Goal: Task Accomplishment & Management: Complete application form

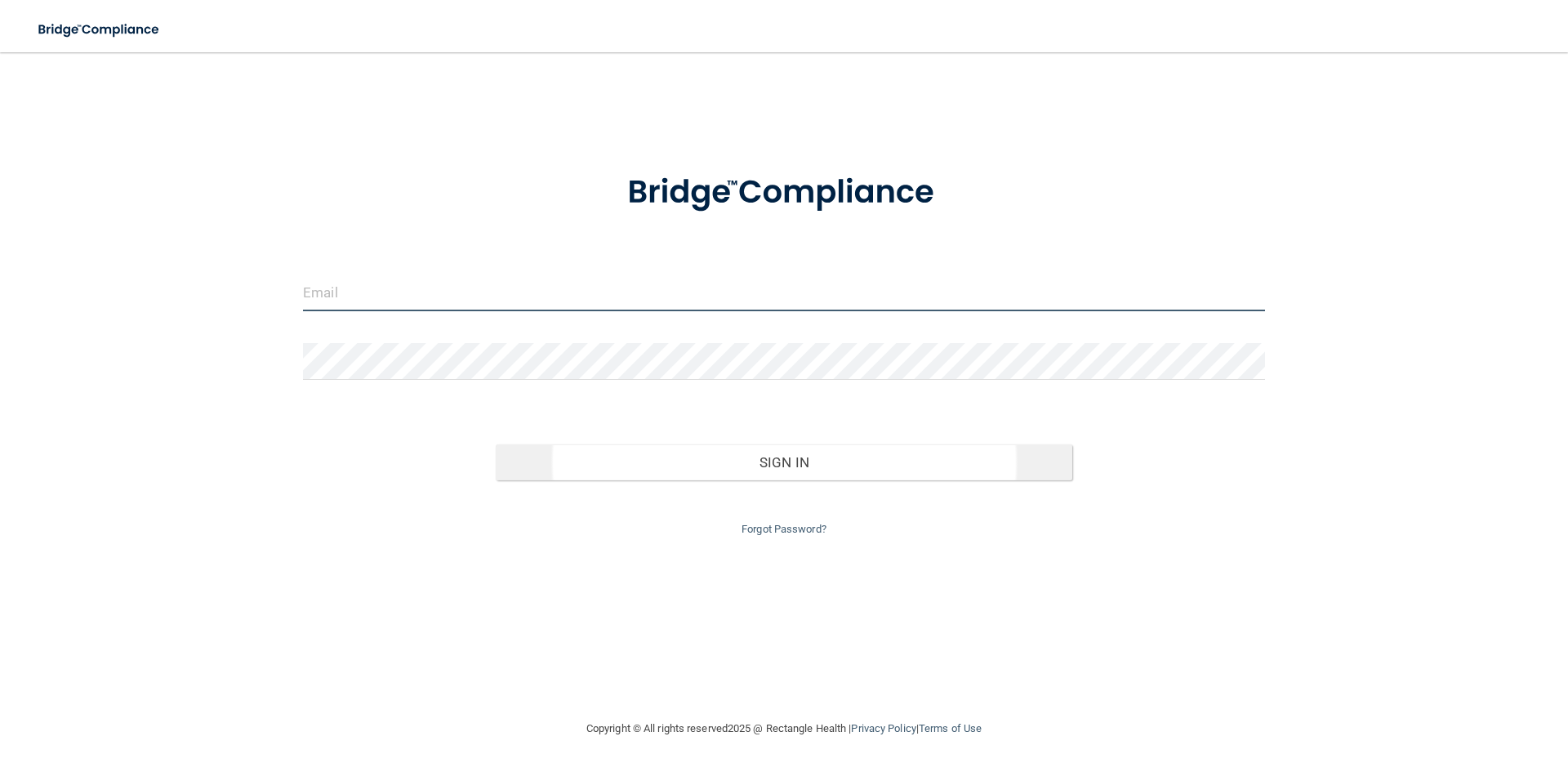
type input "[EMAIL_ADDRESS][DOMAIN_NAME]"
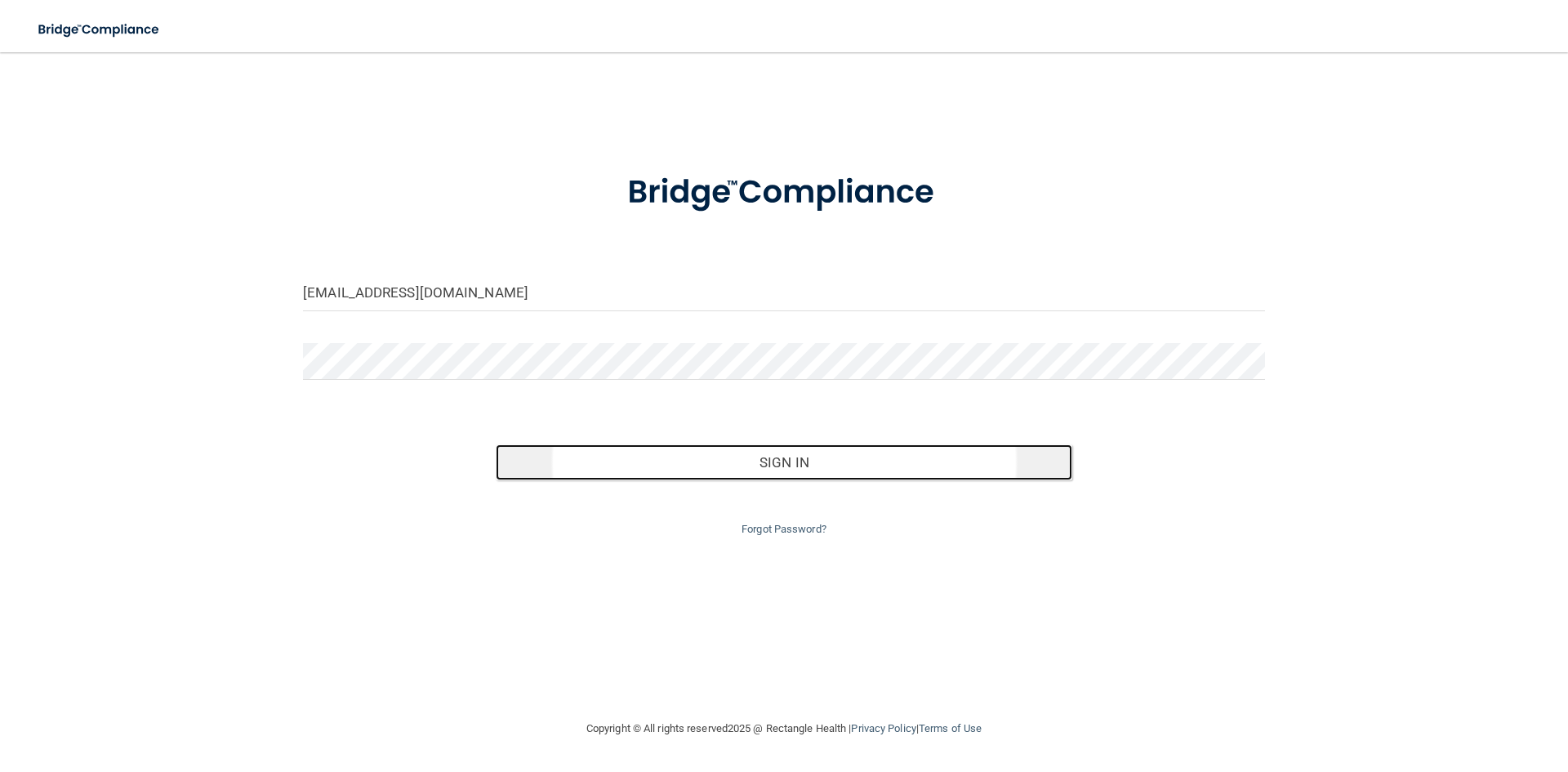
click at [799, 460] on button "Sign In" at bounding box center [784, 462] width 577 height 36
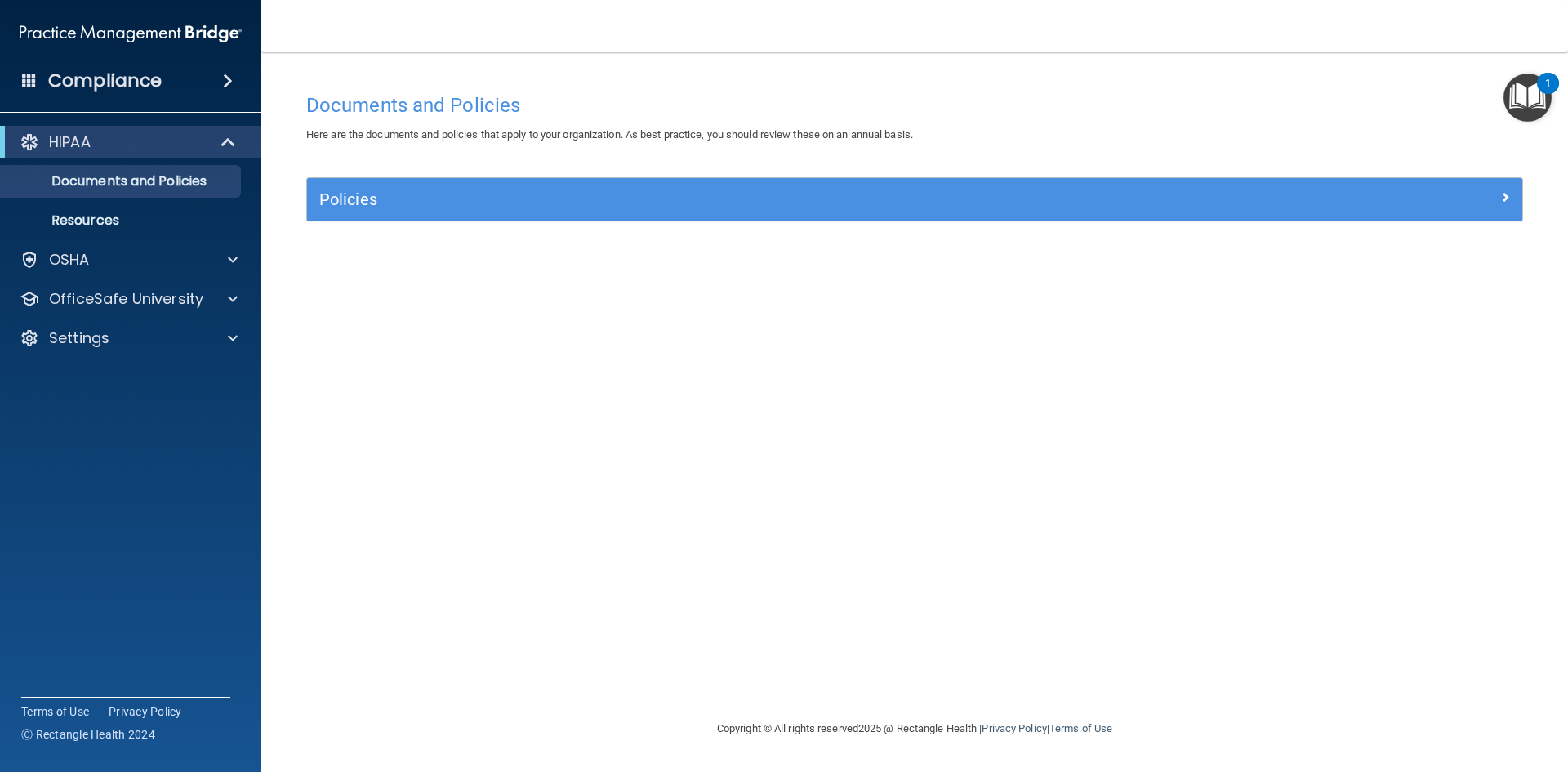
click at [33, 77] on span at bounding box center [29, 79] width 15 height 15
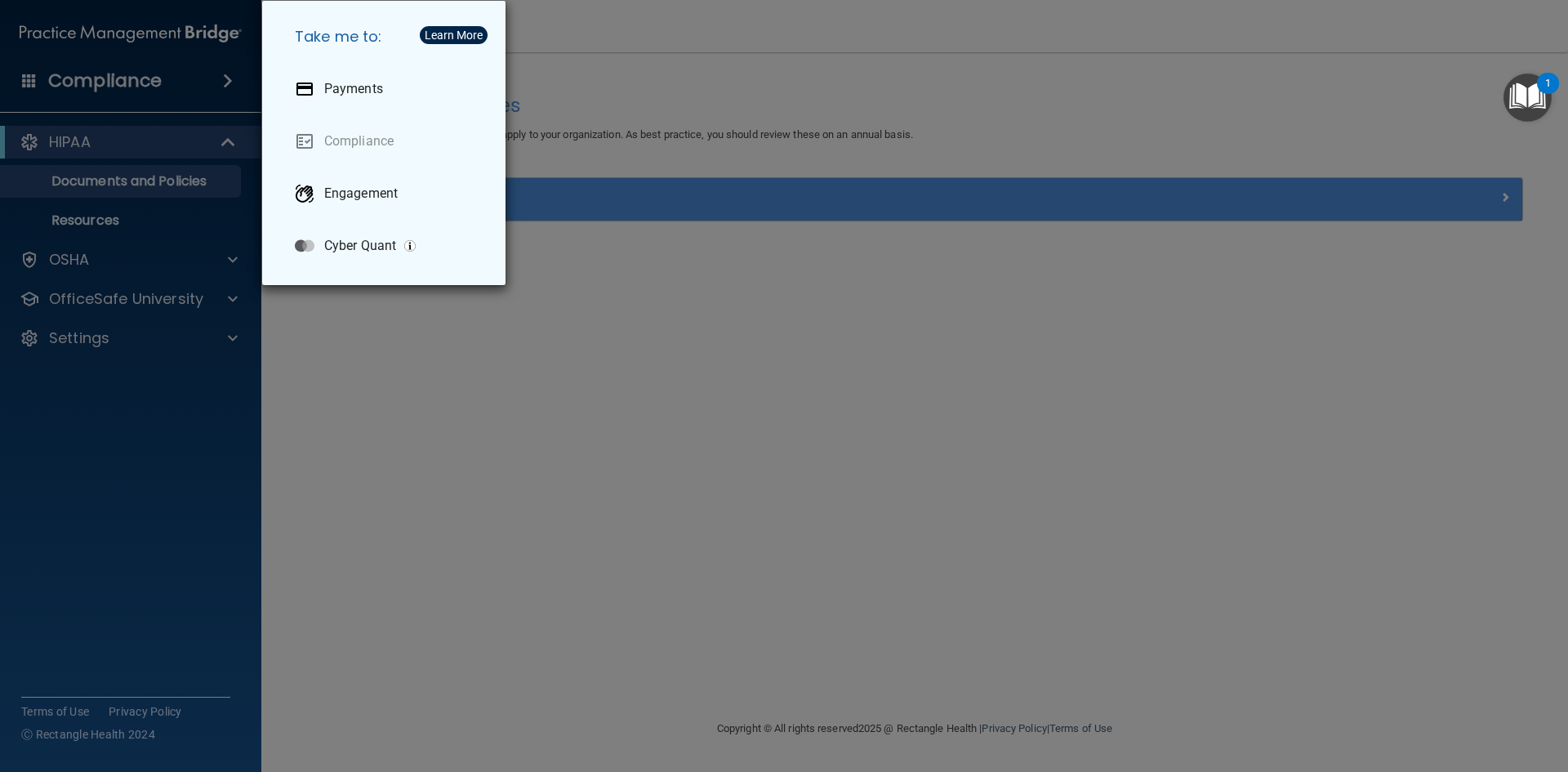
click at [179, 380] on div "Take me to: Payments Compliance Engagement Cyber Quant" at bounding box center [784, 386] width 1568 height 772
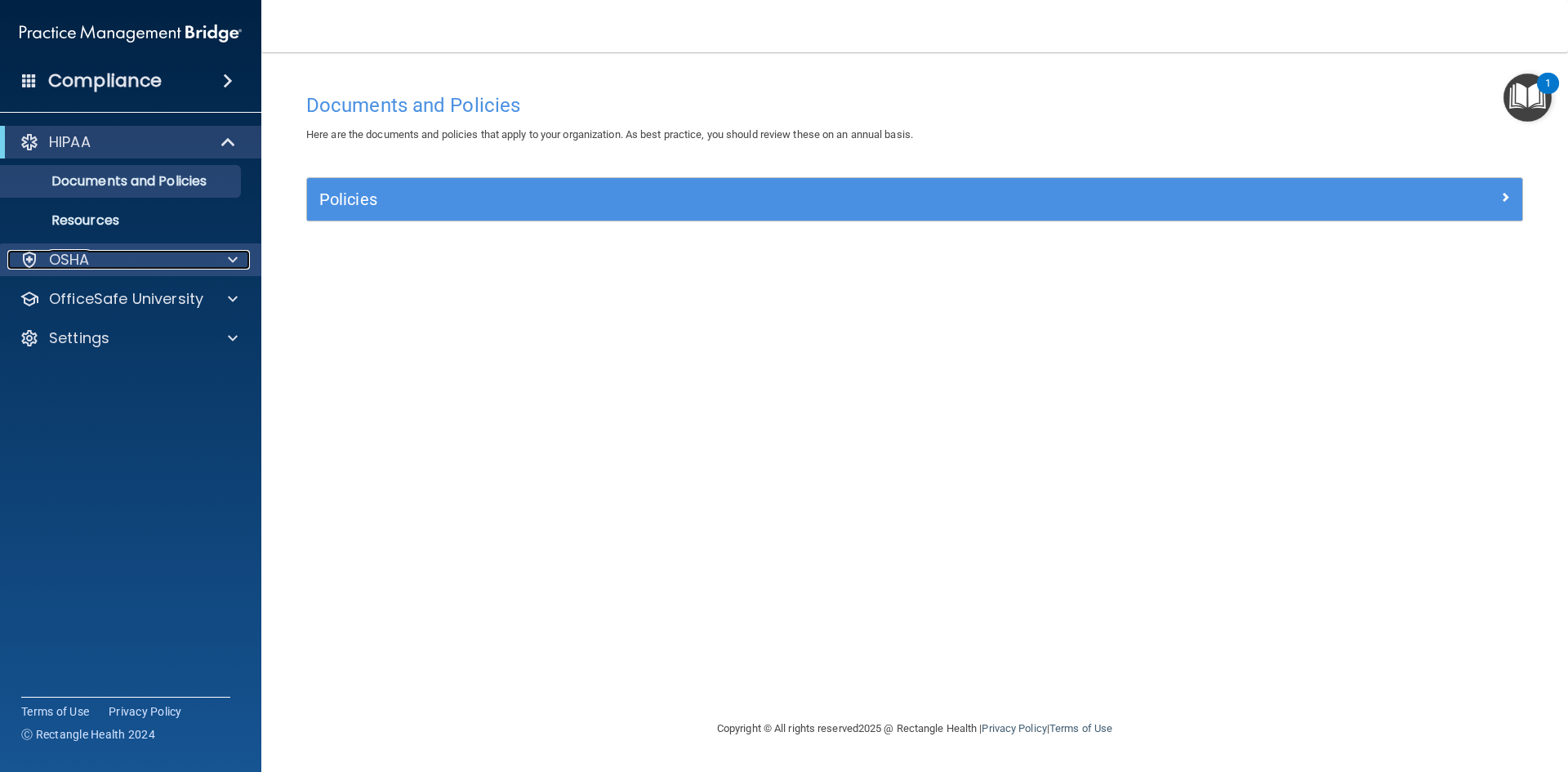
click at [108, 260] on div "OSHA" at bounding box center [108, 259] width 202 height 20
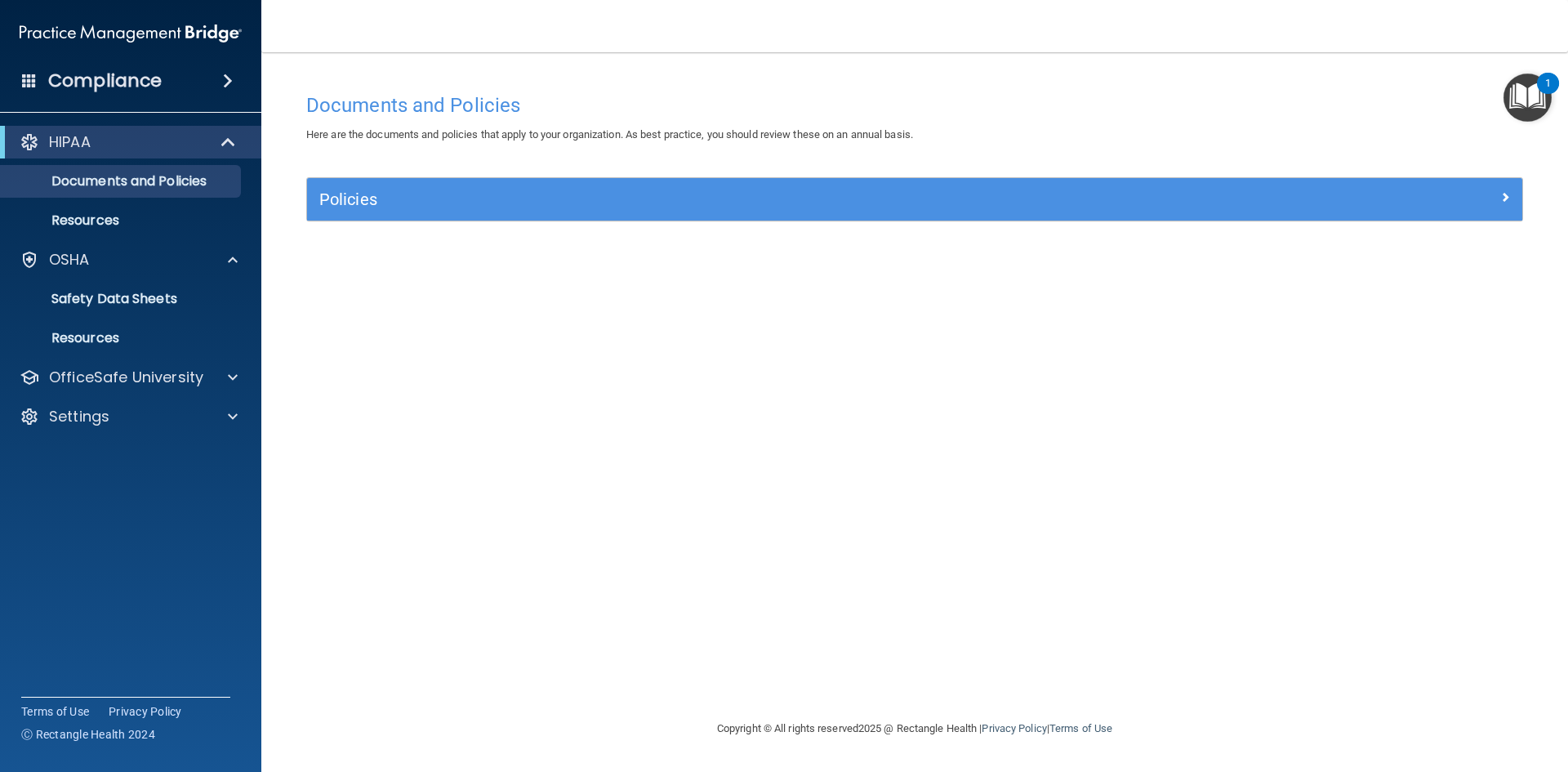
click at [223, 79] on span at bounding box center [227, 81] width 9 height 20
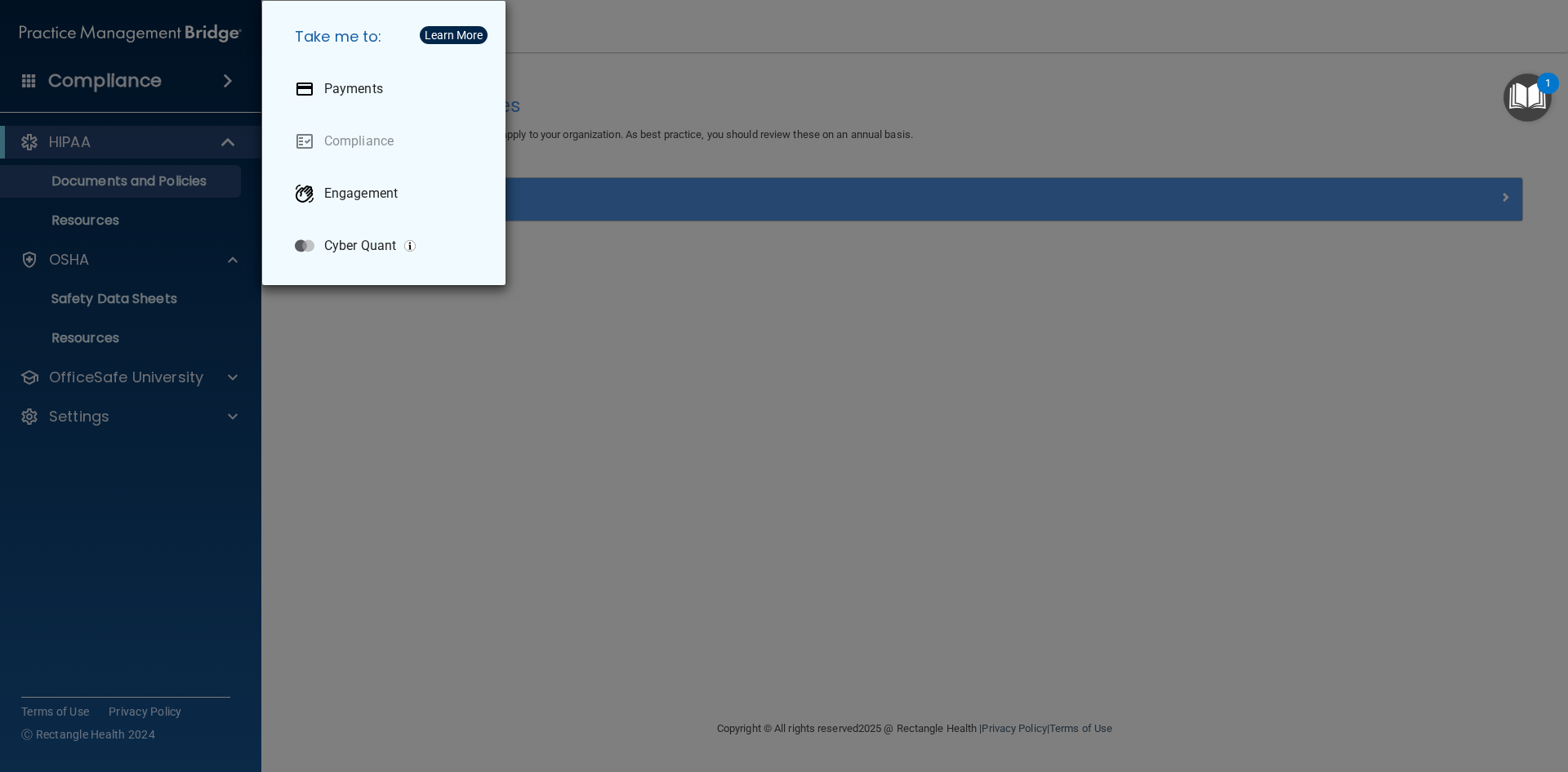
click at [729, 346] on div "Take me to: Payments Compliance Engagement Cyber Quant" at bounding box center [784, 386] width 1568 height 772
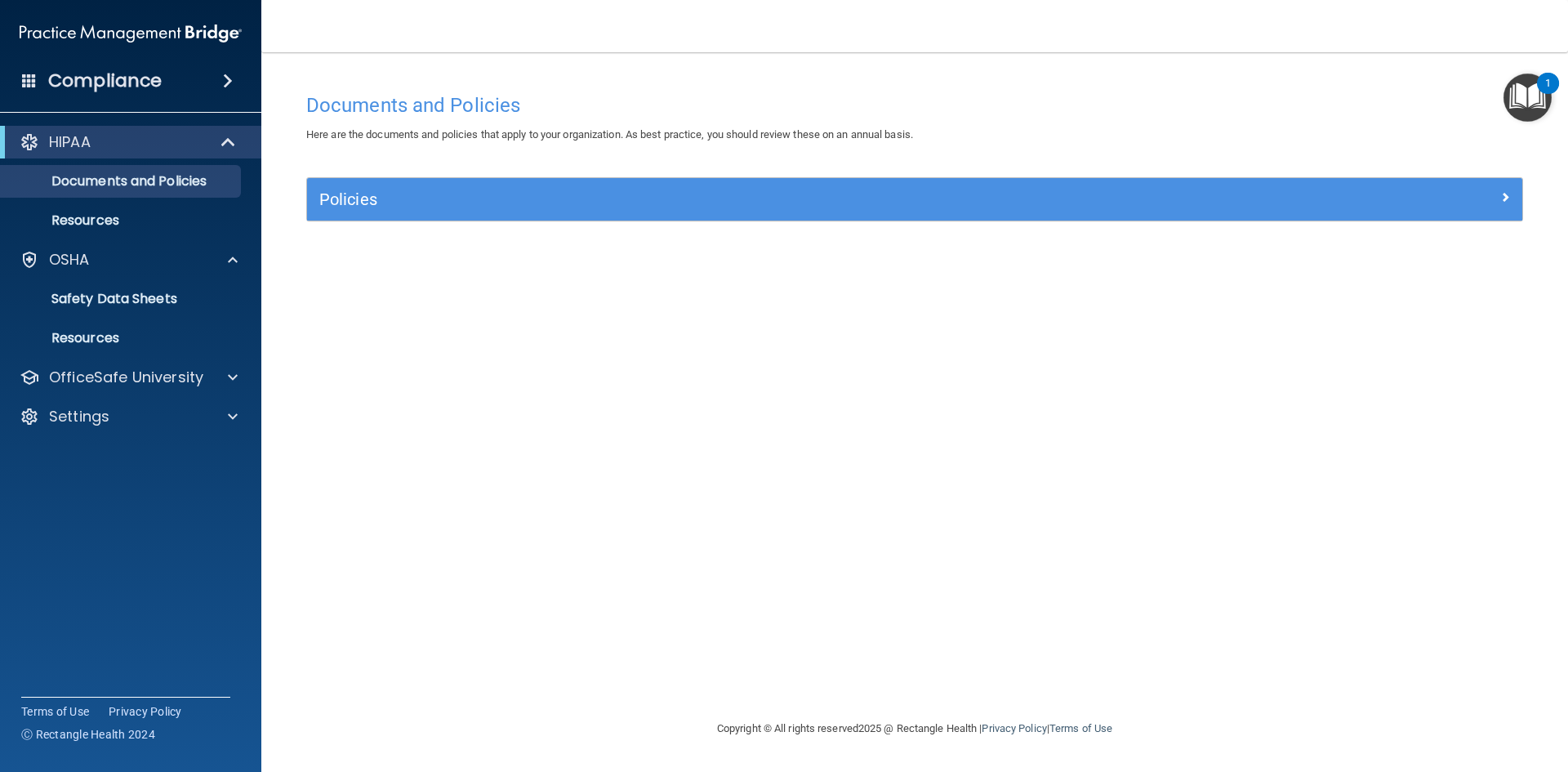
click at [24, 74] on span at bounding box center [29, 79] width 15 height 15
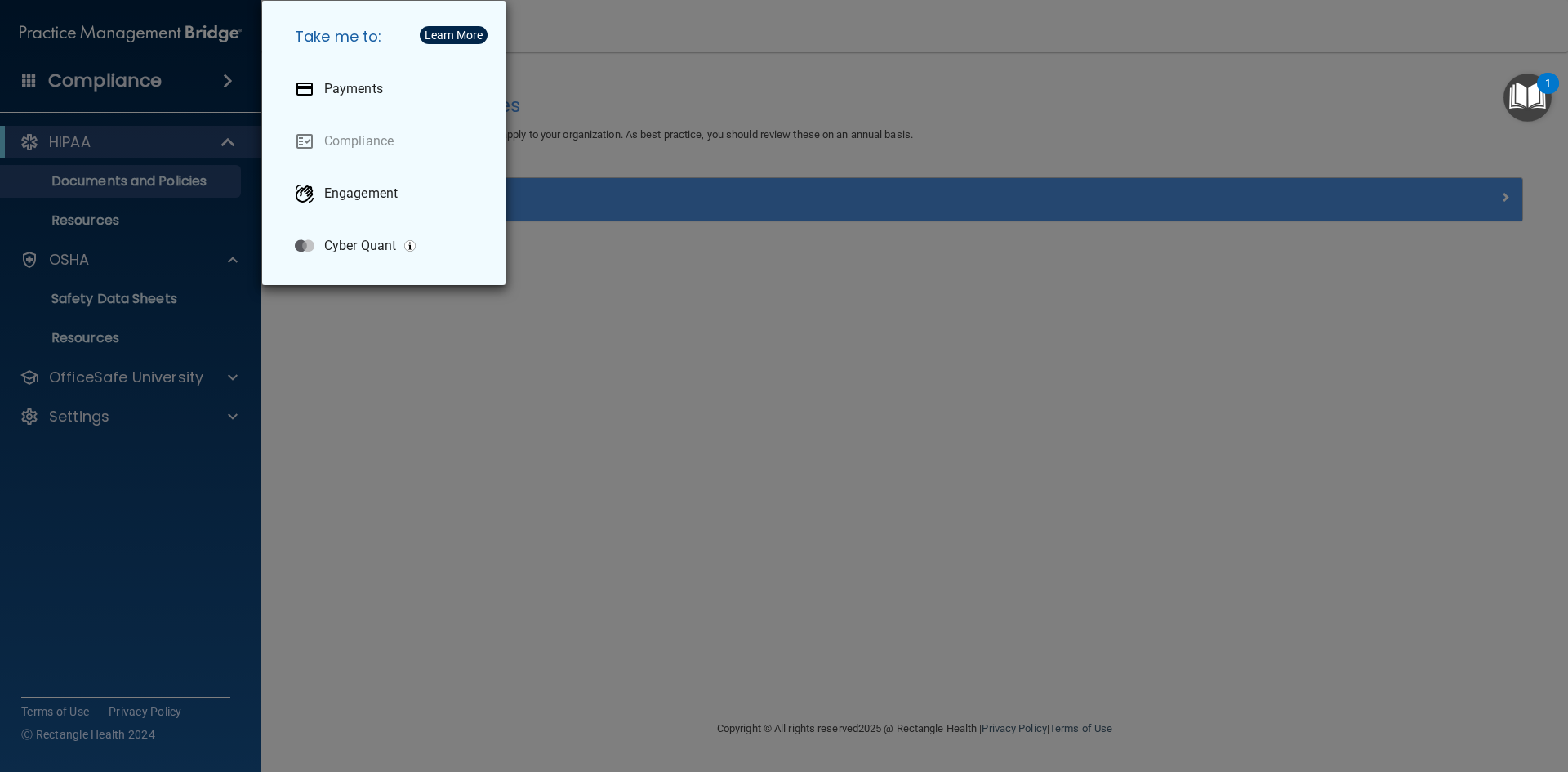
click at [53, 156] on div "Take me to: Payments Compliance Engagement Cyber Quant" at bounding box center [784, 386] width 1568 height 772
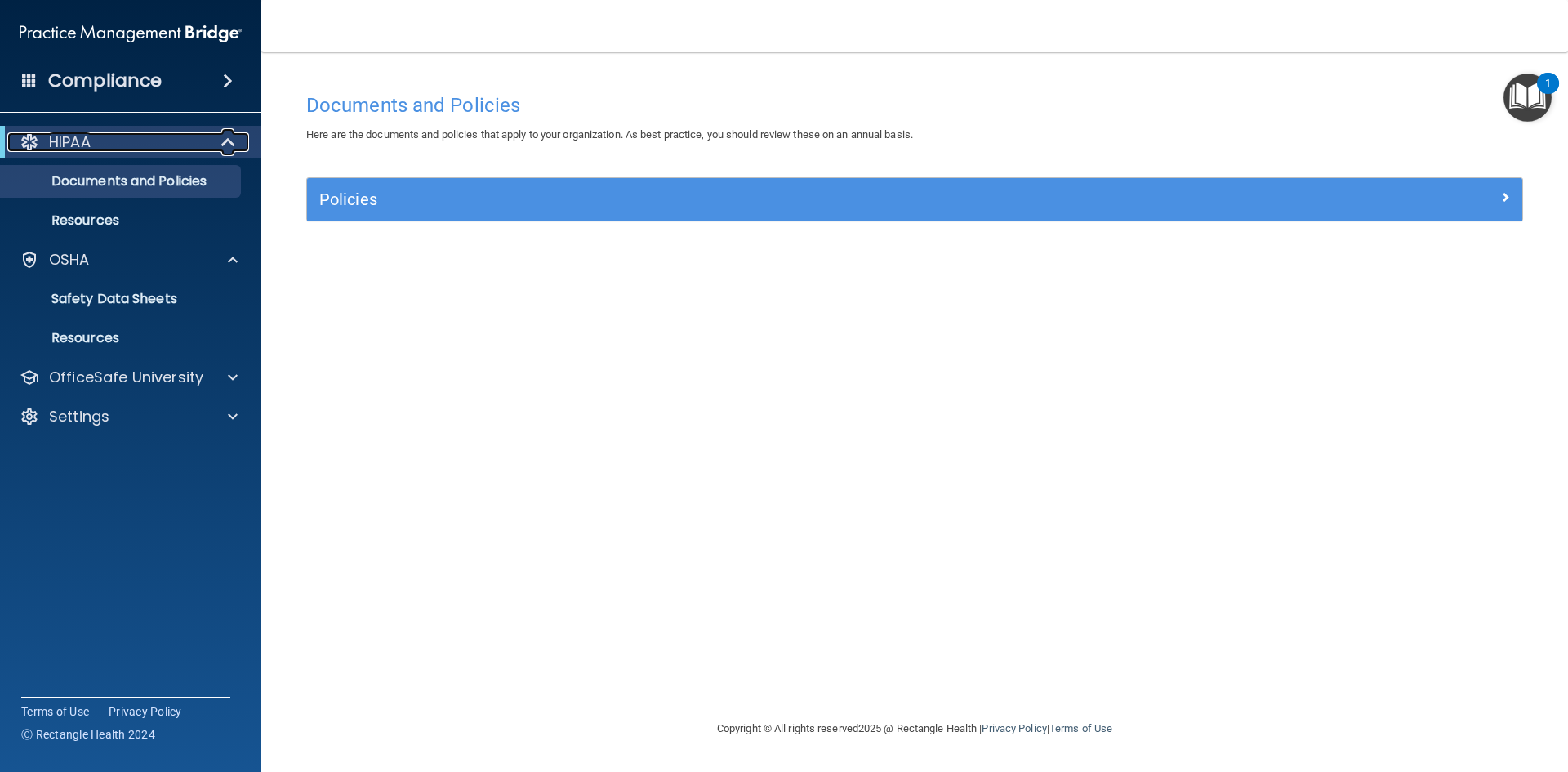
click at [54, 145] on p "HIPAA" at bounding box center [70, 142] width 41 height 20
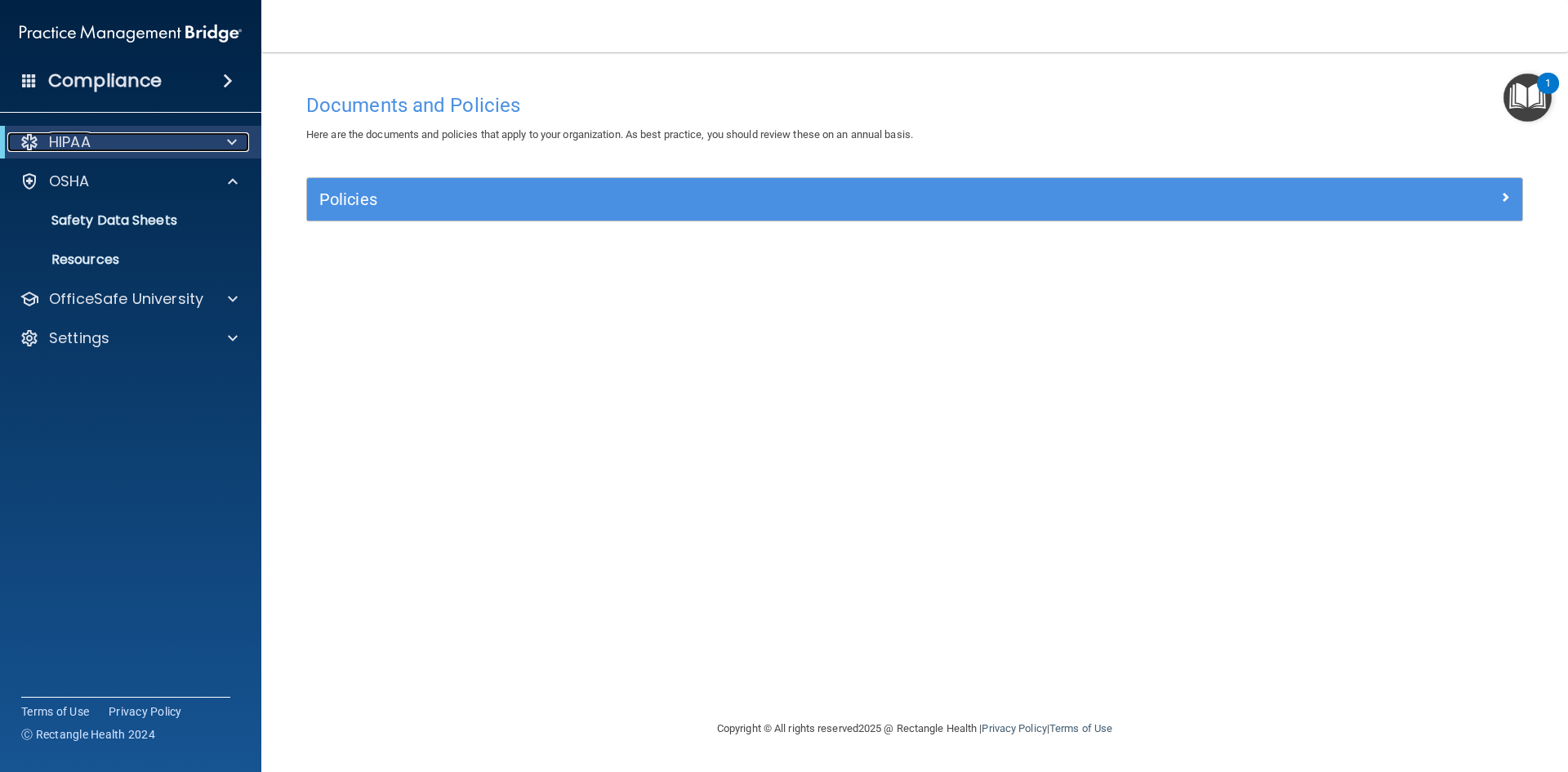
click at [54, 145] on p "HIPAA" at bounding box center [70, 142] width 41 height 20
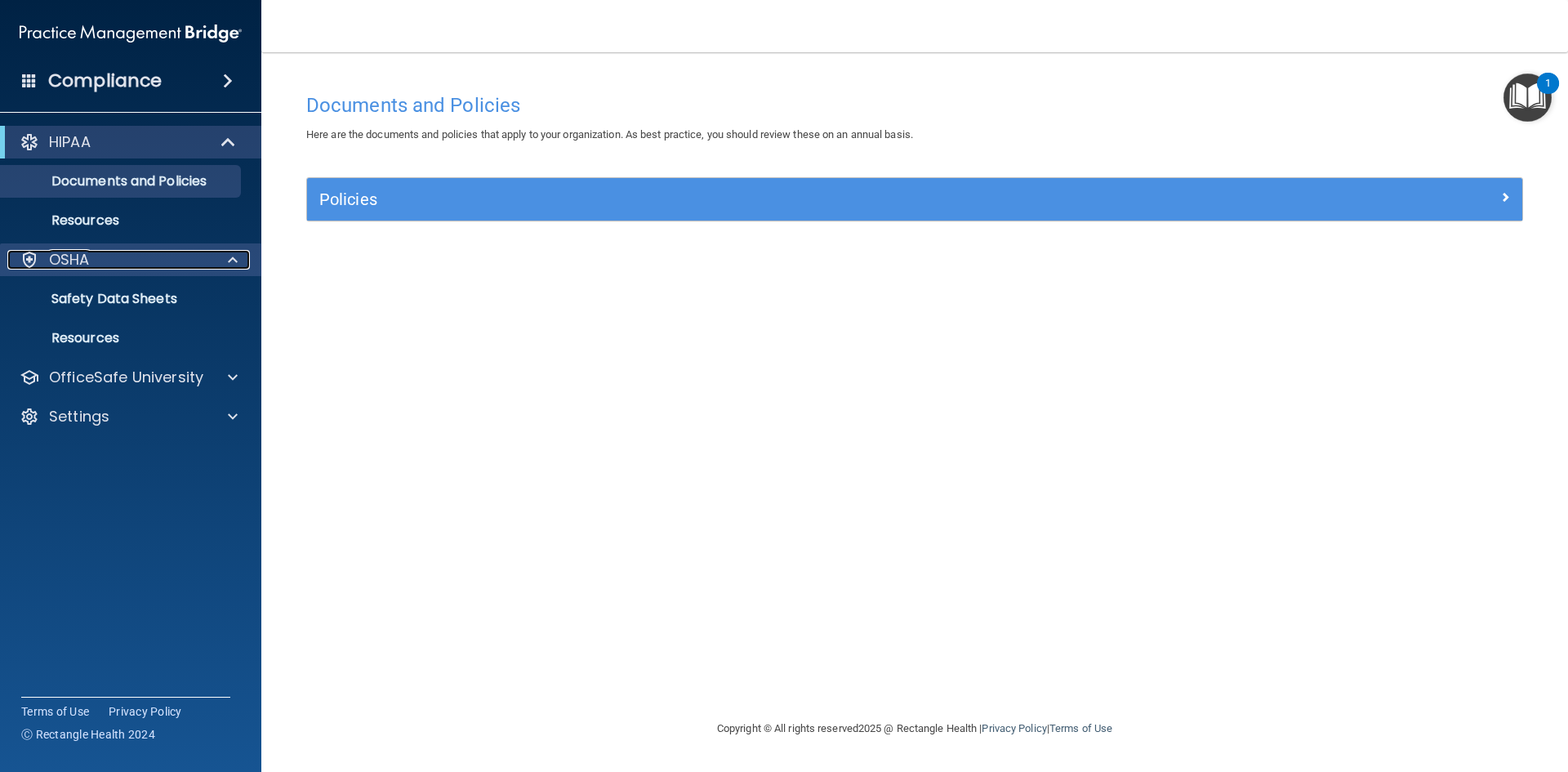
click at [46, 262] on div "OSHA" at bounding box center [108, 259] width 202 height 20
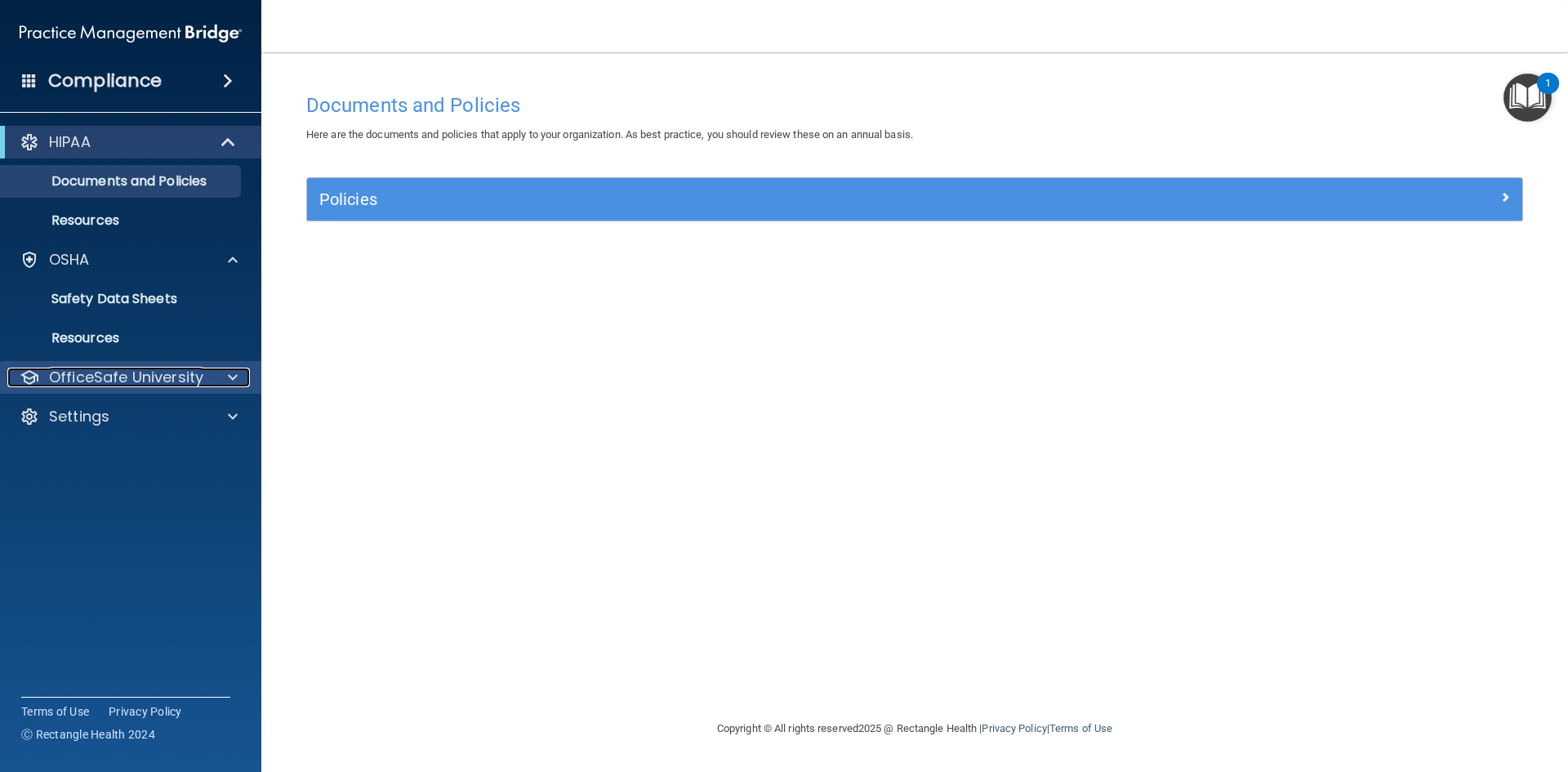
click at [112, 373] on p "OfficeSafe University" at bounding box center [126, 377] width 154 height 20
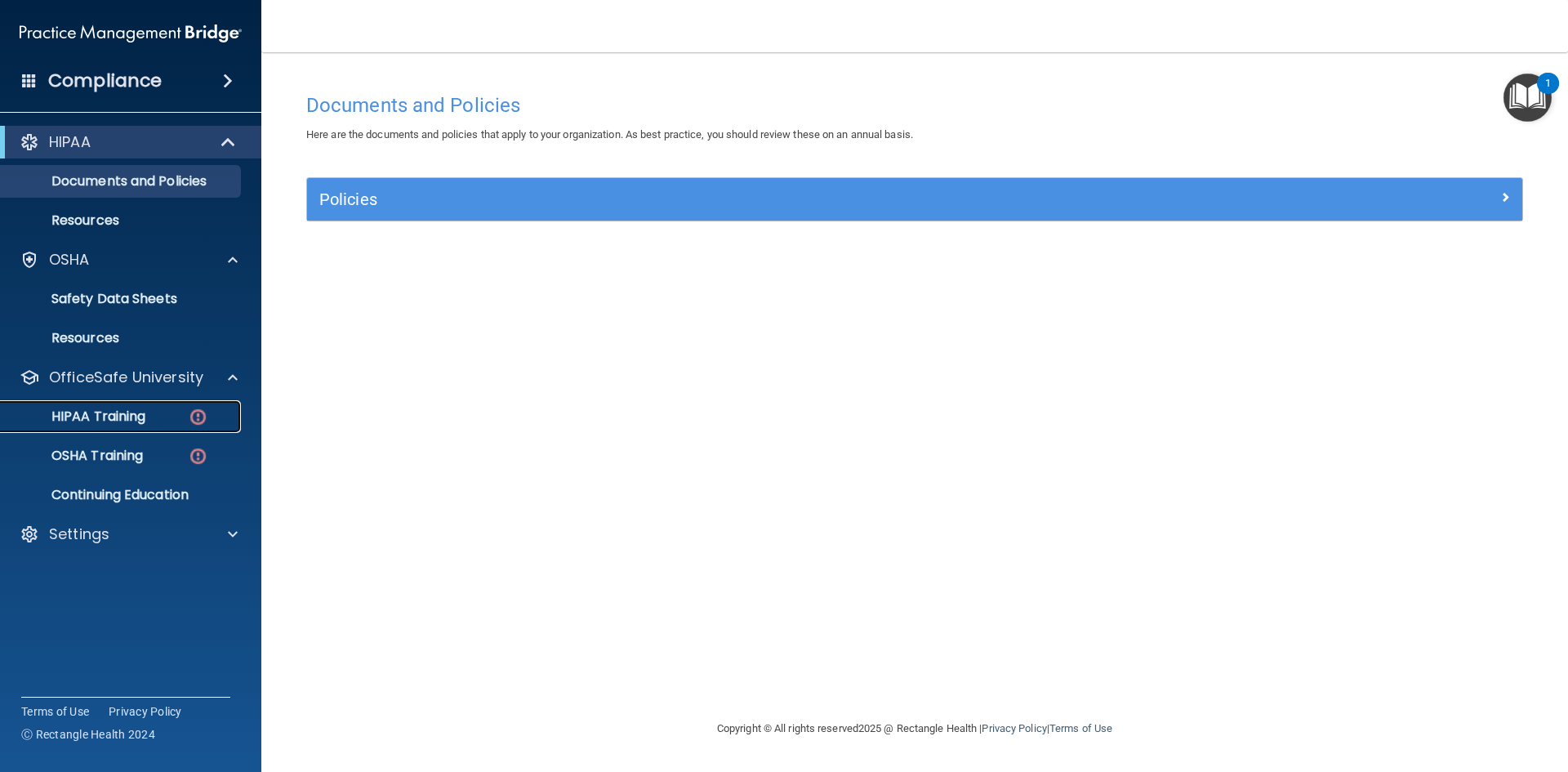
click at [116, 411] on p "HIPAA Training" at bounding box center [77, 417] width 135 height 16
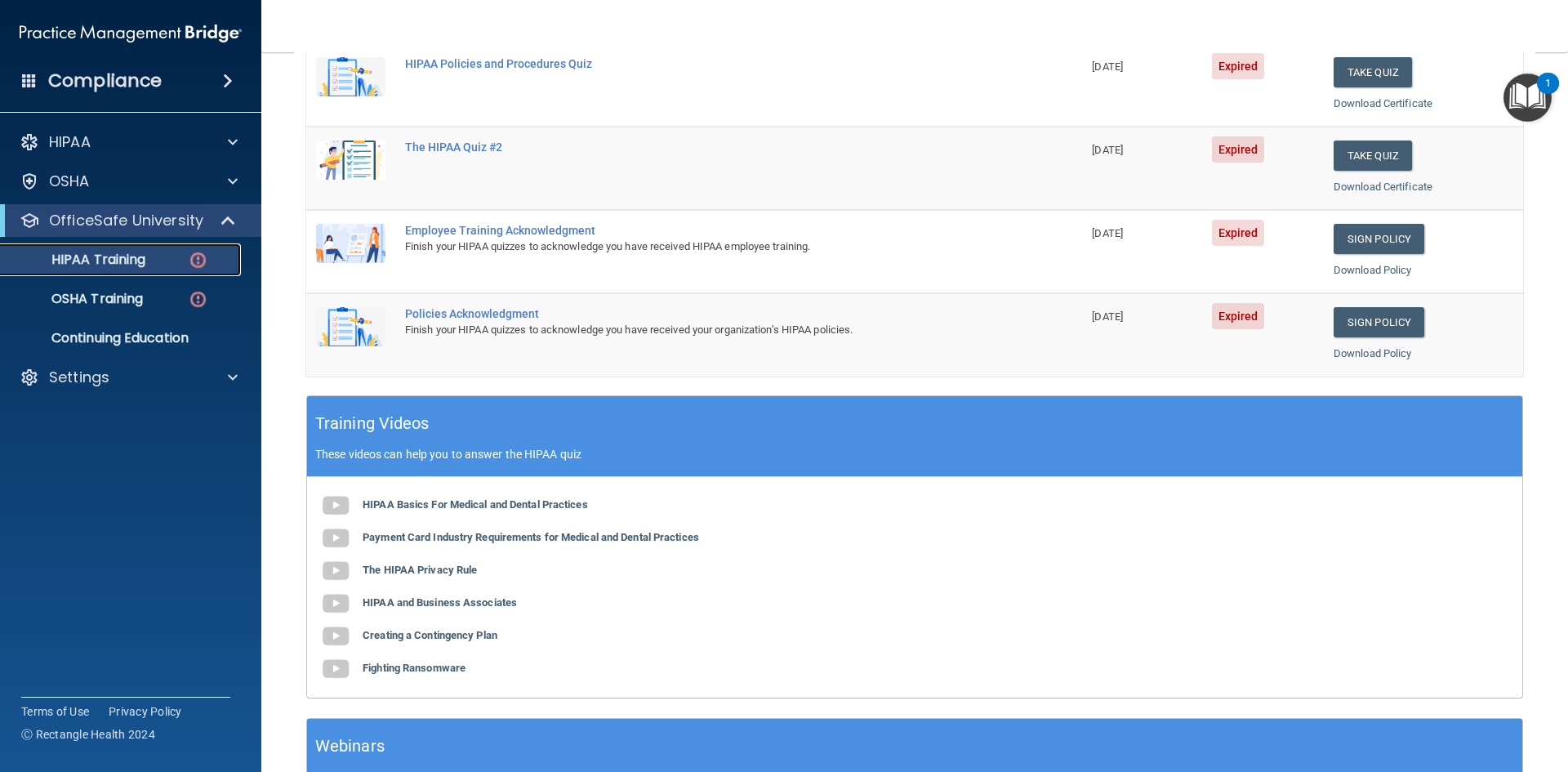
scroll to position [327, 0]
click at [1369, 153] on button "Take Quiz" at bounding box center [1372, 156] width 78 height 30
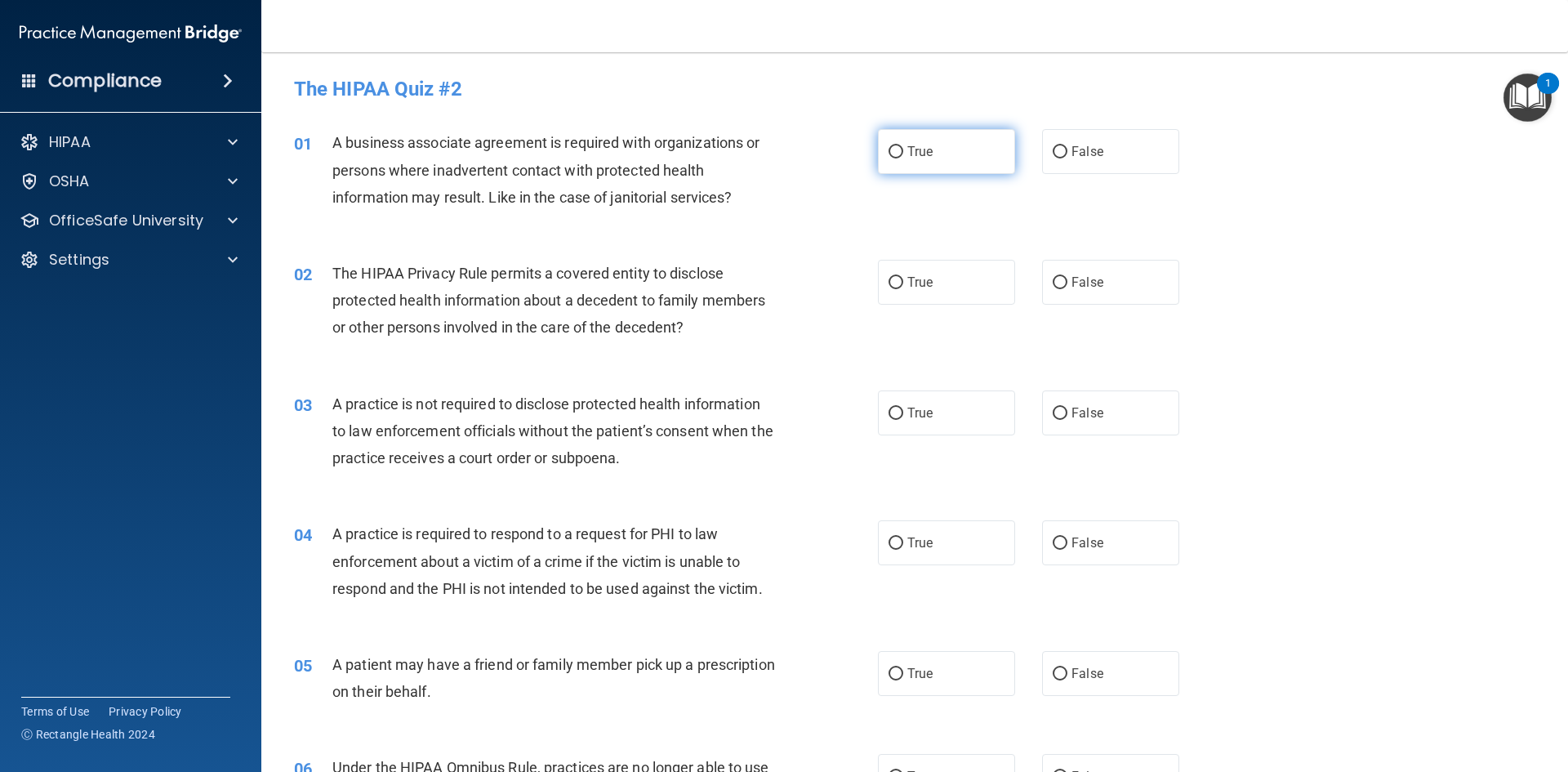
click at [925, 158] on span "True" at bounding box center [919, 151] width 25 height 15
click at [903, 158] on input "True" at bounding box center [895, 152] width 15 height 12
radio input "true"
click at [1071, 288] on span "False" at bounding box center [1086, 282] width 32 height 15
click at [1065, 288] on input "False" at bounding box center [1060, 283] width 15 height 12
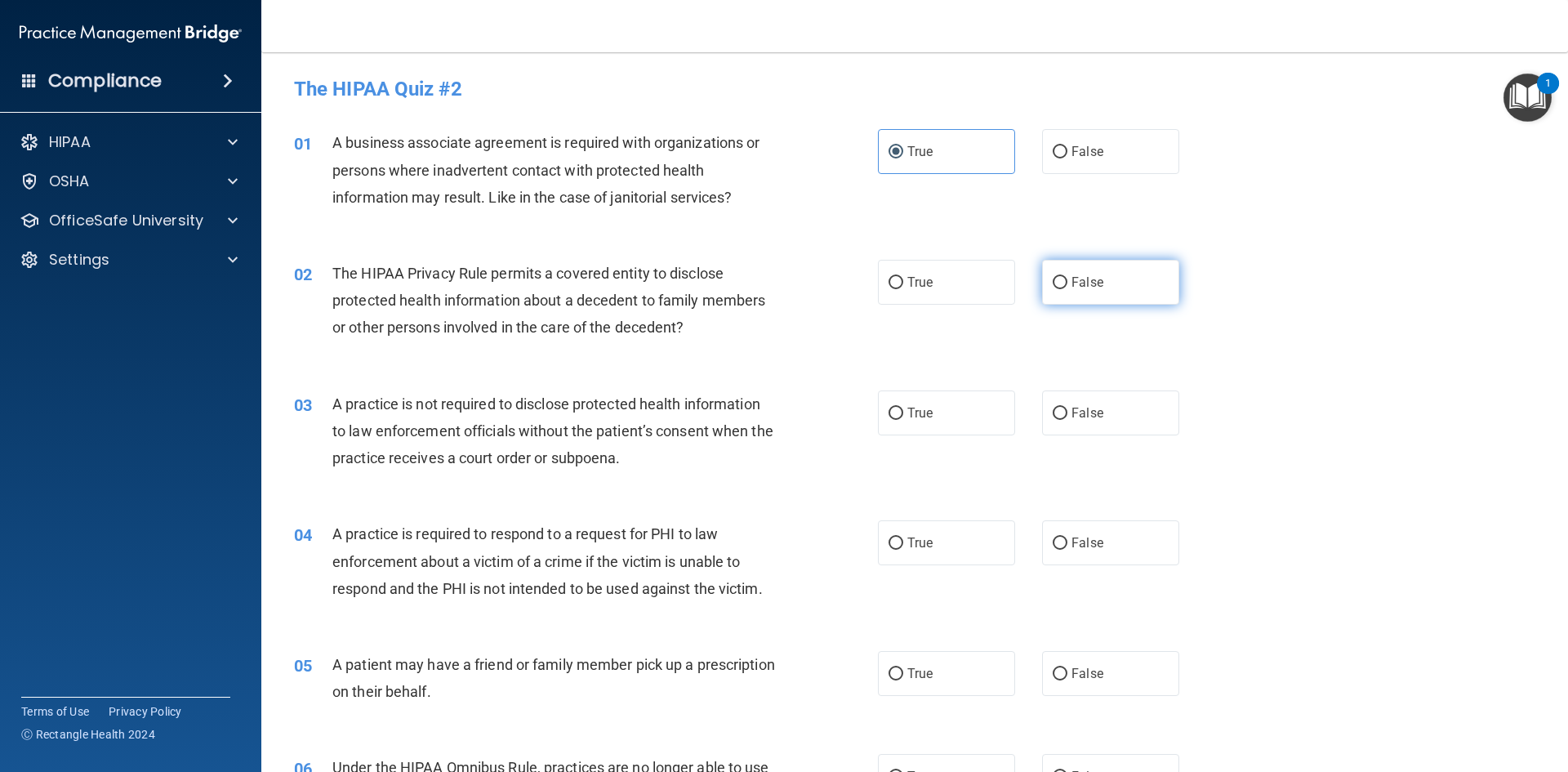
radio input "true"
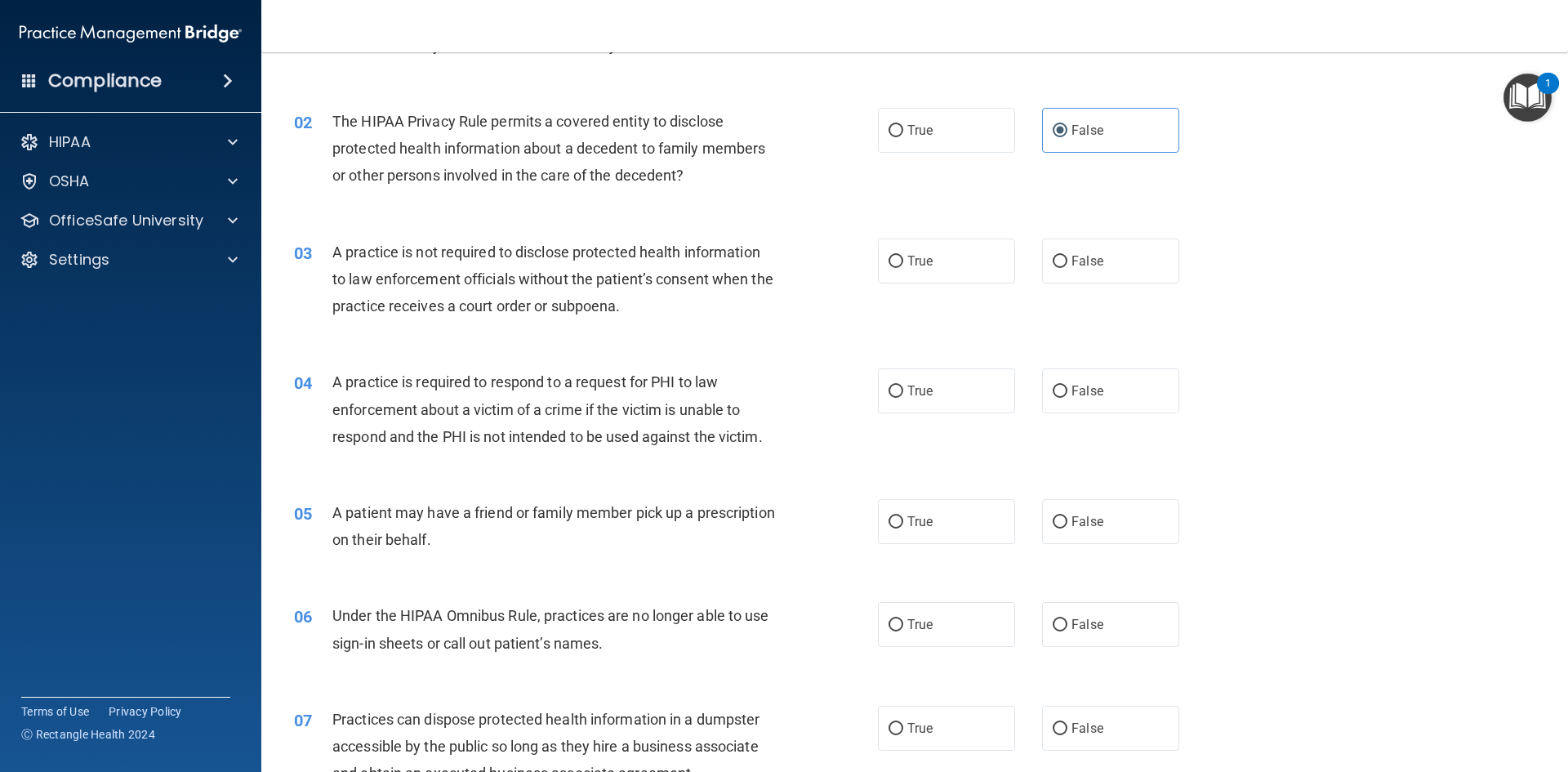
scroll to position [164, 0]
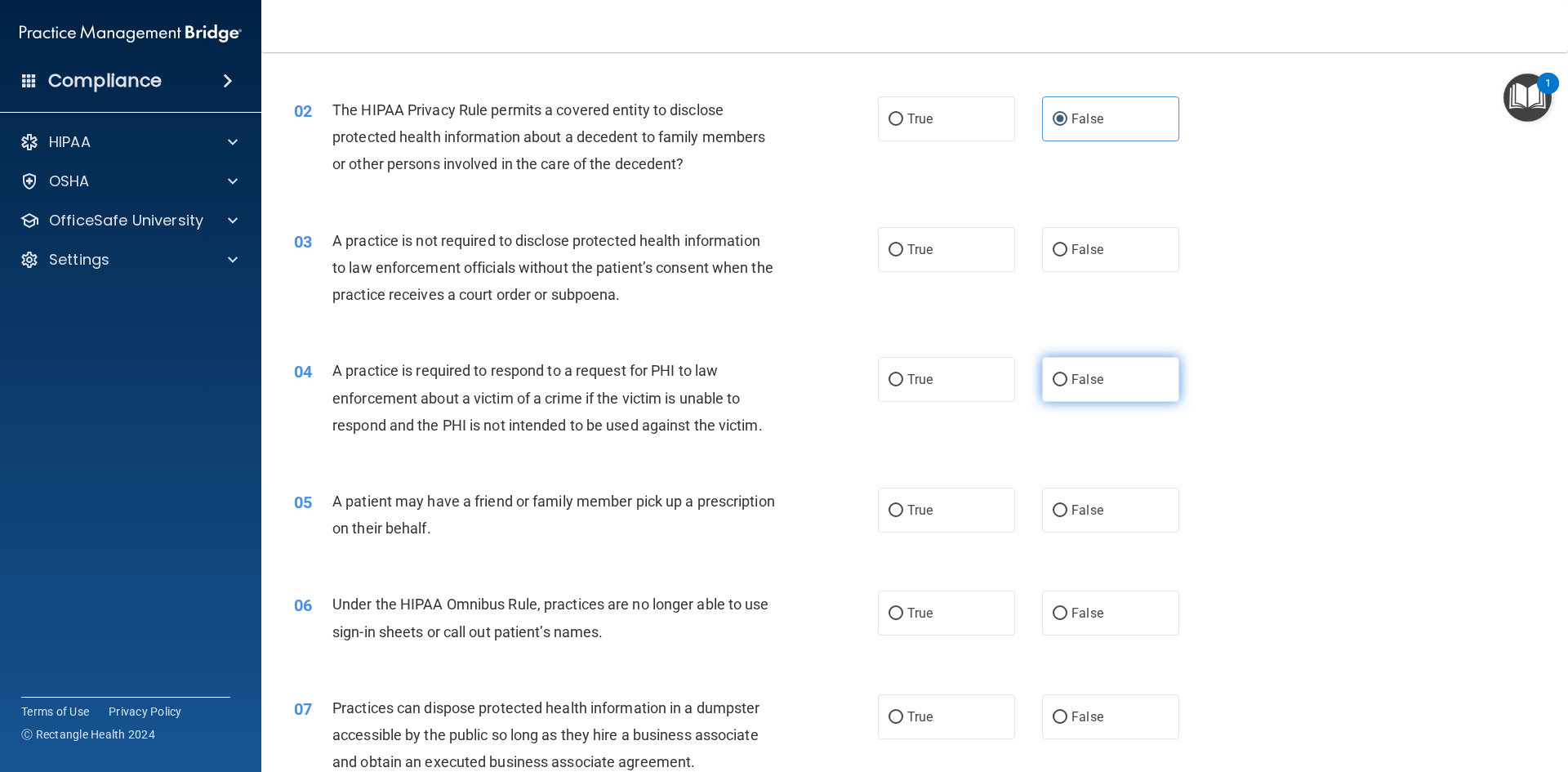
click at [1071, 380] on span "False" at bounding box center [1086, 380] width 32 height 15
click at [1067, 380] on input "False" at bounding box center [1060, 380] width 15 height 12
radio input "true"
click at [1067, 264] on label "False" at bounding box center [1110, 250] width 137 height 45
click at [1067, 256] on input "False" at bounding box center [1060, 250] width 15 height 12
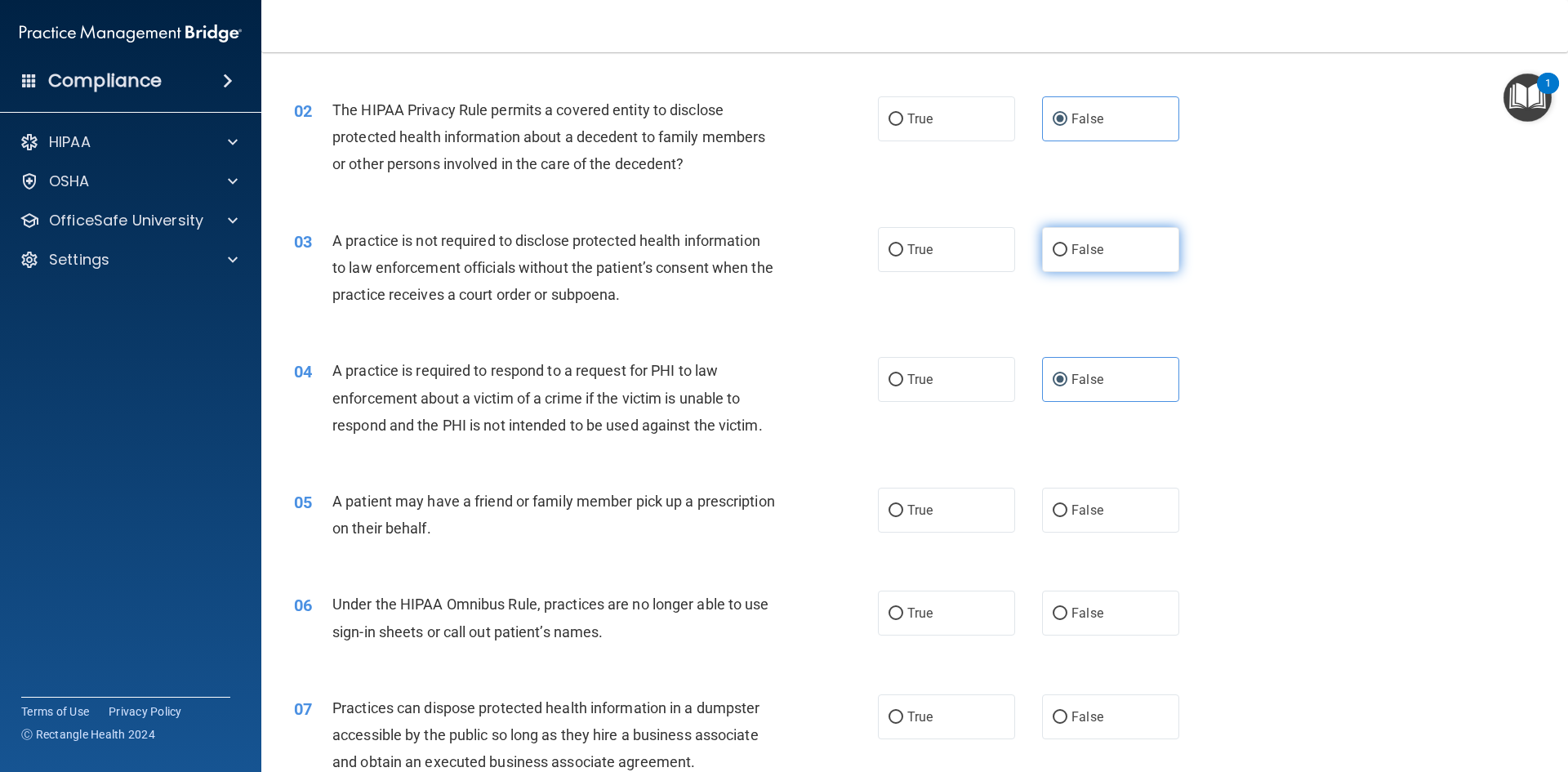
radio input "true"
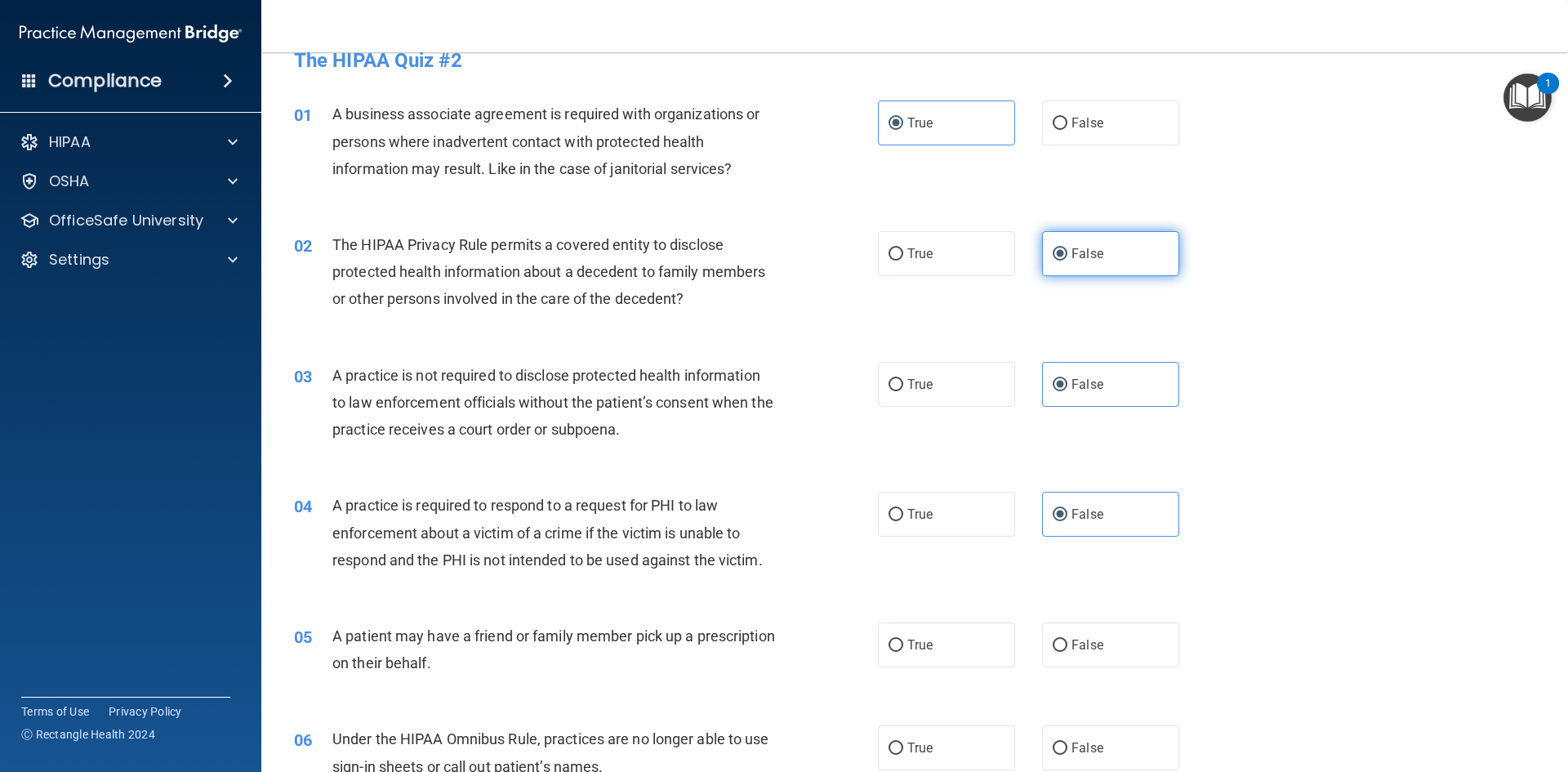
scroll to position [0, 0]
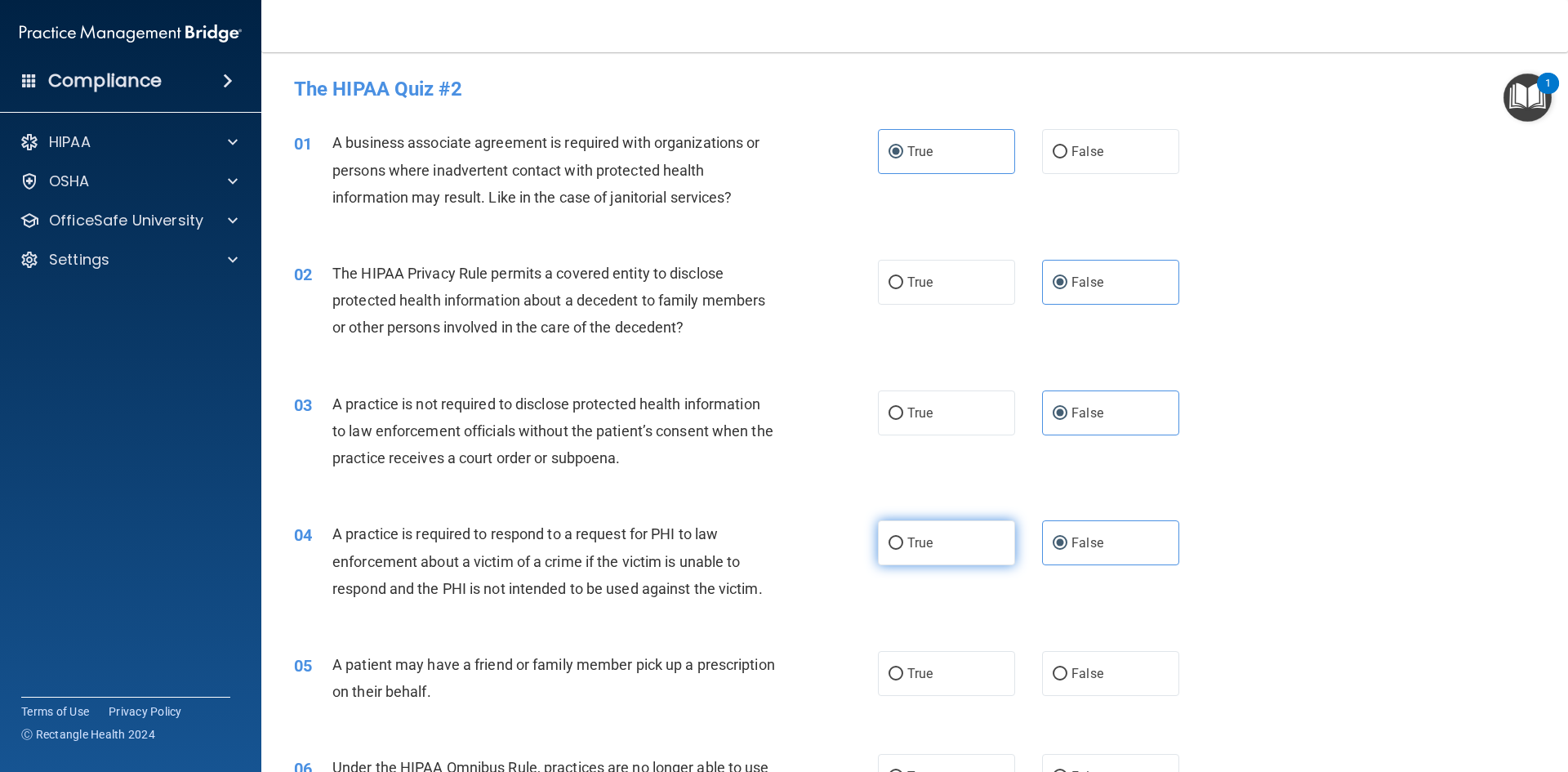
click at [919, 523] on label "True" at bounding box center [945, 543] width 137 height 45
click at [903, 538] on input "True" at bounding box center [895, 544] width 15 height 12
radio input "true"
radio input "false"
click at [923, 677] on span "True" at bounding box center [919, 674] width 25 height 15
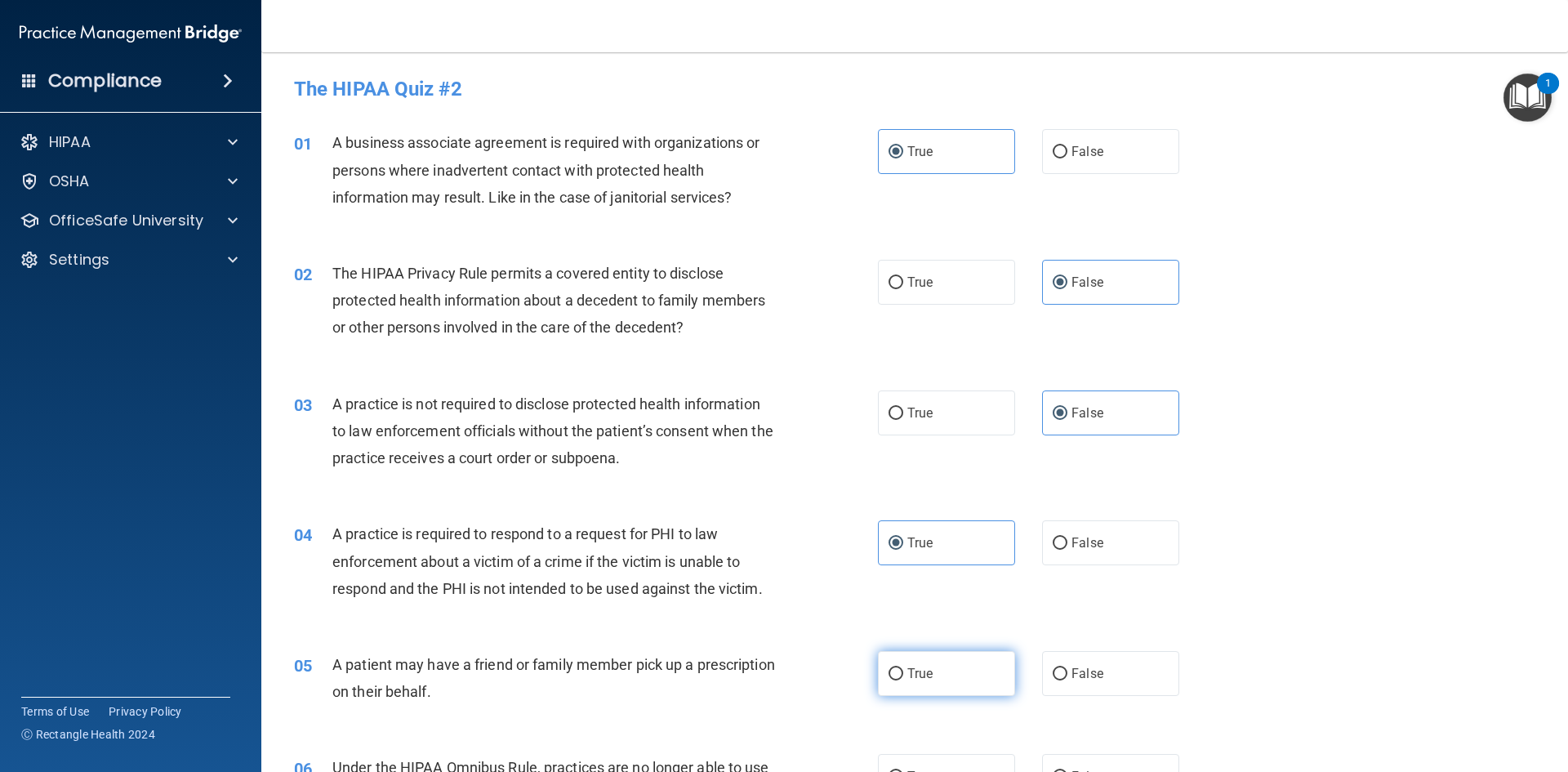
click at [903, 677] on input "True" at bounding box center [895, 674] width 15 height 12
radio input "true"
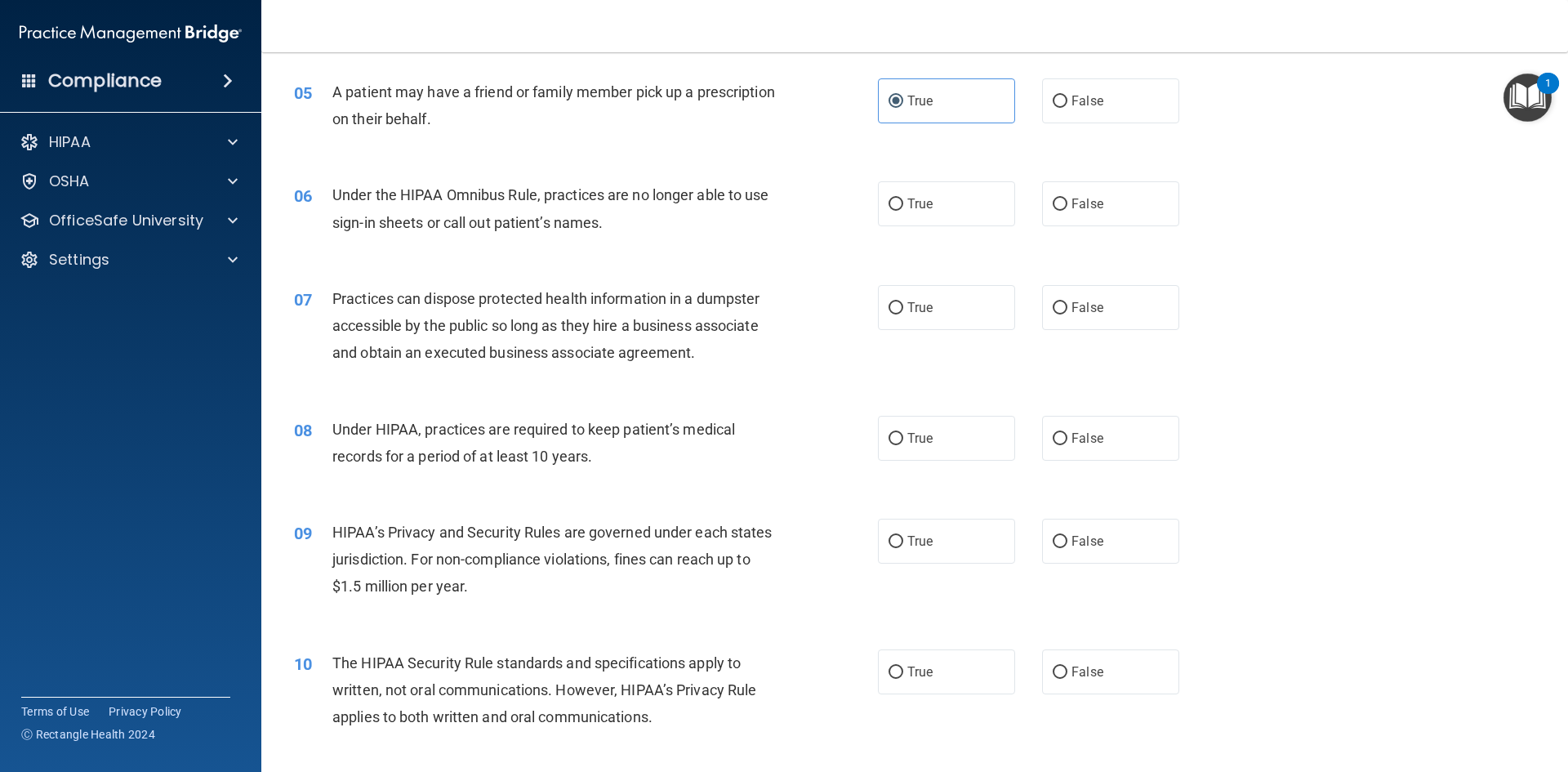
scroll to position [653, 0]
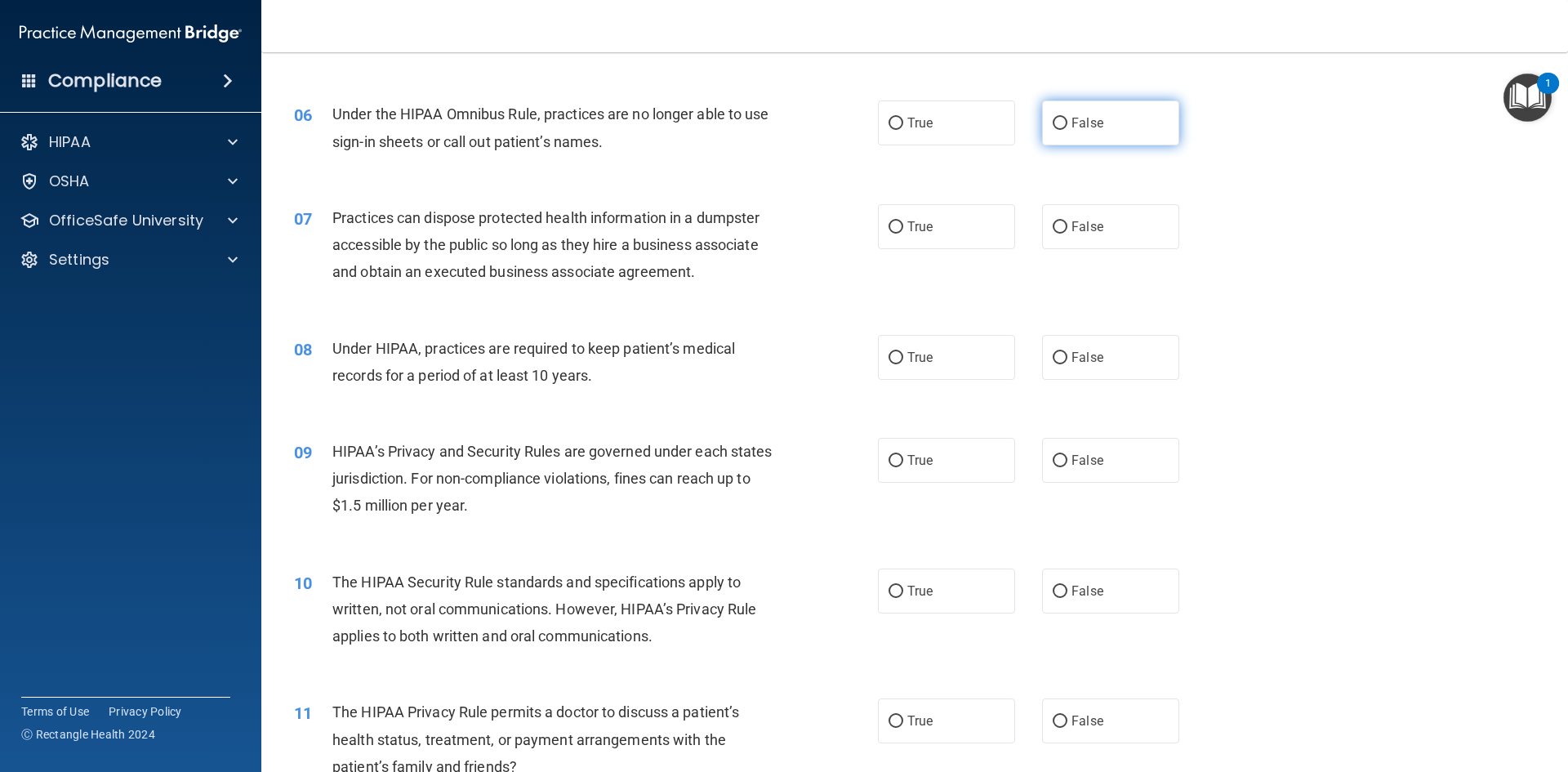
click at [1104, 135] on label "False" at bounding box center [1110, 123] width 137 height 45
click at [1067, 130] on input "False" at bounding box center [1060, 124] width 15 height 12
radio input "true"
click at [1085, 241] on label "False" at bounding box center [1110, 226] width 137 height 45
click at [1067, 233] on input "False" at bounding box center [1060, 227] width 15 height 12
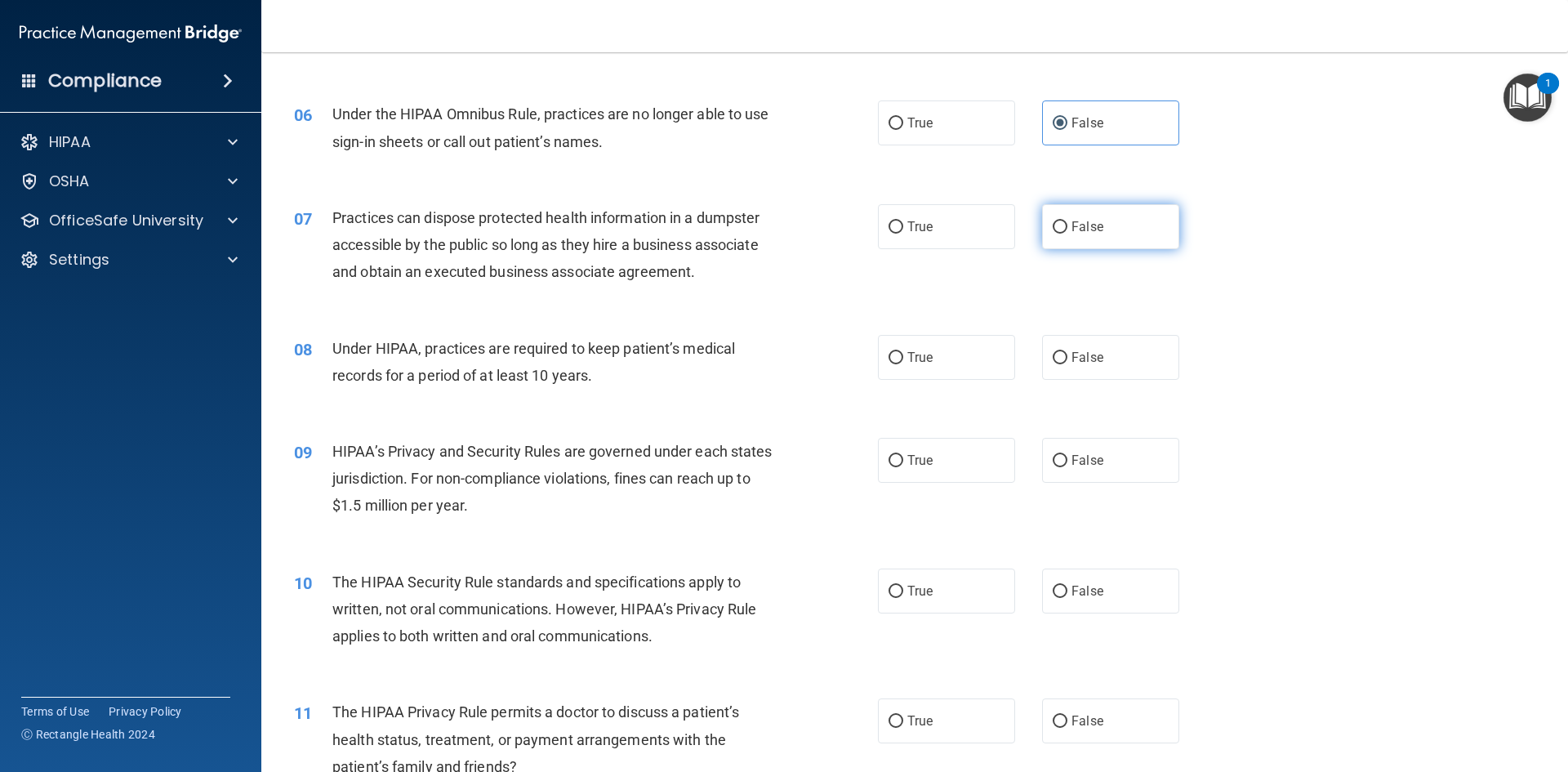
radio input "true"
click at [910, 360] on span "True" at bounding box center [919, 357] width 25 height 15
click at [903, 360] on input "True" at bounding box center [895, 358] width 15 height 12
radio input "true"
click at [929, 452] on label "True" at bounding box center [945, 460] width 137 height 45
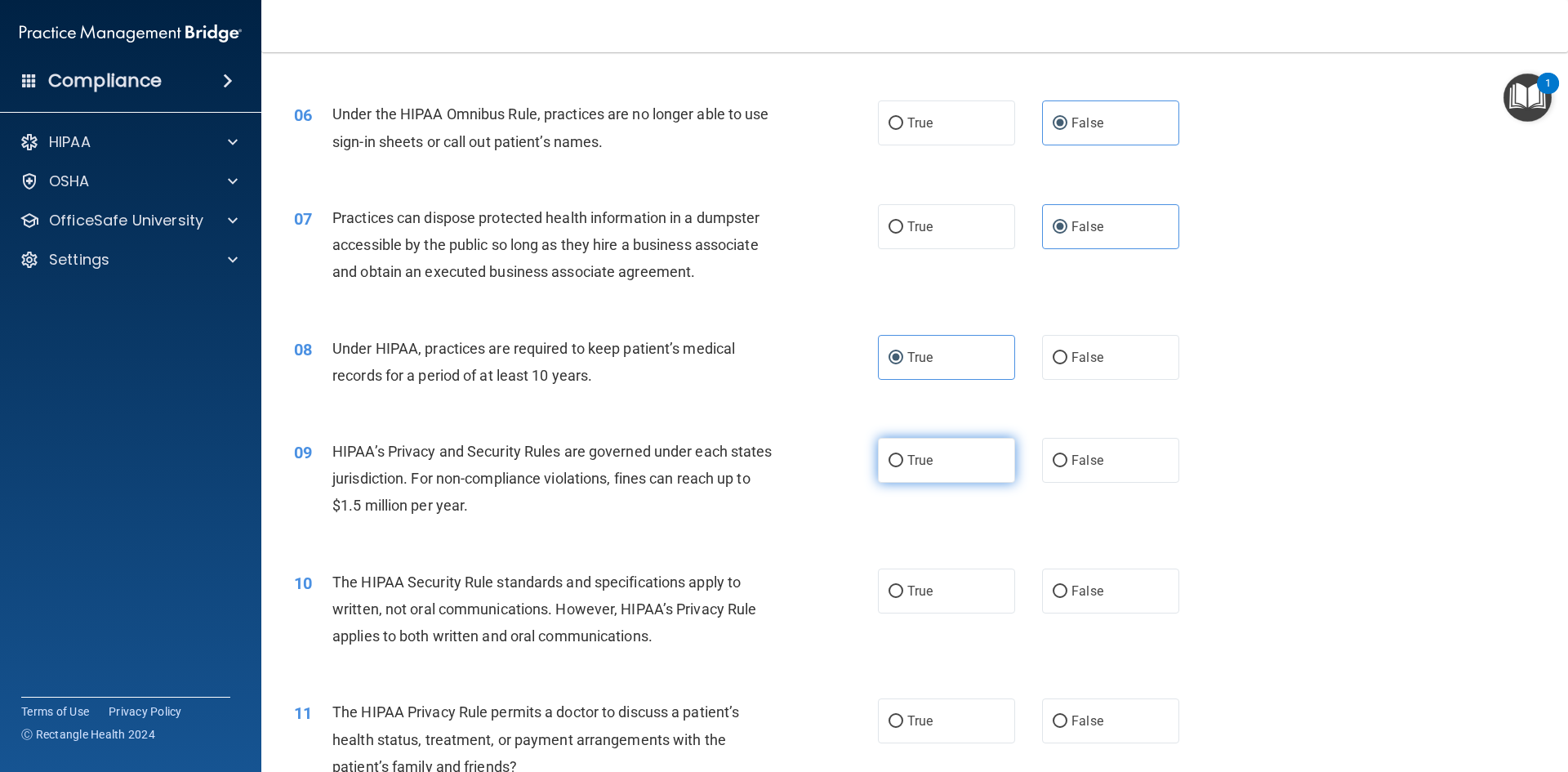
click at [903, 455] on input "True" at bounding box center [895, 461] width 15 height 12
radio input "true"
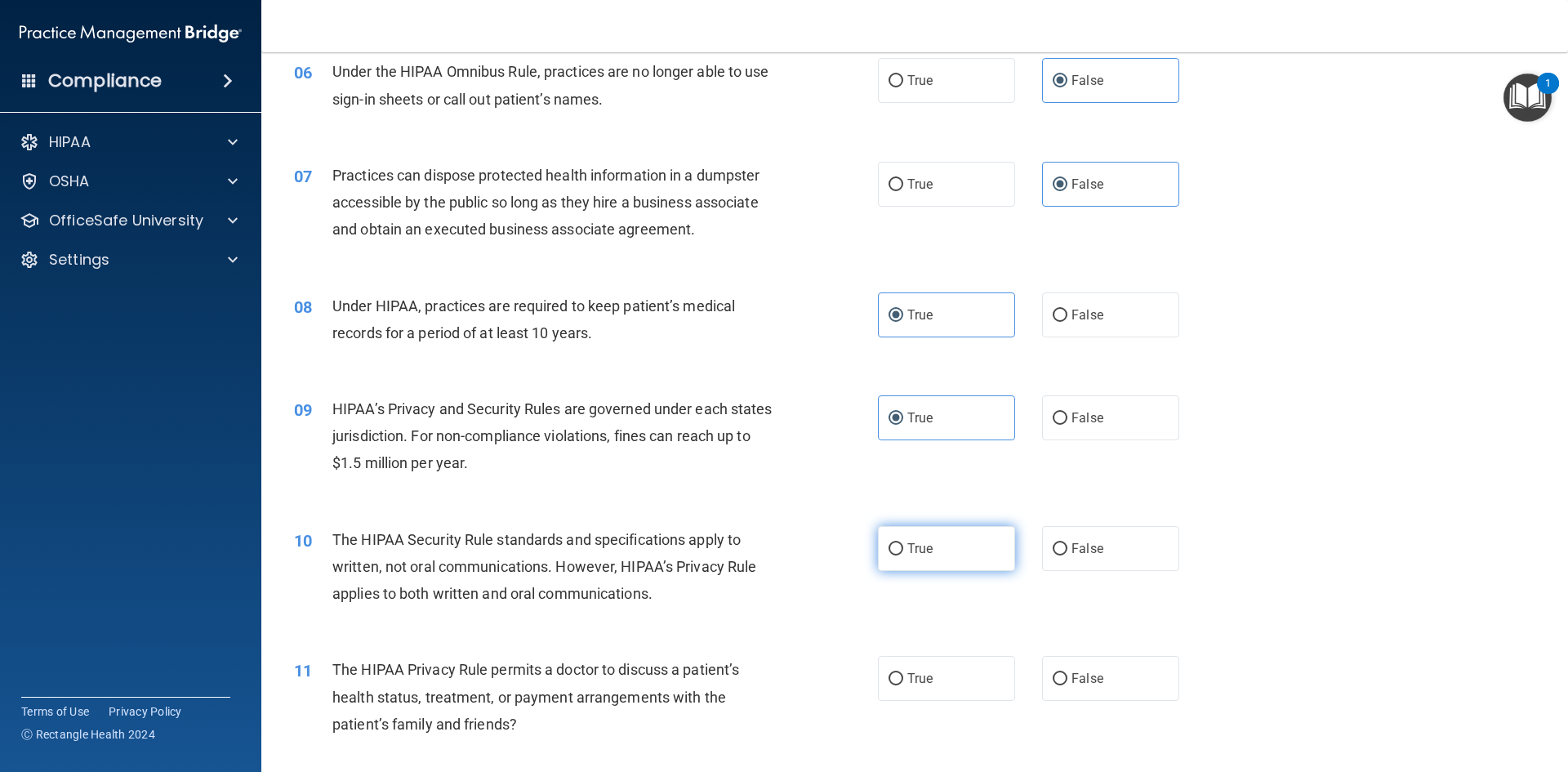
scroll to position [735, 0]
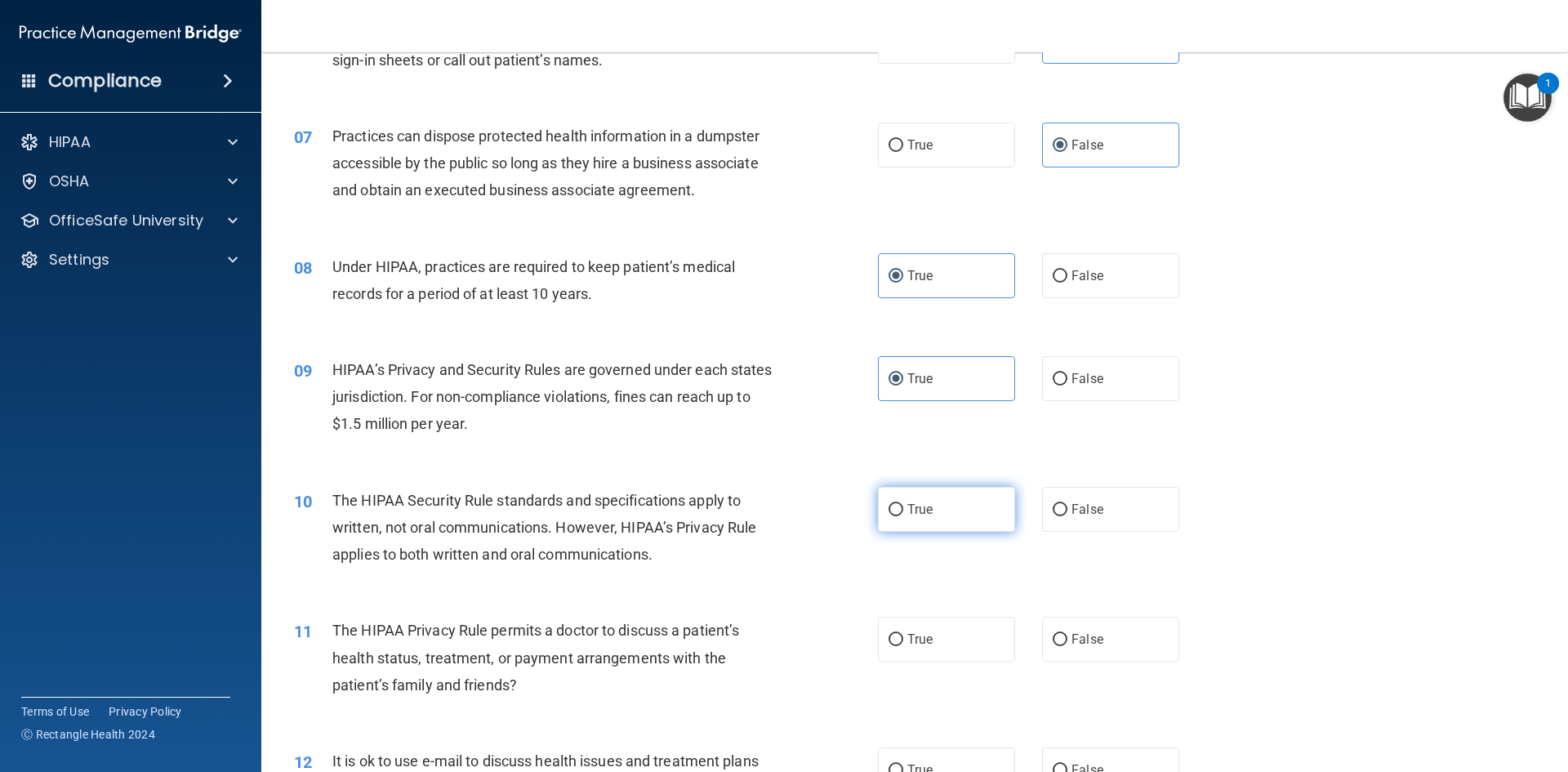
click at [941, 527] on label "True" at bounding box center [945, 510] width 137 height 45
click at [903, 516] on input "True" at bounding box center [895, 510] width 15 height 12
radio input "true"
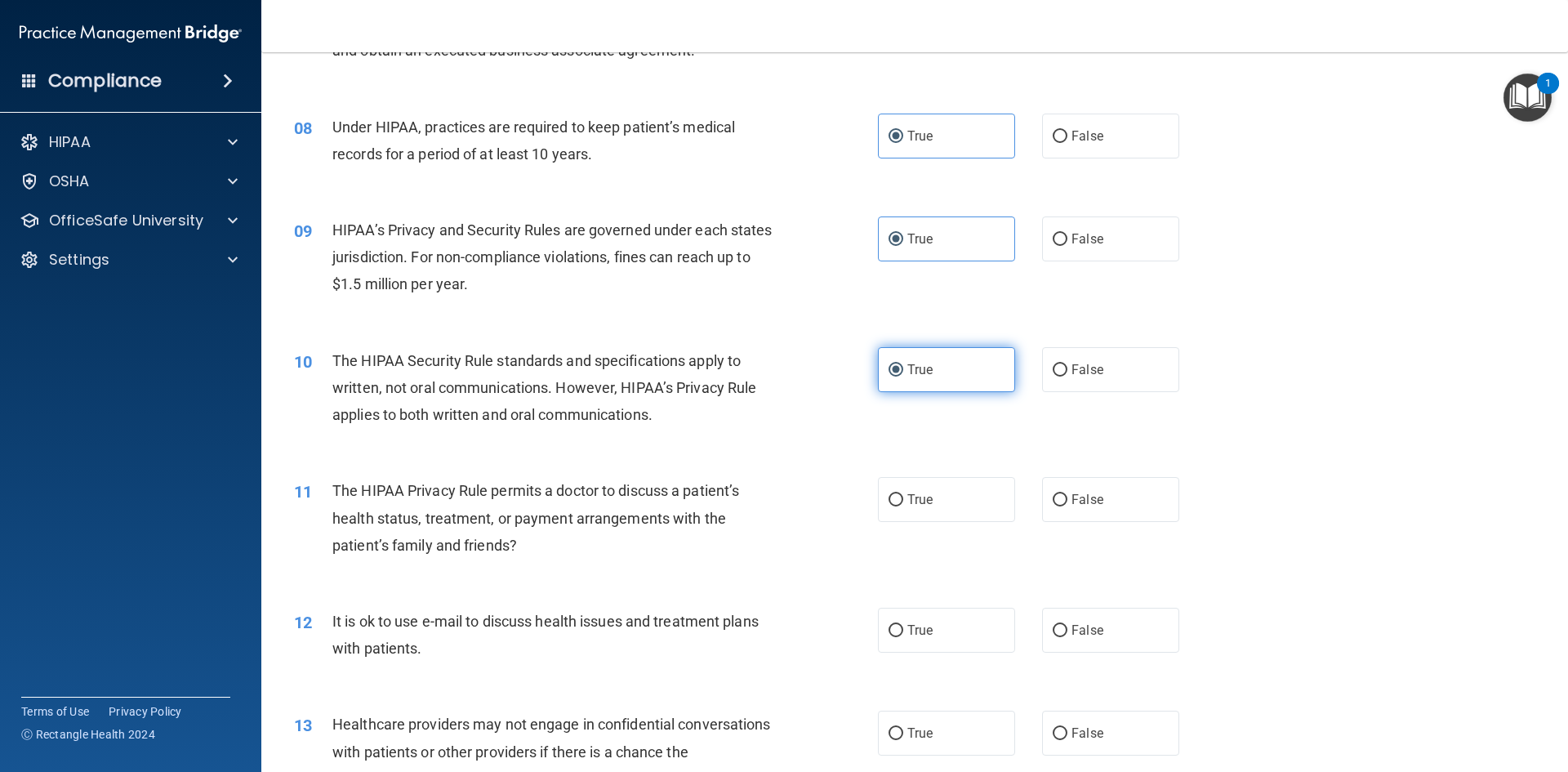
scroll to position [899, 0]
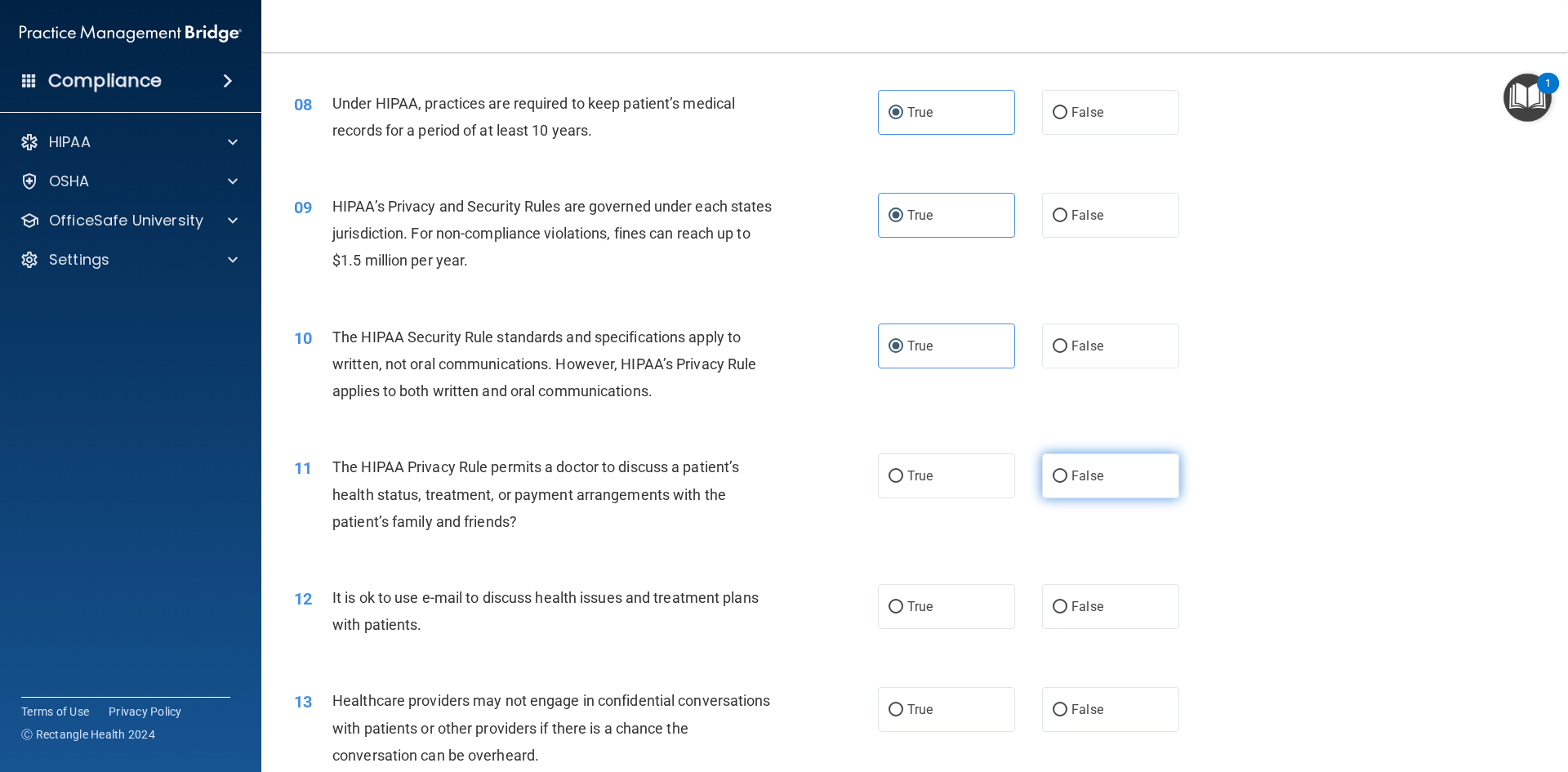
click at [1095, 491] on label "False" at bounding box center [1110, 476] width 137 height 45
click at [1067, 483] on input "False" at bounding box center [1060, 477] width 15 height 12
radio input "true"
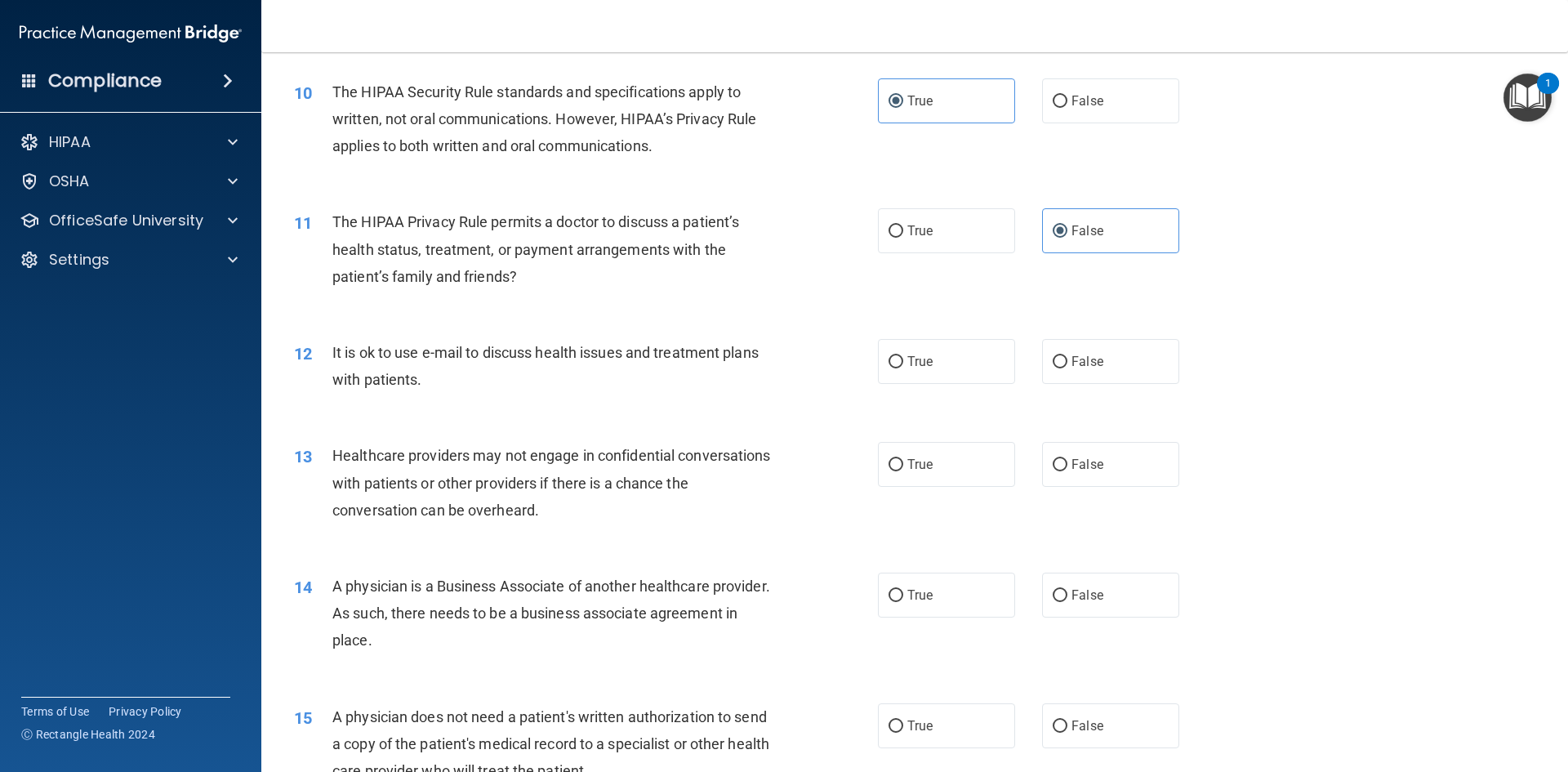
scroll to position [1226, 0]
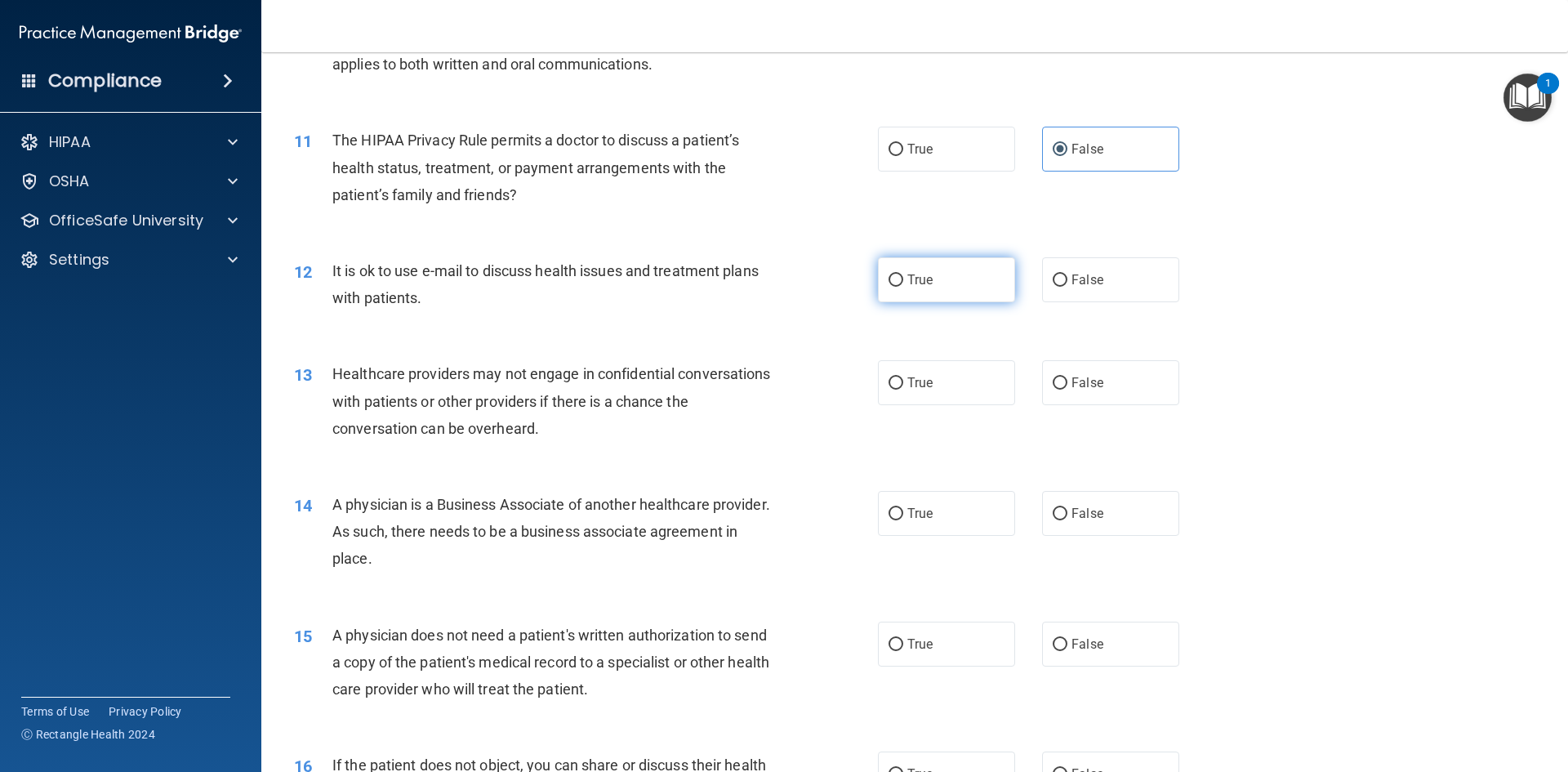
click at [925, 292] on label "True" at bounding box center [945, 280] width 137 height 45
click at [903, 287] on input "True" at bounding box center [895, 281] width 15 height 12
radio input "true"
click at [903, 402] on label "True" at bounding box center [945, 383] width 137 height 45
click at [903, 390] on input "True" at bounding box center [895, 384] width 15 height 12
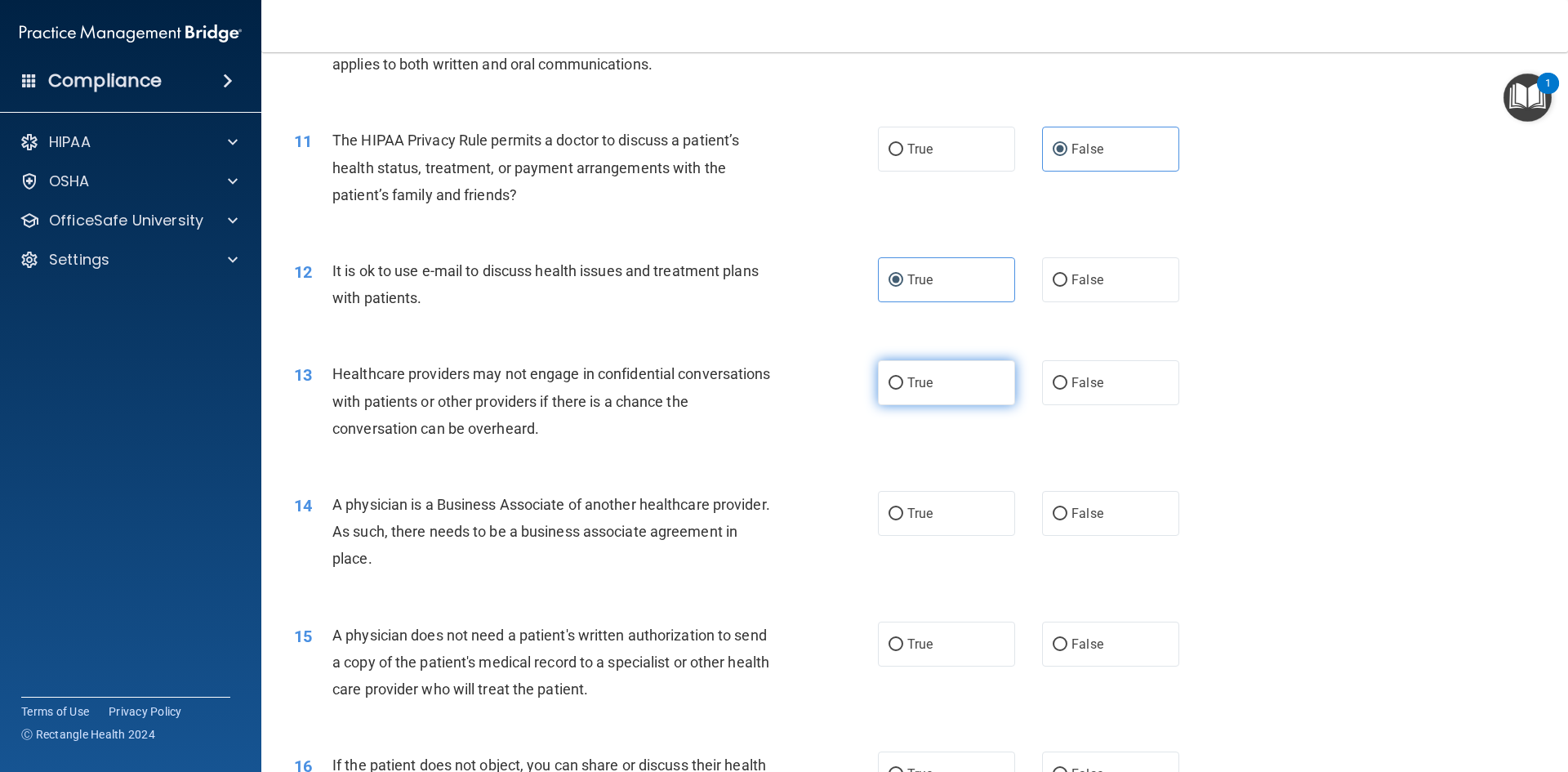
radio input "true"
click at [959, 516] on label "True" at bounding box center [945, 513] width 137 height 45
click at [903, 516] on input "True" at bounding box center [895, 514] width 15 height 12
radio input "true"
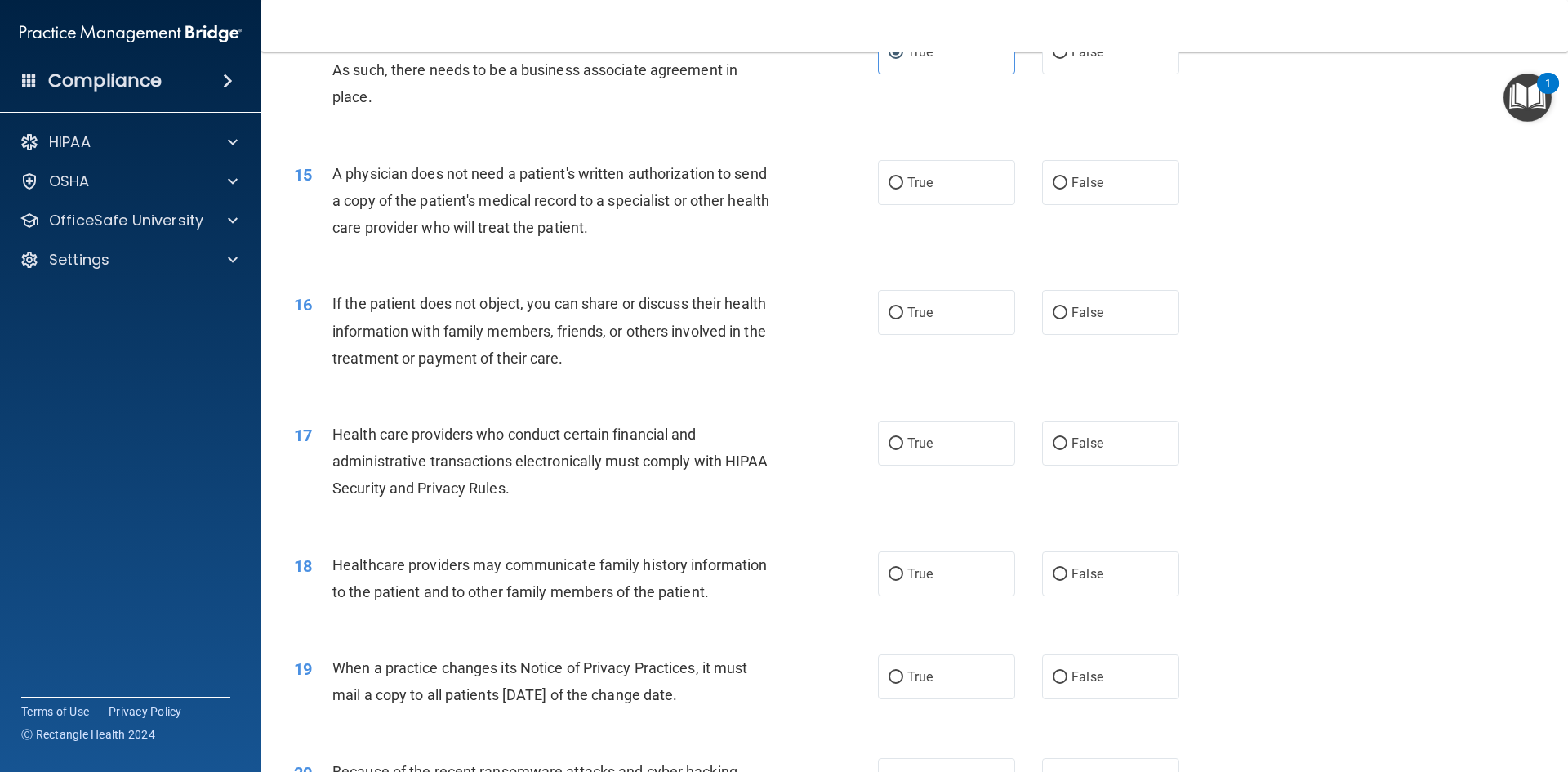
scroll to position [1715, 0]
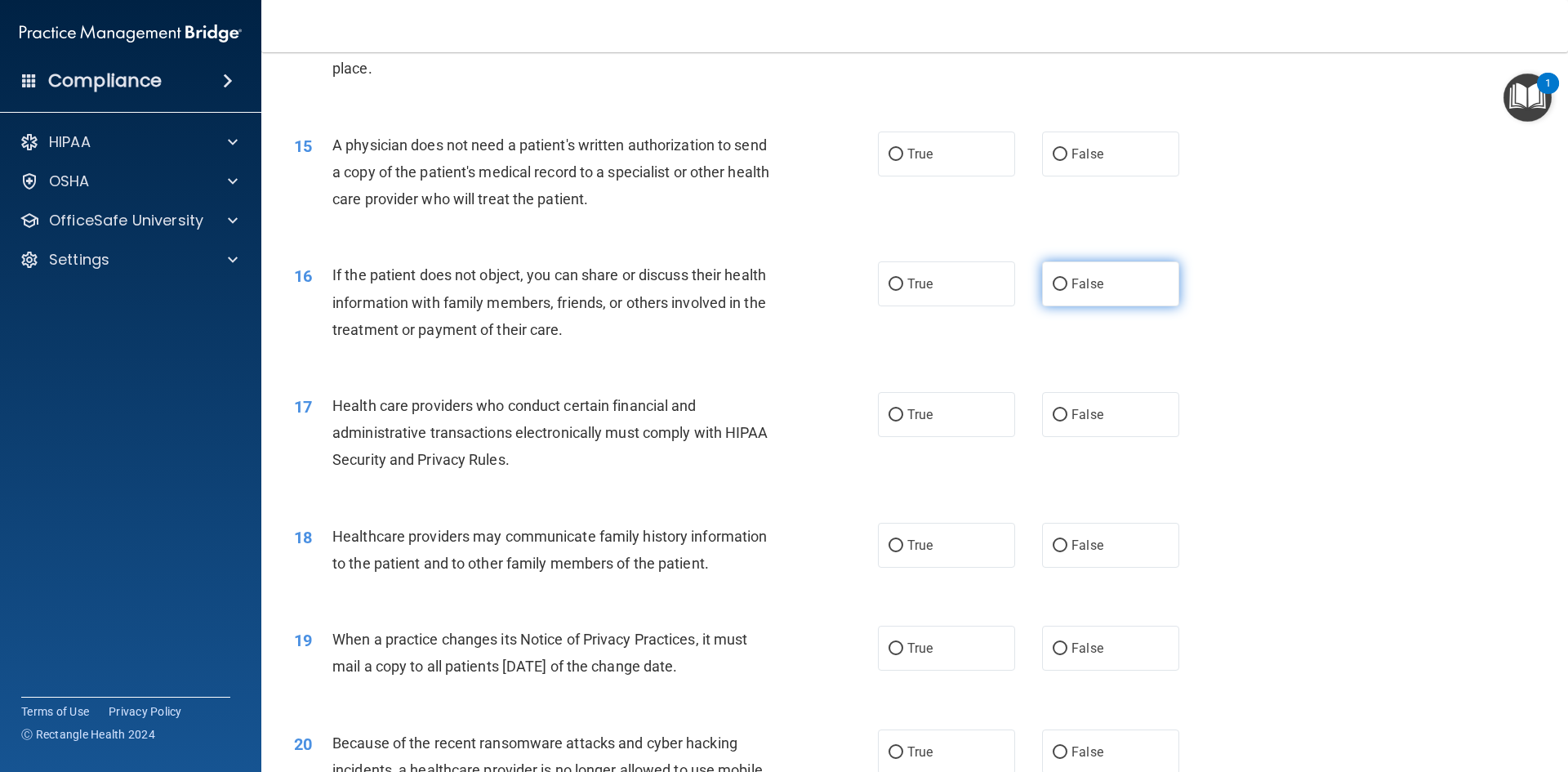
click at [1085, 289] on span "False" at bounding box center [1086, 284] width 32 height 15
click at [1067, 289] on input "False" at bounding box center [1060, 285] width 15 height 12
radio input "true"
click at [1099, 413] on label "False" at bounding box center [1110, 415] width 137 height 45
click at [1067, 413] on input "False" at bounding box center [1060, 416] width 15 height 12
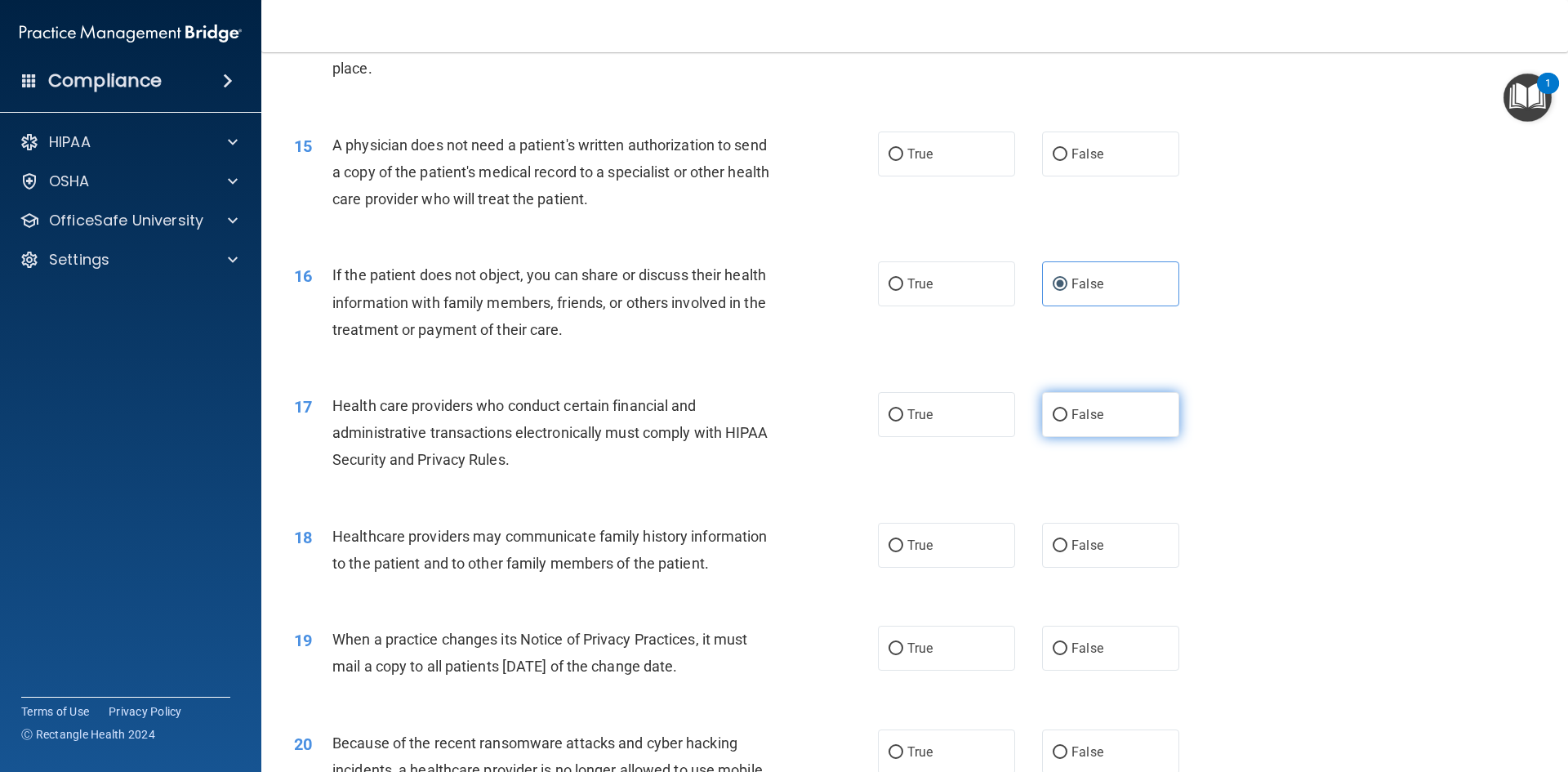
radio input "true"
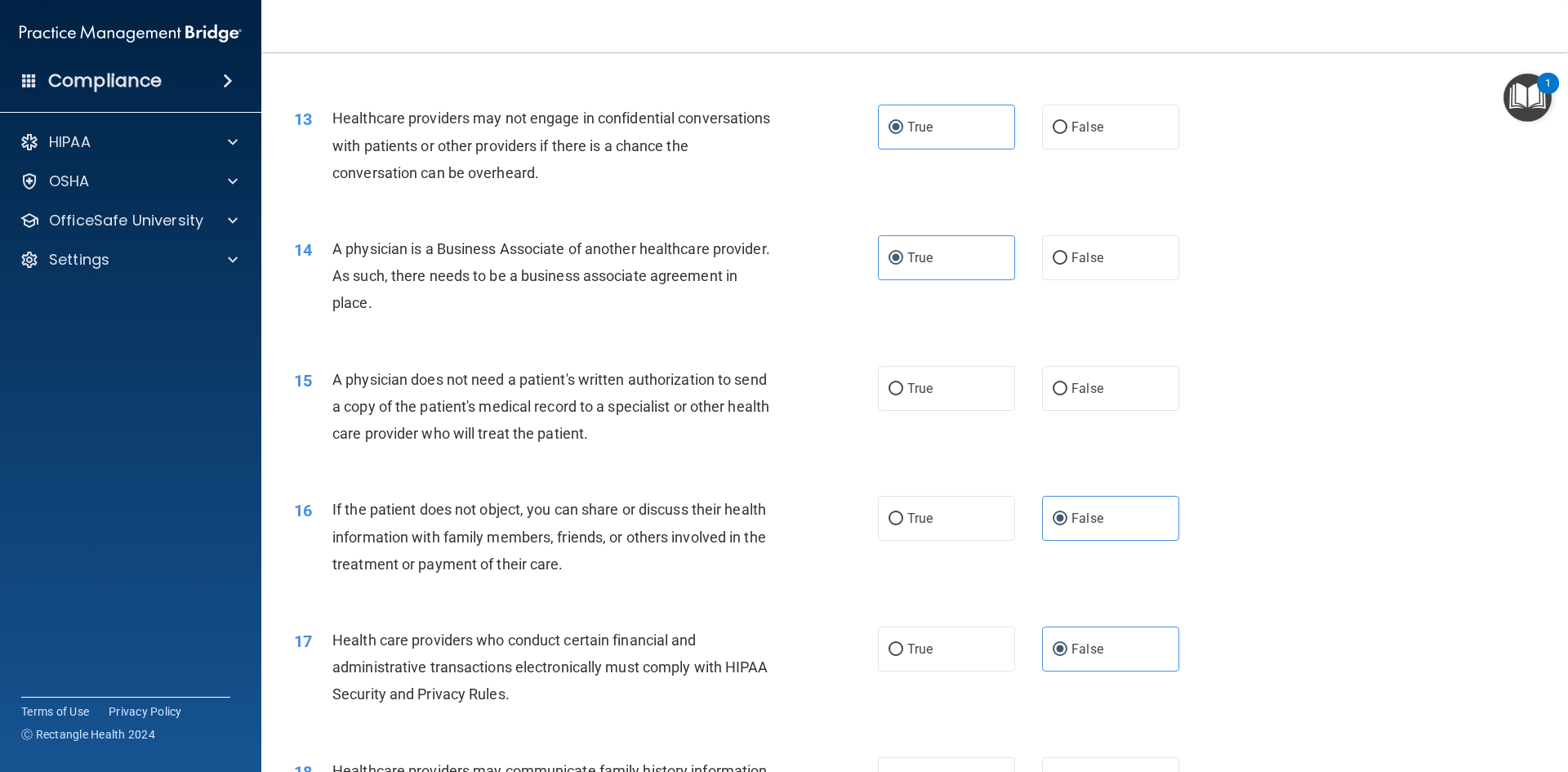
scroll to position [1471, 0]
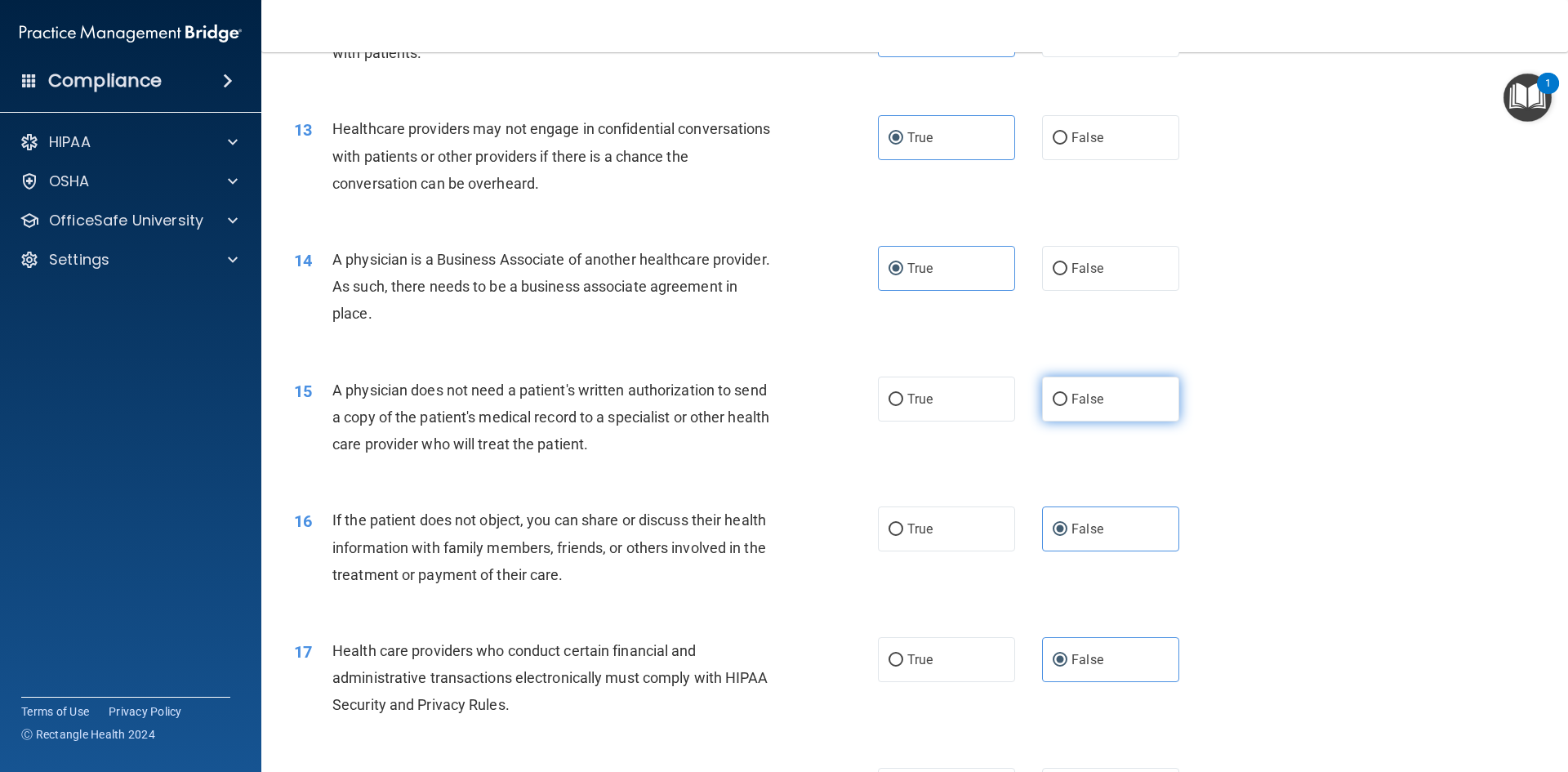
click at [1074, 398] on span "False" at bounding box center [1086, 399] width 32 height 15
click at [1067, 398] on input "False" at bounding box center [1060, 400] width 15 height 12
radio input "true"
click at [925, 660] on span "True" at bounding box center [919, 659] width 25 height 15
click at [903, 660] on input "True" at bounding box center [895, 660] width 15 height 12
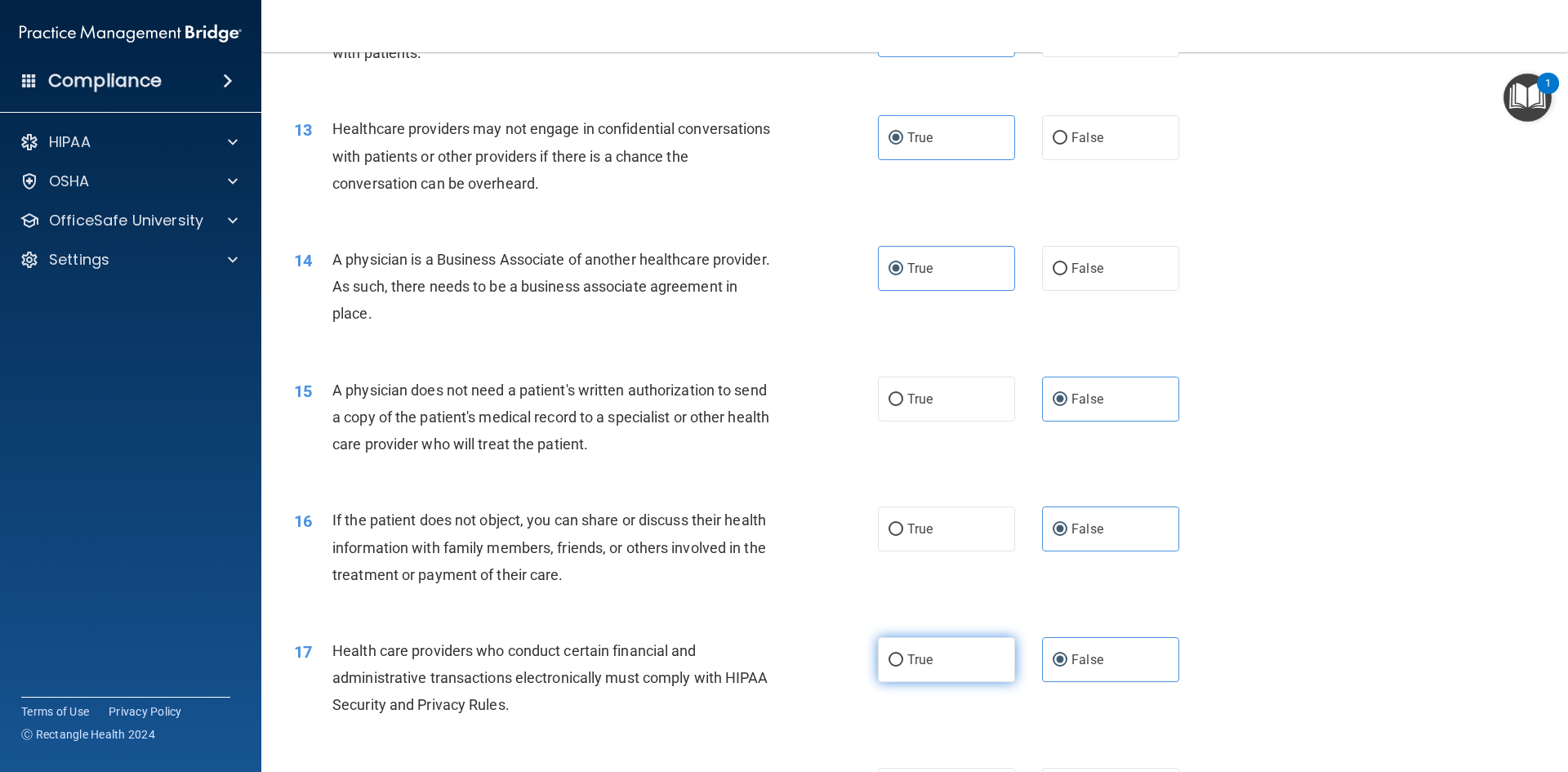
radio input "true"
radio input "false"
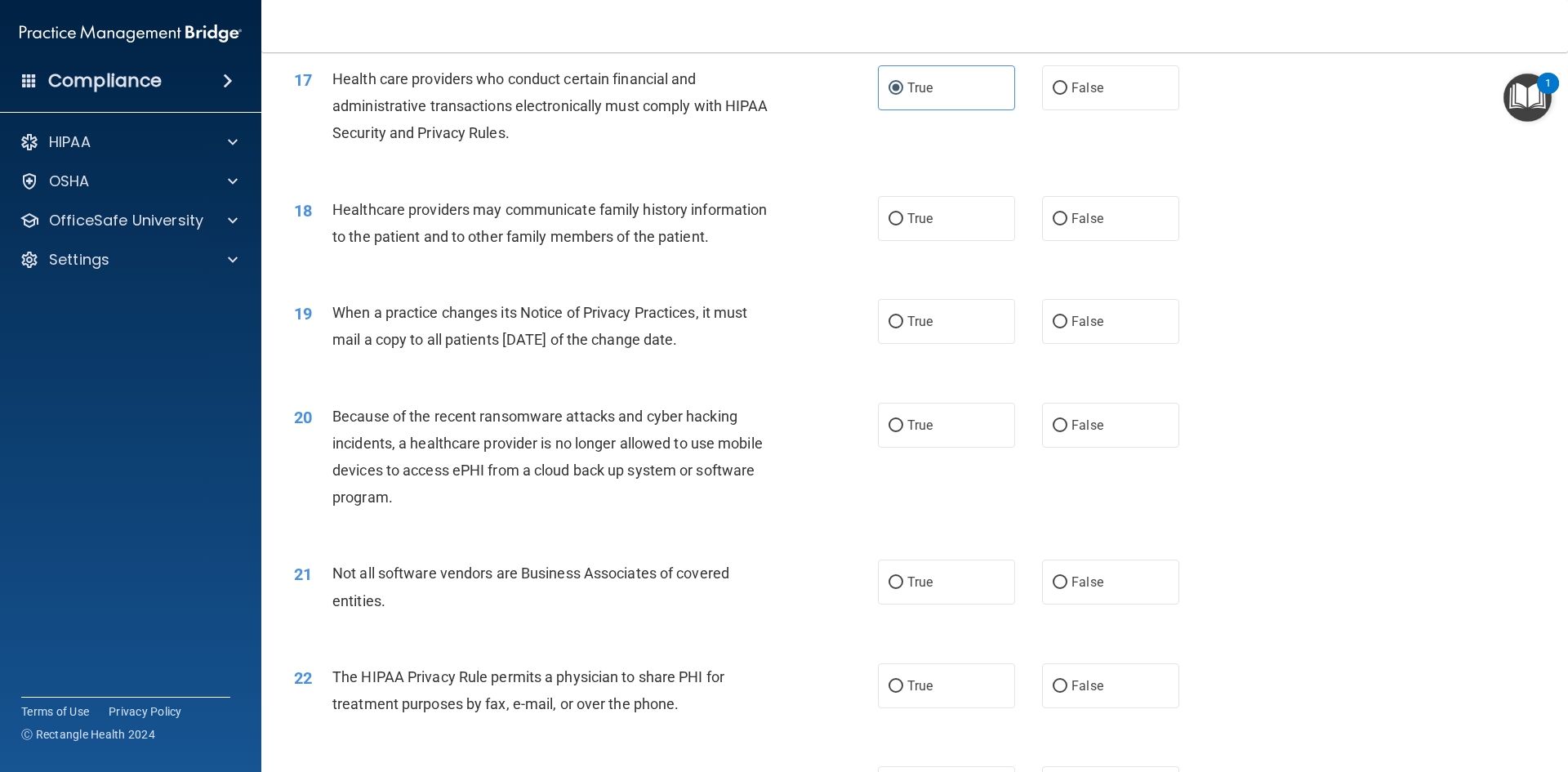
scroll to position [2124, 0]
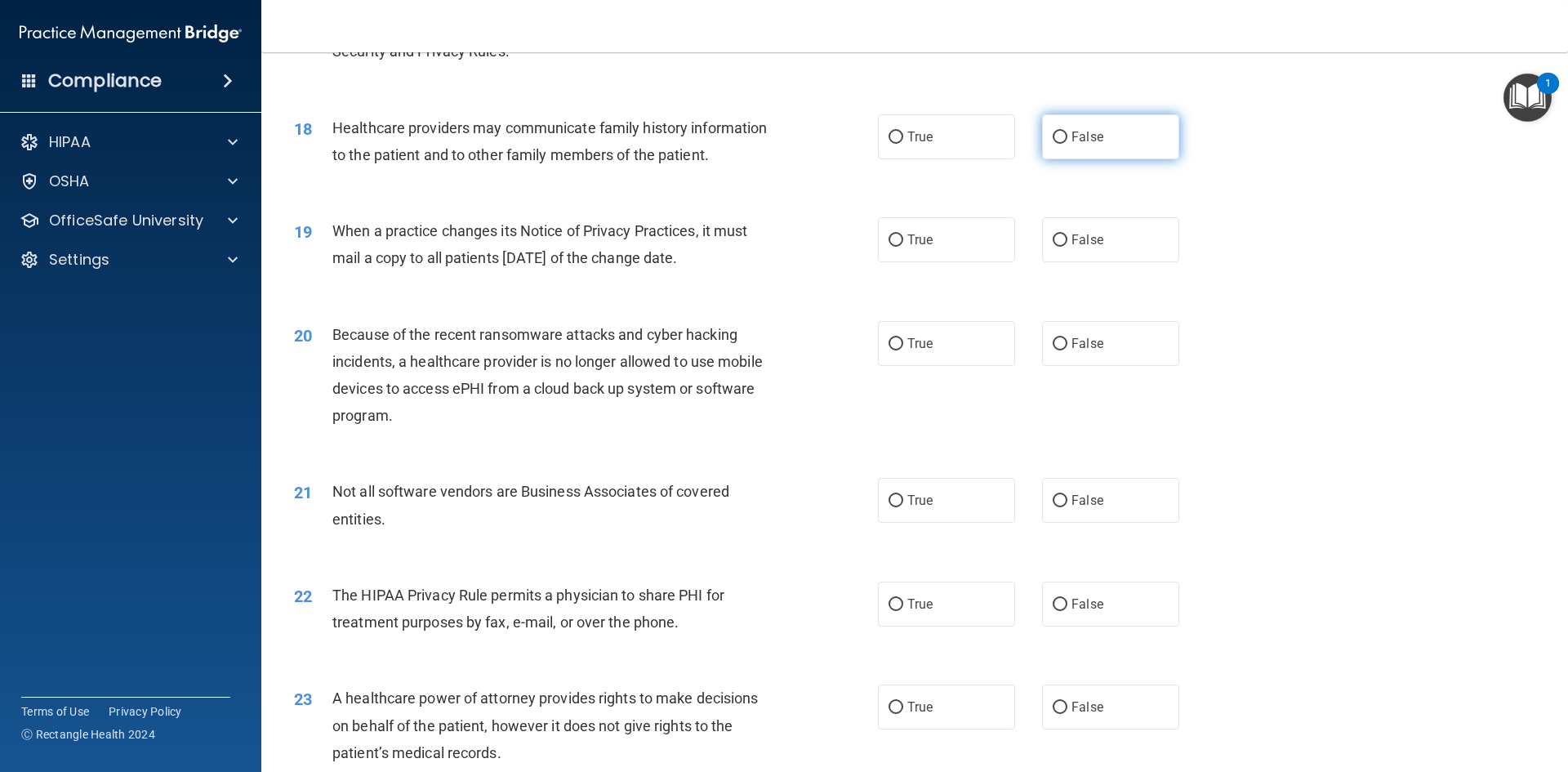
click at [1100, 127] on label "False" at bounding box center [1110, 137] width 137 height 45
click at [1067, 132] on input "False" at bounding box center [1060, 138] width 15 height 12
radio input "true"
click at [974, 238] on label "True" at bounding box center [945, 239] width 137 height 45
click at [903, 238] on input "True" at bounding box center [895, 240] width 15 height 12
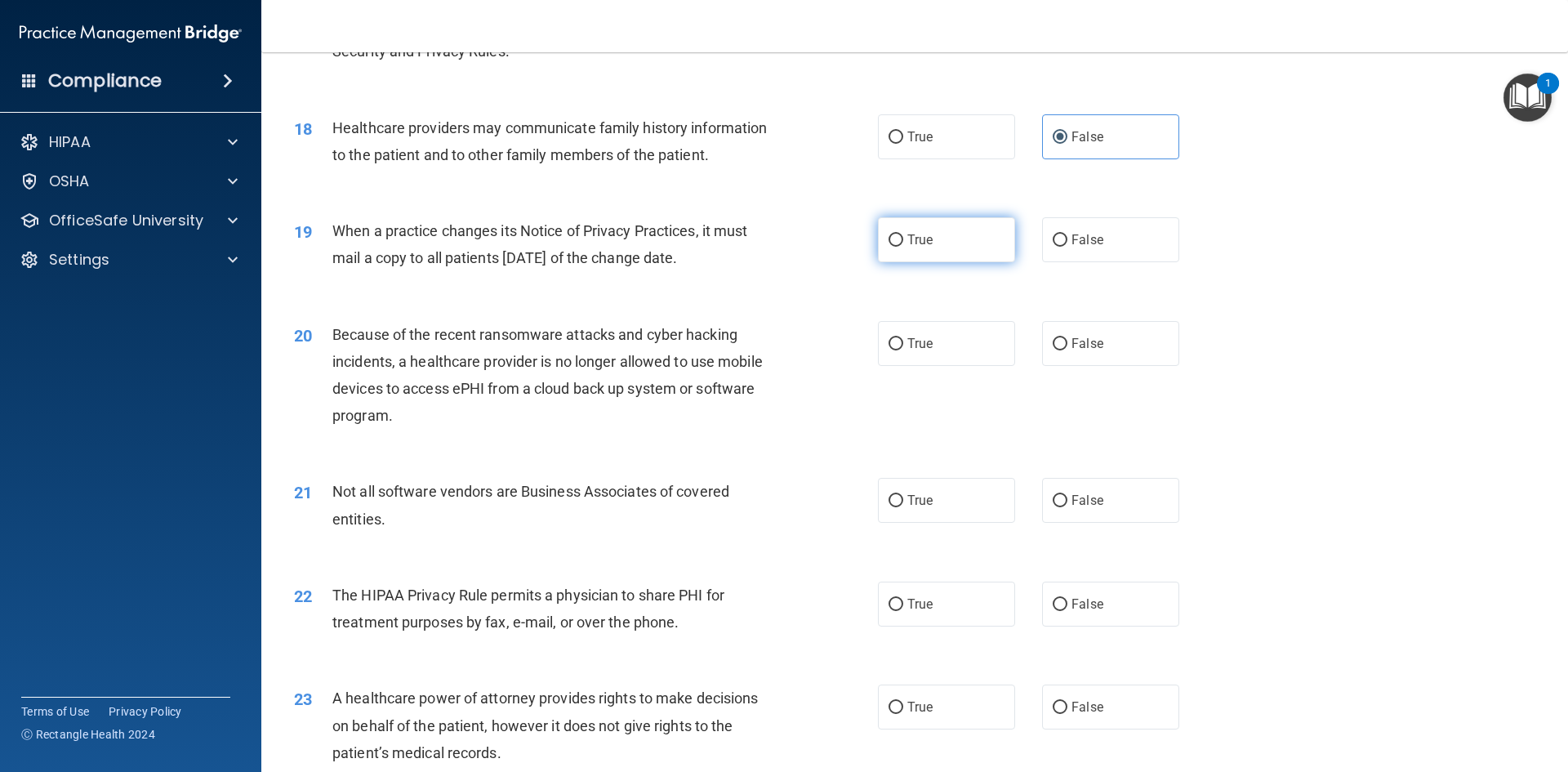
radio input "true"
click at [965, 355] on label "True" at bounding box center [945, 343] width 137 height 45
click at [903, 350] on input "True" at bounding box center [895, 344] width 15 height 12
radio input "true"
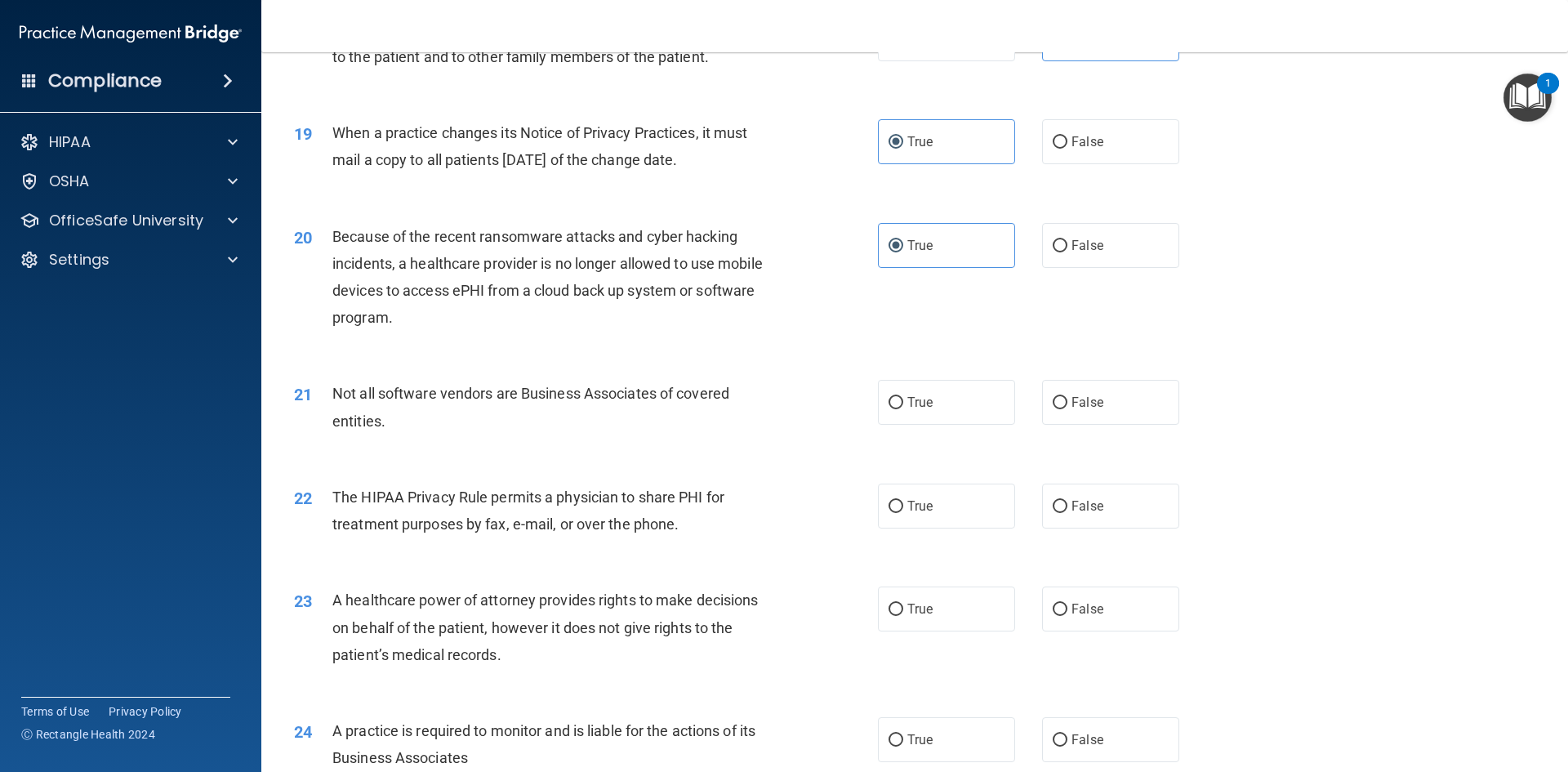
scroll to position [2288, 0]
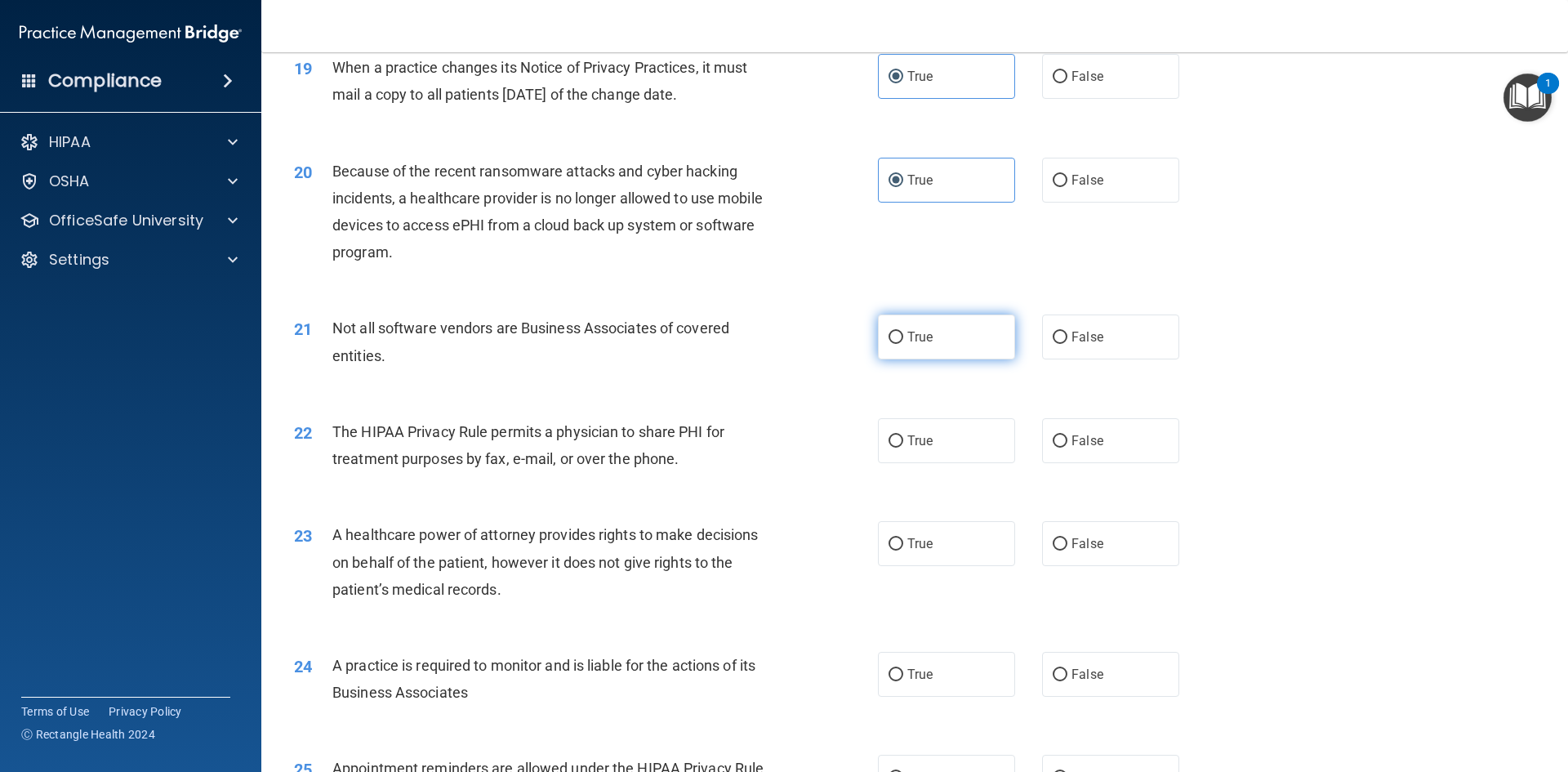
click at [952, 341] on label "True" at bounding box center [945, 337] width 137 height 45
click at [903, 341] on input "True" at bounding box center [895, 337] width 15 height 12
radio input "true"
click at [1075, 445] on span "False" at bounding box center [1086, 441] width 32 height 15
click at [1067, 445] on input "False" at bounding box center [1060, 442] width 15 height 12
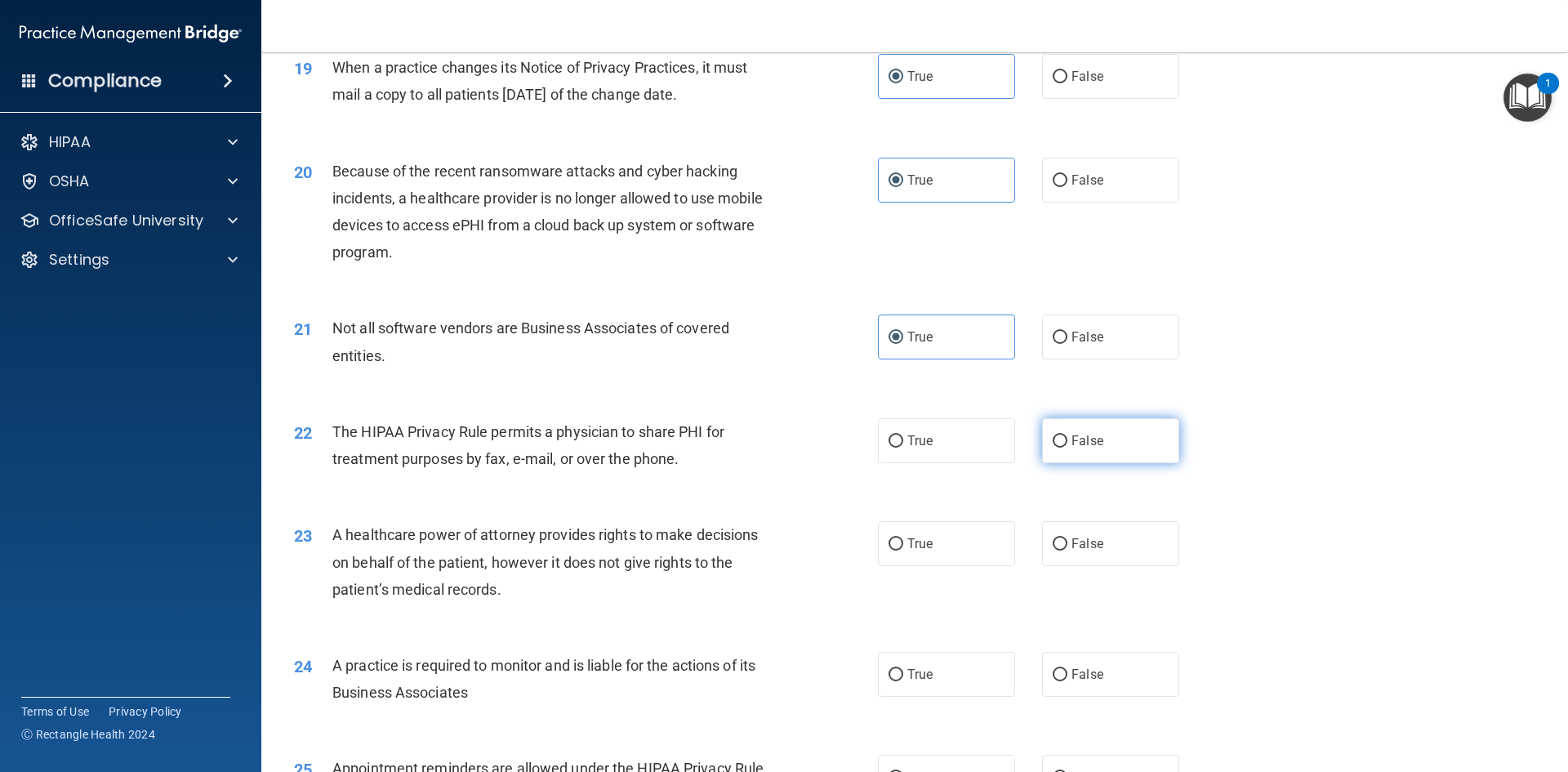
radio input "true"
click at [1112, 538] on label "False" at bounding box center [1110, 544] width 137 height 45
click at [1067, 539] on input "False" at bounding box center [1060, 545] width 15 height 12
radio input "true"
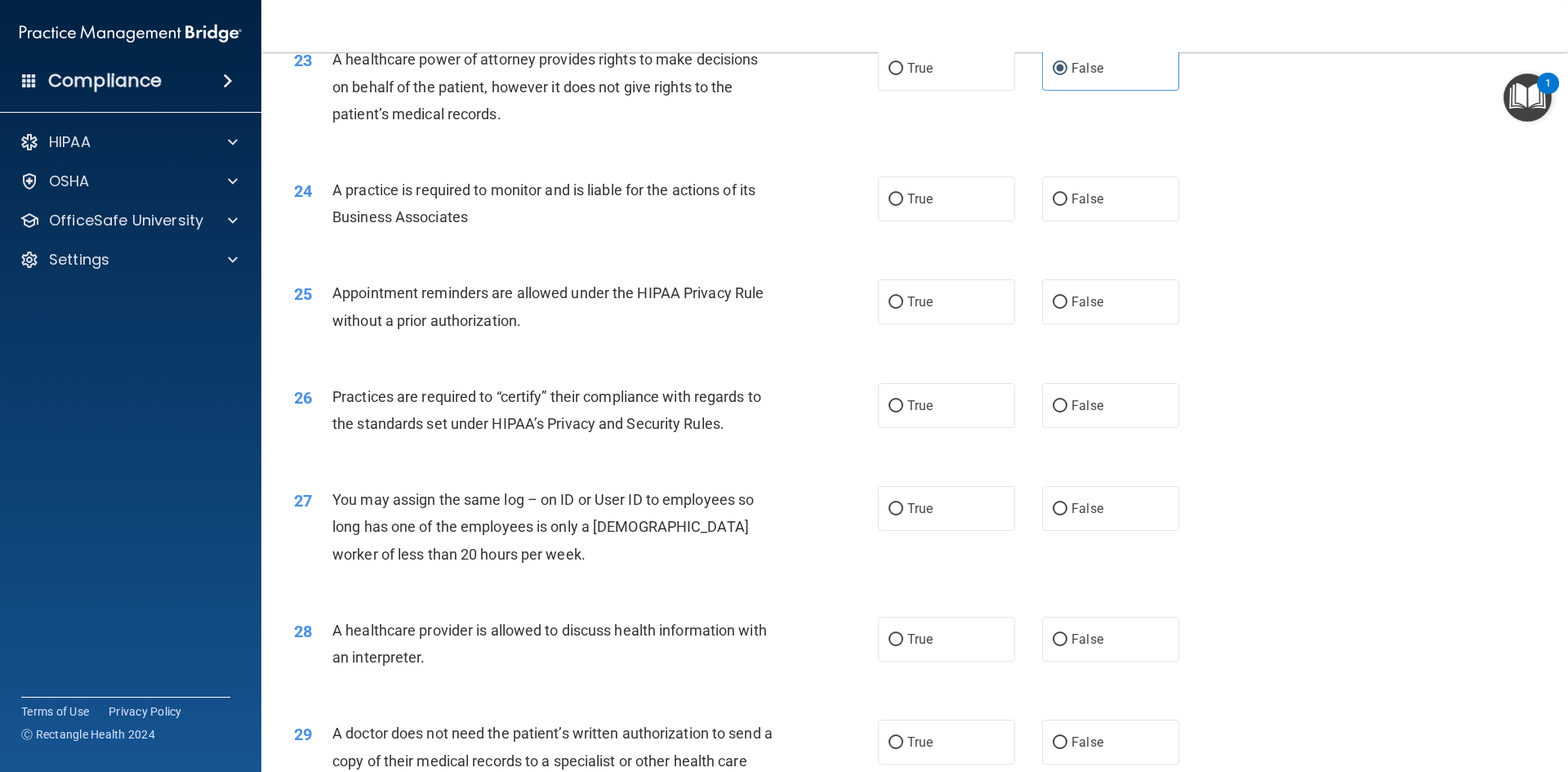
scroll to position [2777, 0]
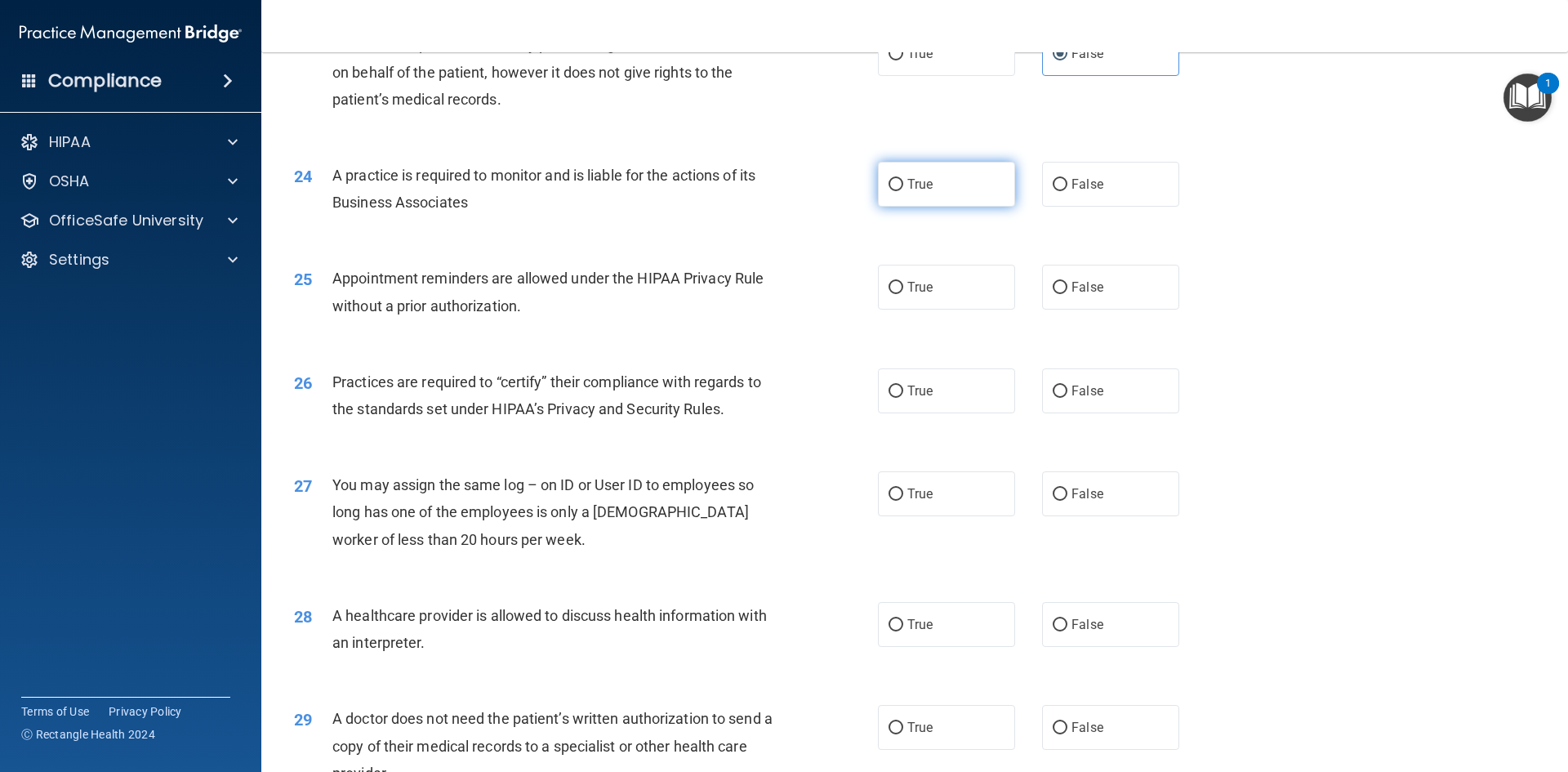
click at [932, 185] on label "True" at bounding box center [945, 184] width 137 height 45
click at [903, 185] on input "True" at bounding box center [895, 185] width 15 height 12
radio input "true"
click at [950, 291] on label "True" at bounding box center [945, 287] width 137 height 45
click at [903, 291] on input "True" at bounding box center [895, 287] width 15 height 12
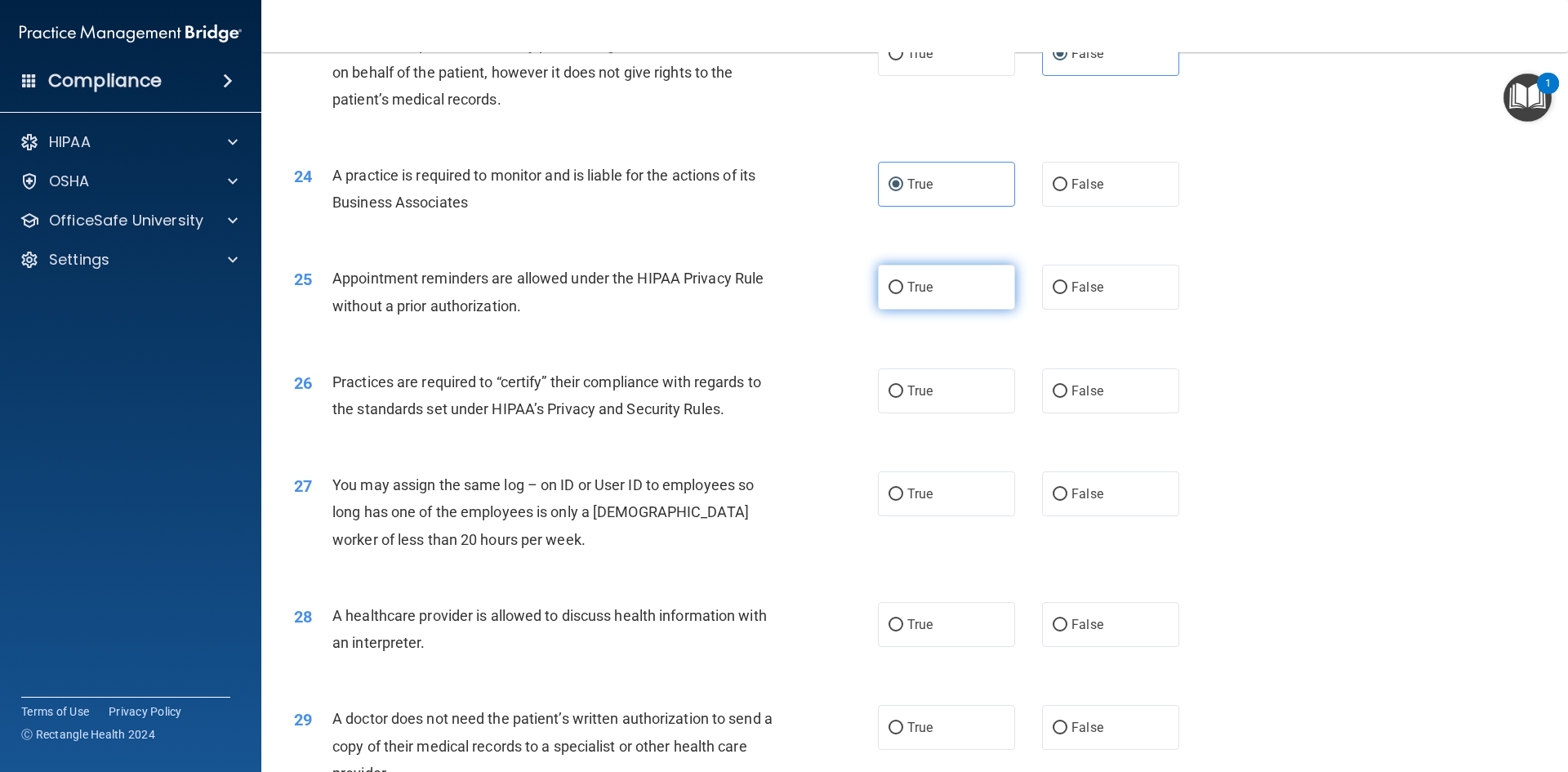
radio input "true"
click at [962, 400] on label "True" at bounding box center [945, 391] width 137 height 45
click at [903, 398] on input "True" at bounding box center [895, 392] width 15 height 12
radio input "true"
click at [954, 504] on label "True" at bounding box center [945, 494] width 137 height 45
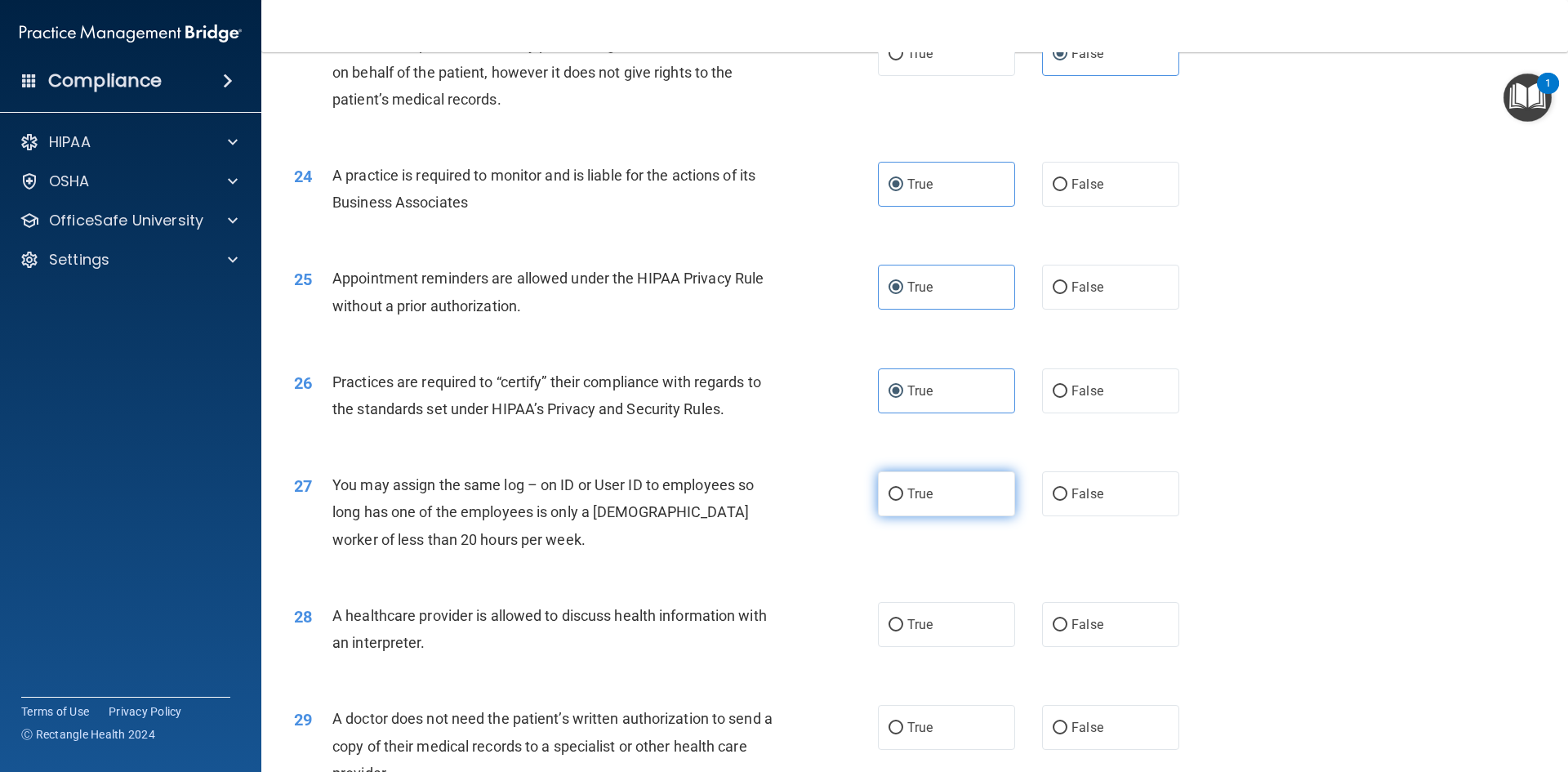
click at [903, 501] on input "True" at bounding box center [895, 495] width 15 height 12
radio input "true"
click at [1113, 625] on label "False" at bounding box center [1110, 625] width 137 height 45
click at [1067, 625] on input "False" at bounding box center [1060, 626] width 15 height 12
radio input "true"
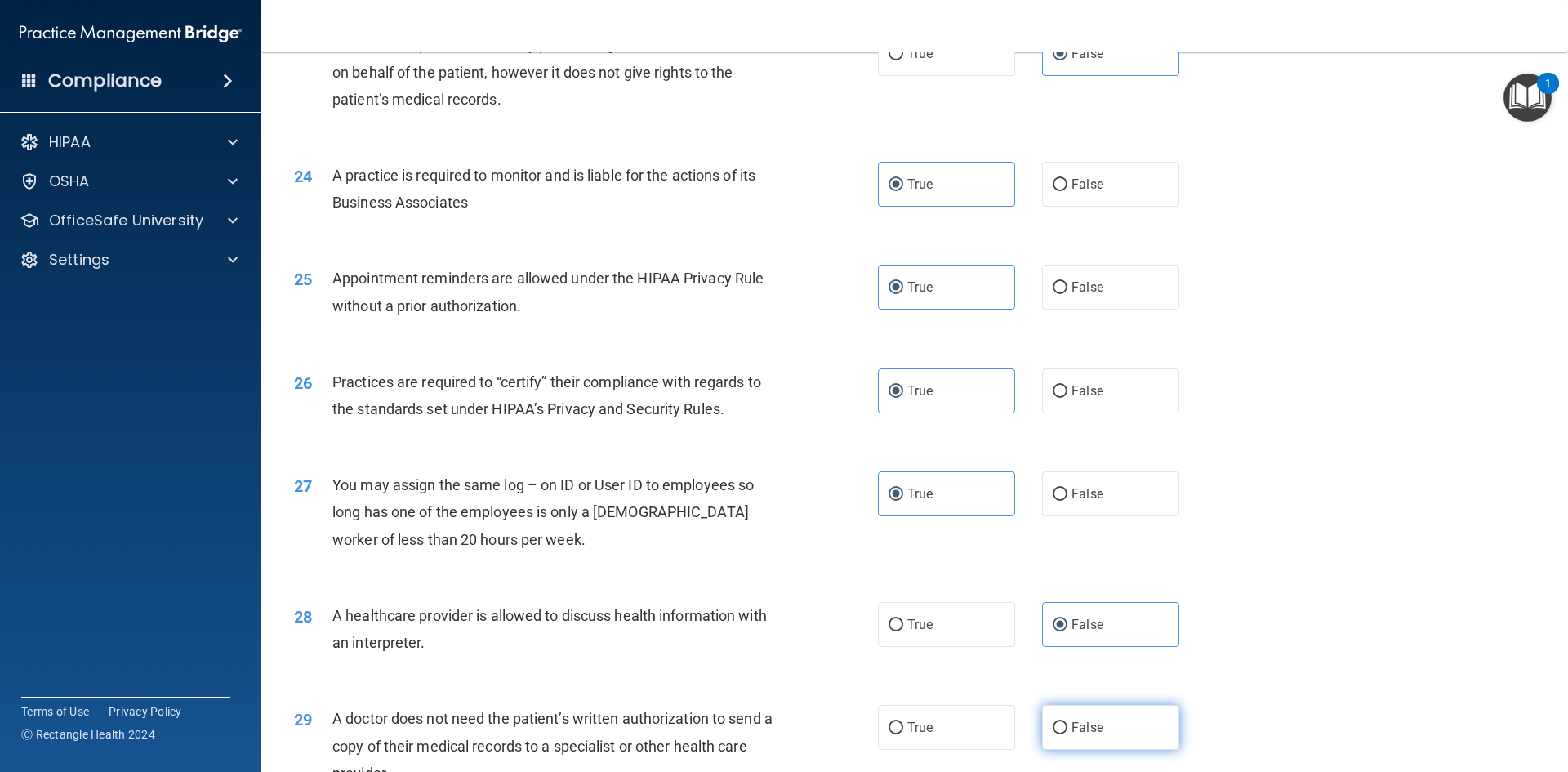
click at [1114, 742] on label "False" at bounding box center [1110, 727] width 137 height 45
click at [1067, 734] on input "False" at bounding box center [1060, 728] width 15 height 12
radio input "true"
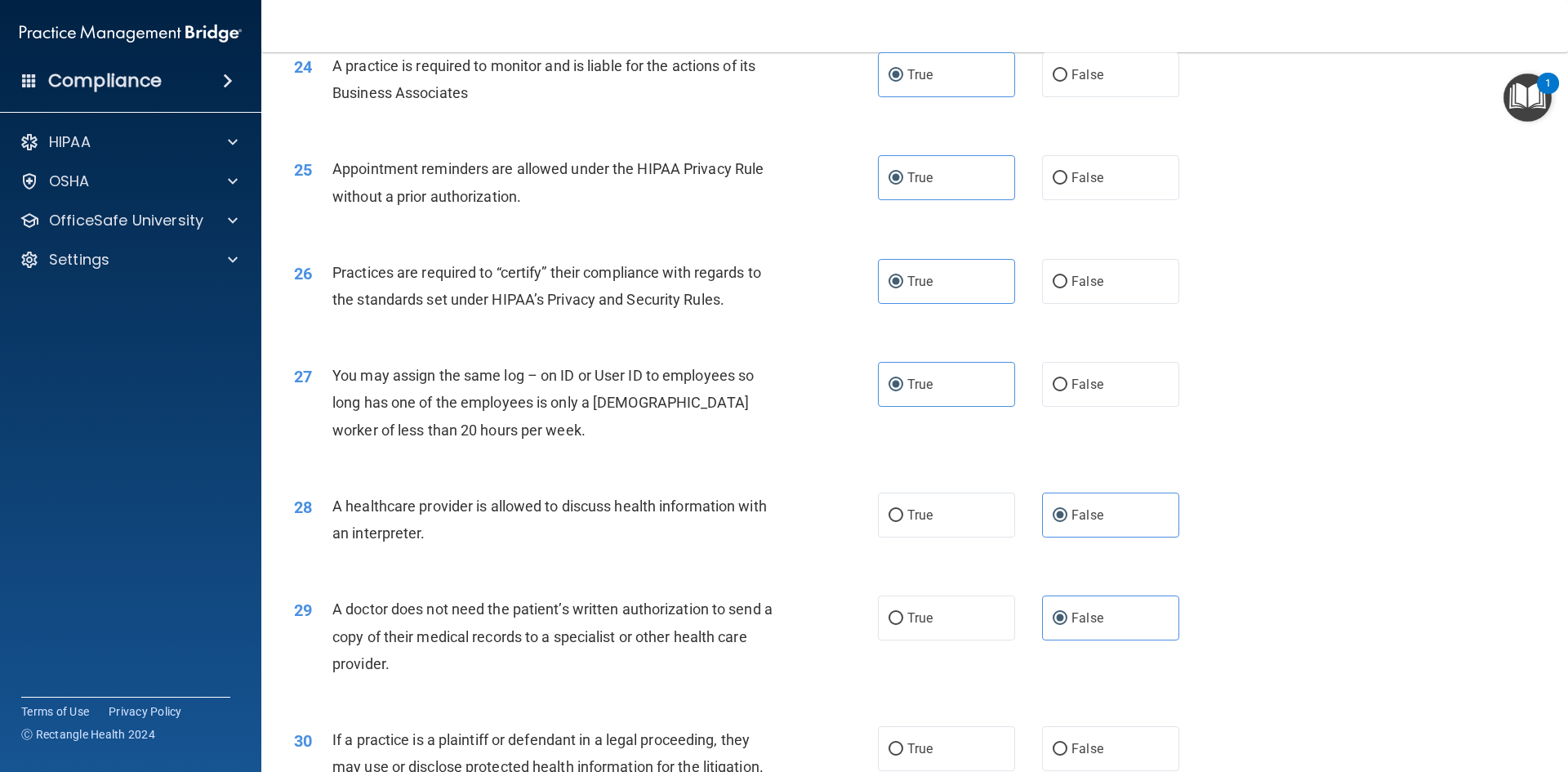
scroll to position [3031, 0]
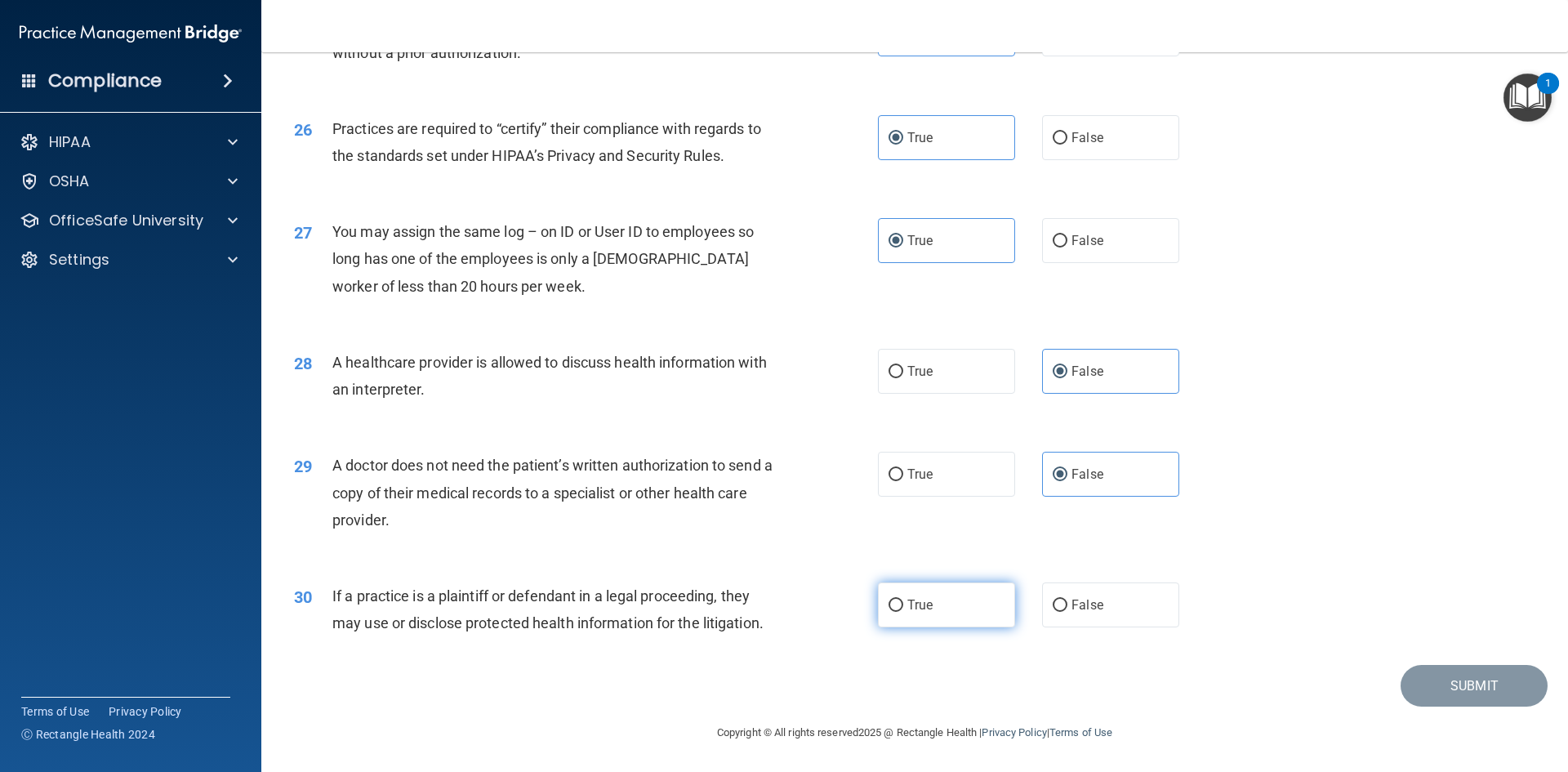
click at [952, 590] on label "True" at bounding box center [945, 605] width 137 height 45
click at [903, 600] on input "True" at bounding box center [895, 606] width 15 height 12
radio input "true"
click at [1449, 679] on button "Submit" at bounding box center [1473, 686] width 147 height 41
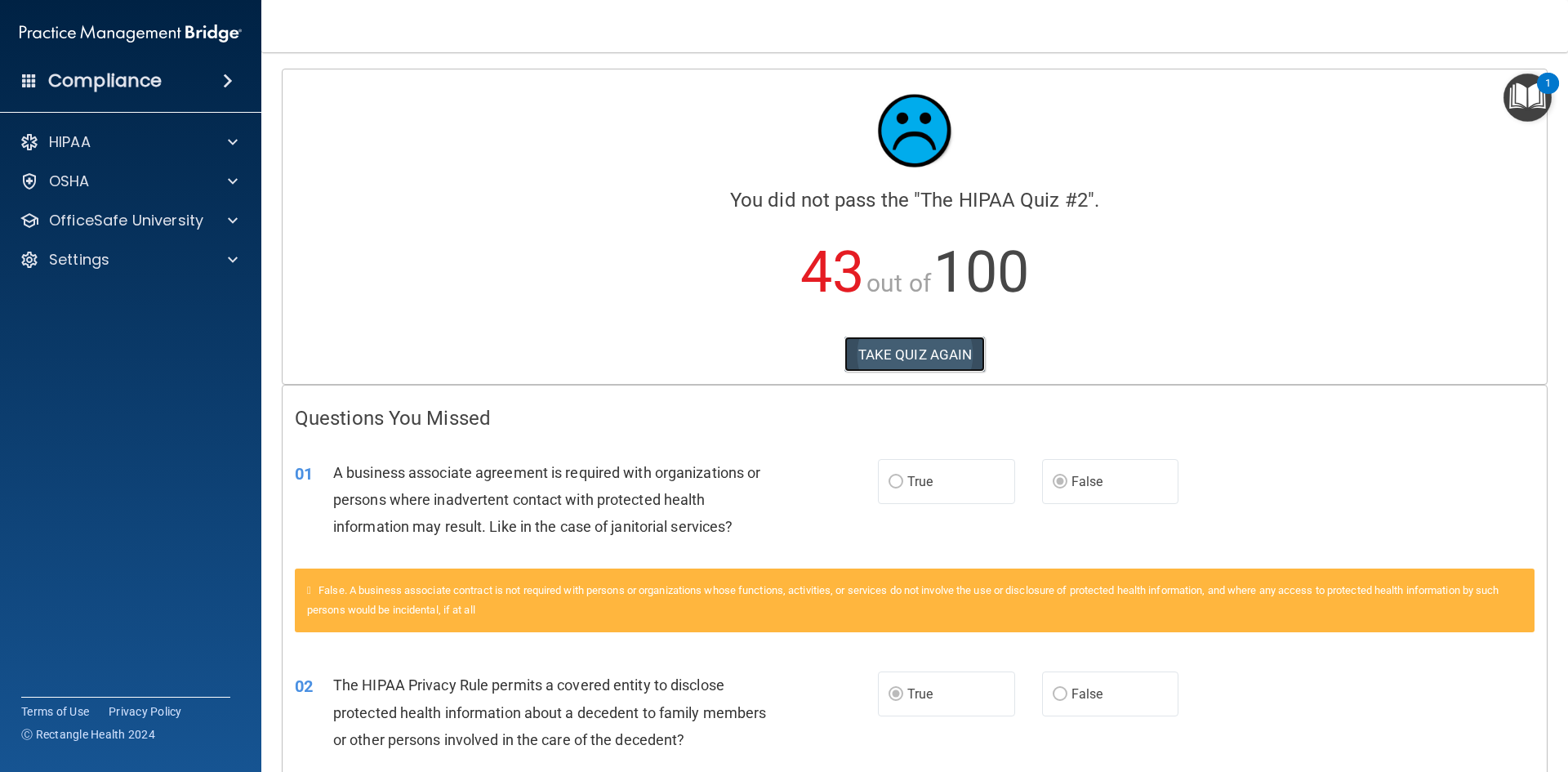
click at [892, 348] on button "TAKE QUIZ AGAIN" at bounding box center [914, 355] width 141 height 36
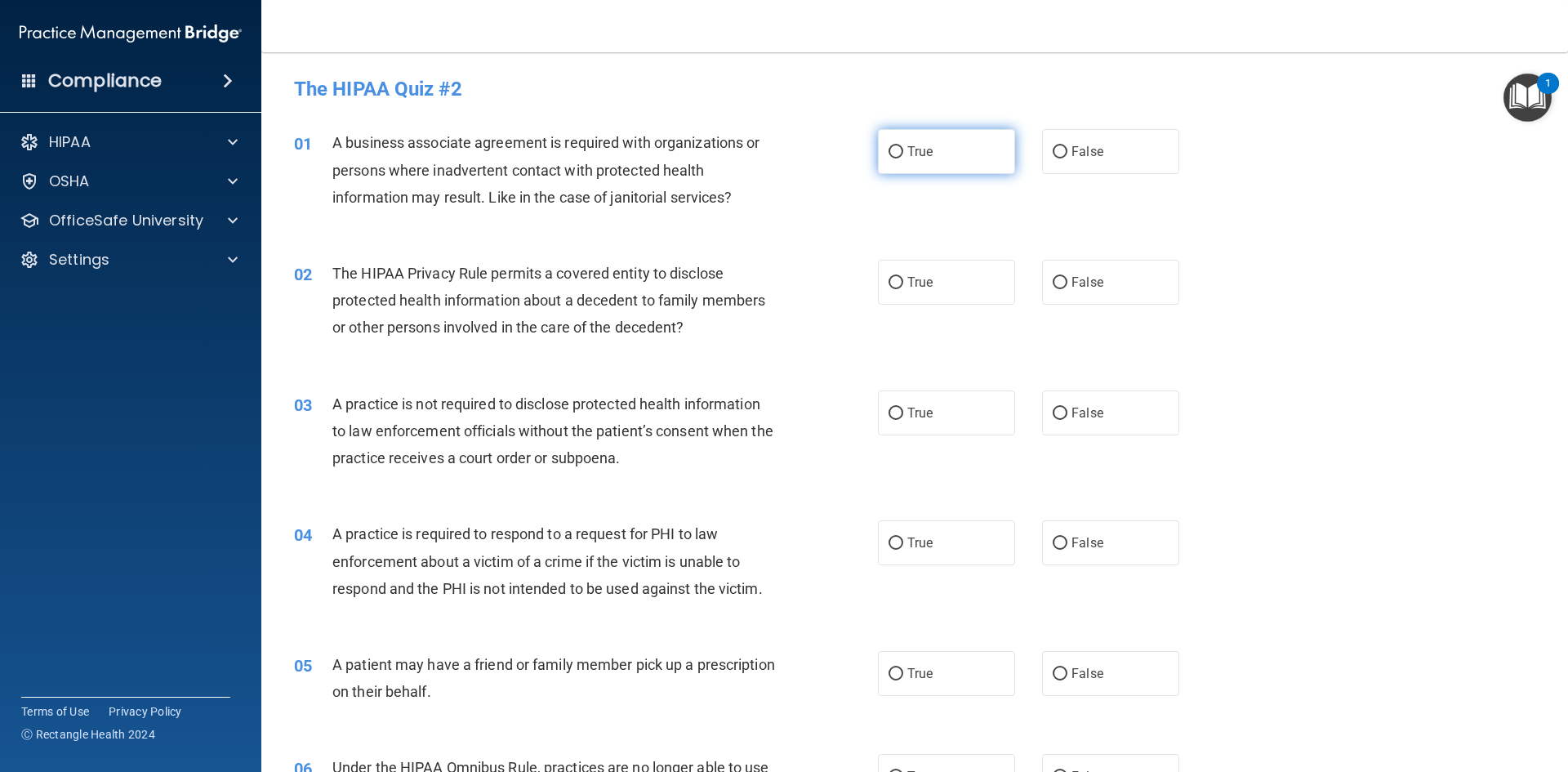
click at [965, 156] on label "True" at bounding box center [945, 151] width 137 height 45
click at [903, 156] on input "True" at bounding box center [895, 152] width 15 height 12
radio input "true"
click at [1073, 290] on label "False" at bounding box center [1110, 282] width 137 height 45
click at [1067, 289] on input "False" at bounding box center [1060, 283] width 15 height 12
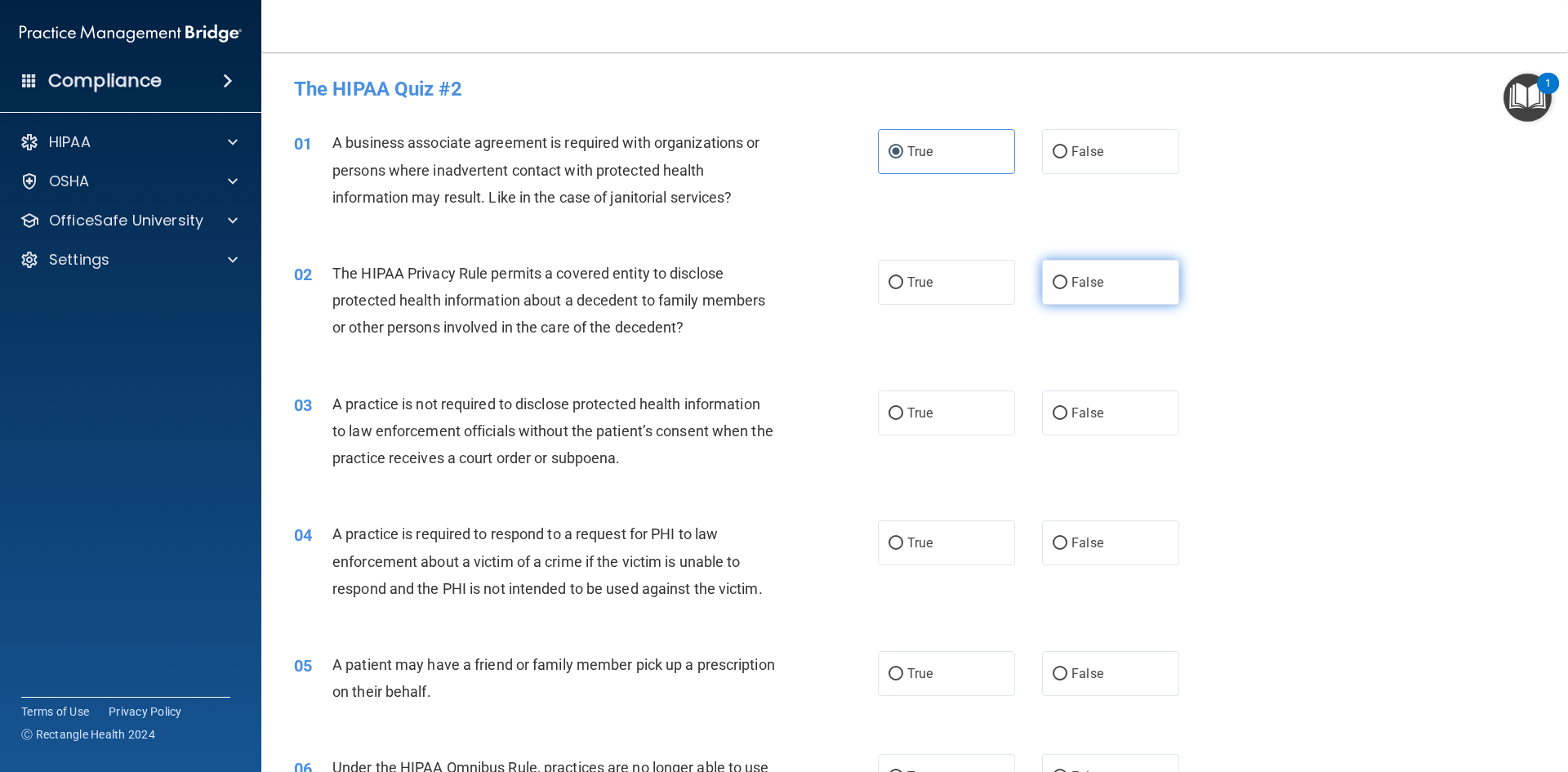
radio input "true"
click at [1084, 412] on span "False" at bounding box center [1086, 413] width 32 height 15
click at [1067, 412] on input "False" at bounding box center [1060, 414] width 15 height 12
radio input "true"
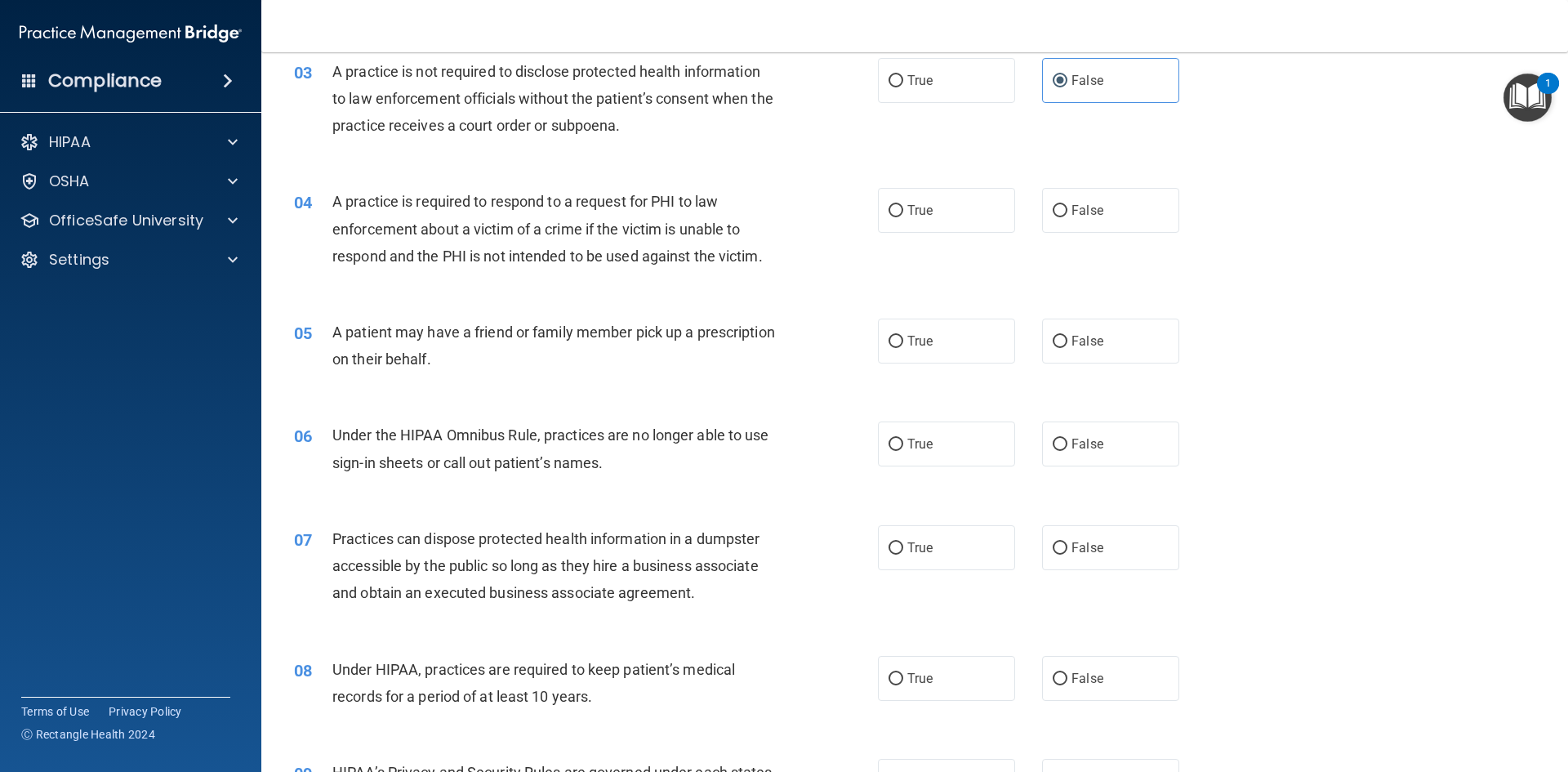
scroll to position [409, 0]
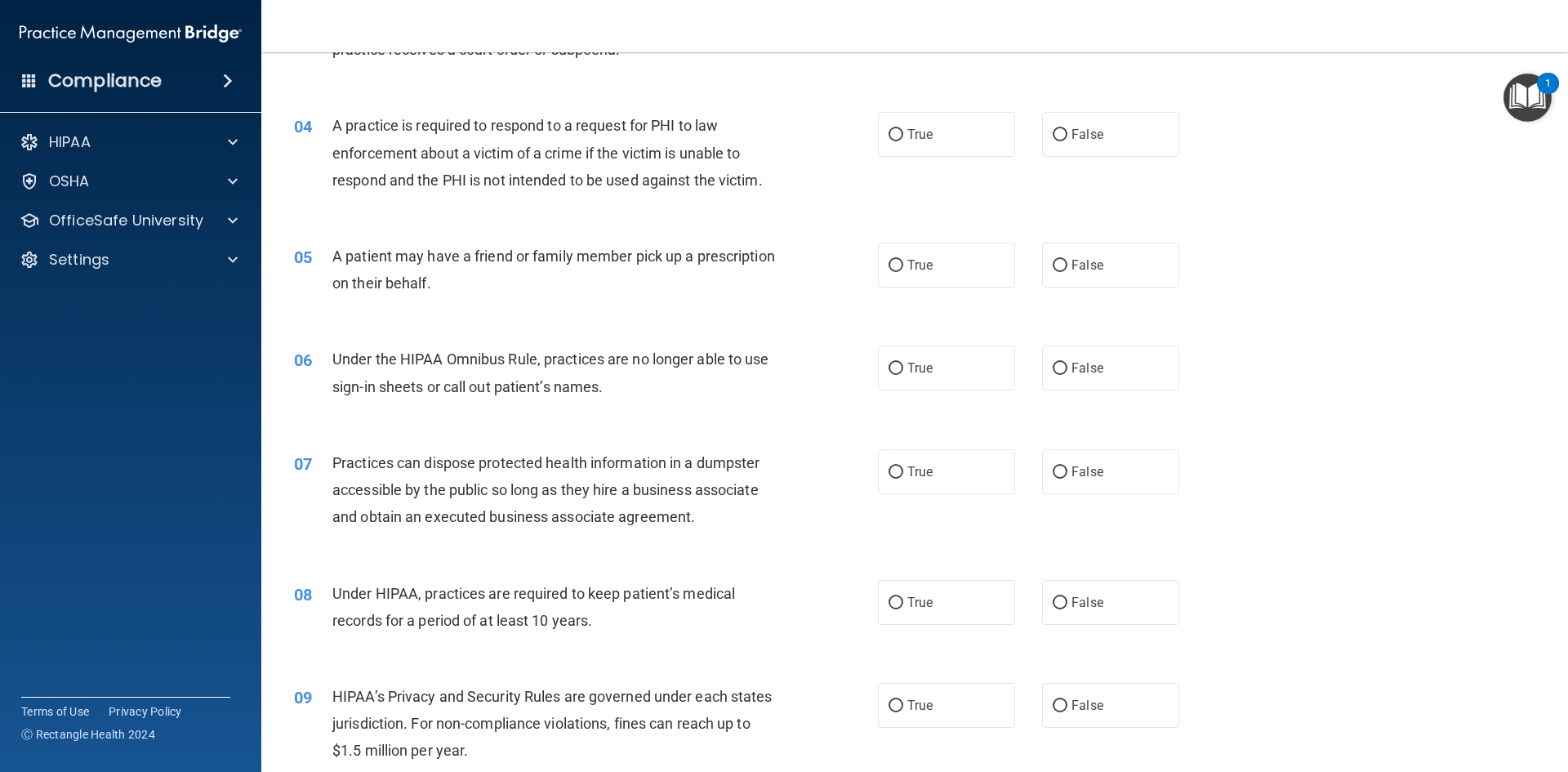
drag, startPoint x: 932, startPoint y: 480, endPoint x: 920, endPoint y: 541, distance: 62.2
click at [932, 481] on label "True" at bounding box center [945, 472] width 137 height 45
click at [903, 479] on input "True" at bounding box center [895, 472] width 15 height 12
radio input "true"
click at [934, 608] on label "True" at bounding box center [945, 602] width 137 height 45
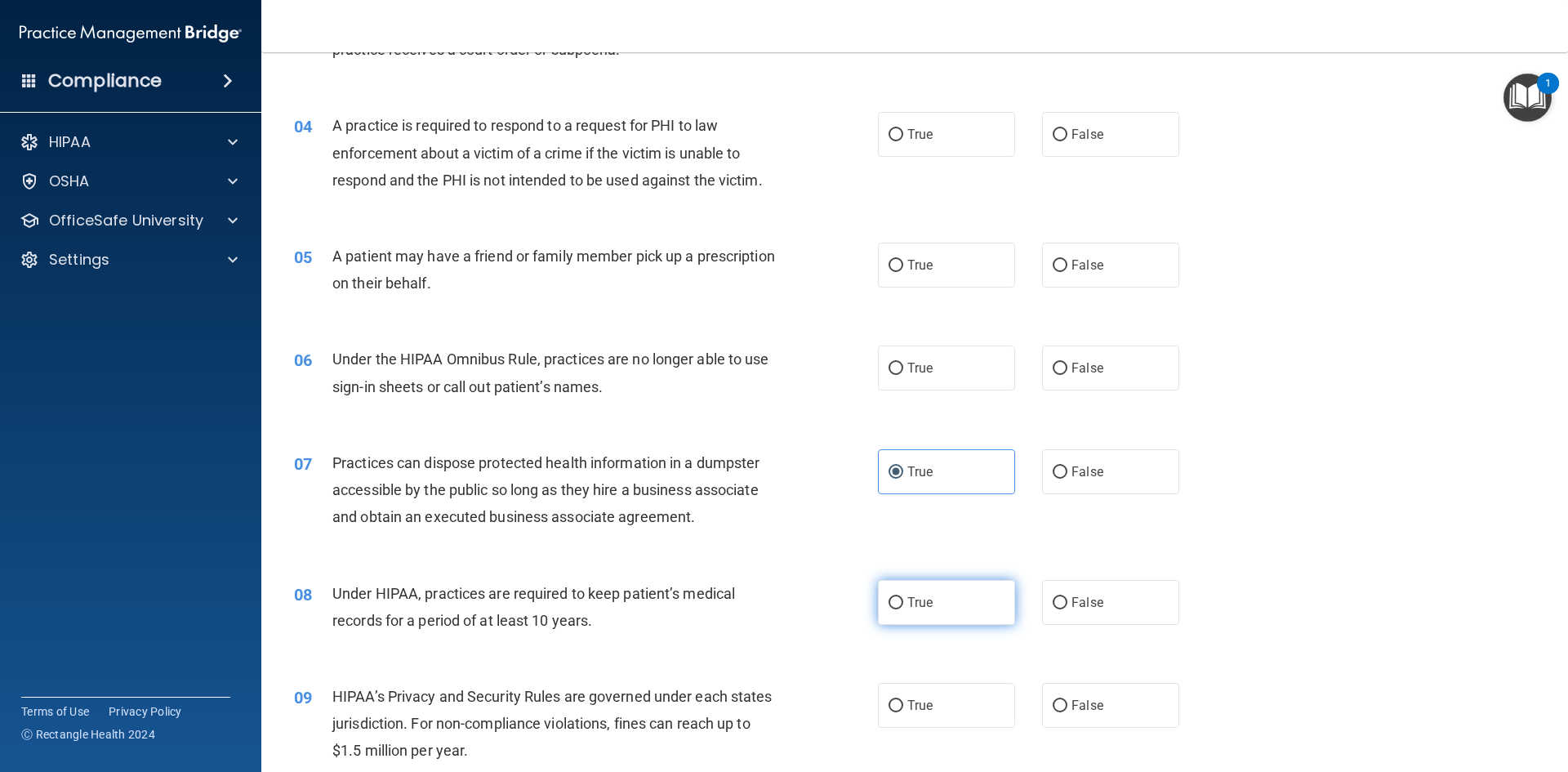
click at [903, 608] on input "True" at bounding box center [895, 603] width 15 height 12
radio input "true"
click at [950, 140] on label "True" at bounding box center [945, 134] width 137 height 45
click at [903, 140] on input "True" at bounding box center [895, 135] width 15 height 12
radio input "true"
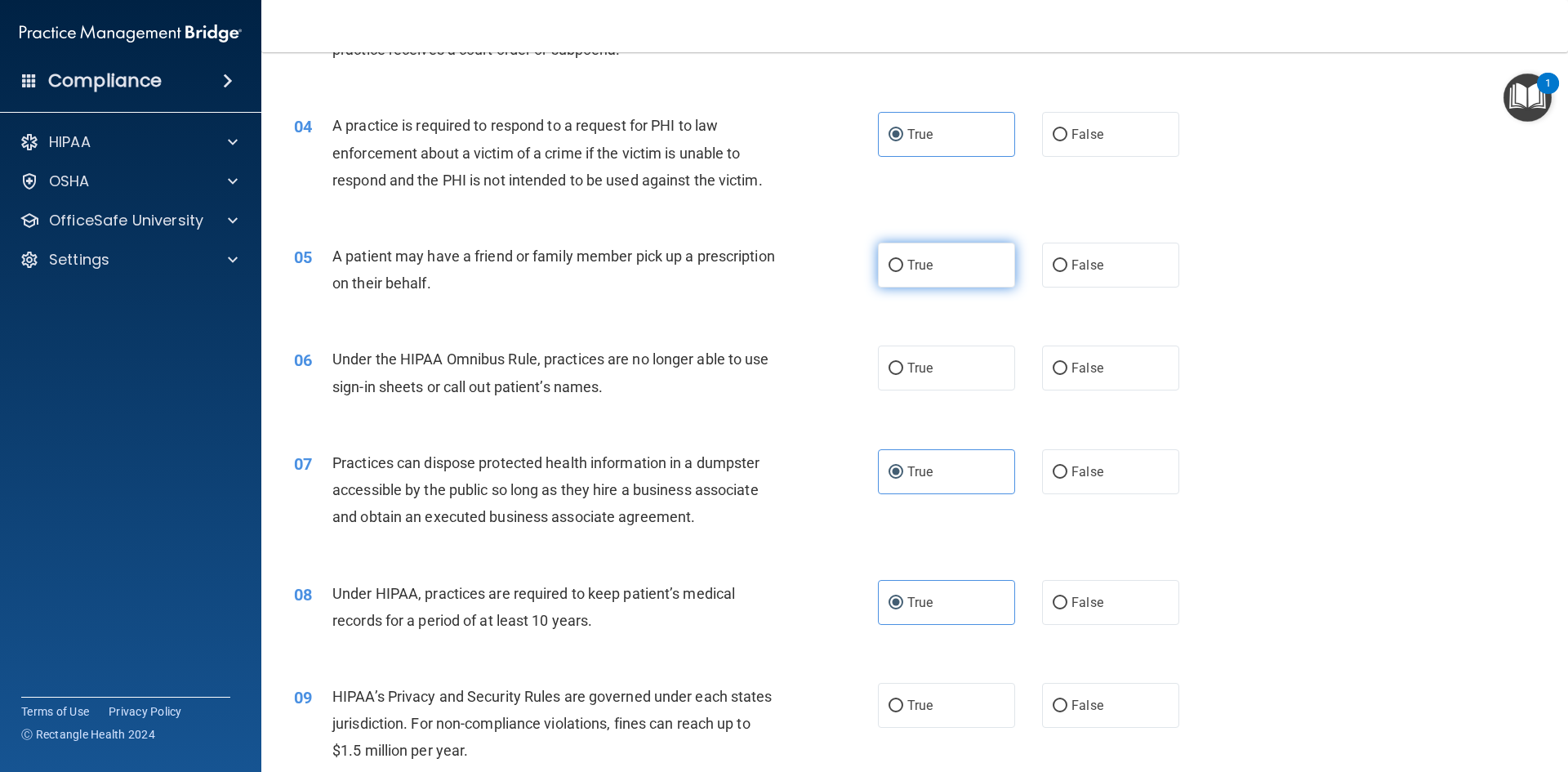
click at [954, 275] on label "True" at bounding box center [945, 265] width 137 height 45
click at [903, 272] on input "True" at bounding box center [895, 266] width 15 height 12
radio input "true"
click at [1098, 376] on label "False" at bounding box center [1110, 368] width 137 height 45
click at [1067, 375] on input "False" at bounding box center [1060, 368] width 15 height 12
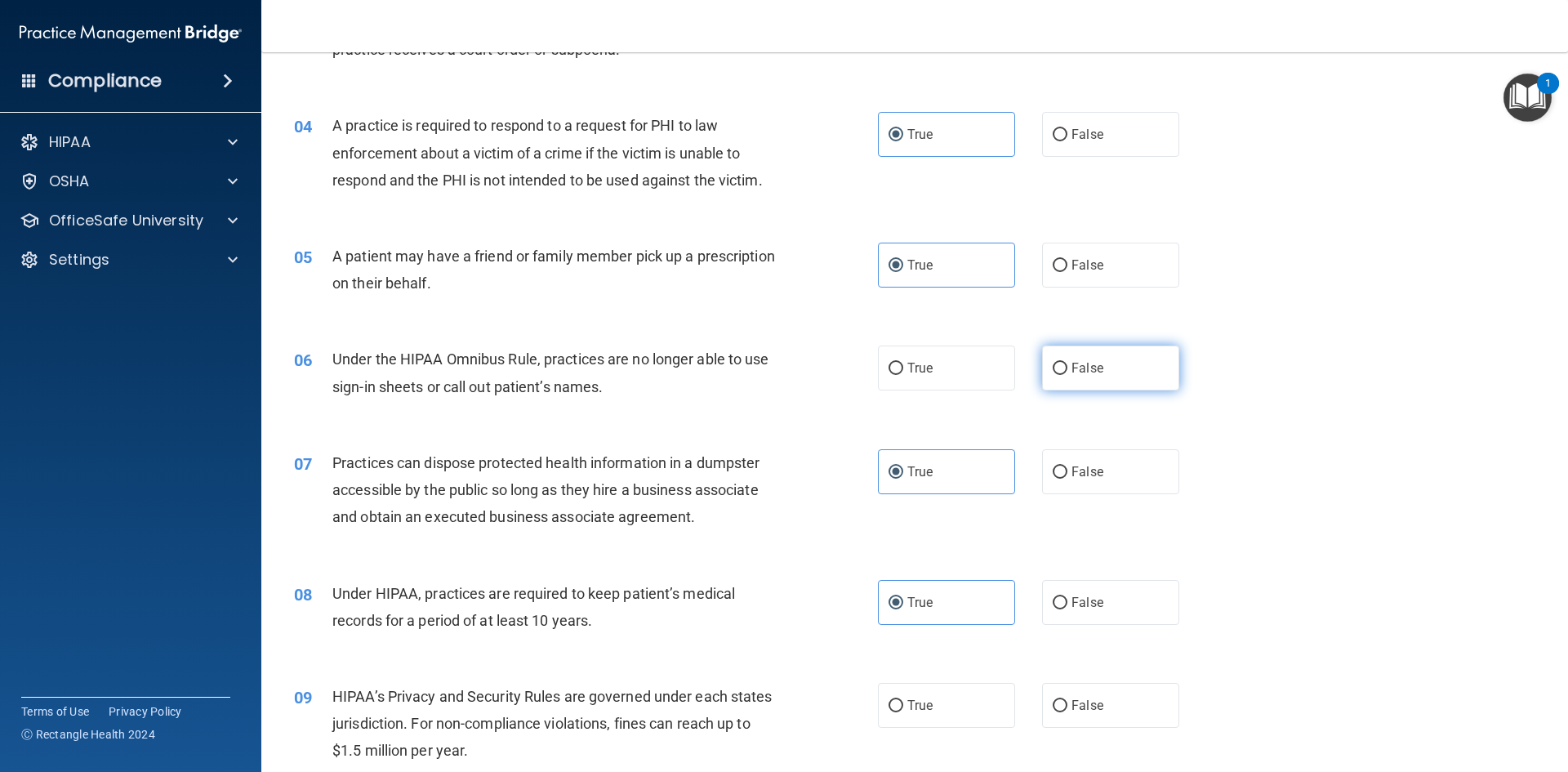
radio input "true"
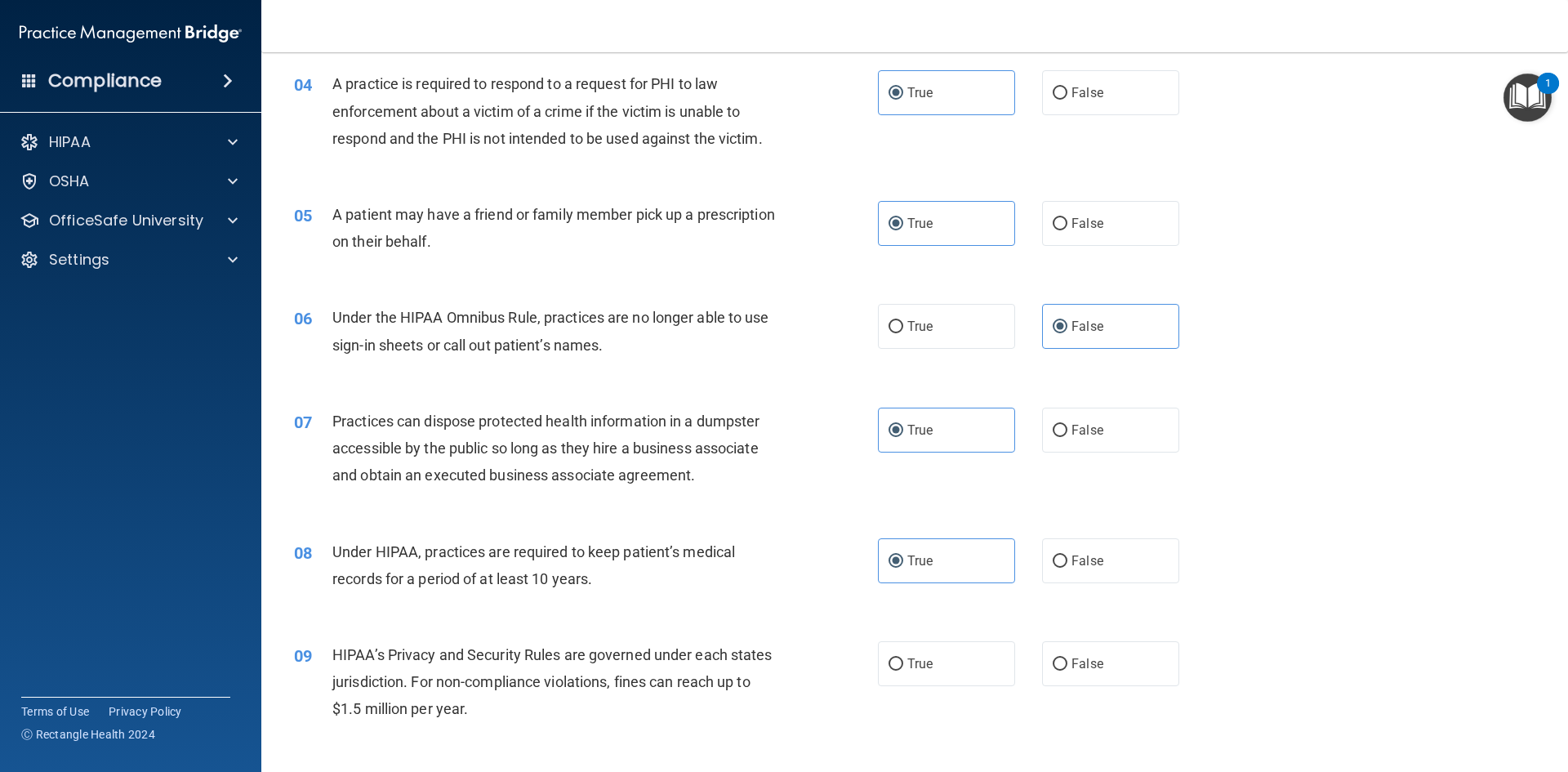
scroll to position [491, 0]
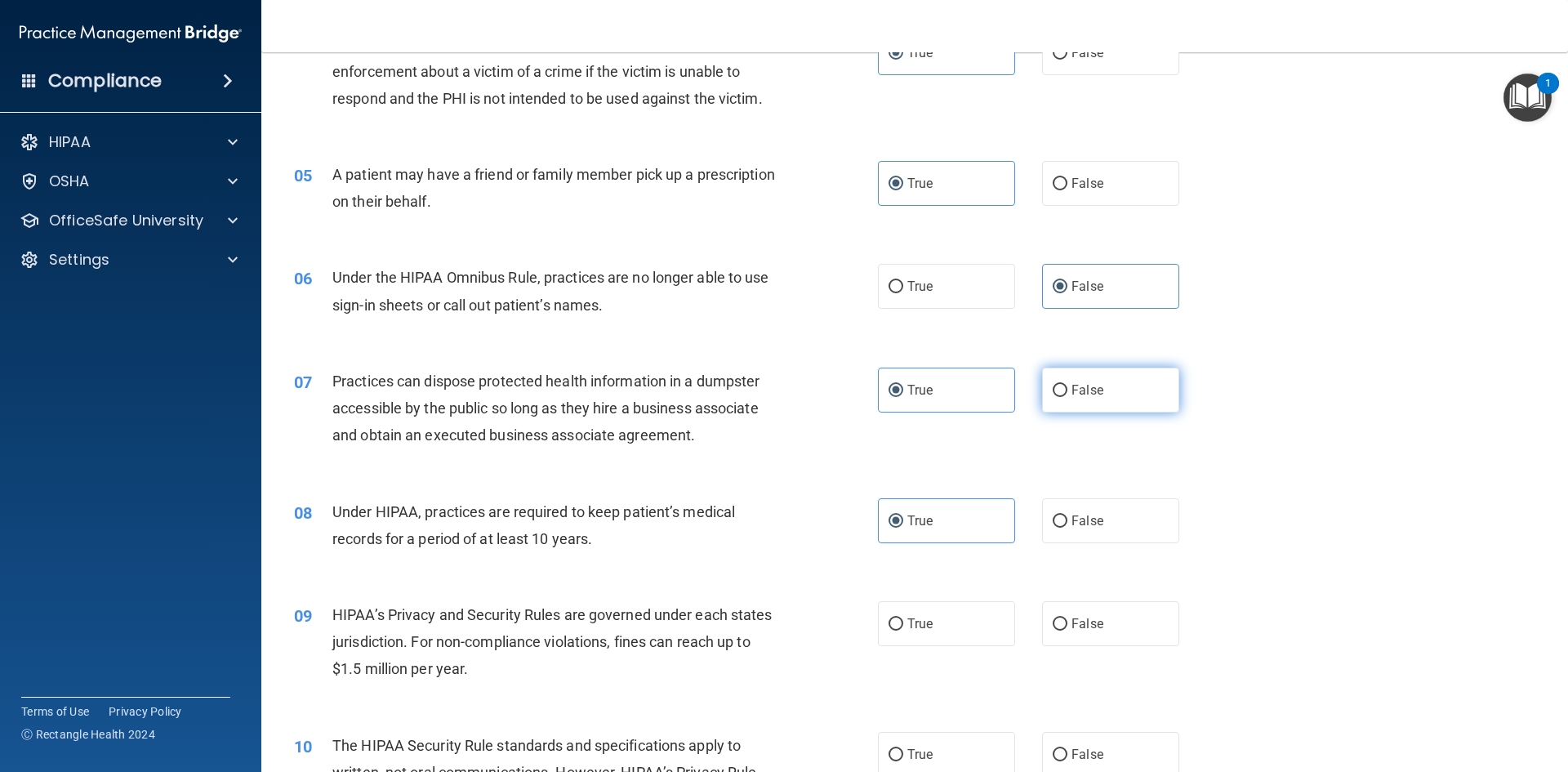
click at [1134, 391] on label "False" at bounding box center [1110, 390] width 137 height 45
click at [1067, 391] on input "False" at bounding box center [1060, 391] width 15 height 12
radio input "true"
radio input "false"
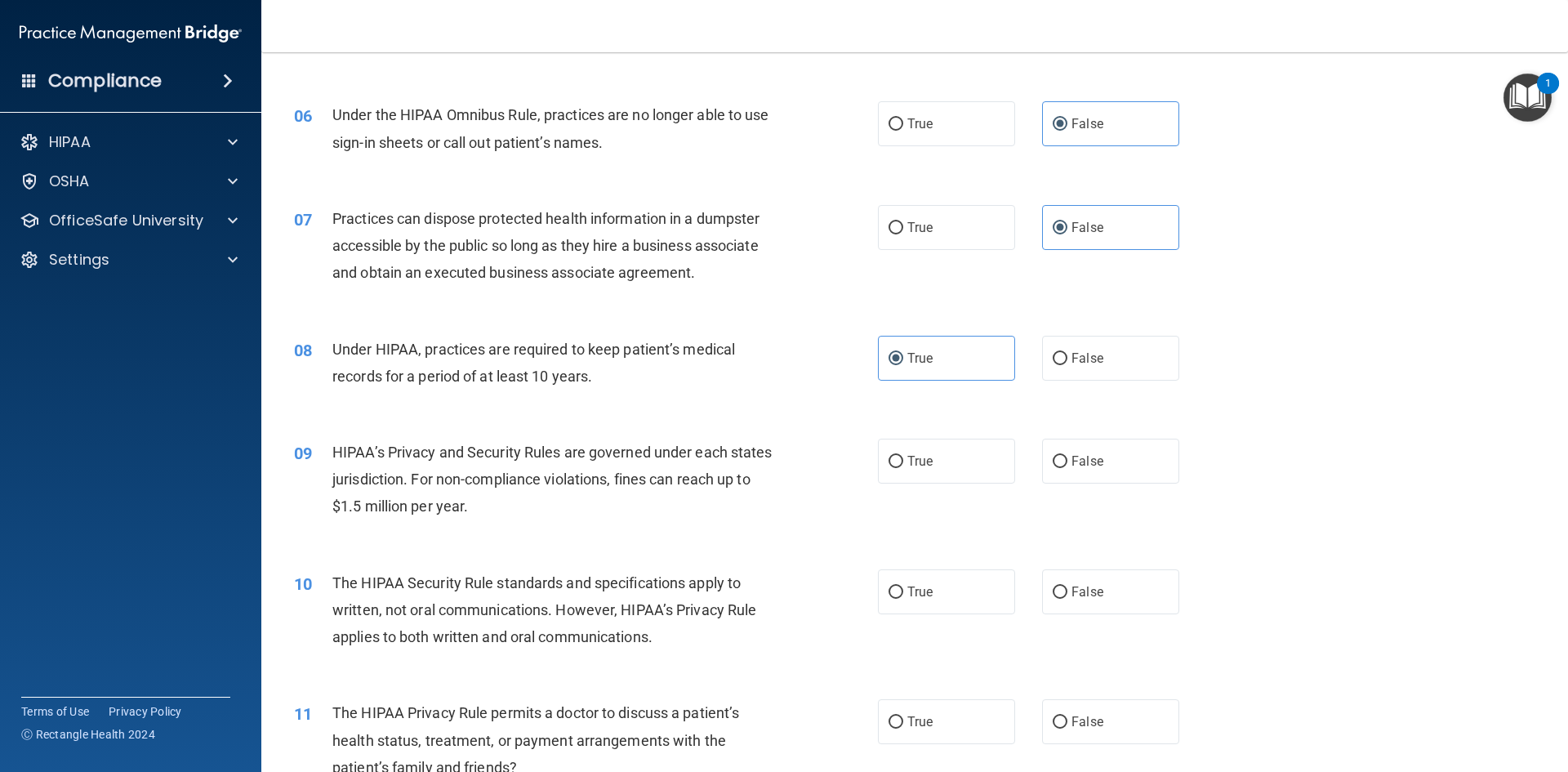
scroll to position [653, 0]
click at [956, 451] on label "True" at bounding box center [945, 460] width 137 height 45
click at [903, 455] on input "True" at bounding box center [895, 461] width 15 height 12
radio input "true"
click at [941, 581] on label "True" at bounding box center [945, 591] width 137 height 45
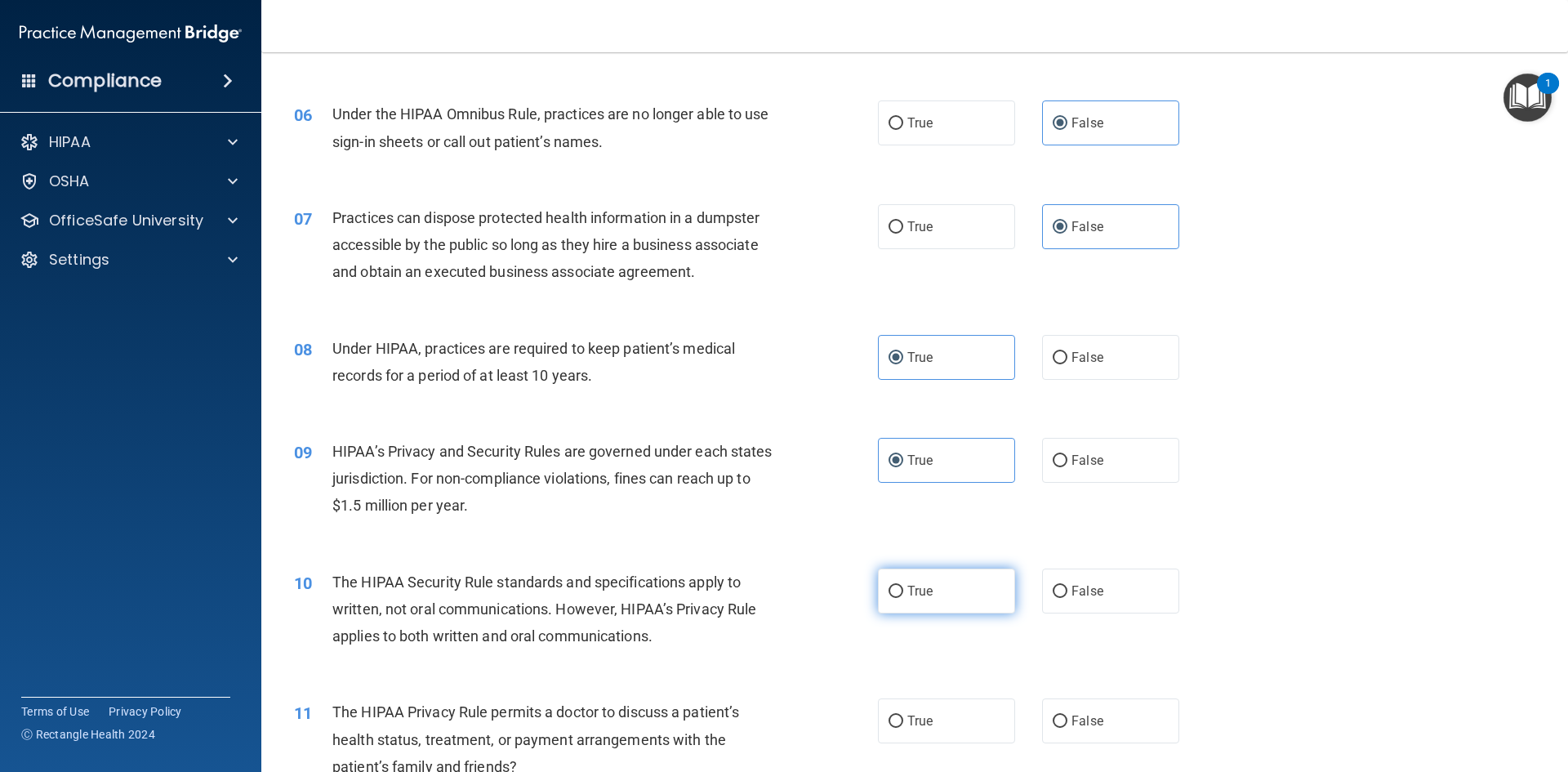
click at [903, 586] on input "True" at bounding box center [895, 592] width 15 height 12
radio input "true"
click at [1141, 723] on label "False" at bounding box center [1110, 721] width 137 height 45
click at [1067, 723] on input "False" at bounding box center [1060, 722] width 15 height 12
radio input "true"
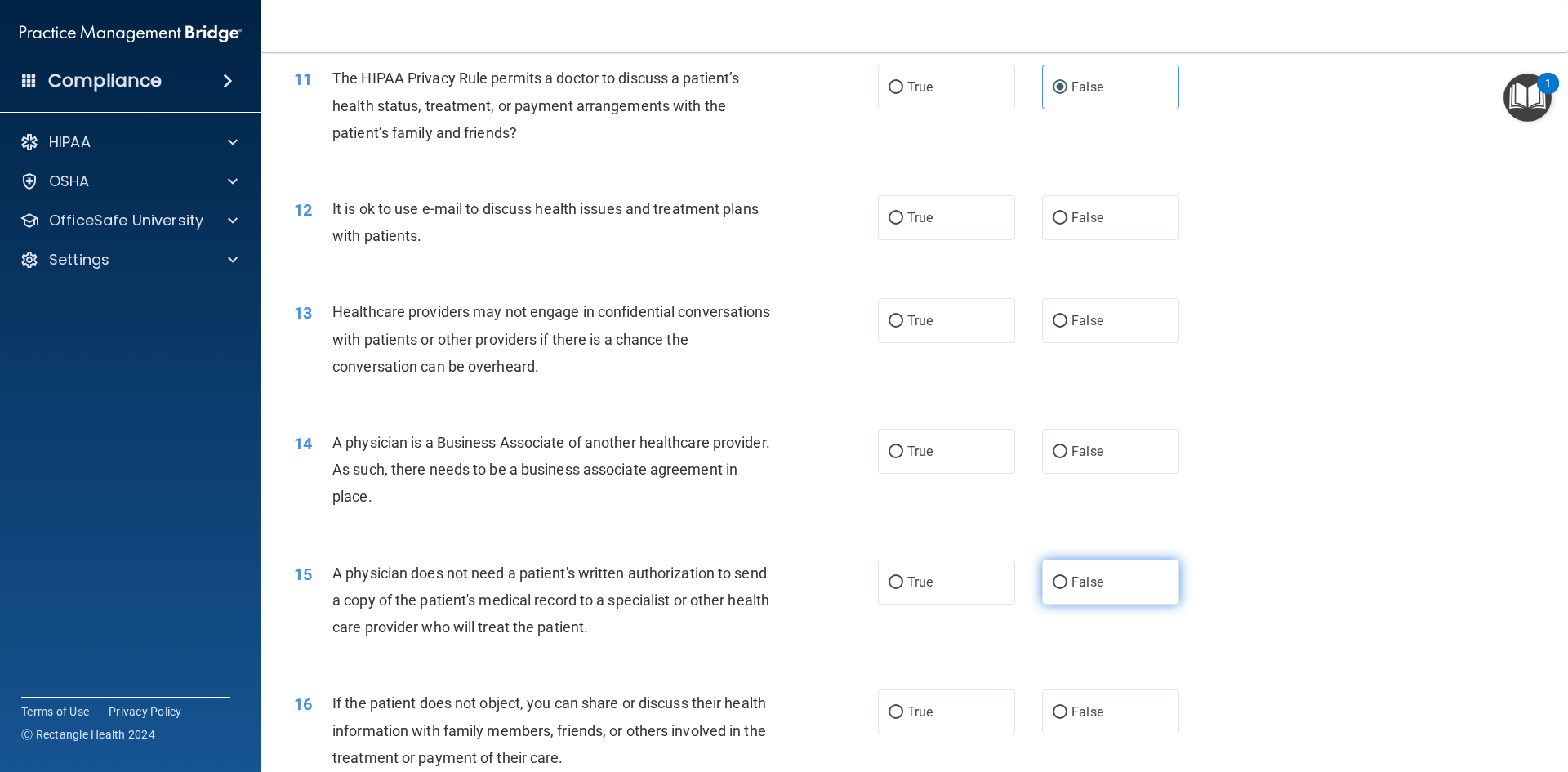
scroll to position [1307, 0]
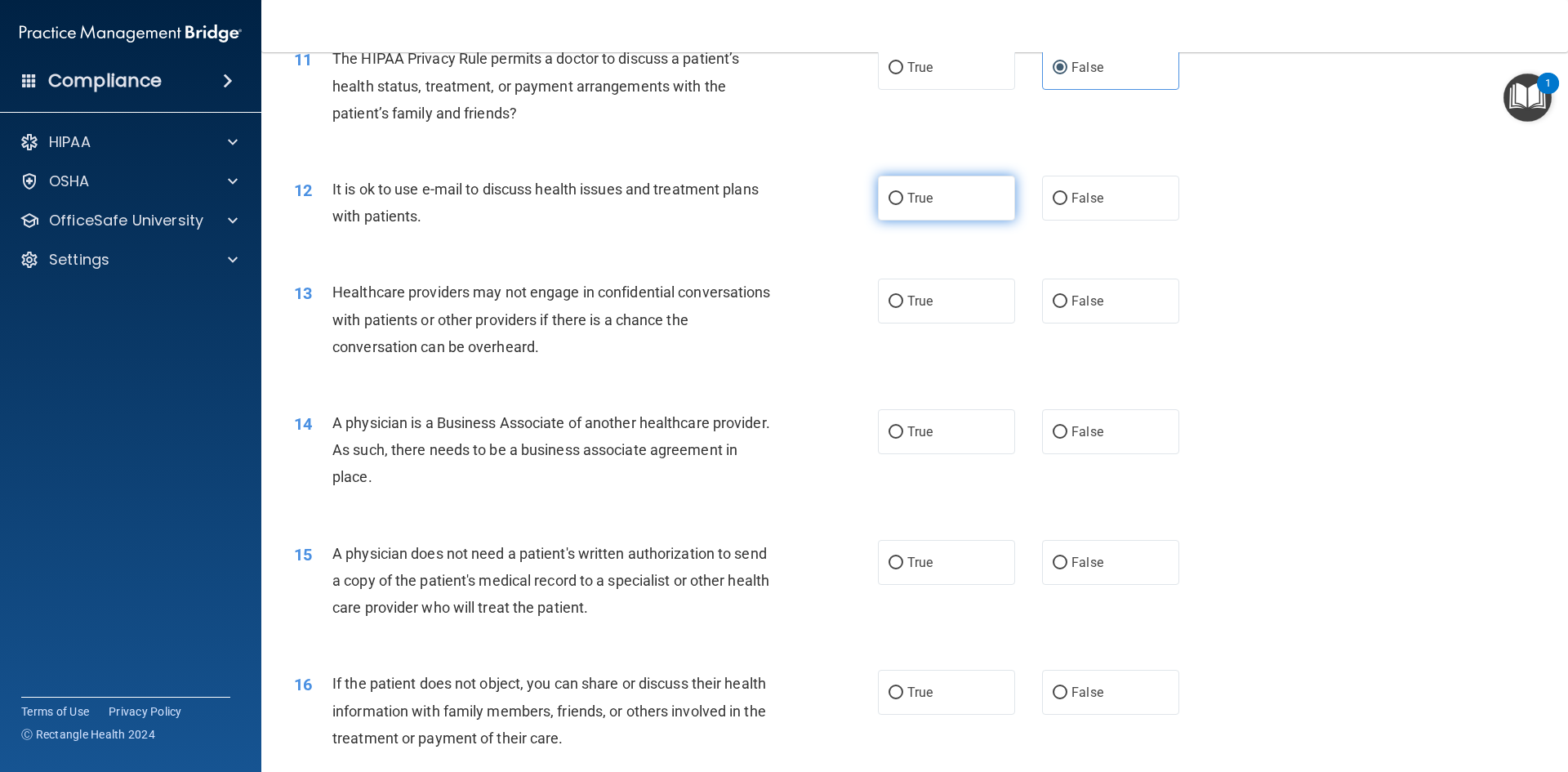
click at [913, 199] on span "True" at bounding box center [919, 198] width 25 height 15
click at [903, 199] on input "True" at bounding box center [895, 199] width 15 height 12
radio input "true"
click at [941, 314] on label "True" at bounding box center [945, 301] width 137 height 45
click at [903, 308] on input "True" at bounding box center [895, 302] width 15 height 12
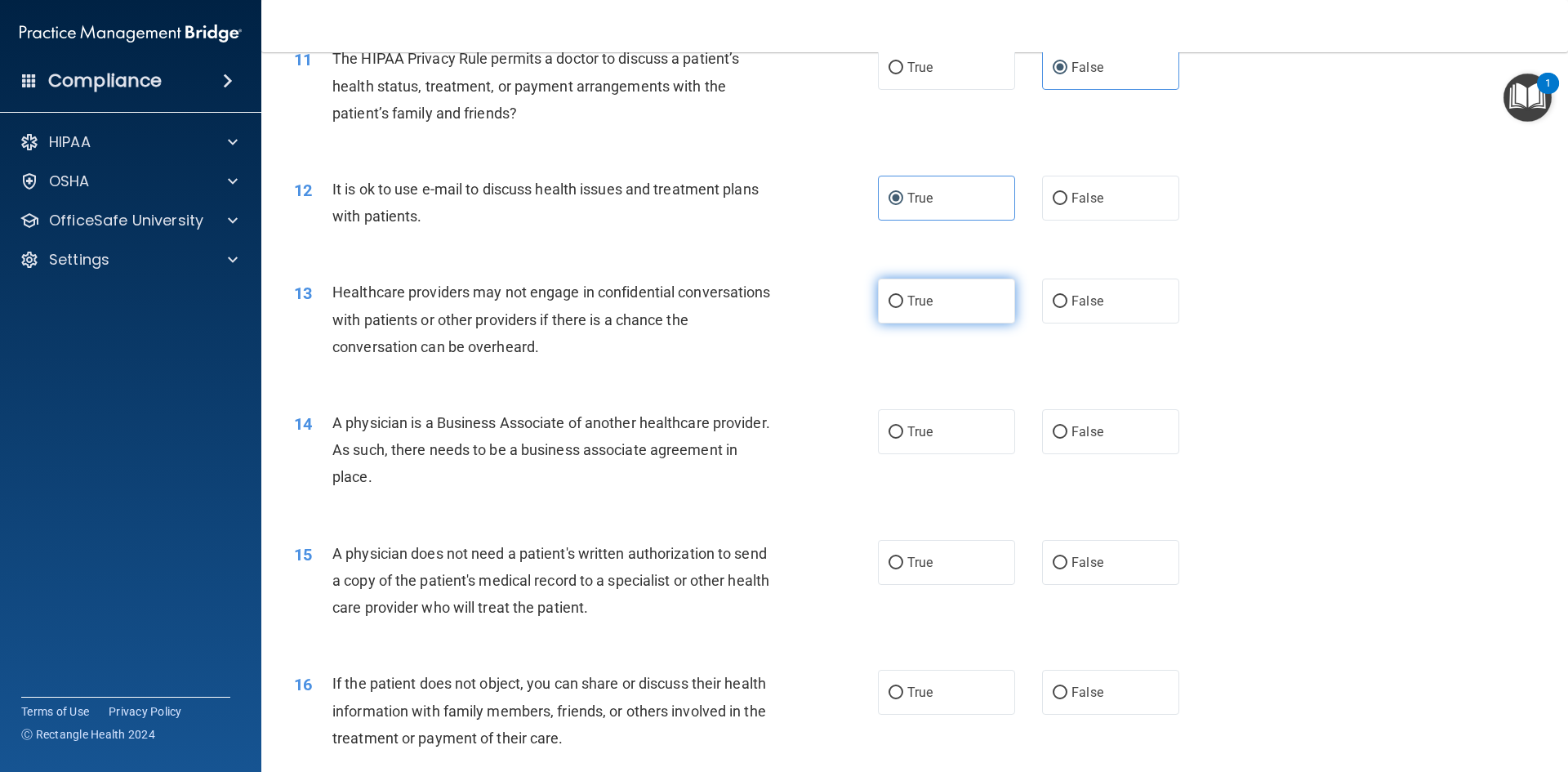
radio input "true"
click at [937, 438] on label "True" at bounding box center [945, 432] width 137 height 45
click at [903, 438] on input "True" at bounding box center [895, 432] width 15 height 12
radio input "true"
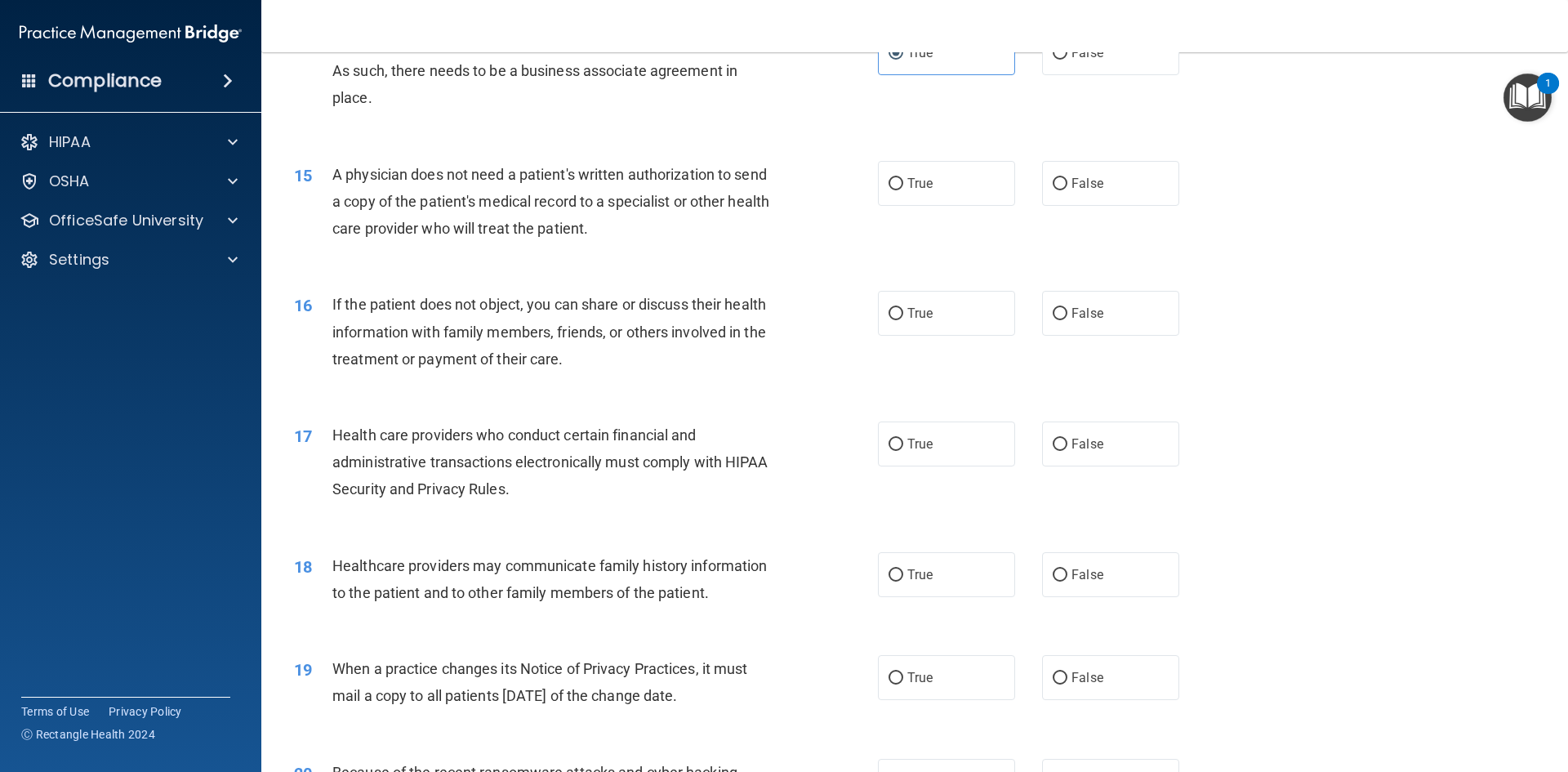
scroll to position [1715, 0]
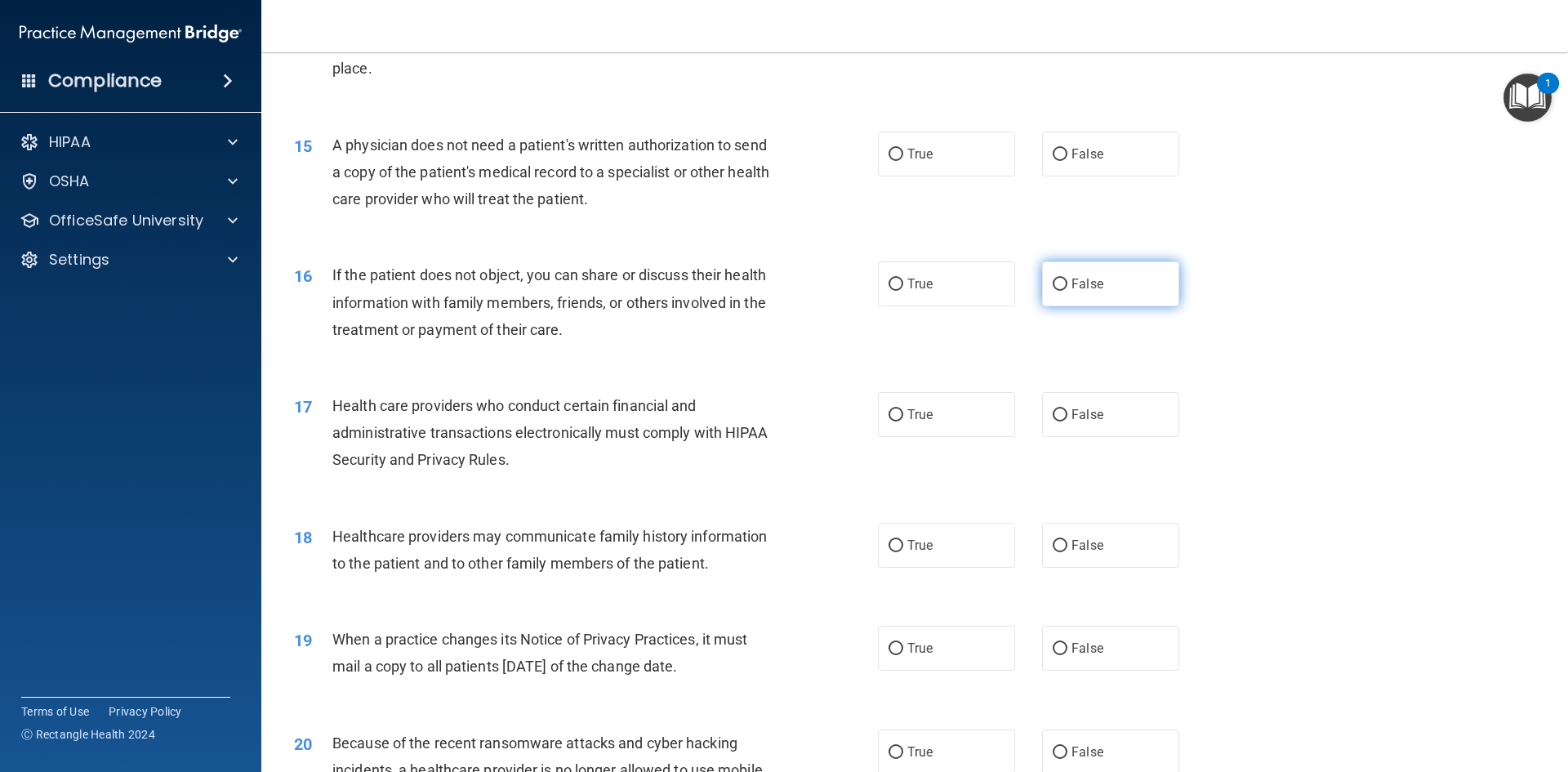
click at [1062, 286] on label "False" at bounding box center [1110, 284] width 137 height 45
click at [1062, 286] on input "False" at bounding box center [1060, 285] width 15 height 12
radio input "true"
click at [1103, 158] on label "False" at bounding box center [1110, 154] width 137 height 45
click at [1067, 158] on input "False" at bounding box center [1060, 155] width 15 height 12
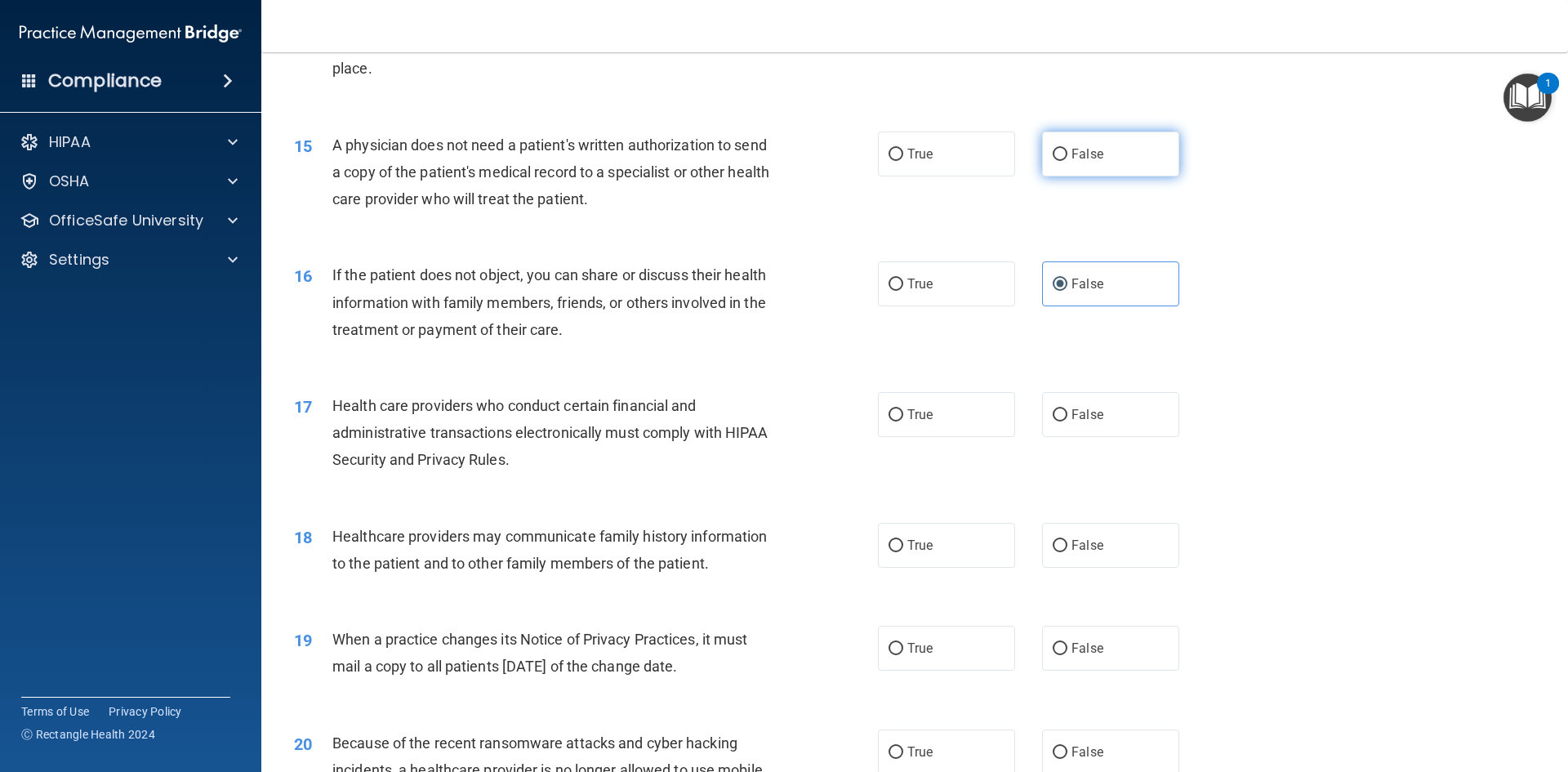
radio input "true"
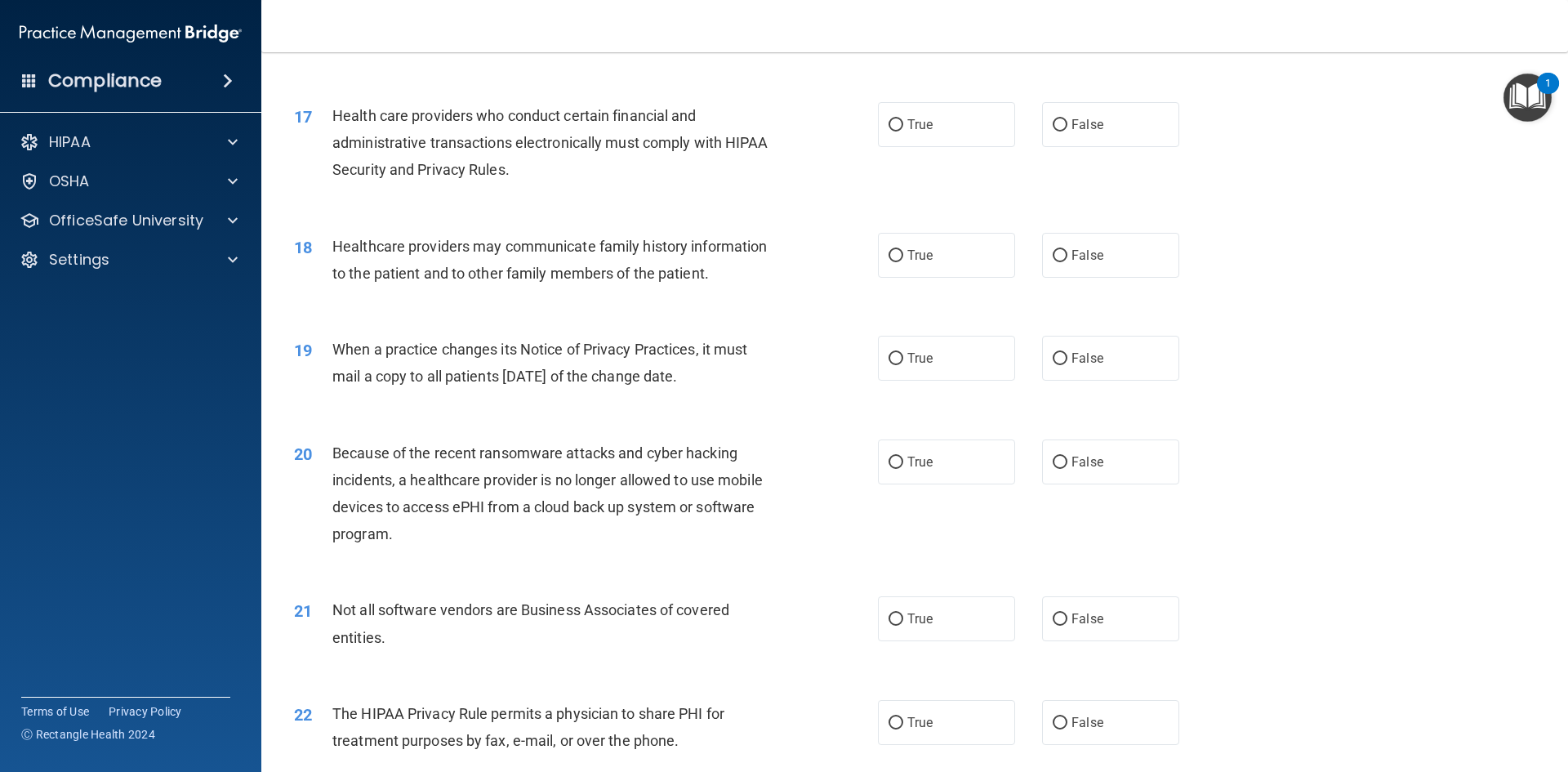
scroll to position [2042, 0]
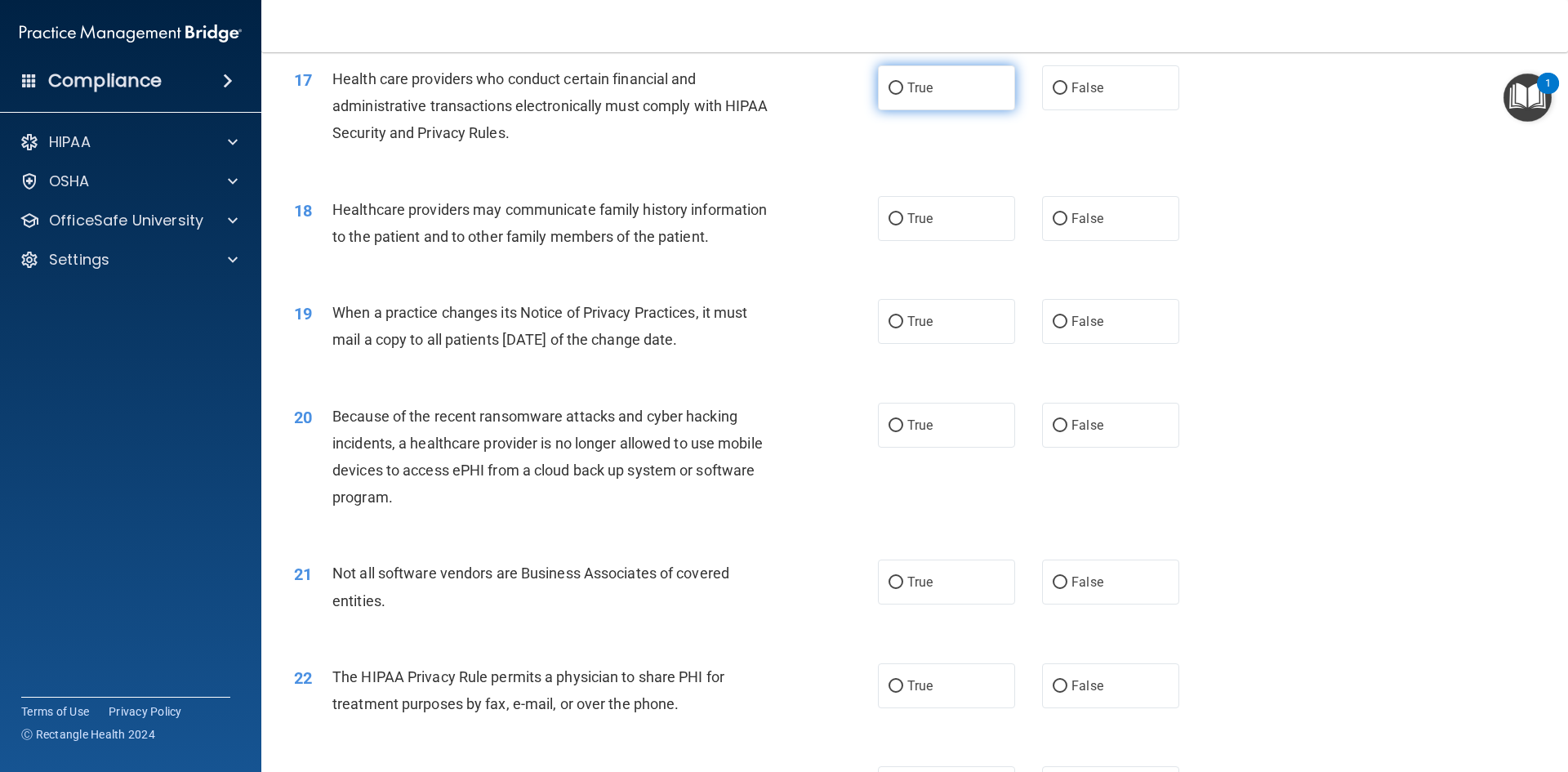
click at [988, 89] on label "True" at bounding box center [945, 88] width 137 height 45
click at [903, 89] on input "True" at bounding box center [895, 89] width 15 height 12
radio input "true"
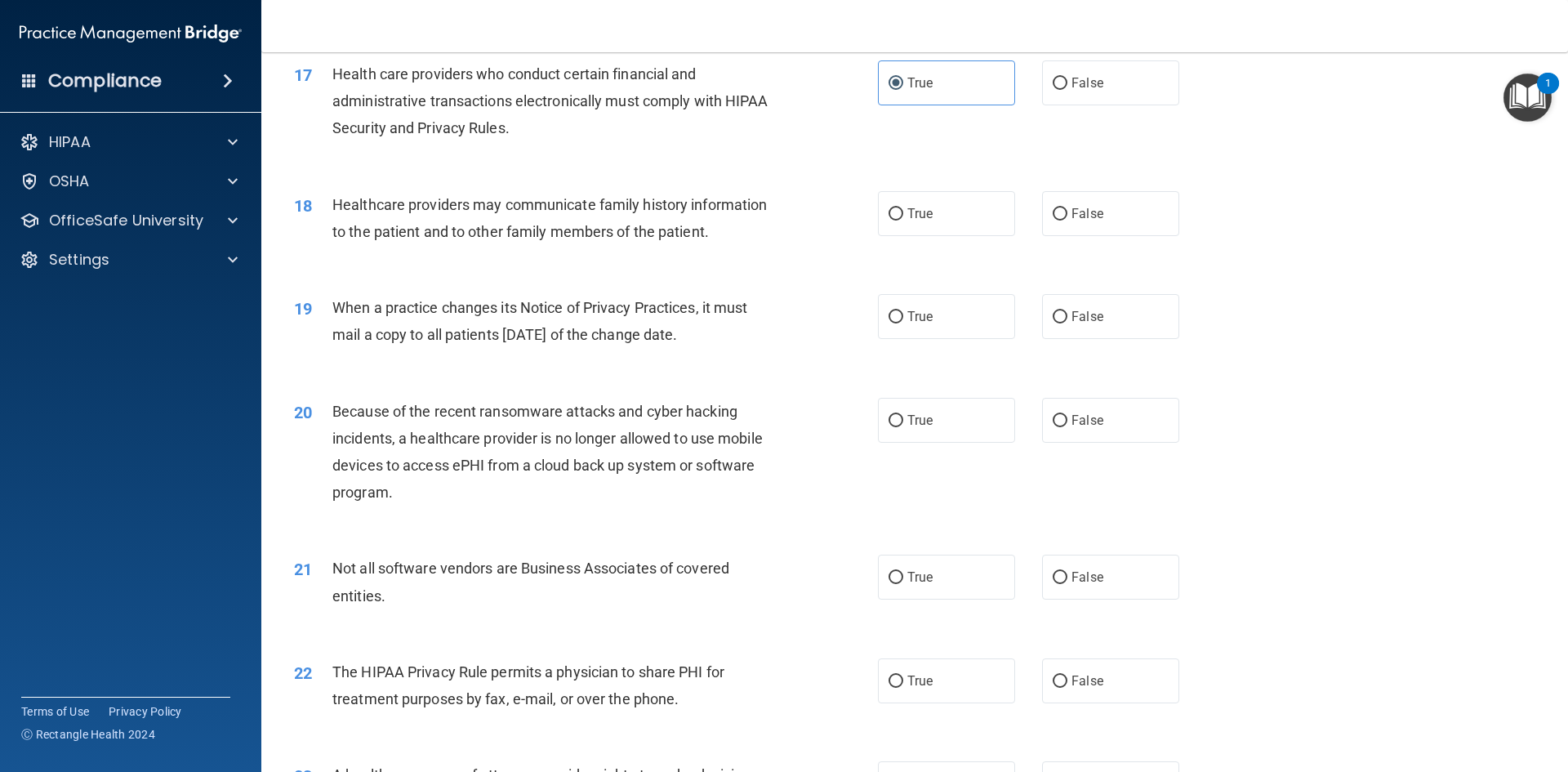
scroll to position [2124, 0]
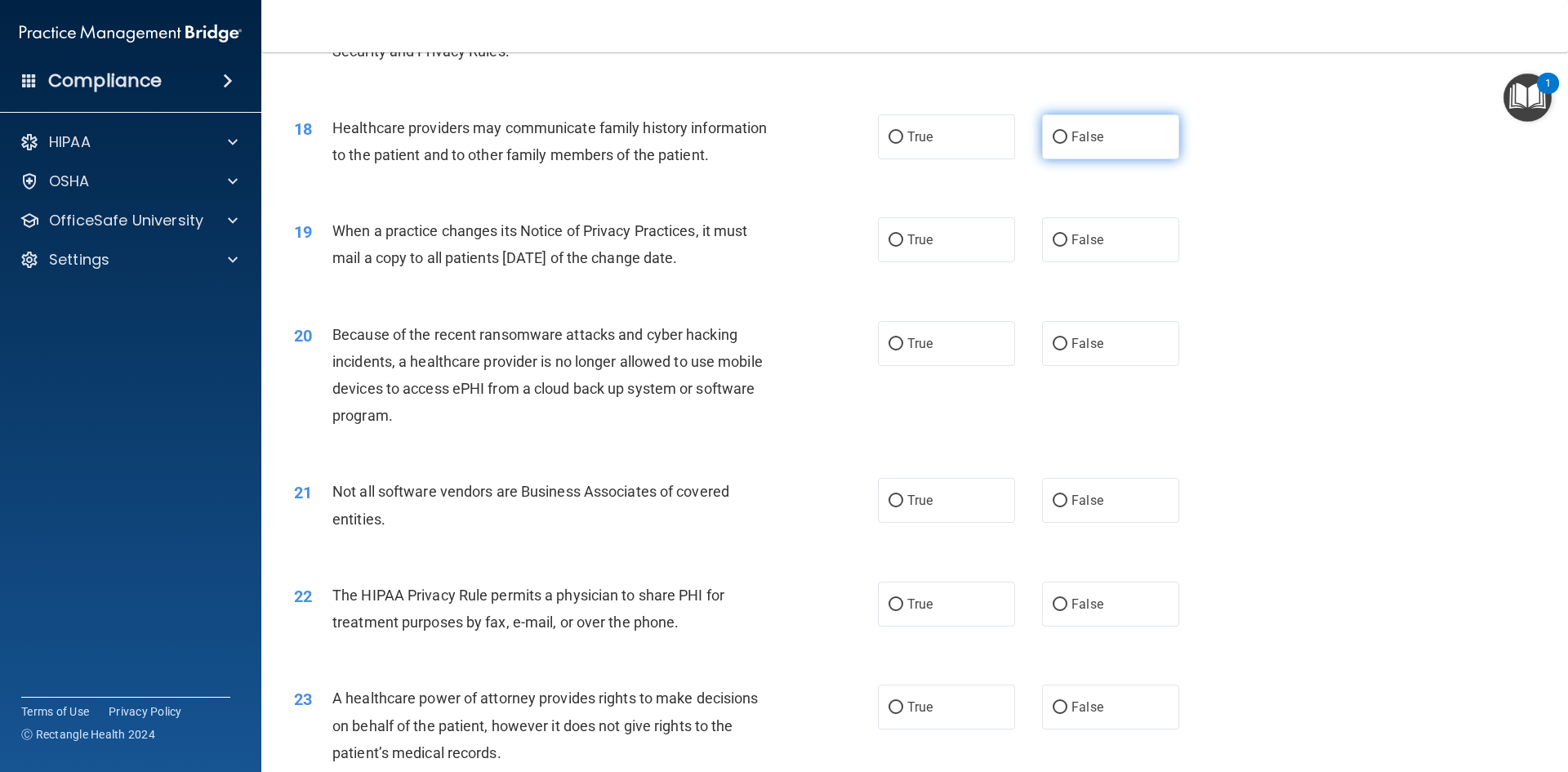
click at [1110, 144] on label "False" at bounding box center [1110, 137] width 137 height 45
click at [1067, 144] on input "False" at bounding box center [1060, 138] width 15 height 12
radio input "true"
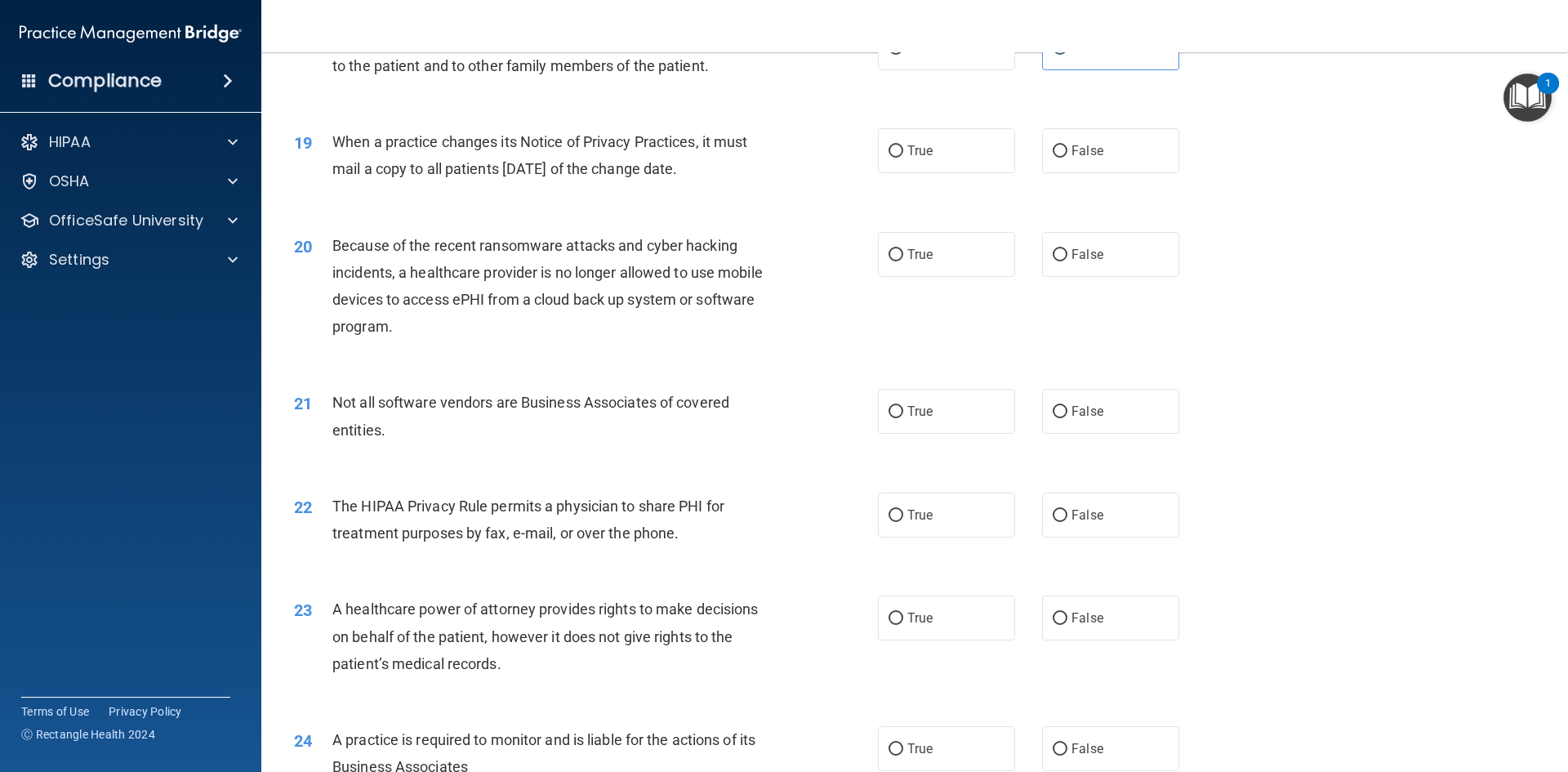
scroll to position [2288, 0]
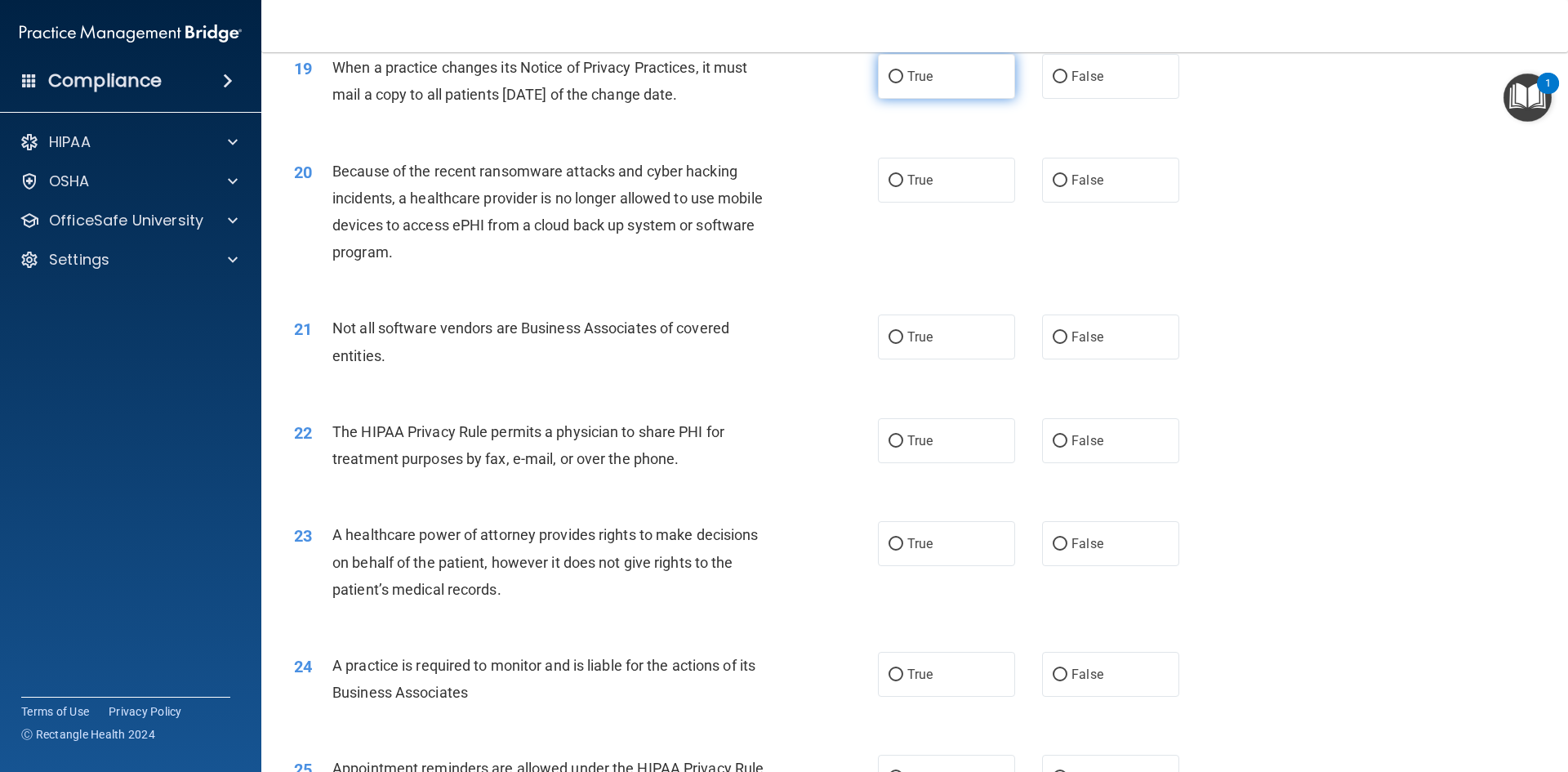
click at [940, 86] on label "True" at bounding box center [945, 77] width 137 height 45
click at [903, 83] on input "True" at bounding box center [895, 77] width 15 height 12
radio input "true"
click at [889, 182] on input "True" at bounding box center [895, 181] width 15 height 12
radio input "true"
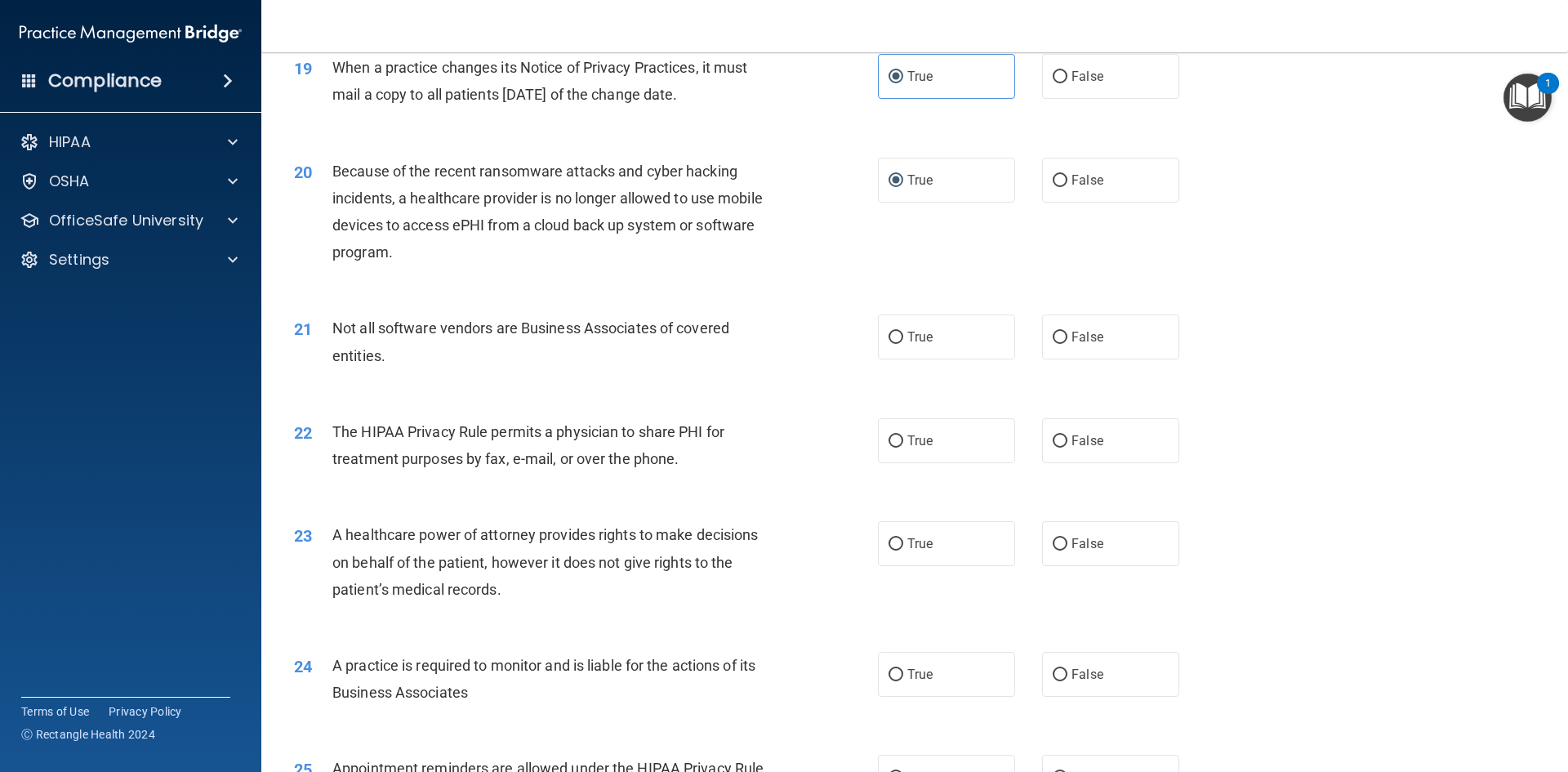
scroll to position [2369, 0]
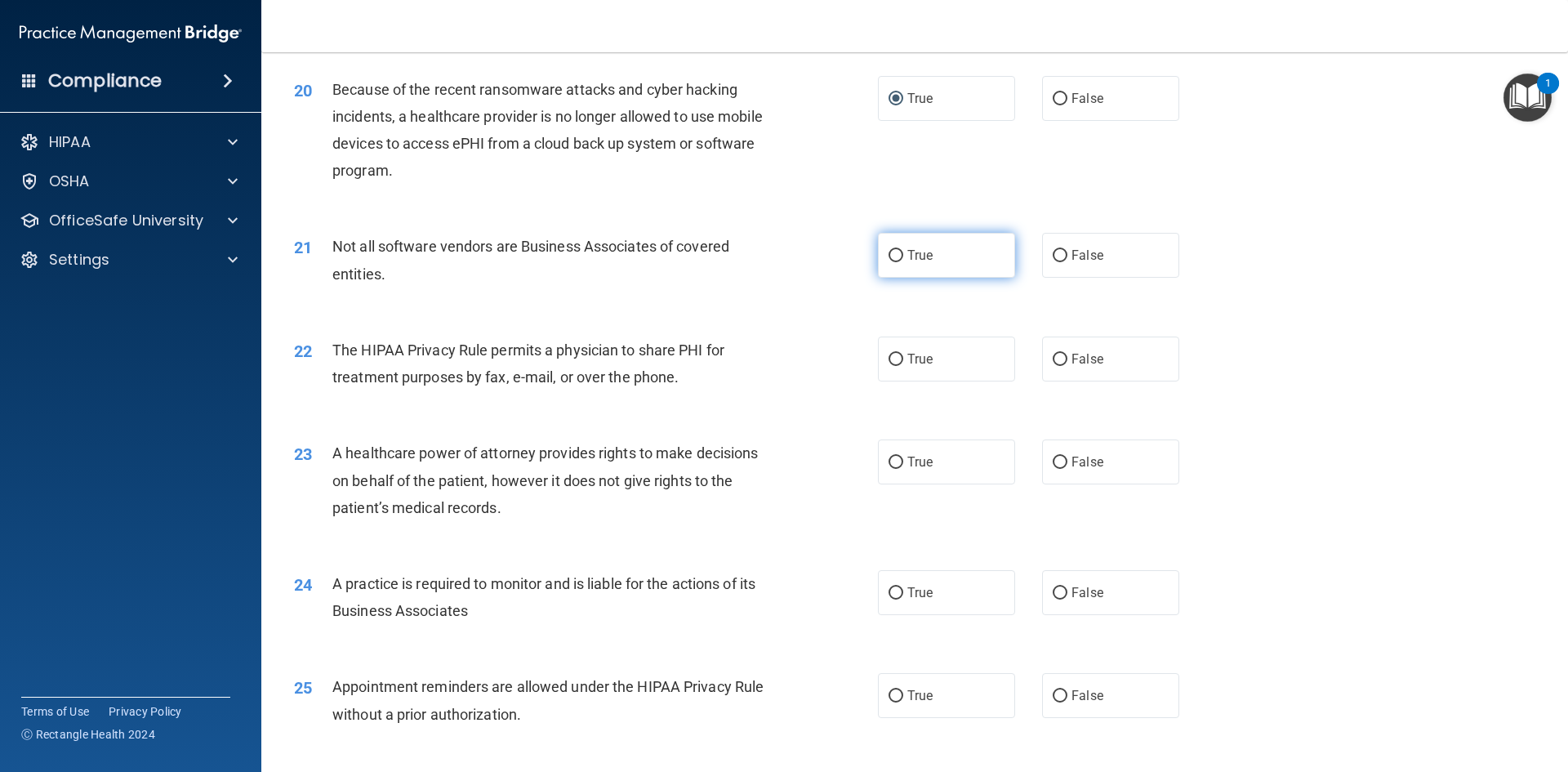
click at [889, 255] on input "True" at bounding box center [895, 256] width 15 height 12
radio input "true"
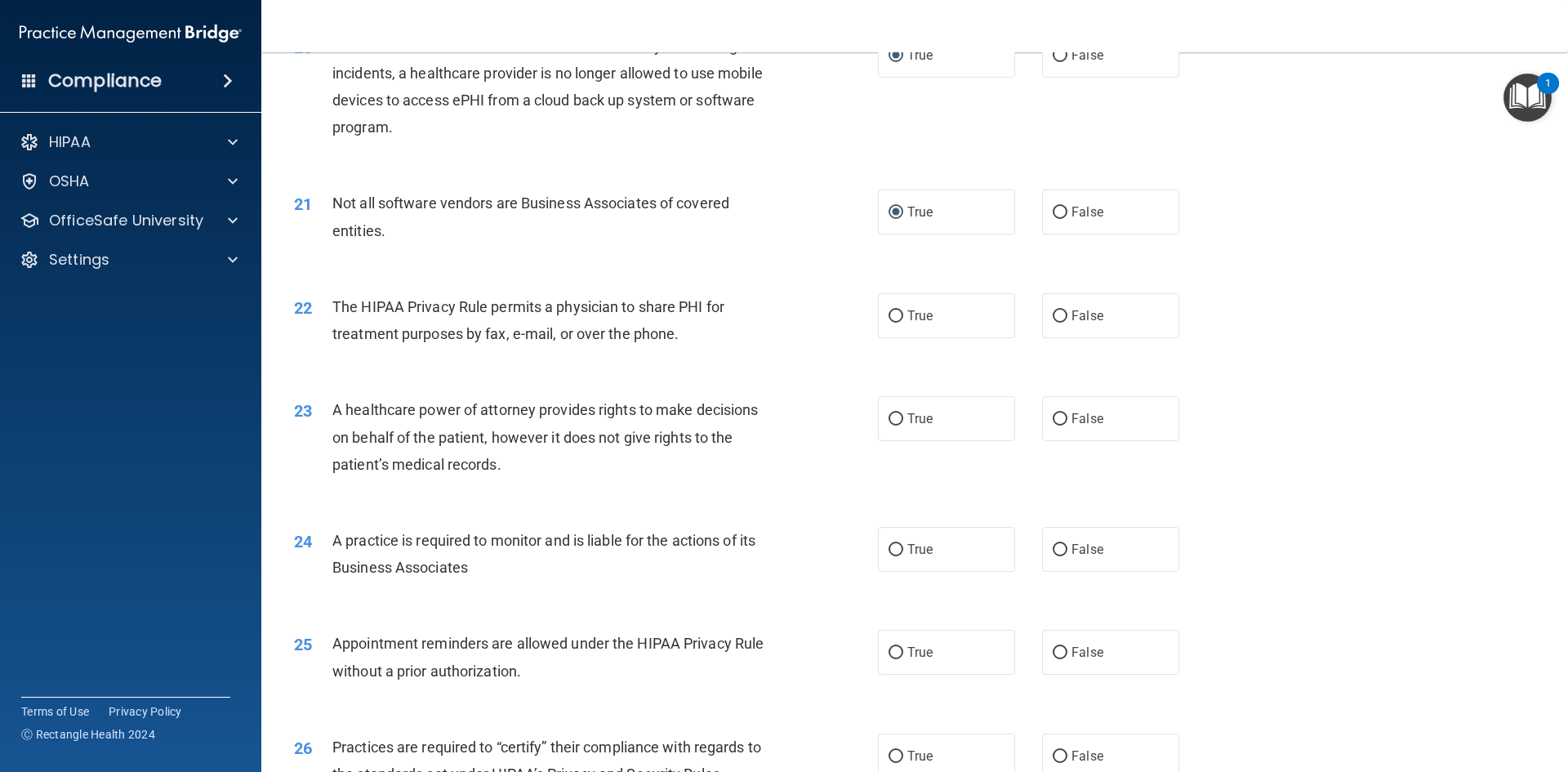
scroll to position [2451, 0]
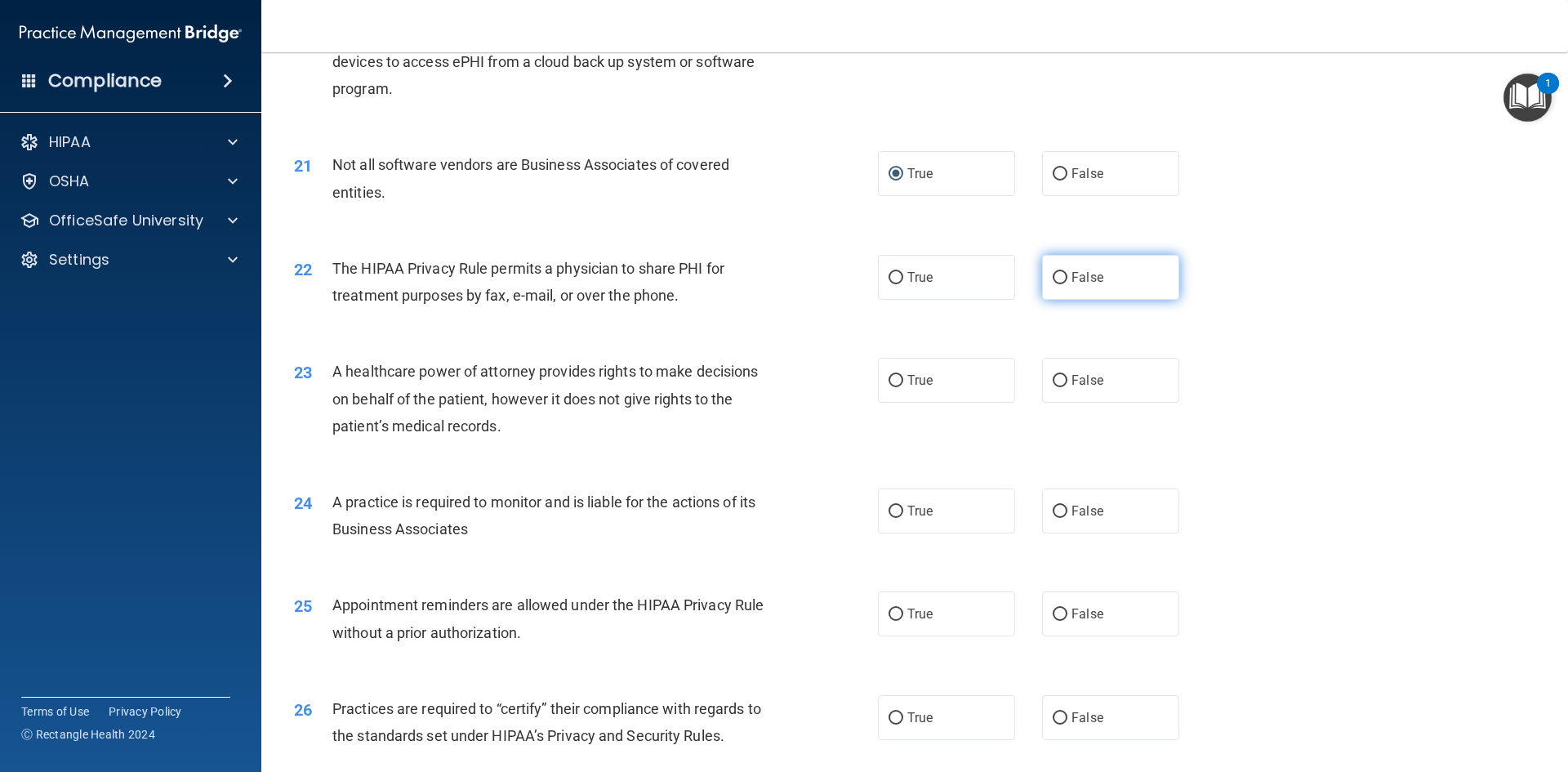
click at [1055, 282] on input "False" at bounding box center [1060, 278] width 15 height 12
radio input "true"
click at [1061, 378] on label "False" at bounding box center [1110, 380] width 137 height 45
click at [1061, 378] on input "False" at bounding box center [1060, 381] width 15 height 12
radio input "true"
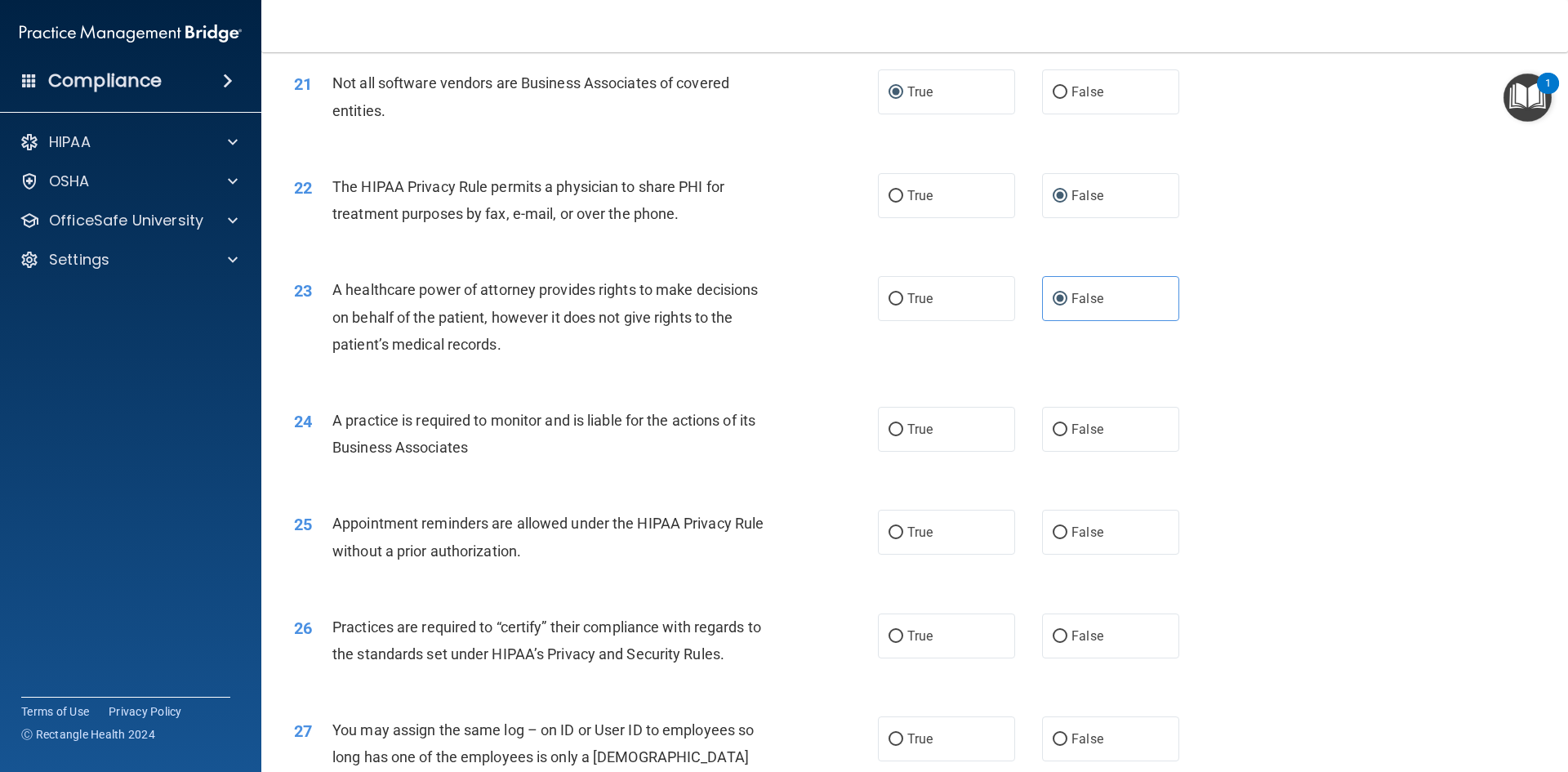
scroll to position [2615, 0]
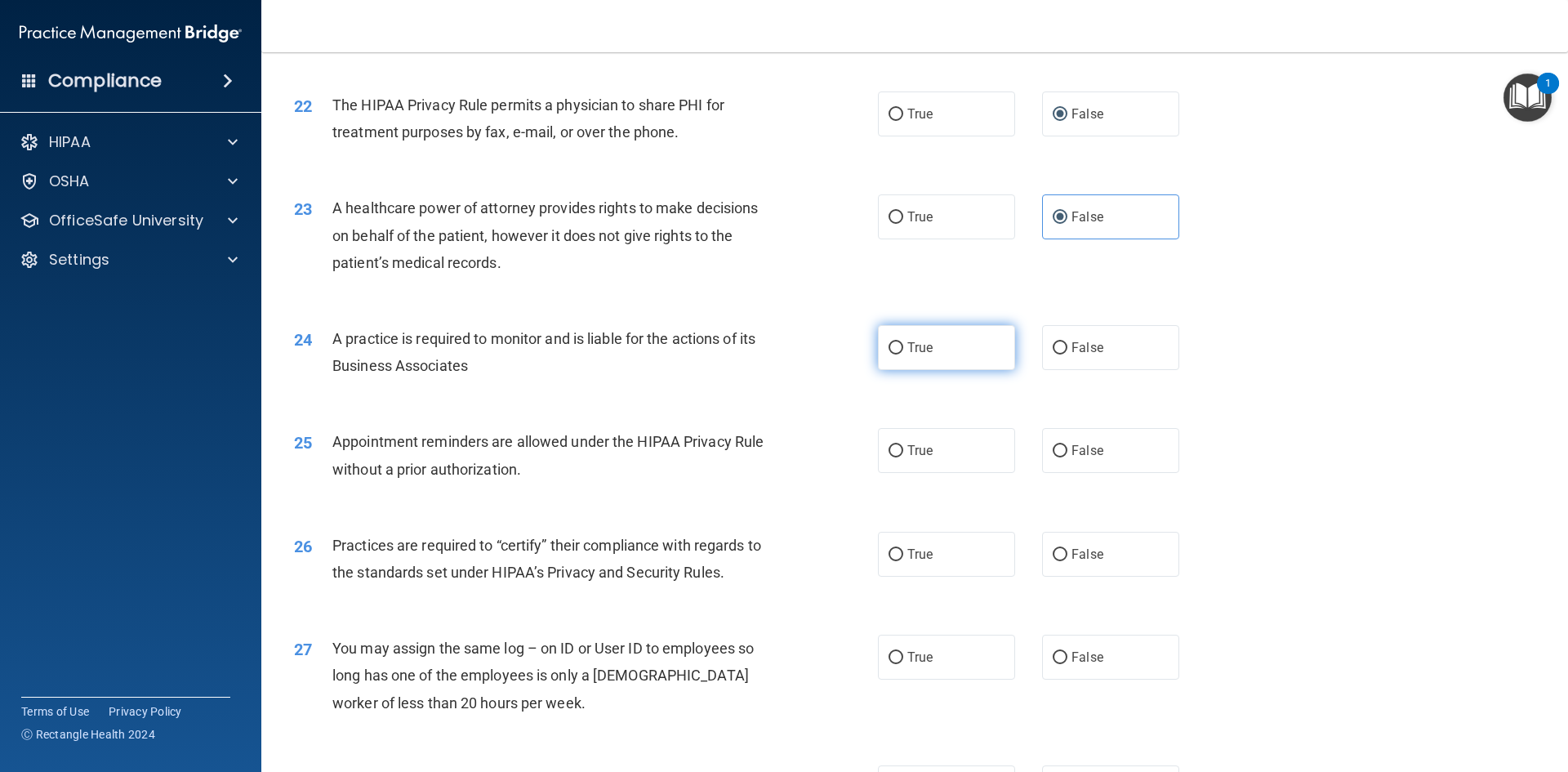
click at [891, 350] on input "True" at bounding box center [895, 349] width 15 height 12
radio input "true"
click at [889, 449] on input "True" at bounding box center [895, 451] width 15 height 12
radio input "true"
click at [889, 554] on input "True" at bounding box center [895, 555] width 15 height 12
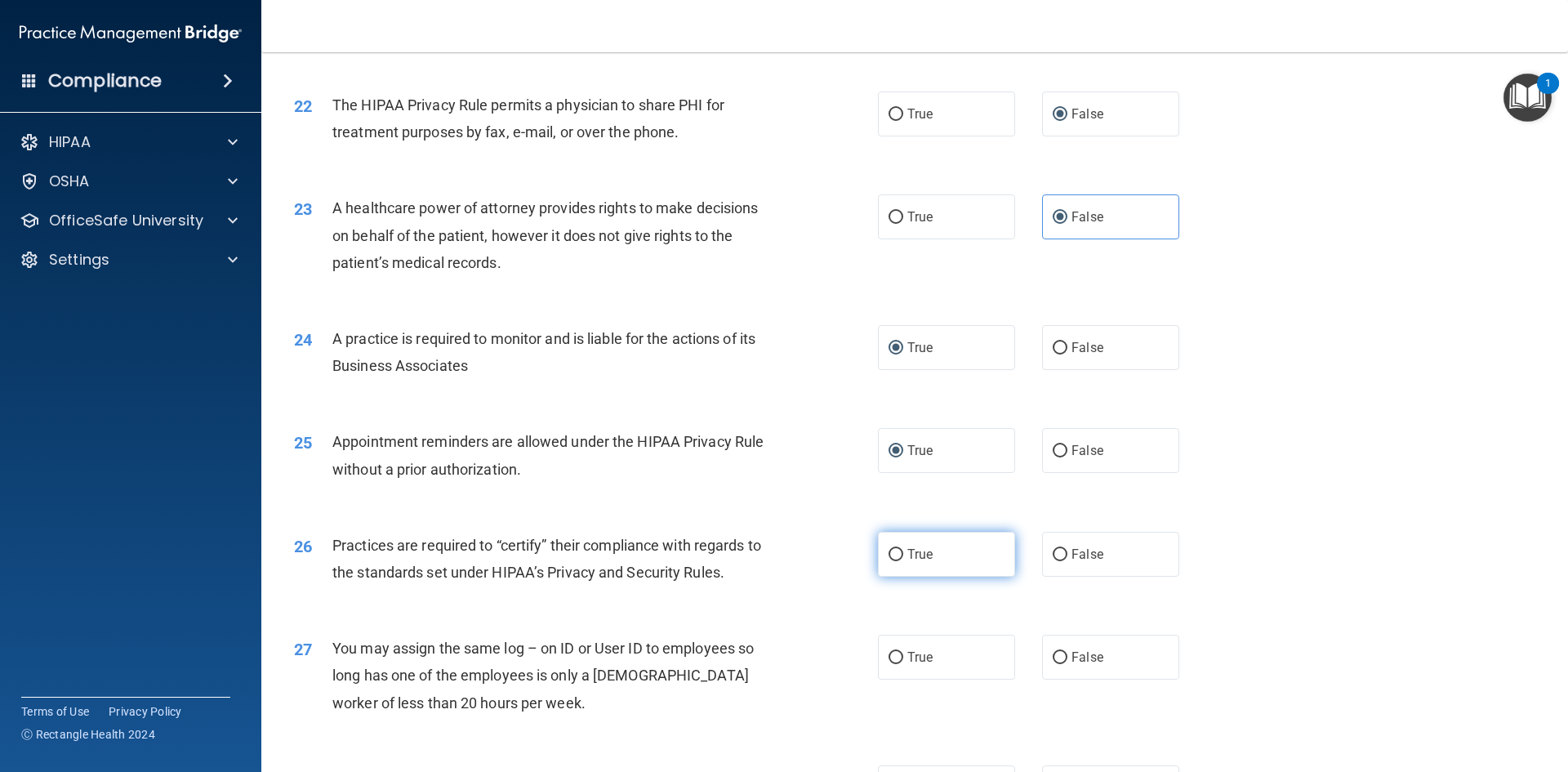
radio input "true"
click at [893, 652] on input "True" at bounding box center [895, 658] width 15 height 12
radio input "true"
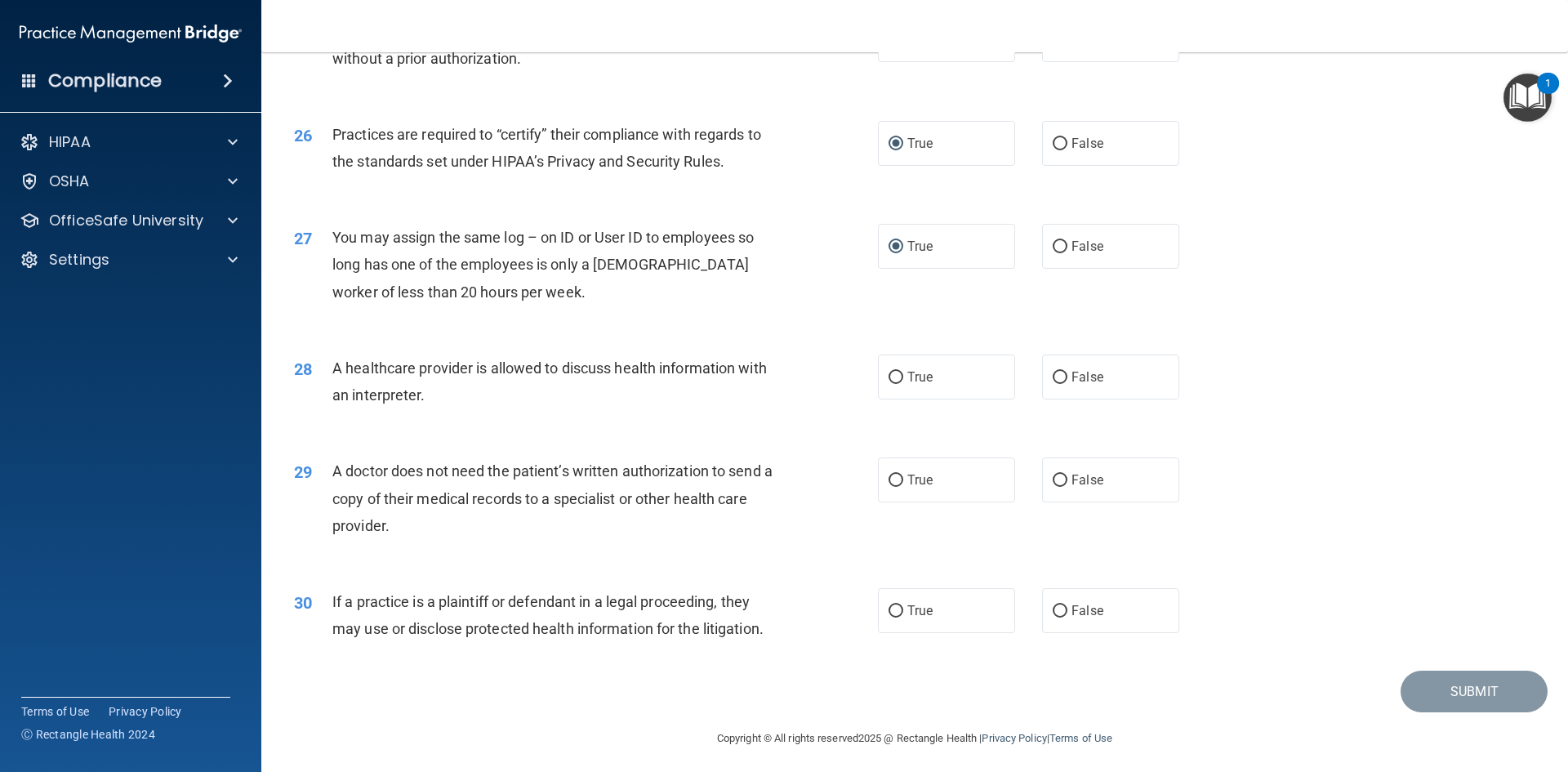
scroll to position [3031, 0]
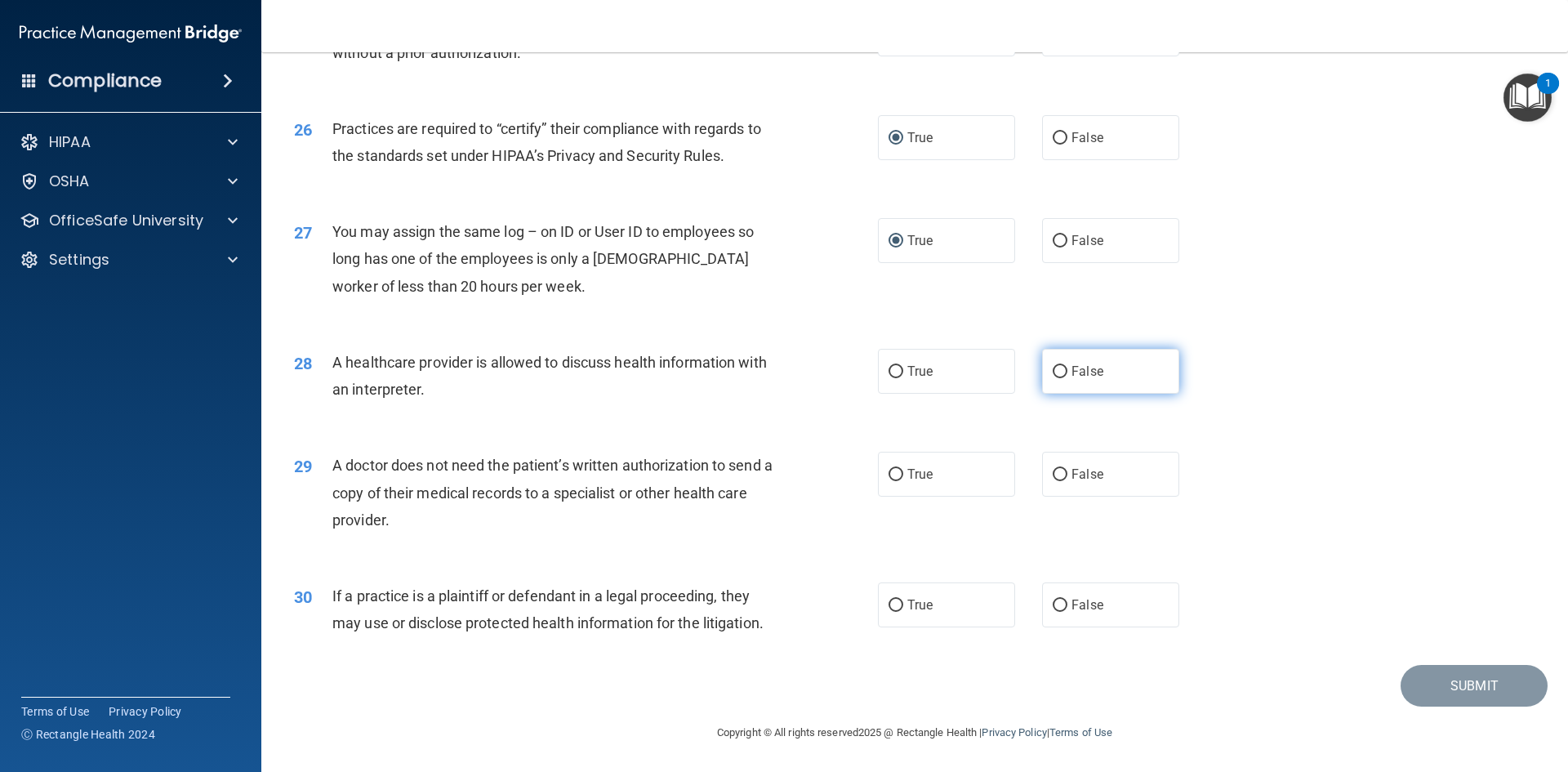
click at [1104, 374] on label "False" at bounding box center [1110, 371] width 137 height 45
click at [1067, 374] on input "False" at bounding box center [1060, 372] width 15 height 12
radio input "true"
click at [1055, 472] on input "False" at bounding box center [1060, 475] width 15 height 12
radio input "true"
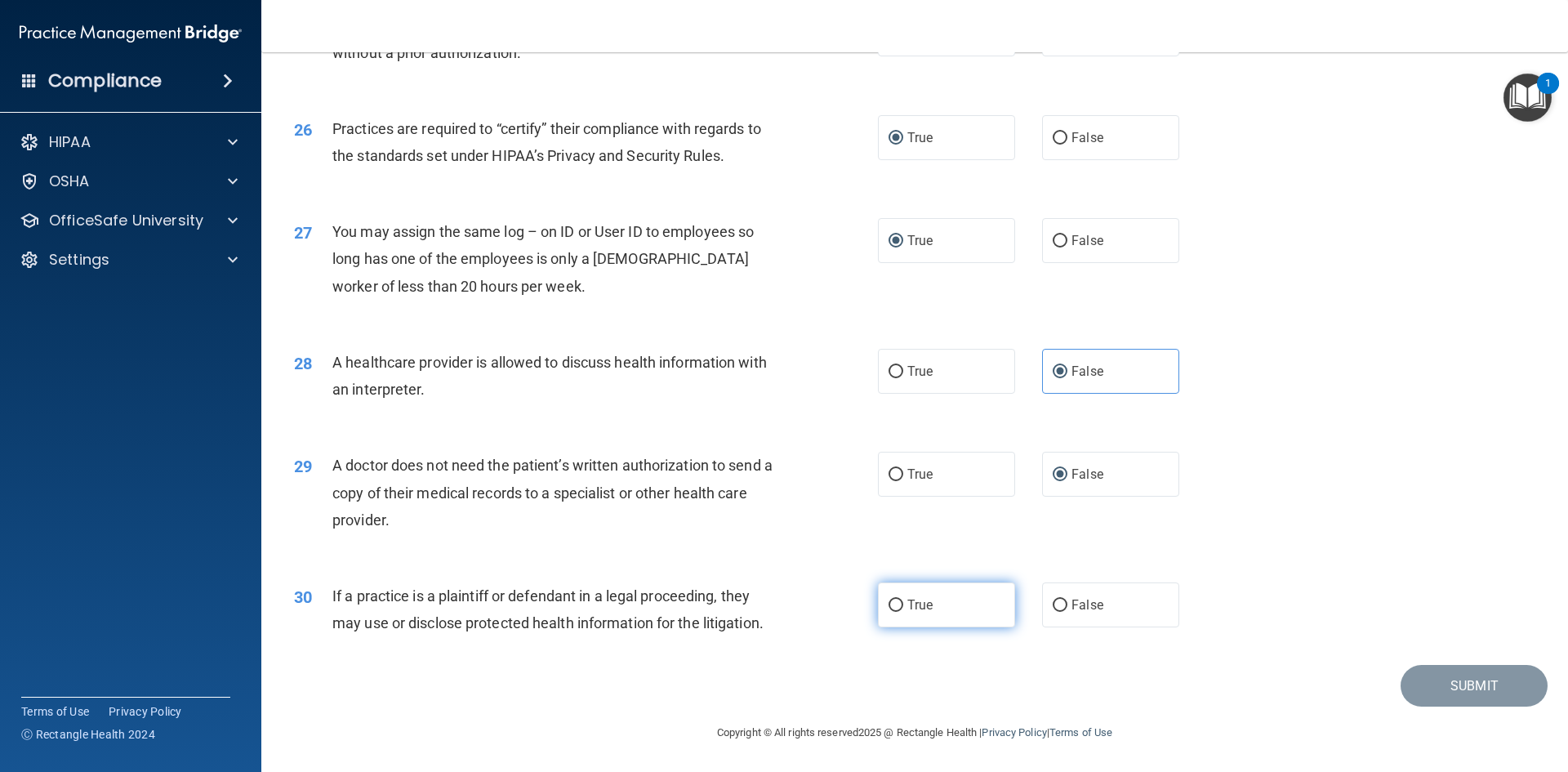
click at [893, 606] on input "True" at bounding box center [895, 606] width 15 height 12
radio input "true"
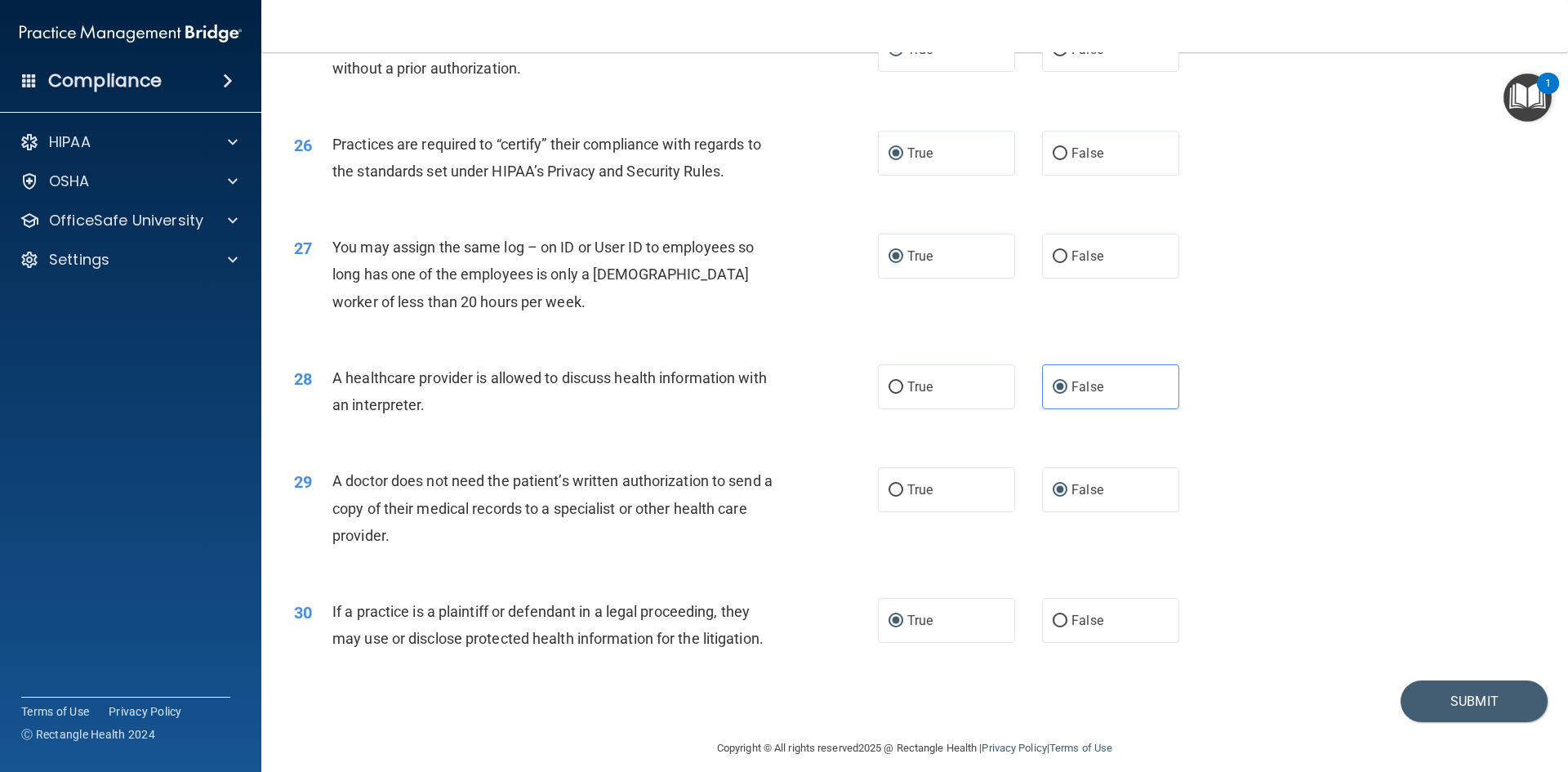
scroll to position [3023, 0]
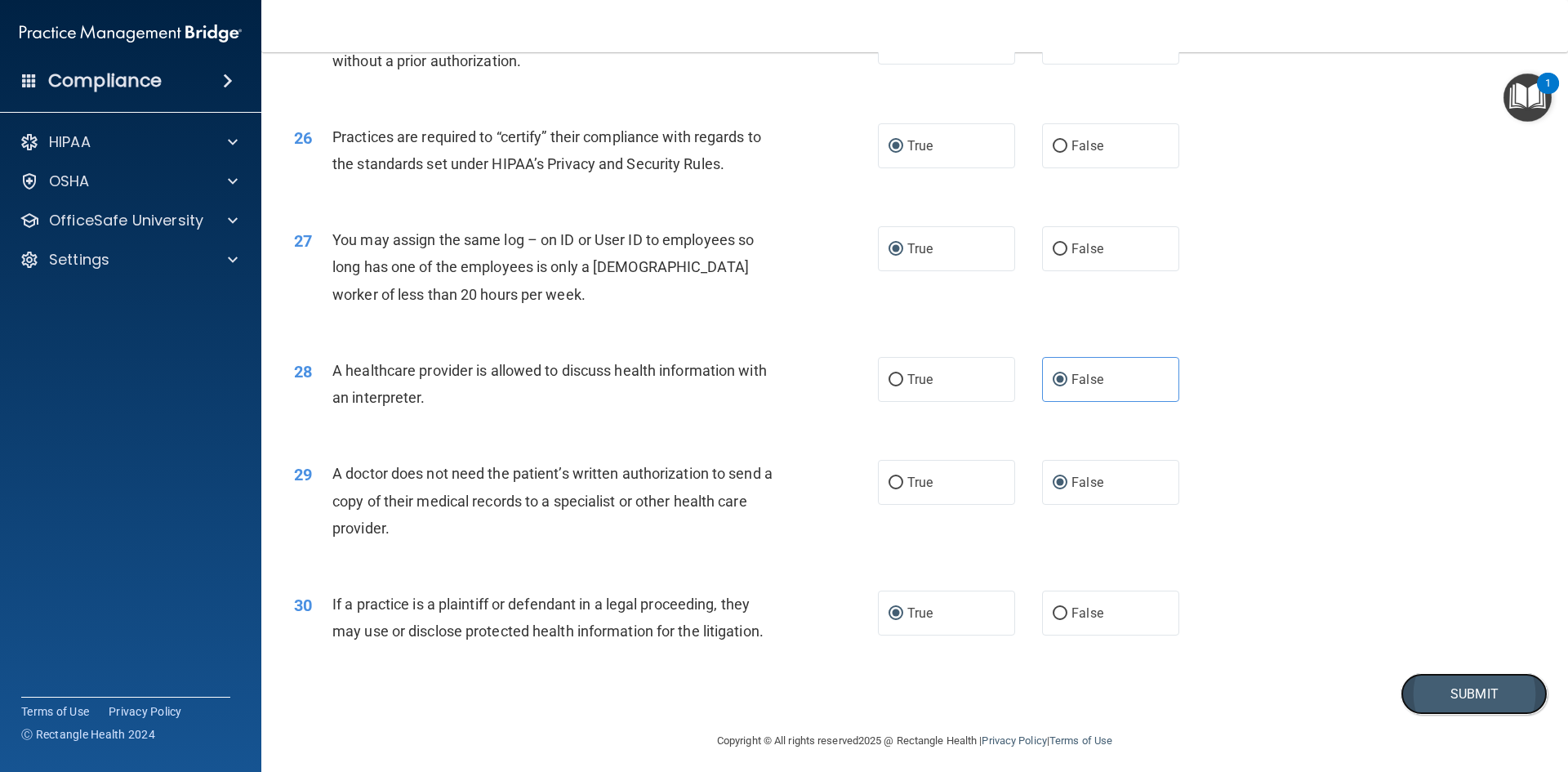
click at [1448, 706] on button "Submit" at bounding box center [1473, 694] width 147 height 41
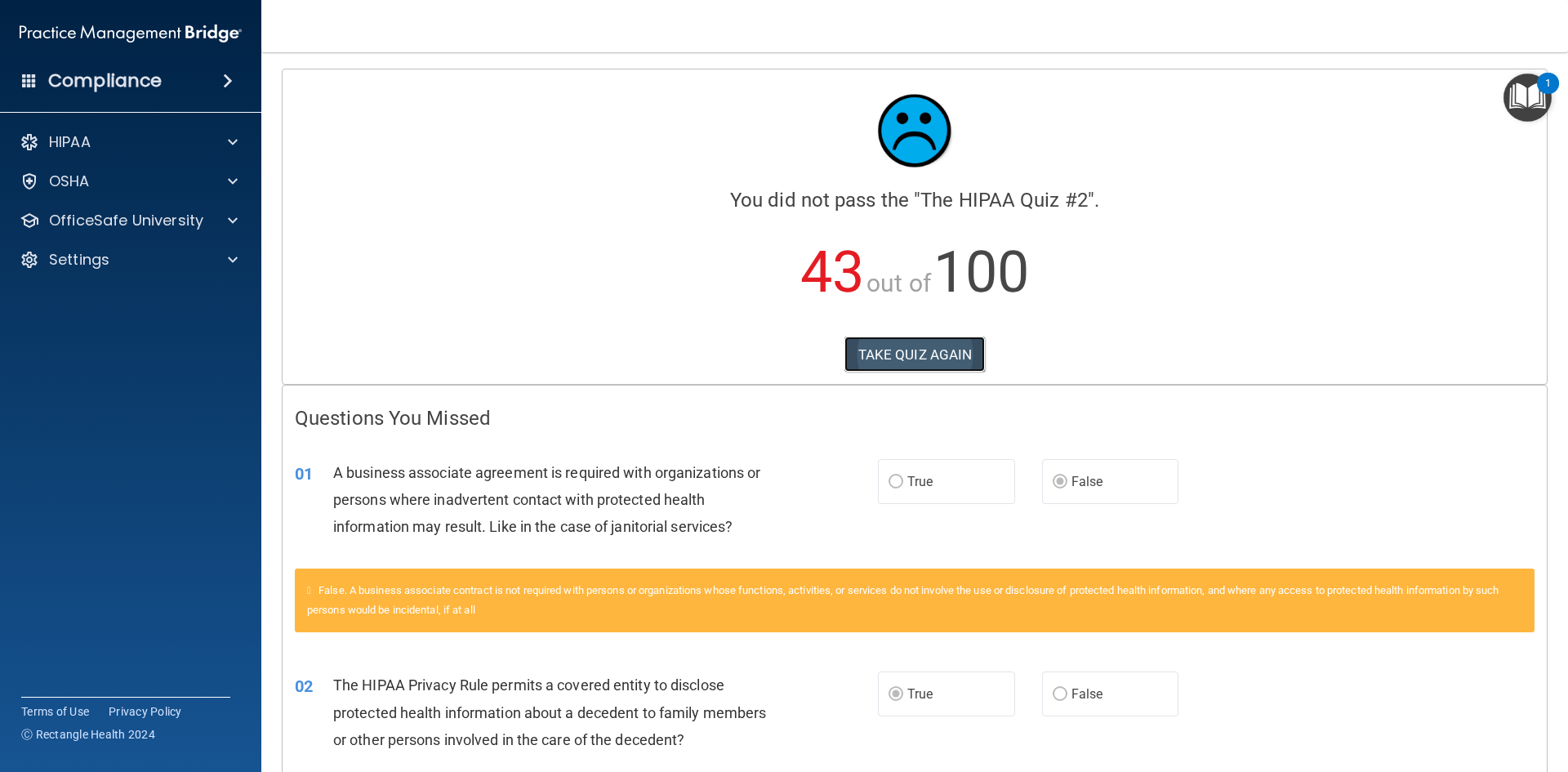
click at [914, 356] on button "TAKE QUIZ AGAIN" at bounding box center [914, 355] width 141 height 36
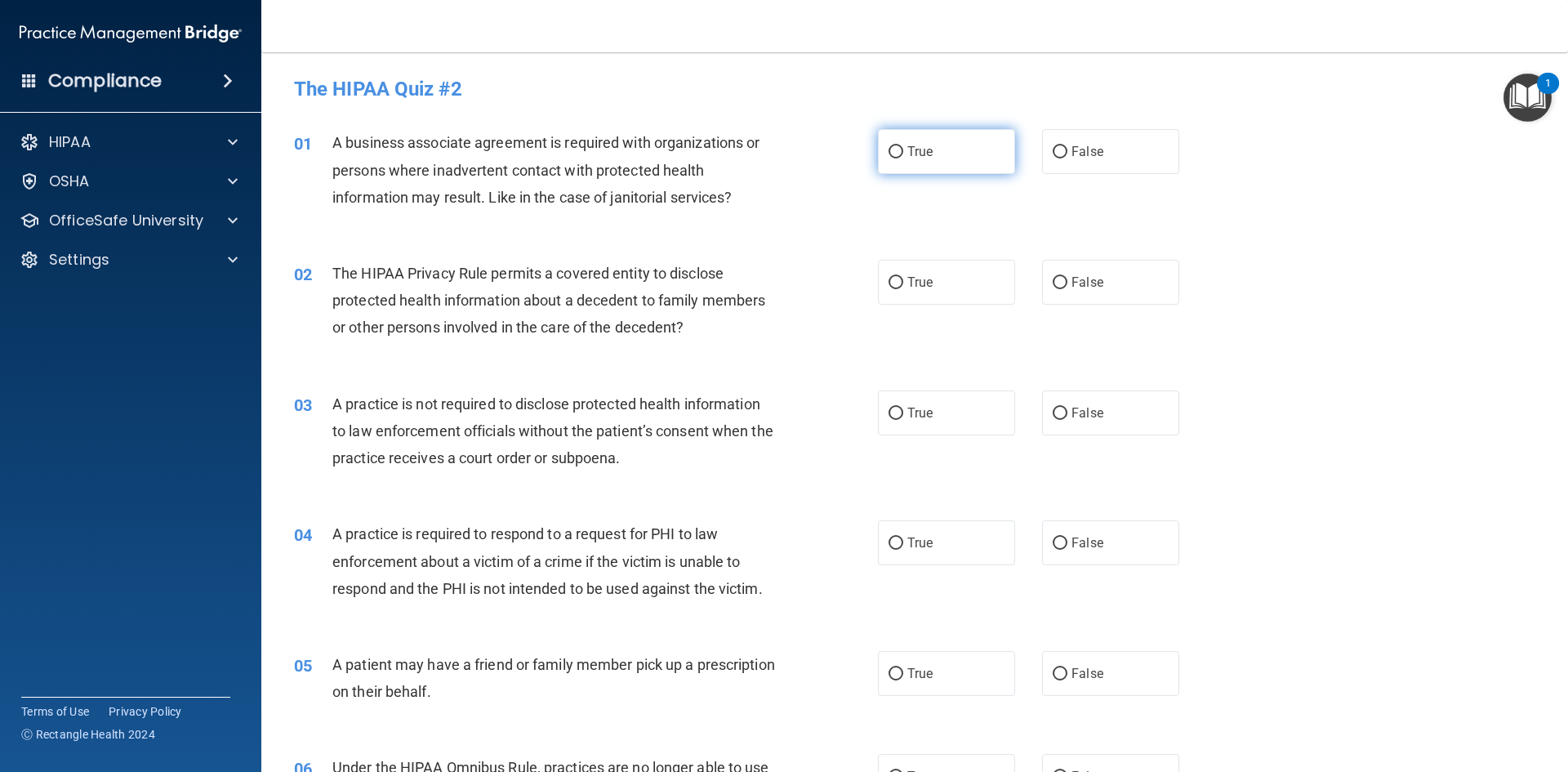
click at [892, 152] on input "True" at bounding box center [895, 152] width 15 height 12
radio input "true"
click at [1053, 283] on input "False" at bounding box center [1060, 283] width 15 height 12
radio input "true"
click at [1044, 160] on label "False" at bounding box center [1110, 151] width 137 height 45
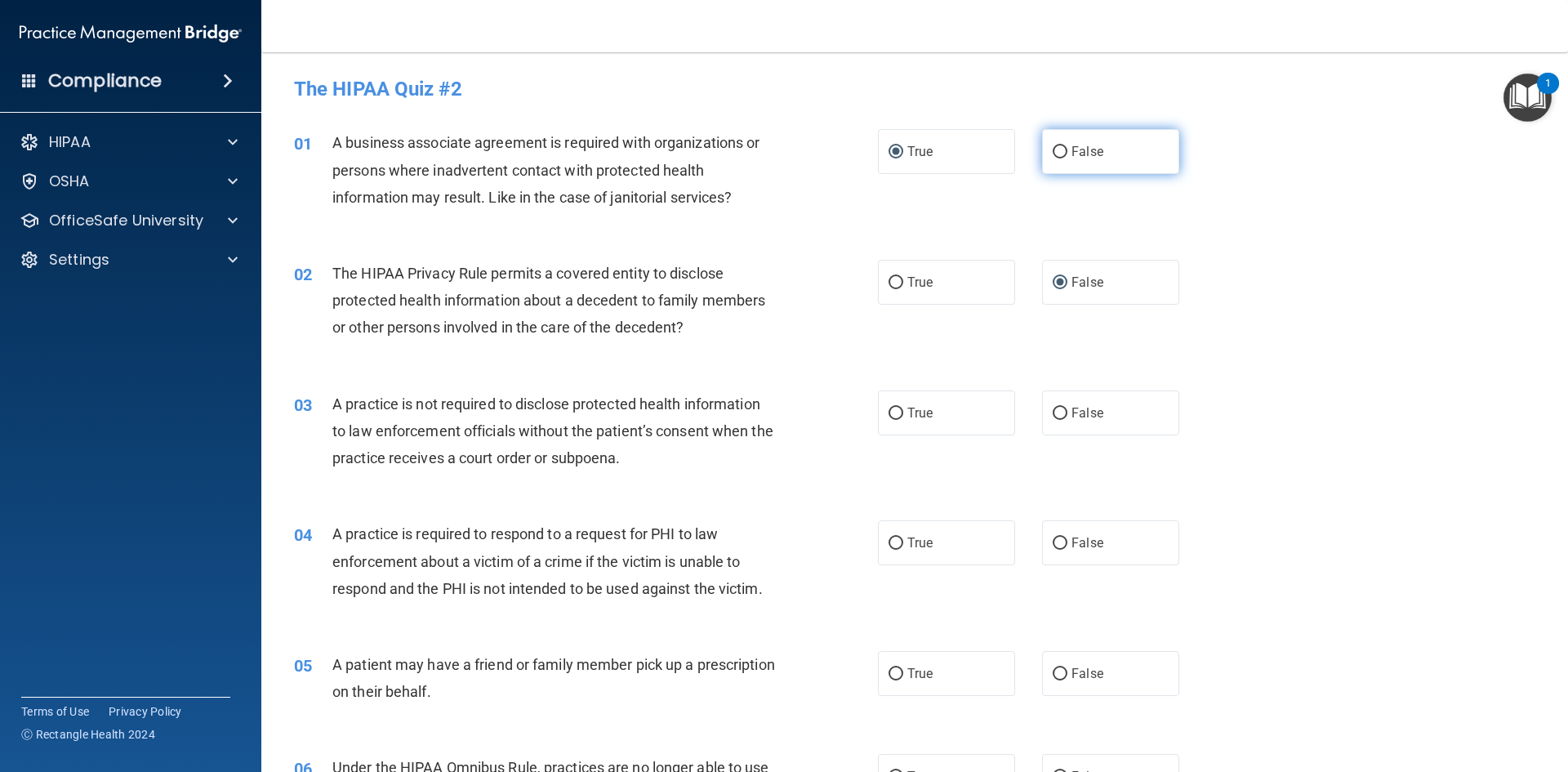
click at [1053, 158] on input "False" at bounding box center [1060, 152] width 15 height 12
radio input "true"
radio input "false"
click at [893, 281] on input "True" at bounding box center [895, 283] width 15 height 12
radio input "true"
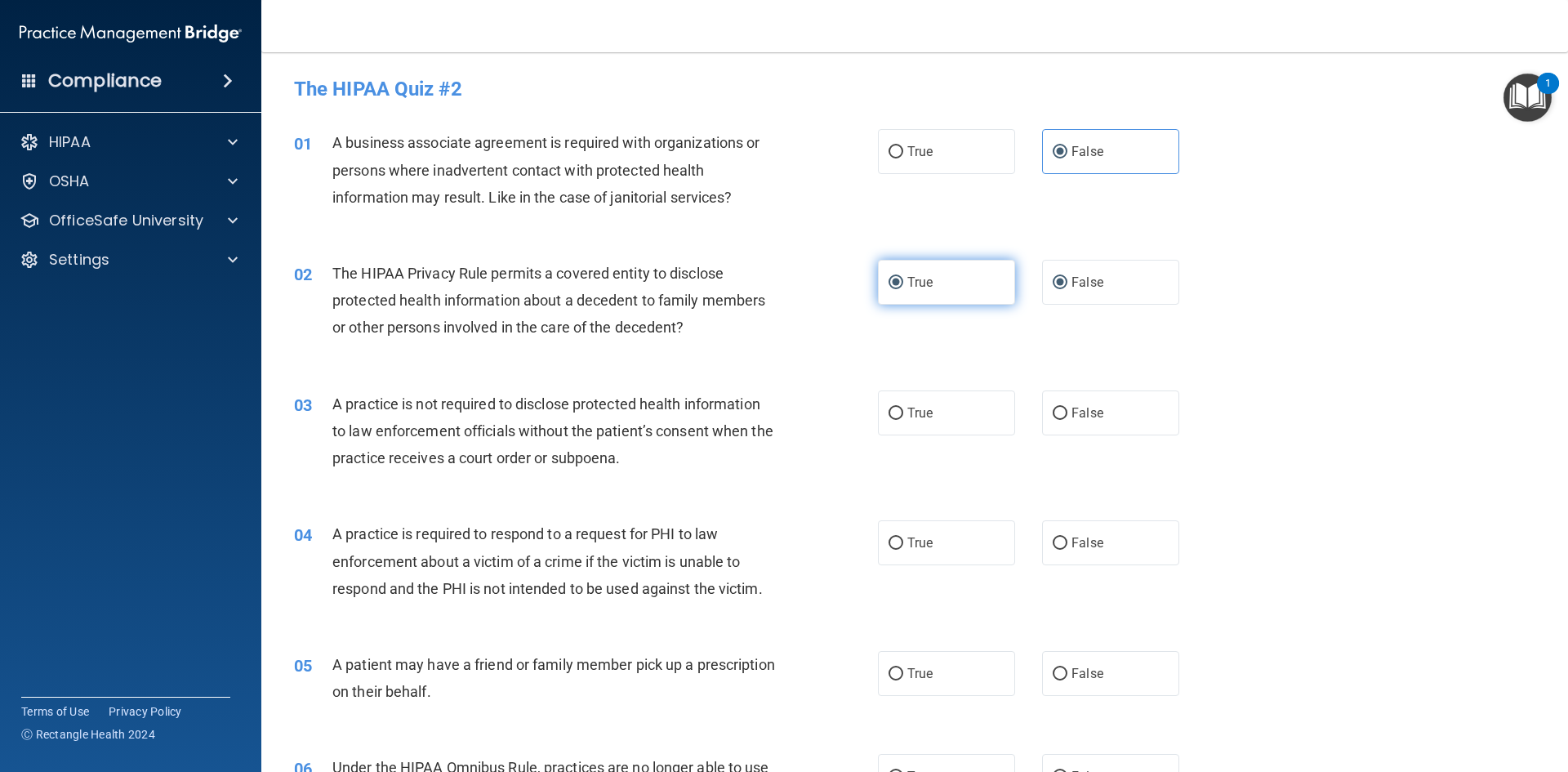
radio input "false"
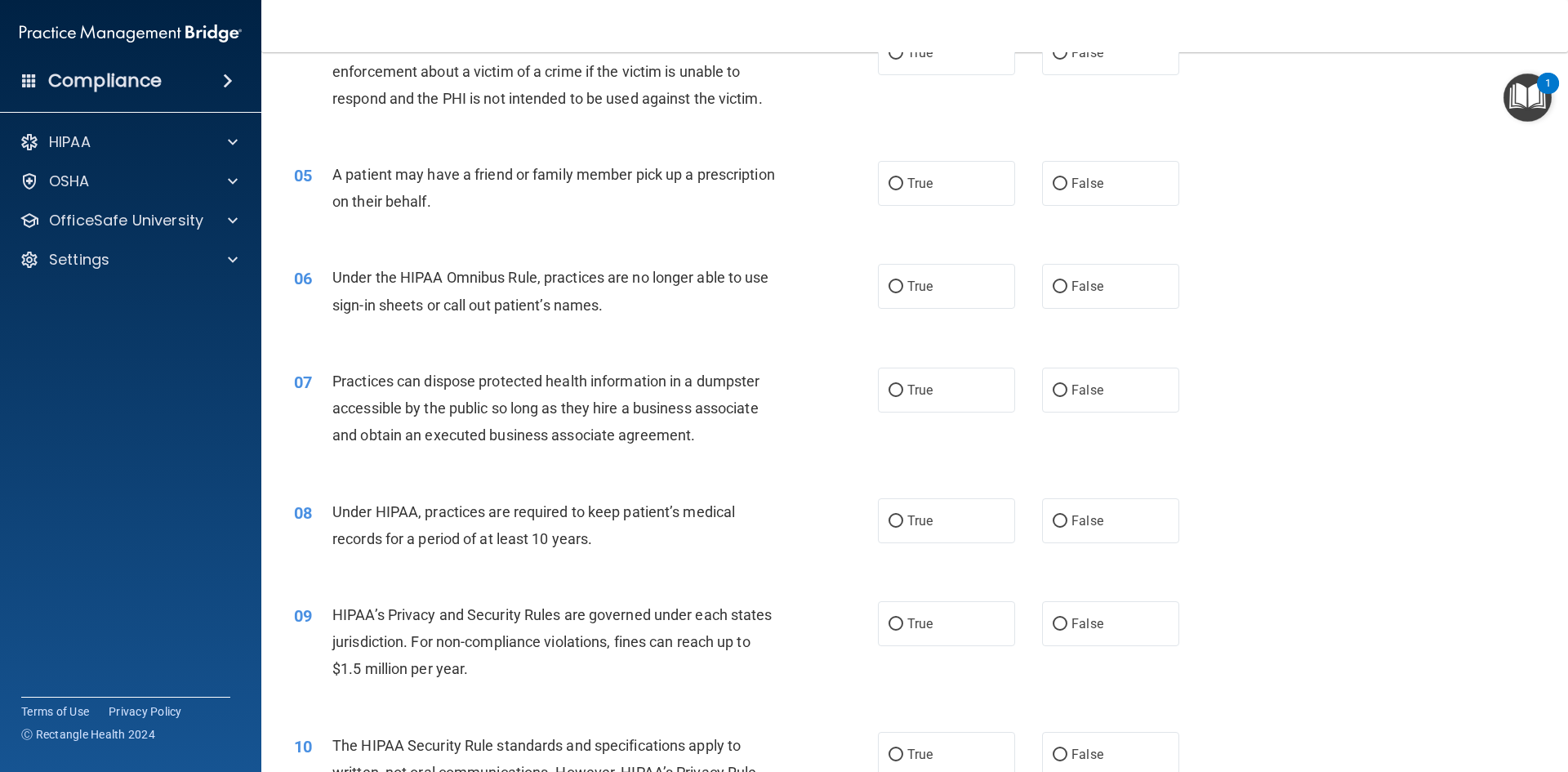
scroll to position [571, 0]
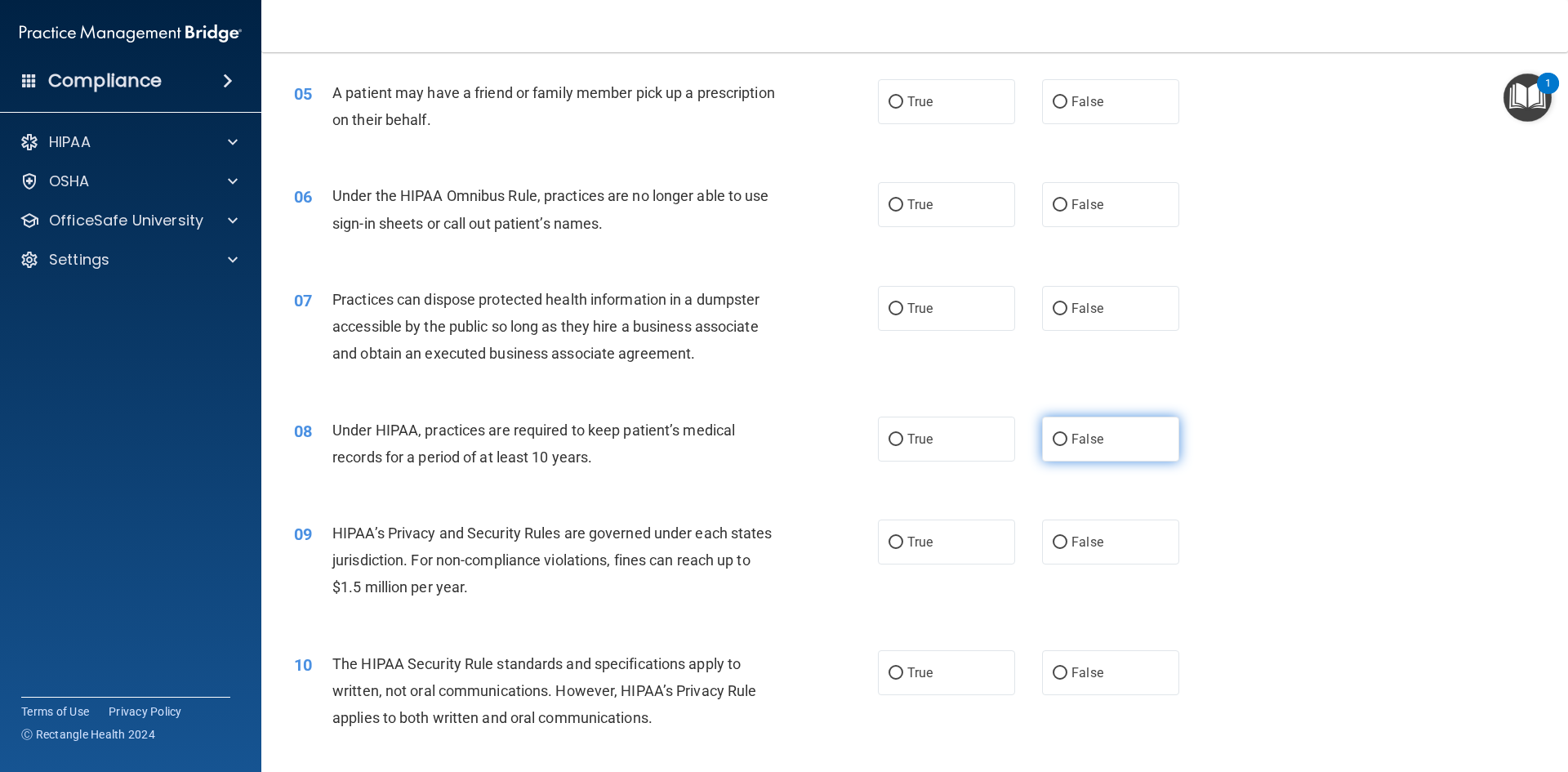
click at [1053, 441] on input "False" at bounding box center [1060, 440] width 15 height 12
radio input "true"
click at [1053, 543] on input "False" at bounding box center [1060, 543] width 15 height 12
radio input "true"
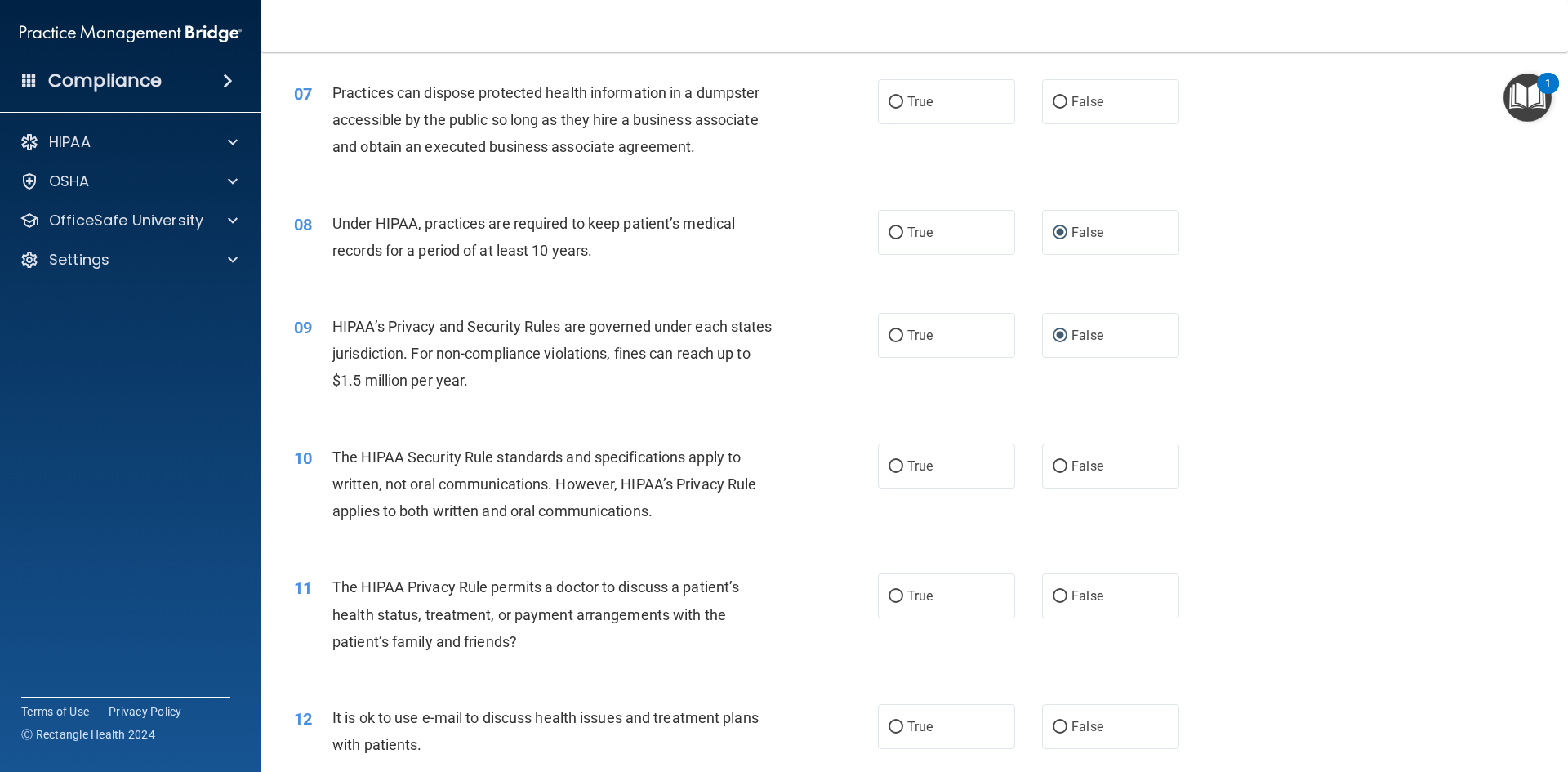
scroll to position [817, 0]
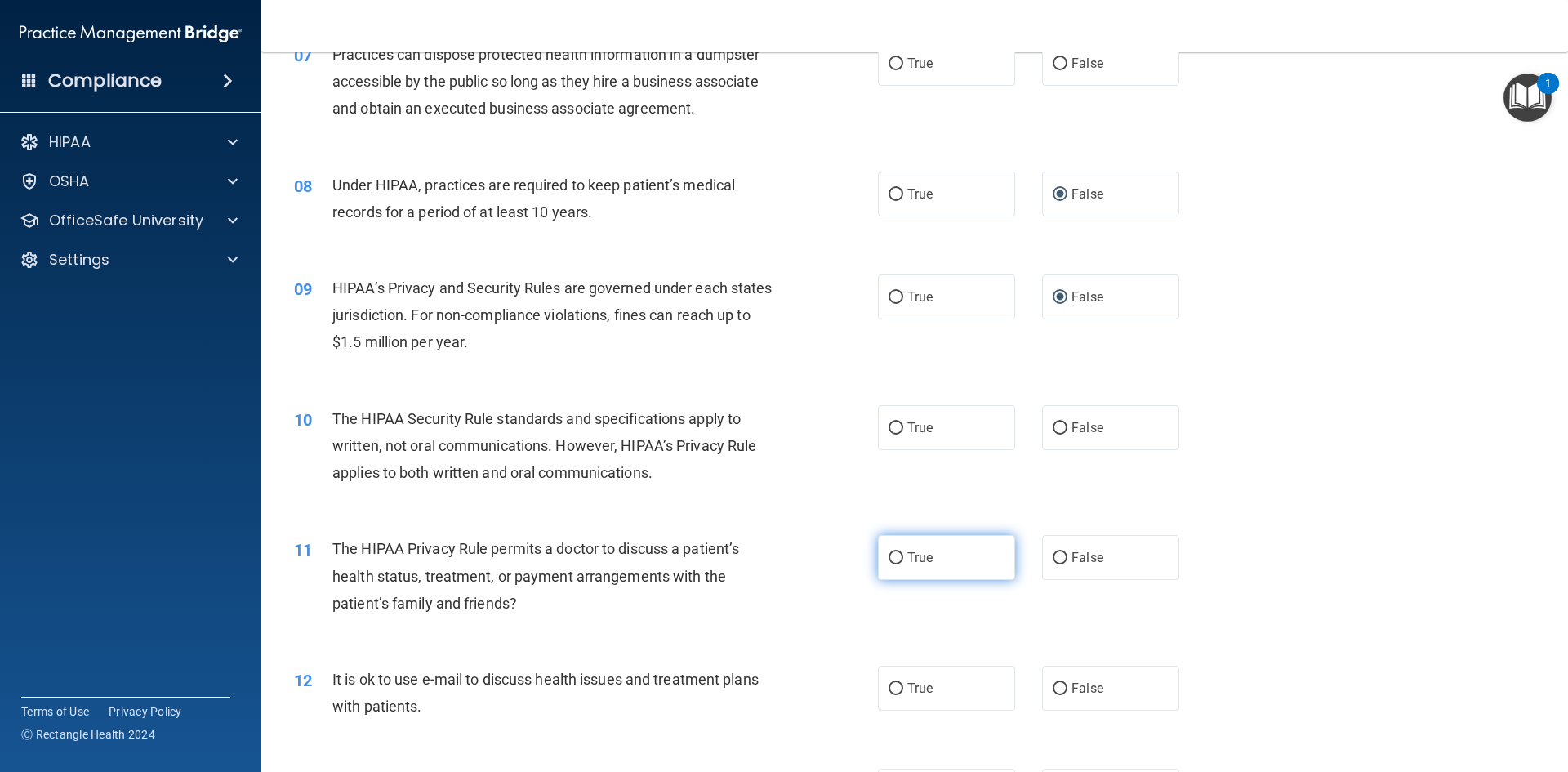
click at [891, 561] on input "True" at bounding box center [895, 559] width 15 height 12
radio input "true"
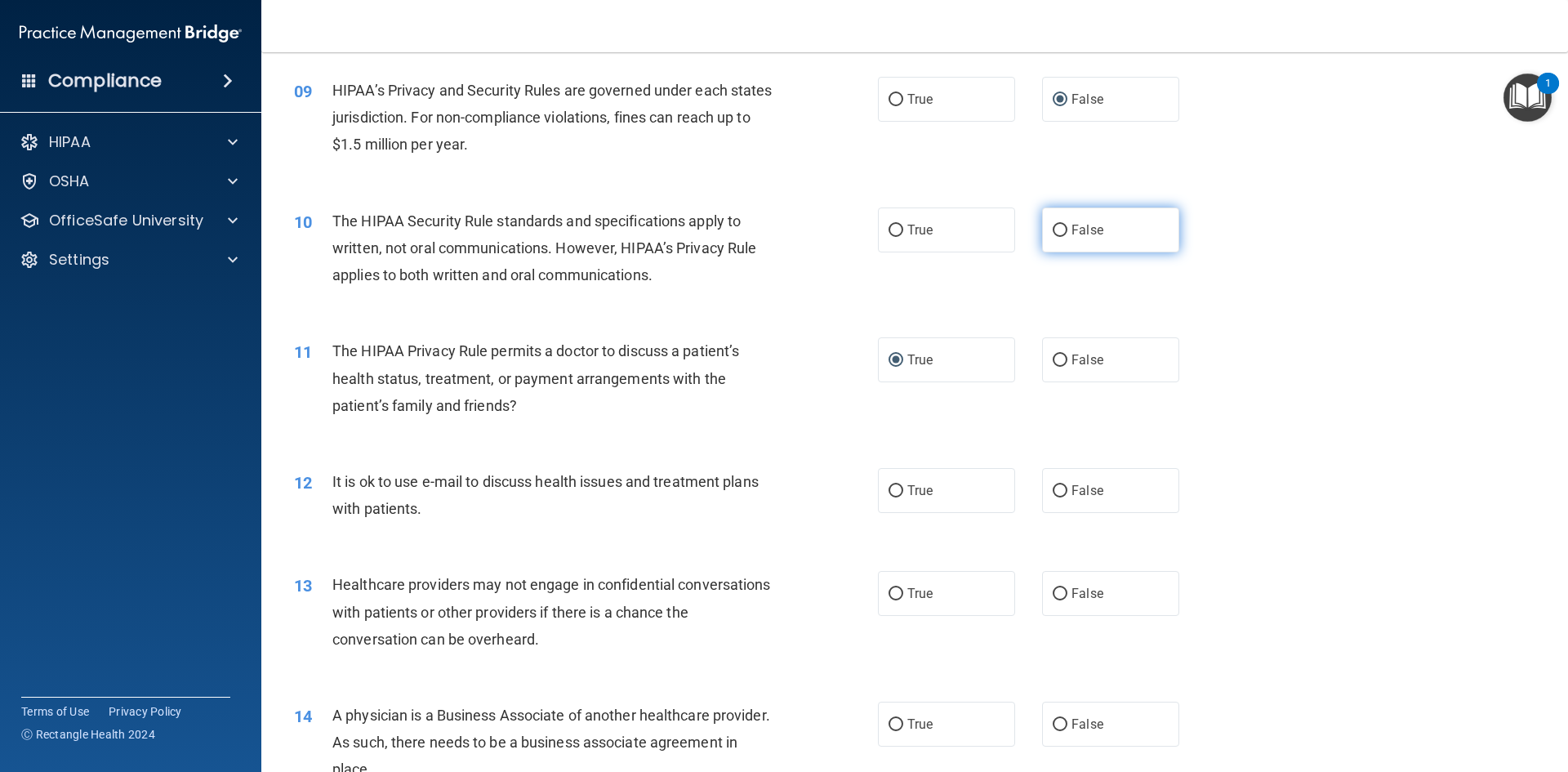
scroll to position [1062, 0]
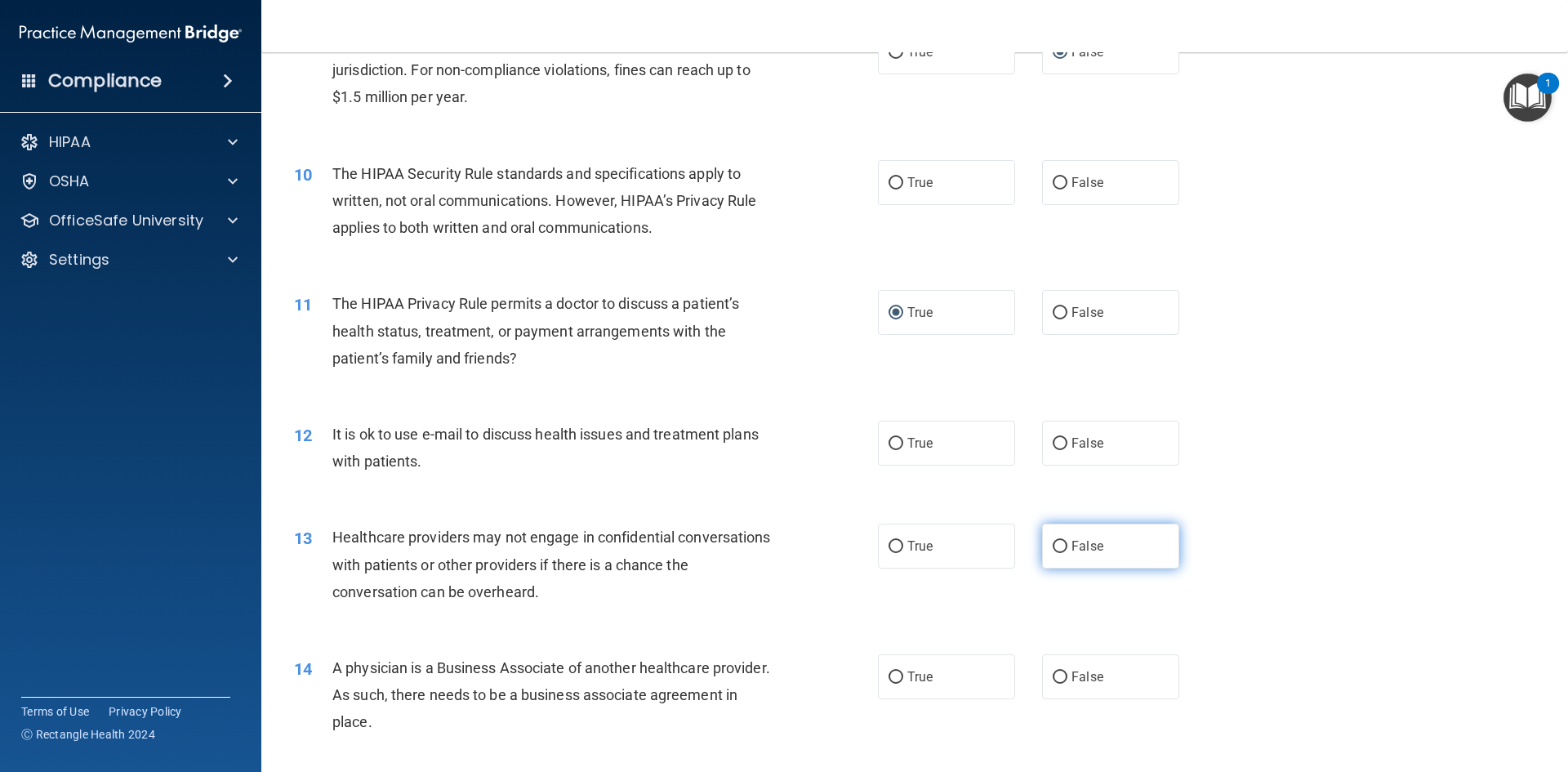
click at [1055, 547] on input "False" at bounding box center [1060, 547] width 15 height 12
radio input "true"
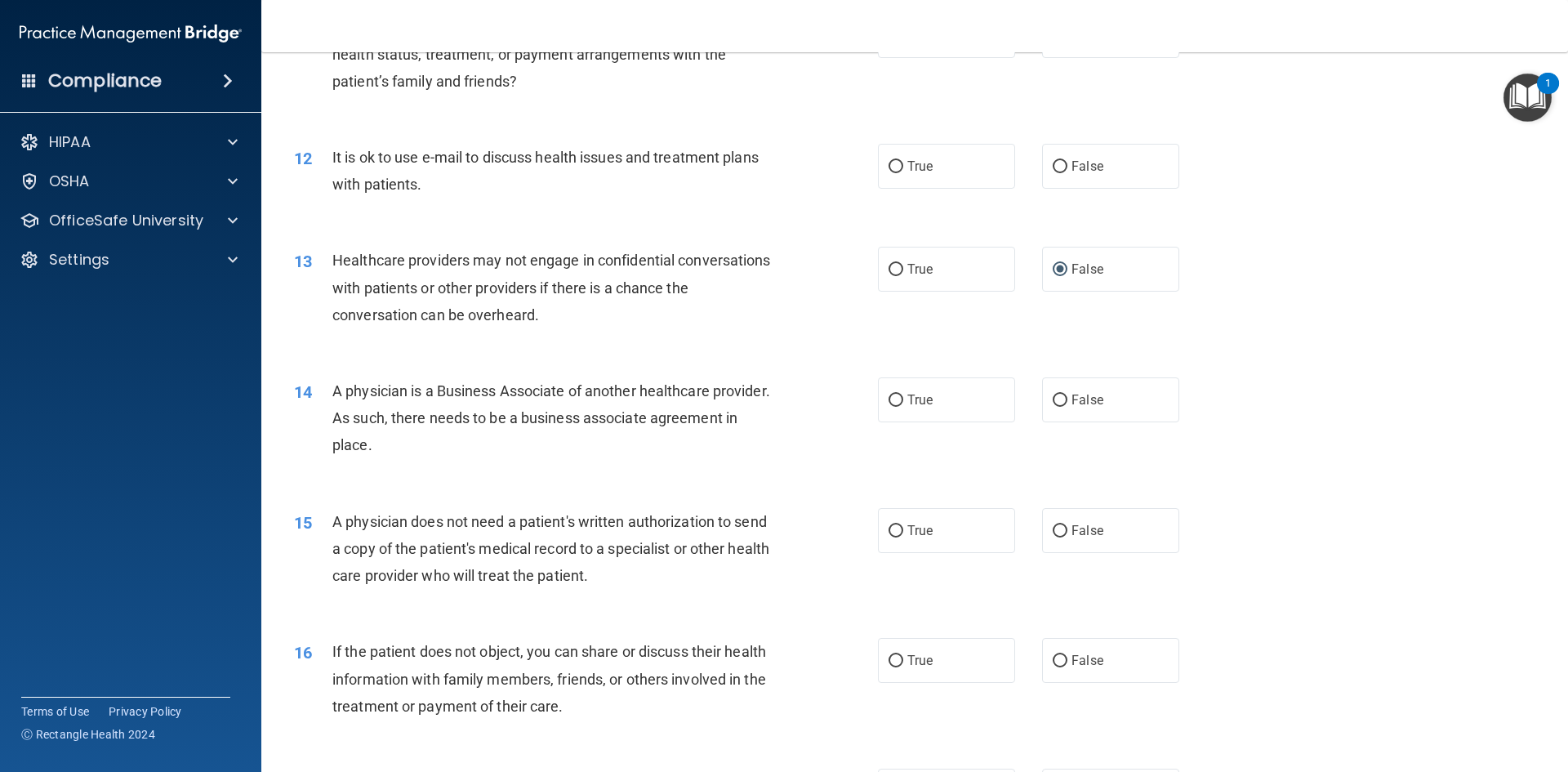
scroll to position [1389, 0]
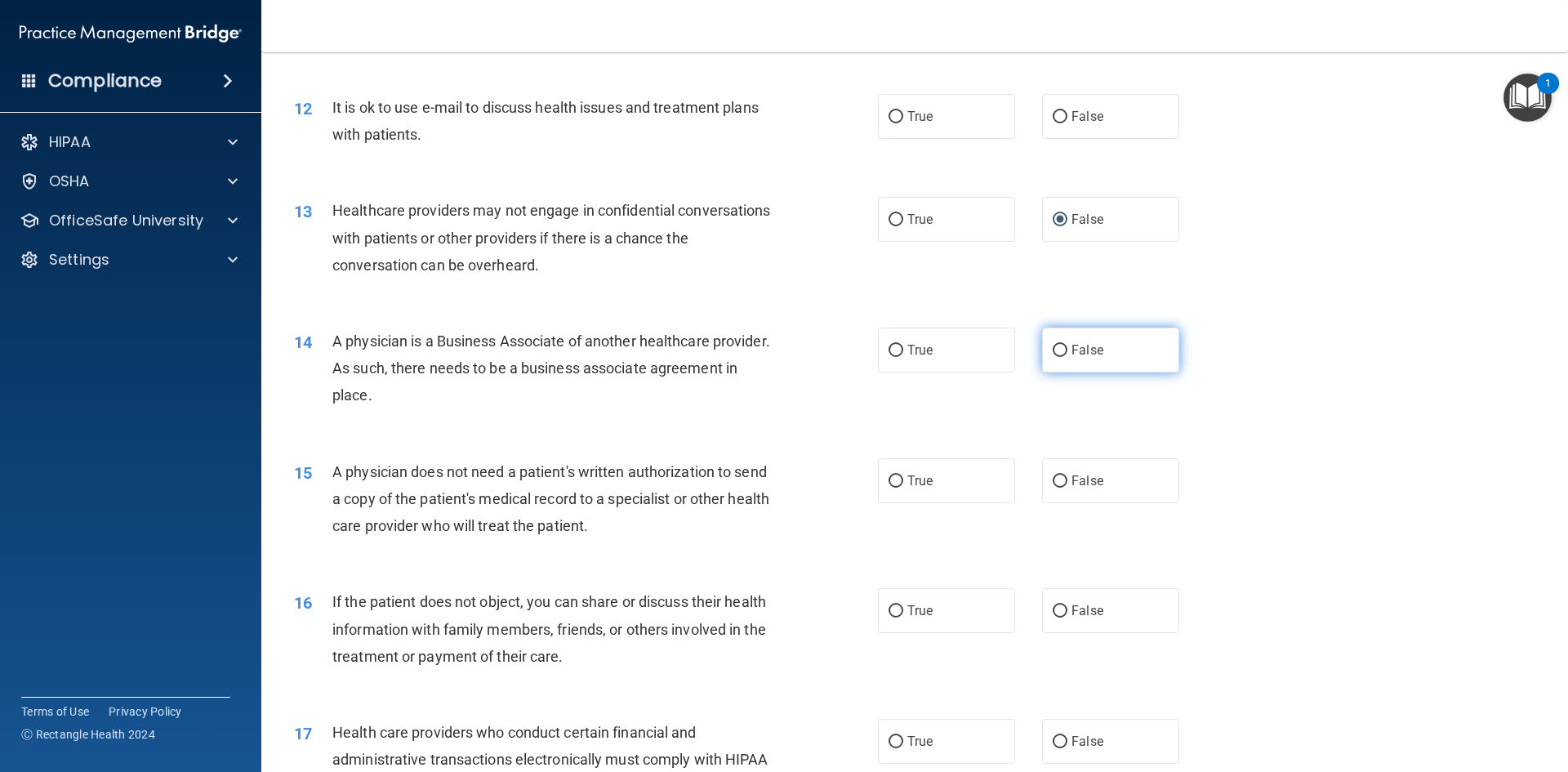
click at [1058, 345] on input "False" at bounding box center [1060, 351] width 15 height 12
radio input "true"
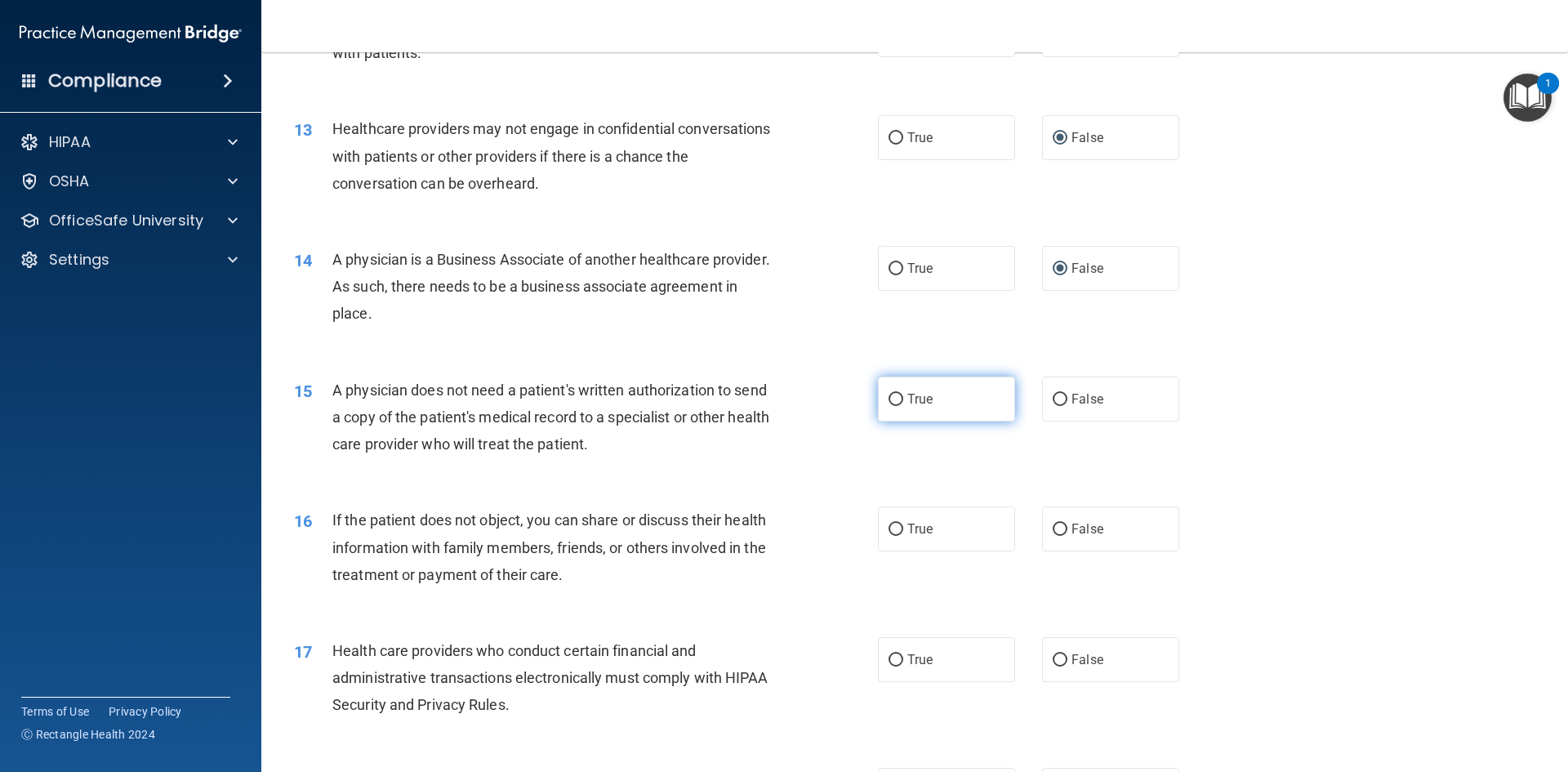
click at [890, 395] on input "True" at bounding box center [895, 400] width 15 height 12
radio input "true"
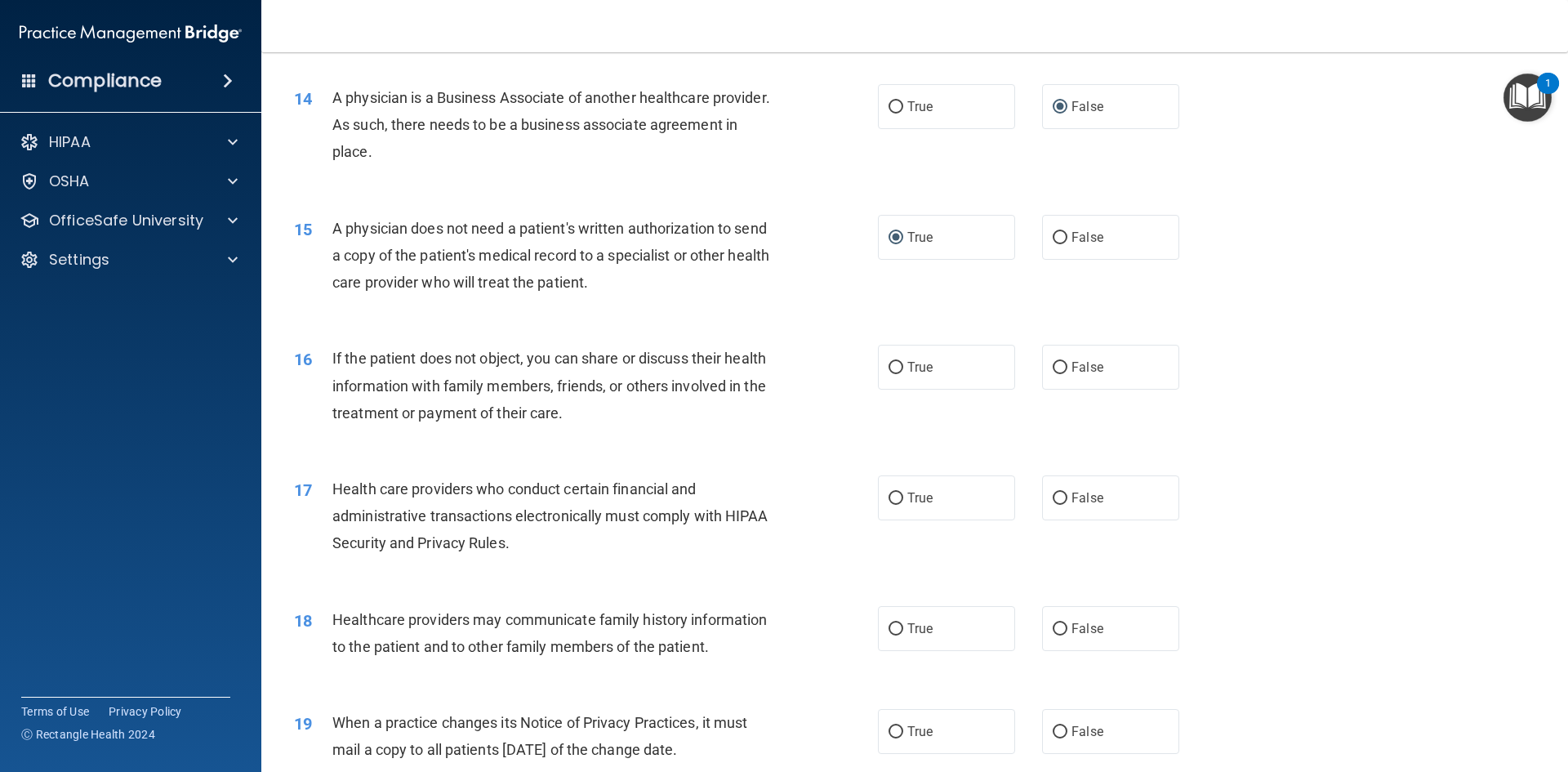
scroll to position [1634, 0]
click at [889, 369] on input "True" at bounding box center [895, 367] width 15 height 12
radio input "true"
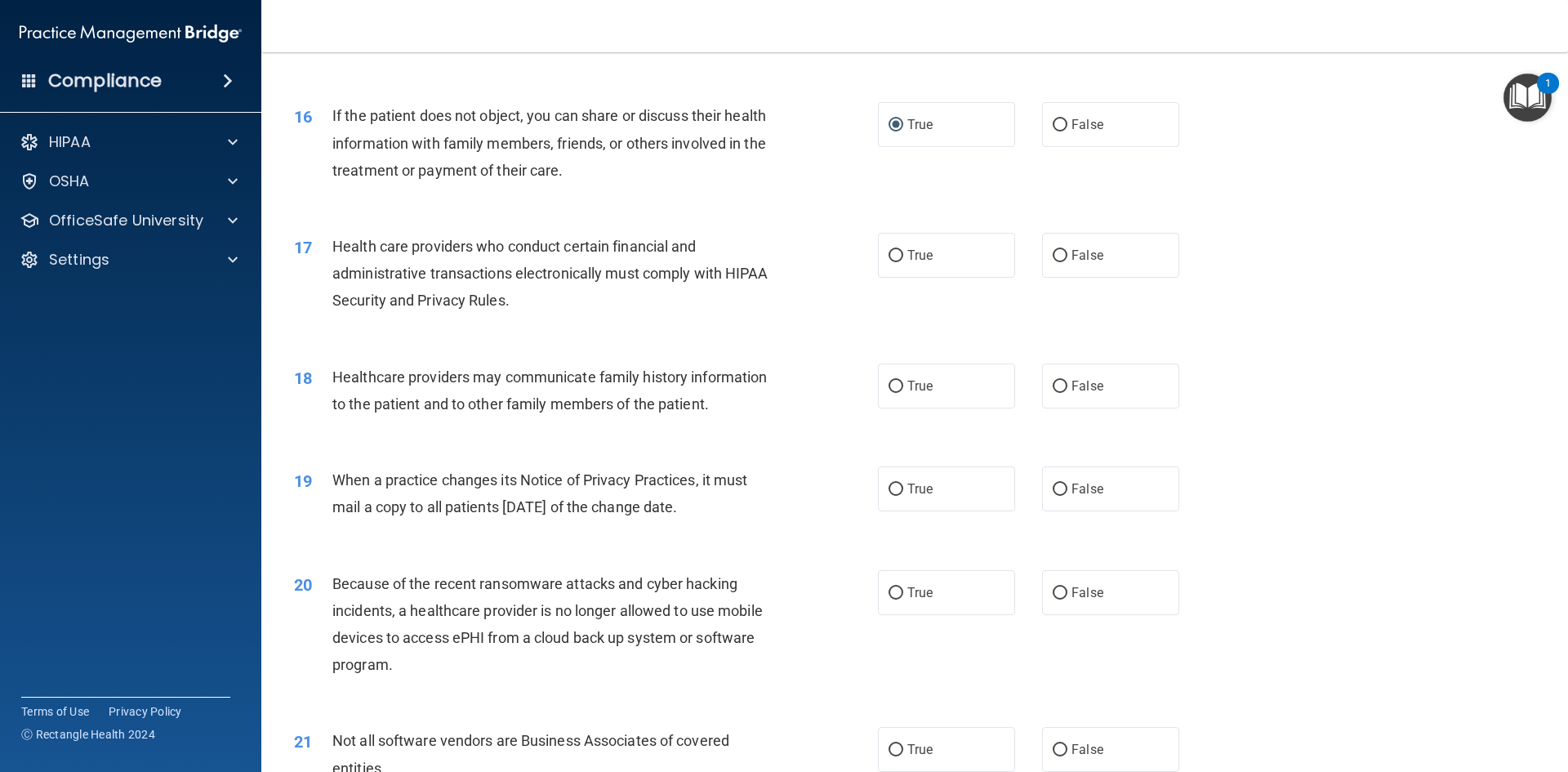
scroll to position [1879, 0]
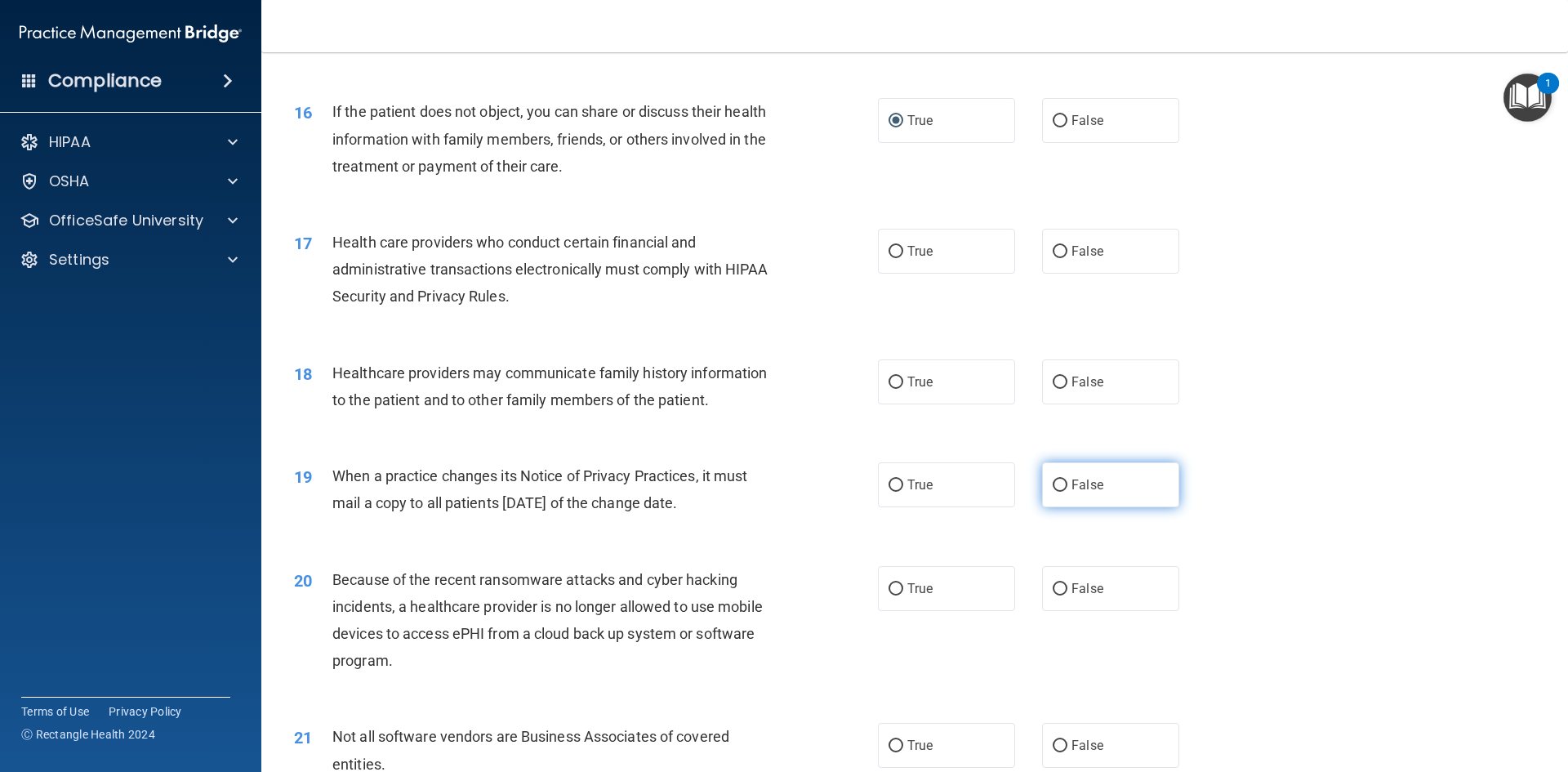
click at [1053, 480] on input "False" at bounding box center [1060, 485] width 15 height 12
radio input "true"
click at [1053, 584] on input "False" at bounding box center [1060, 590] width 15 height 12
radio input "true"
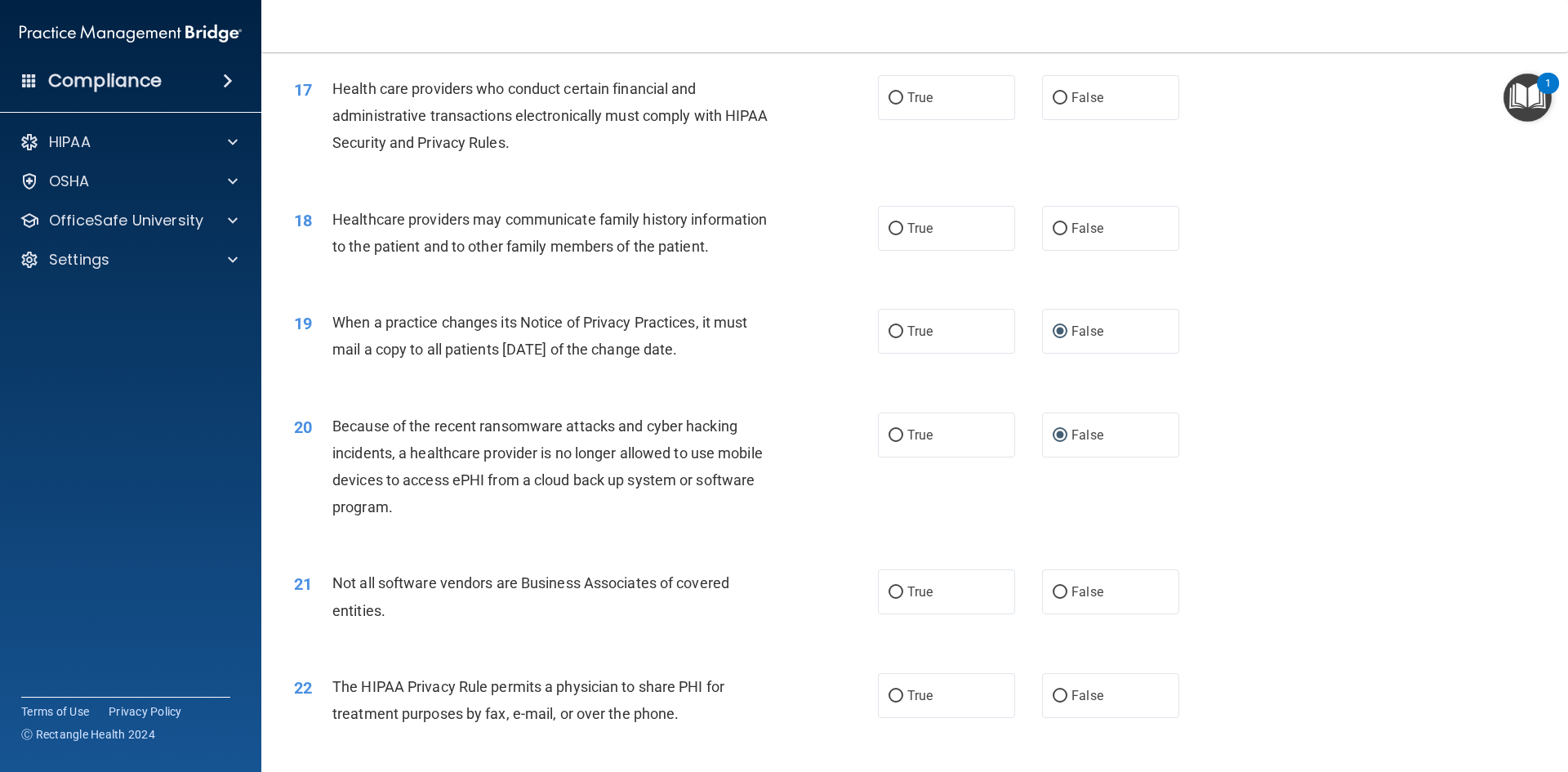
scroll to position [2042, 0]
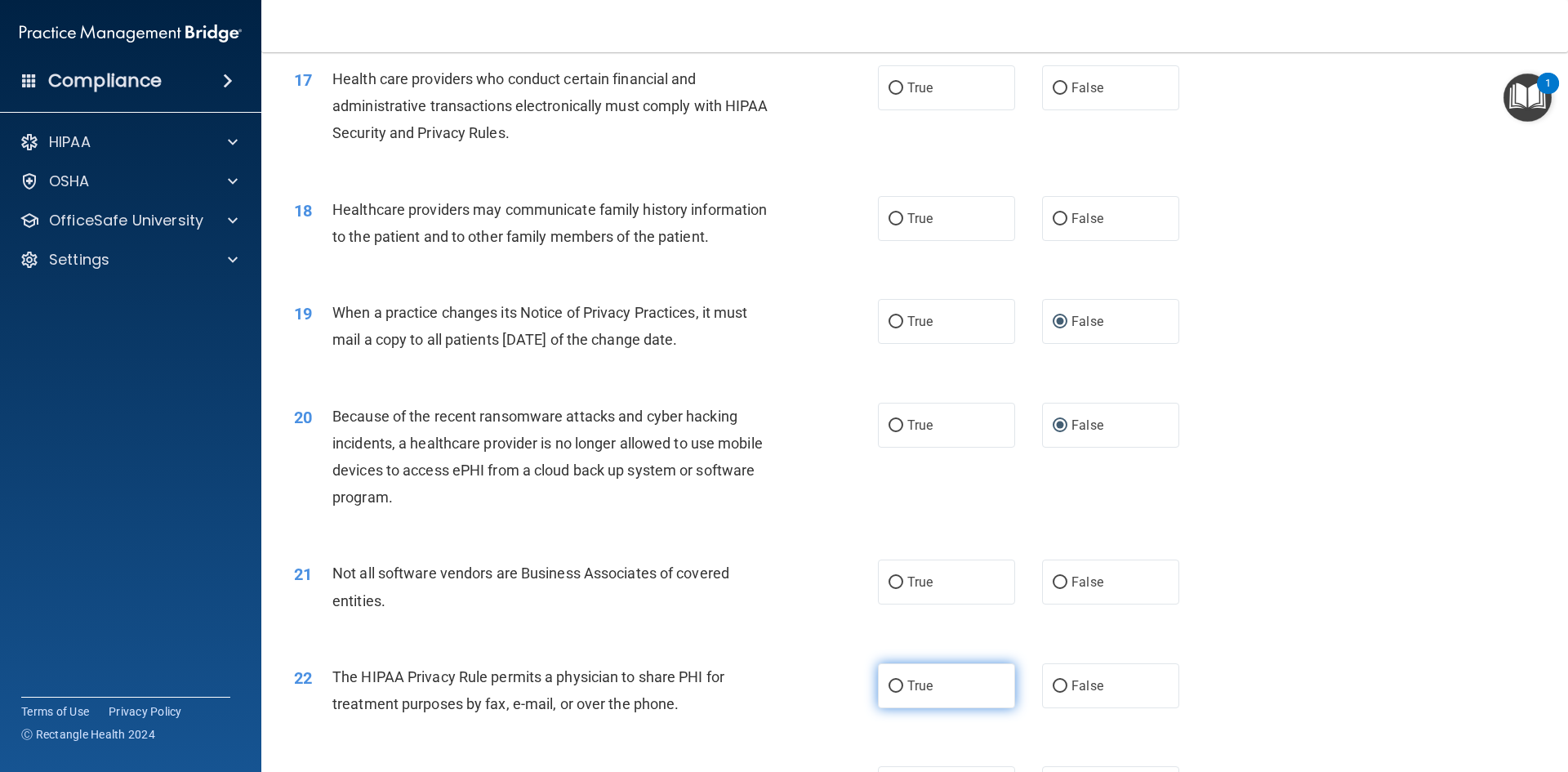
click at [893, 682] on input "True" at bounding box center [895, 687] width 15 height 12
radio input "true"
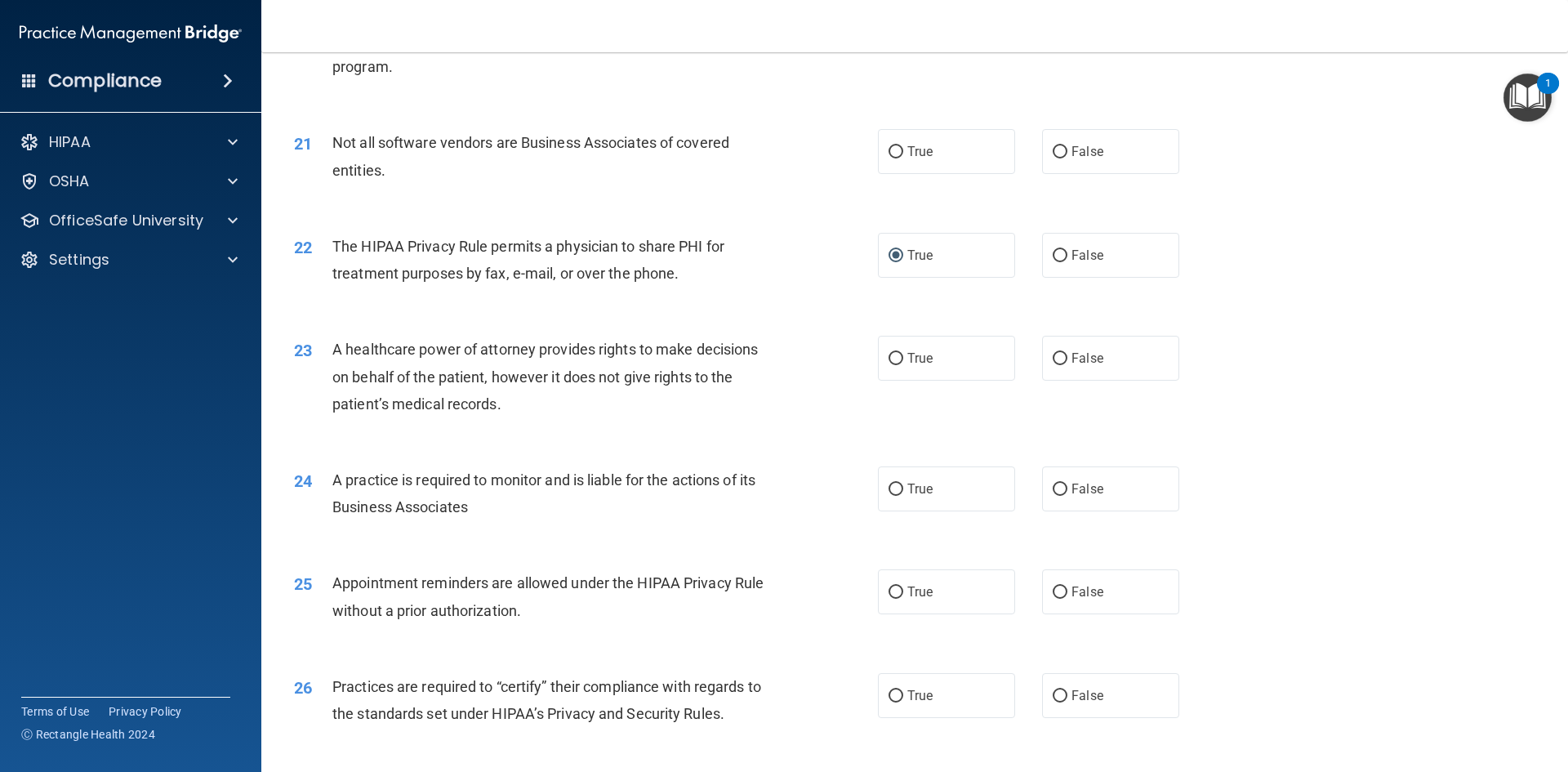
scroll to position [2533, 0]
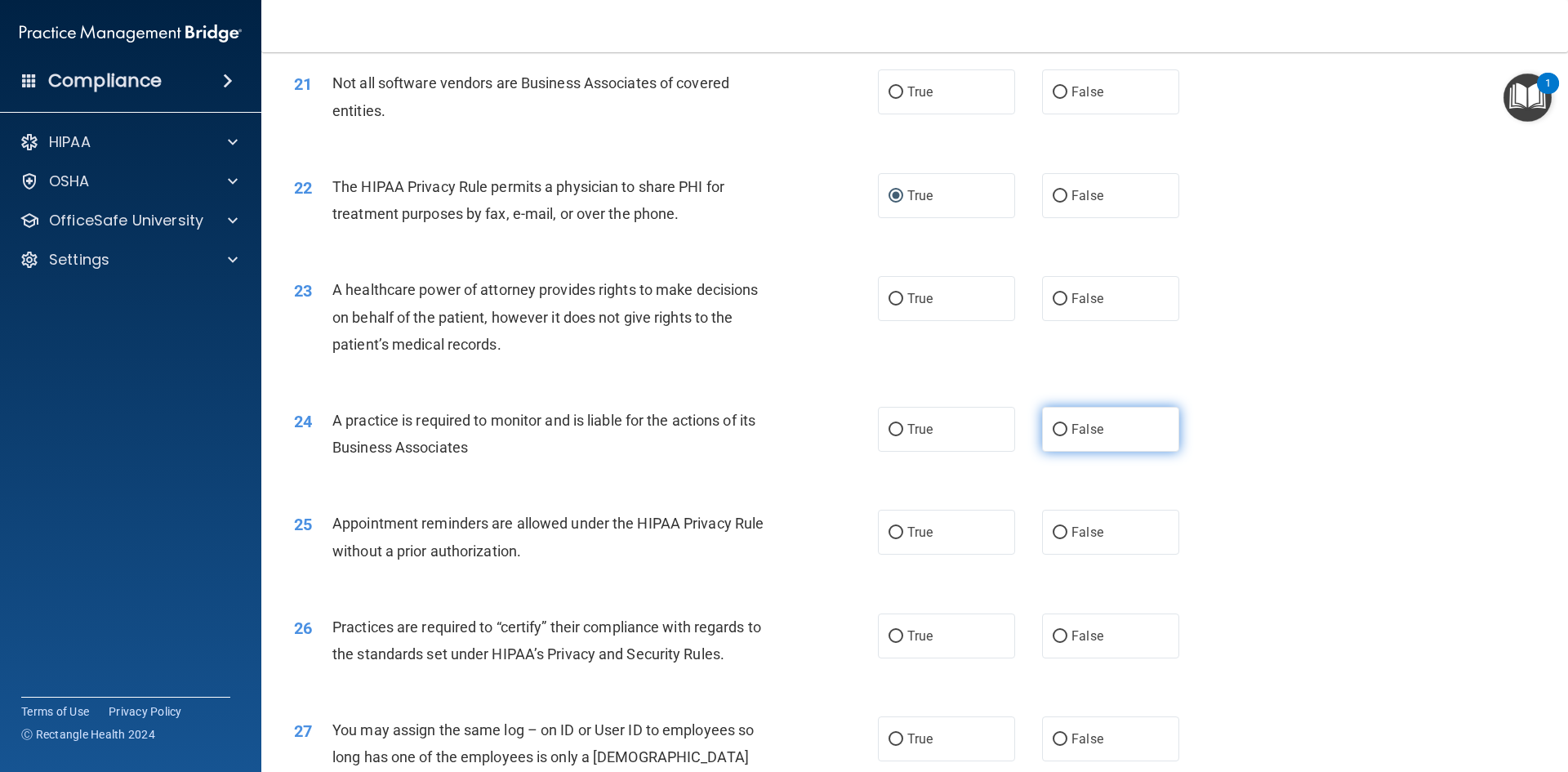
click at [1053, 426] on input "False" at bounding box center [1060, 430] width 15 height 12
radio input "true"
click at [1053, 632] on input "False" at bounding box center [1060, 637] width 15 height 12
radio input "true"
click at [1053, 734] on input "False" at bounding box center [1060, 739] width 15 height 12
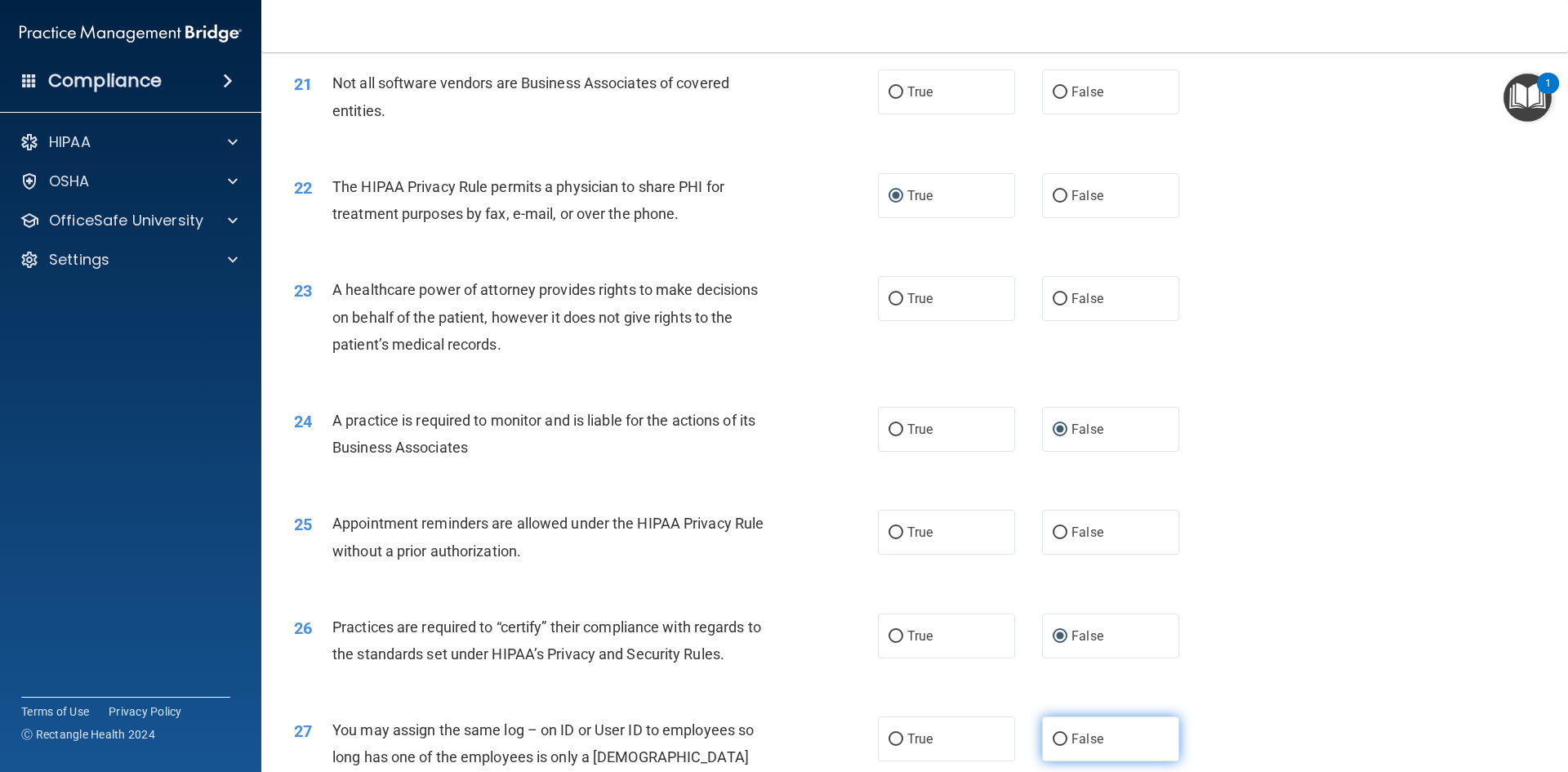
radio input "true"
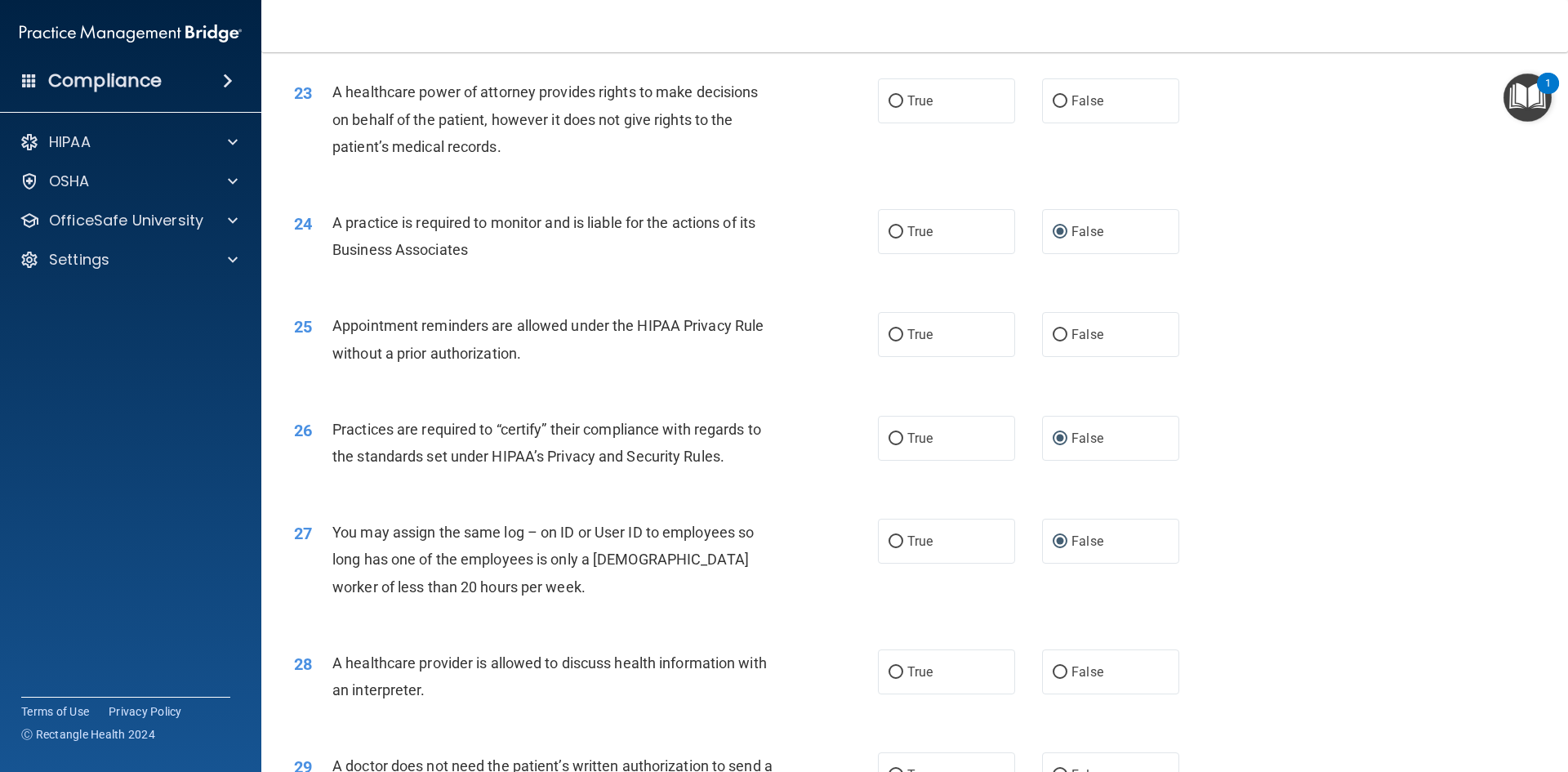
scroll to position [2777, 0]
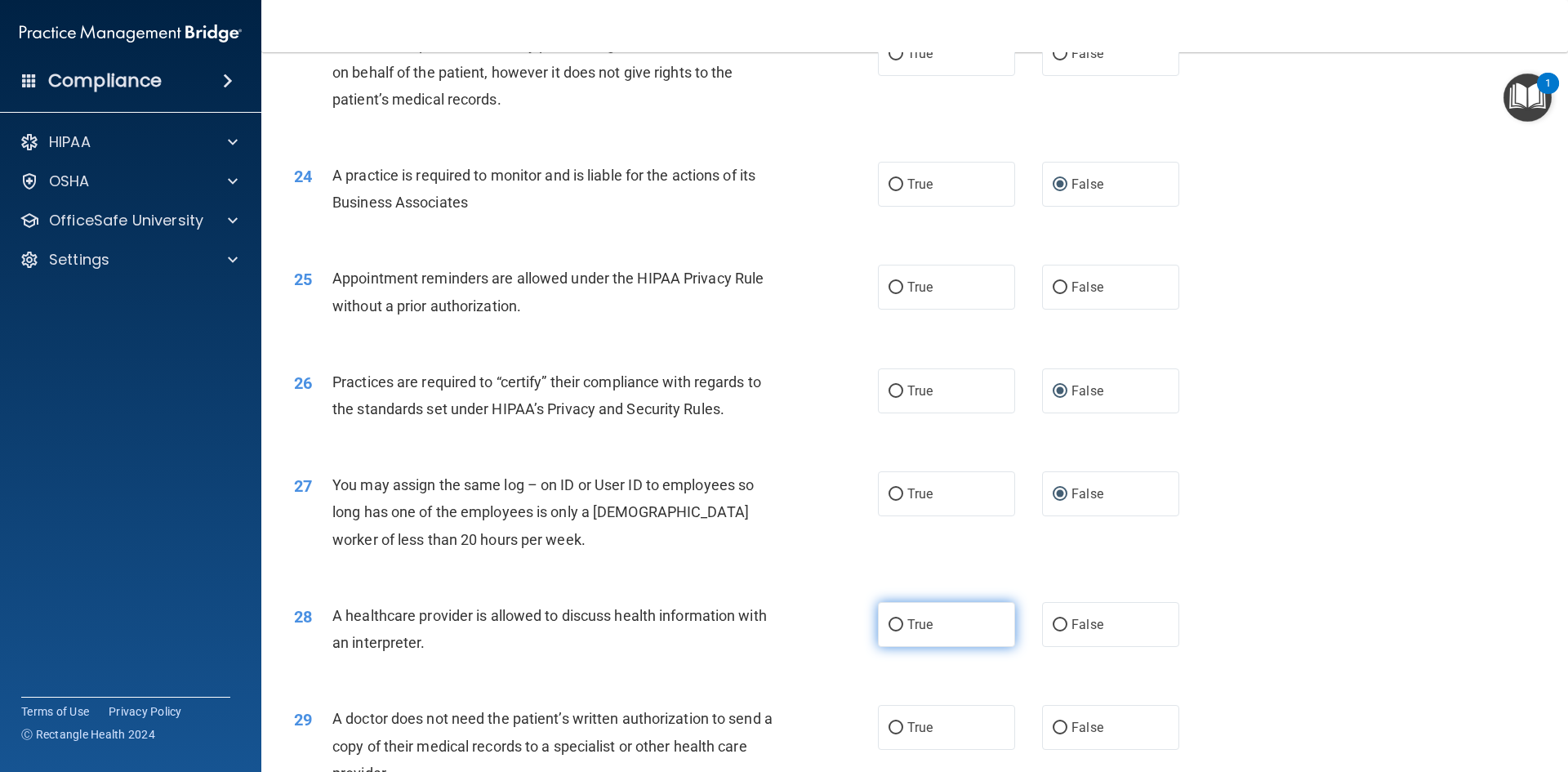
click at [893, 625] on input "True" at bounding box center [895, 626] width 15 height 12
radio input "true"
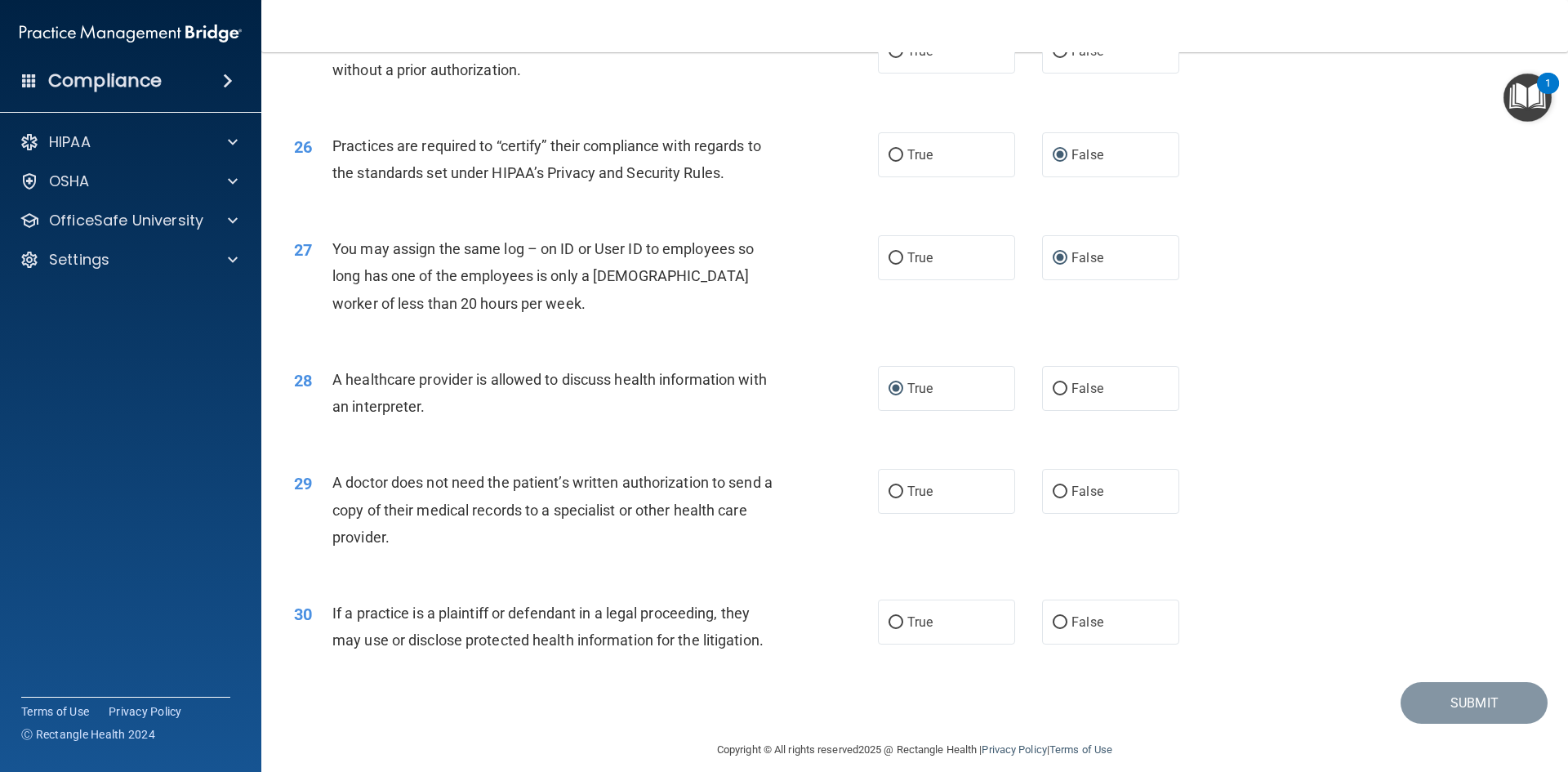
scroll to position [3023, 0]
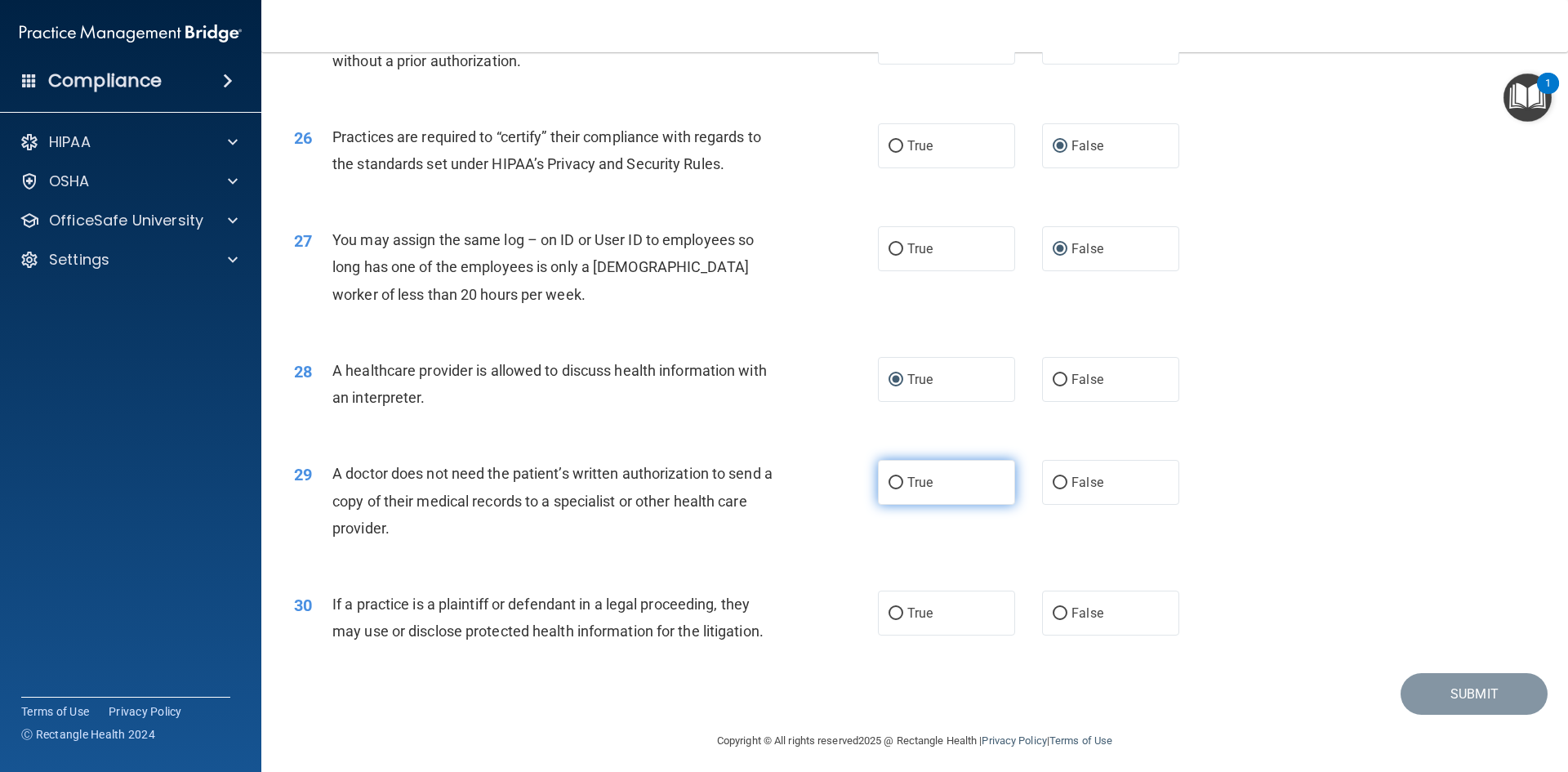
click at [891, 479] on input "True" at bounding box center [895, 483] width 15 height 12
radio input "true"
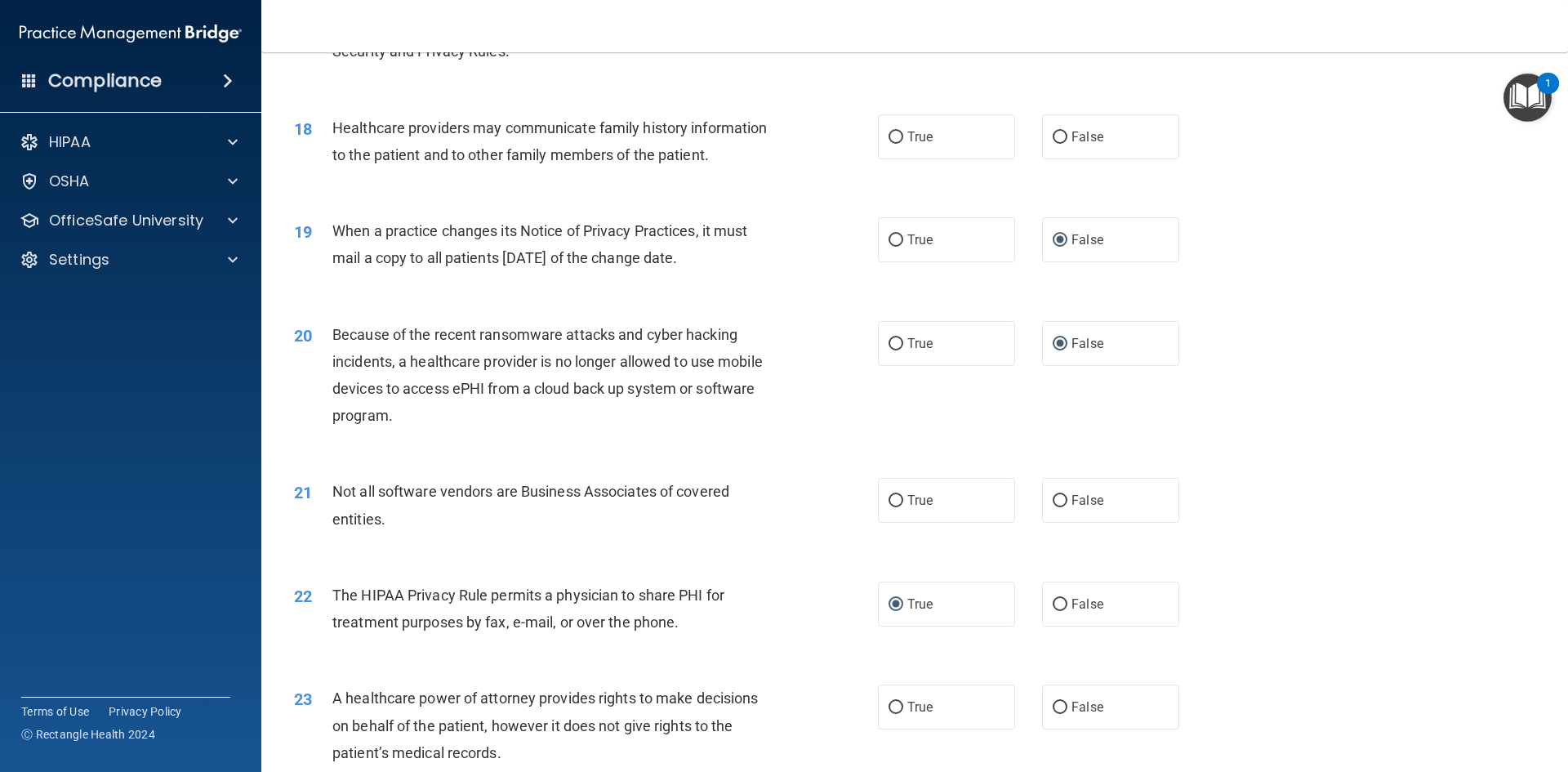
scroll to position [1879, 0]
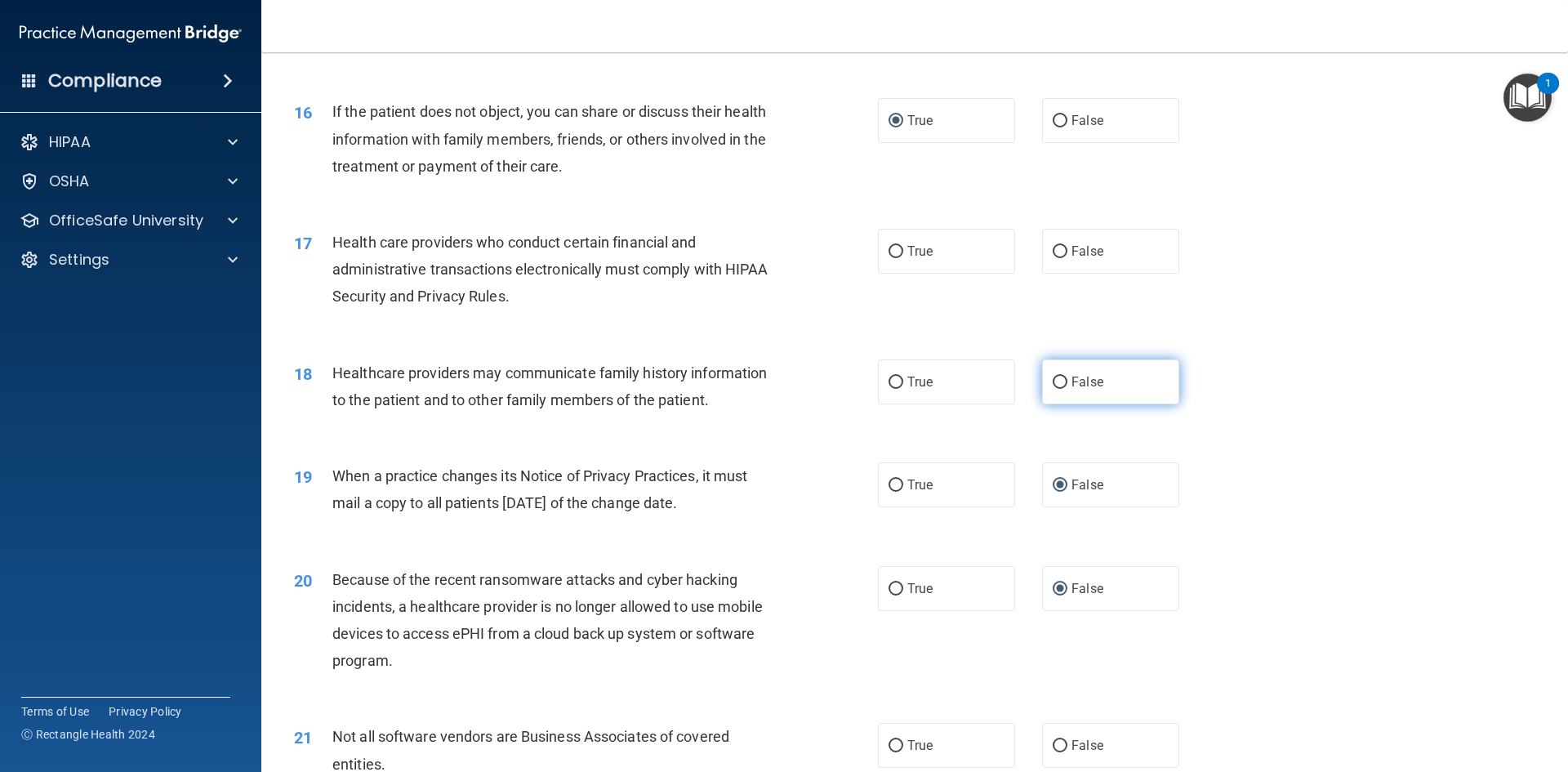
click at [1053, 388] on input "False" at bounding box center [1060, 383] width 15 height 12
radio input "true"
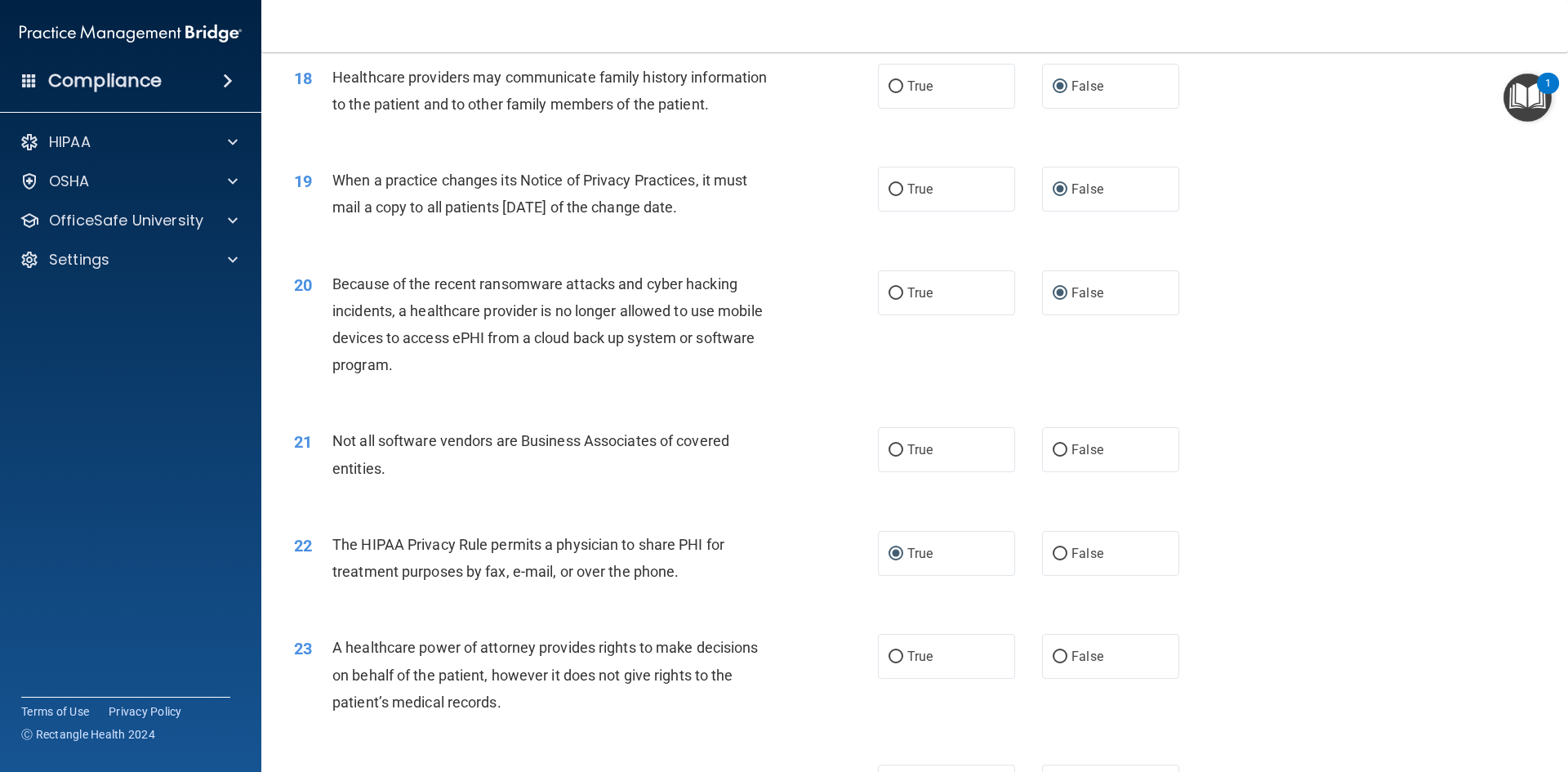
scroll to position [2206, 0]
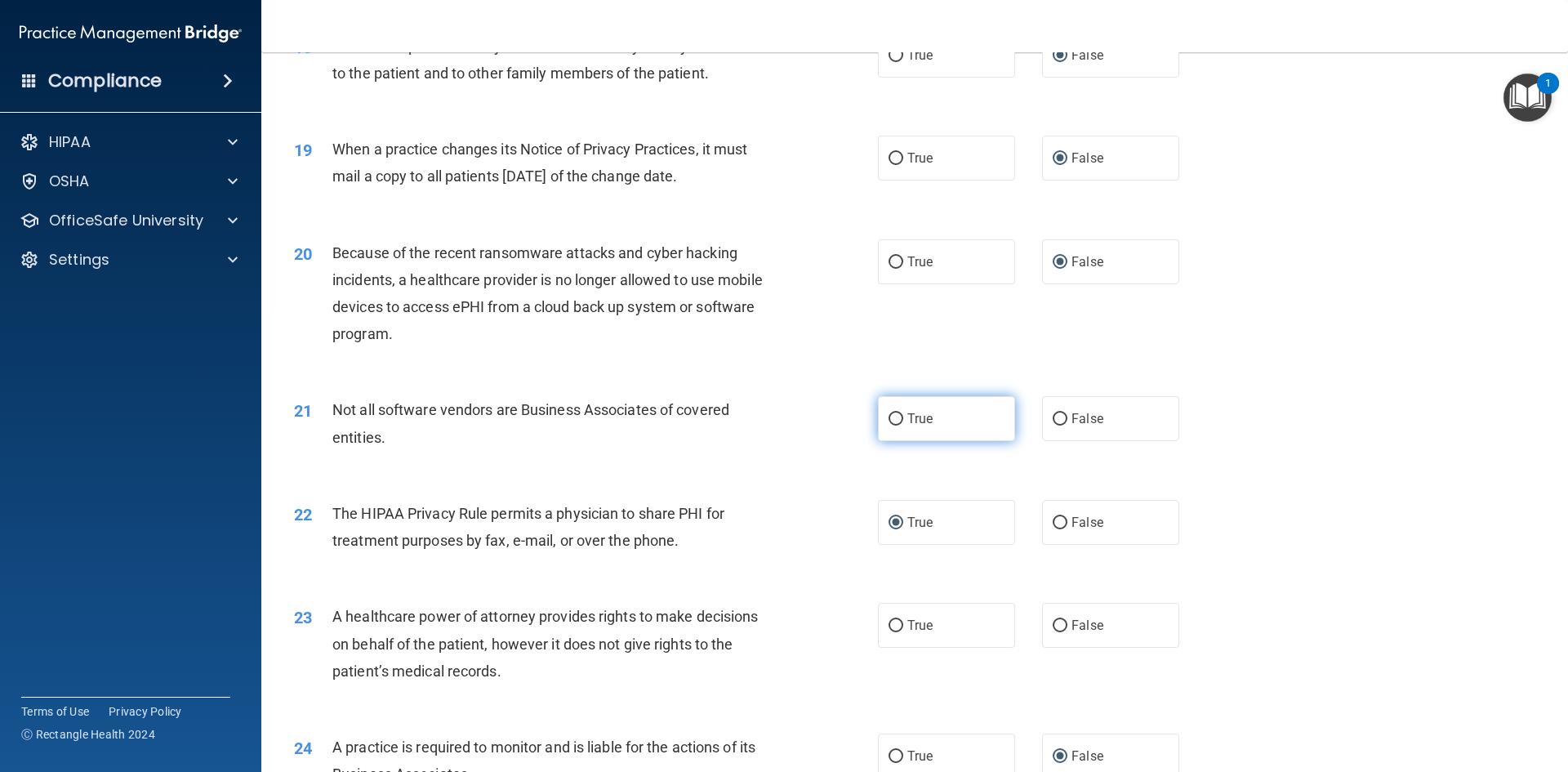
click at [889, 419] on input "True" at bounding box center [895, 419] width 15 height 12
radio input "true"
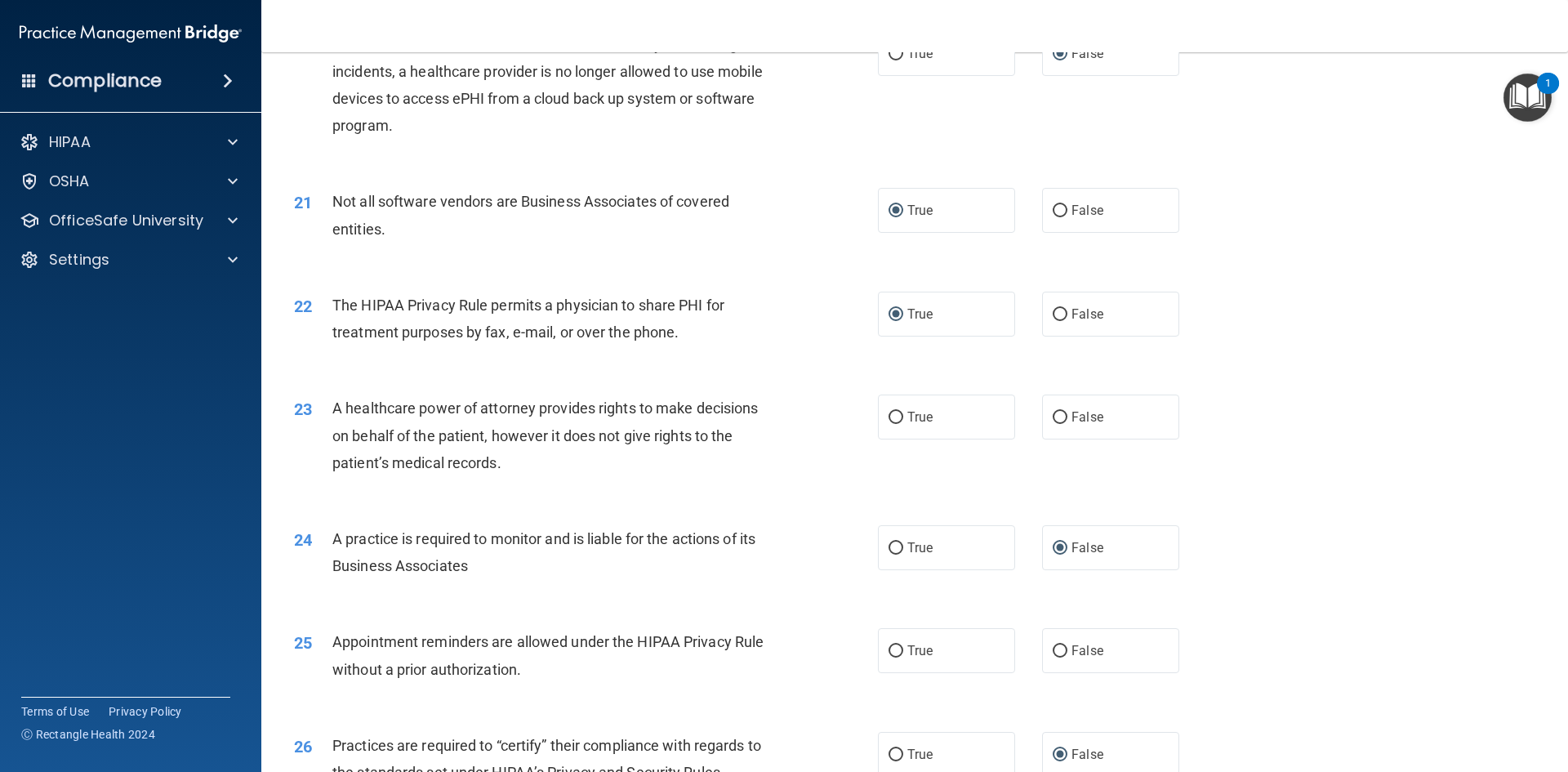
scroll to position [2451, 0]
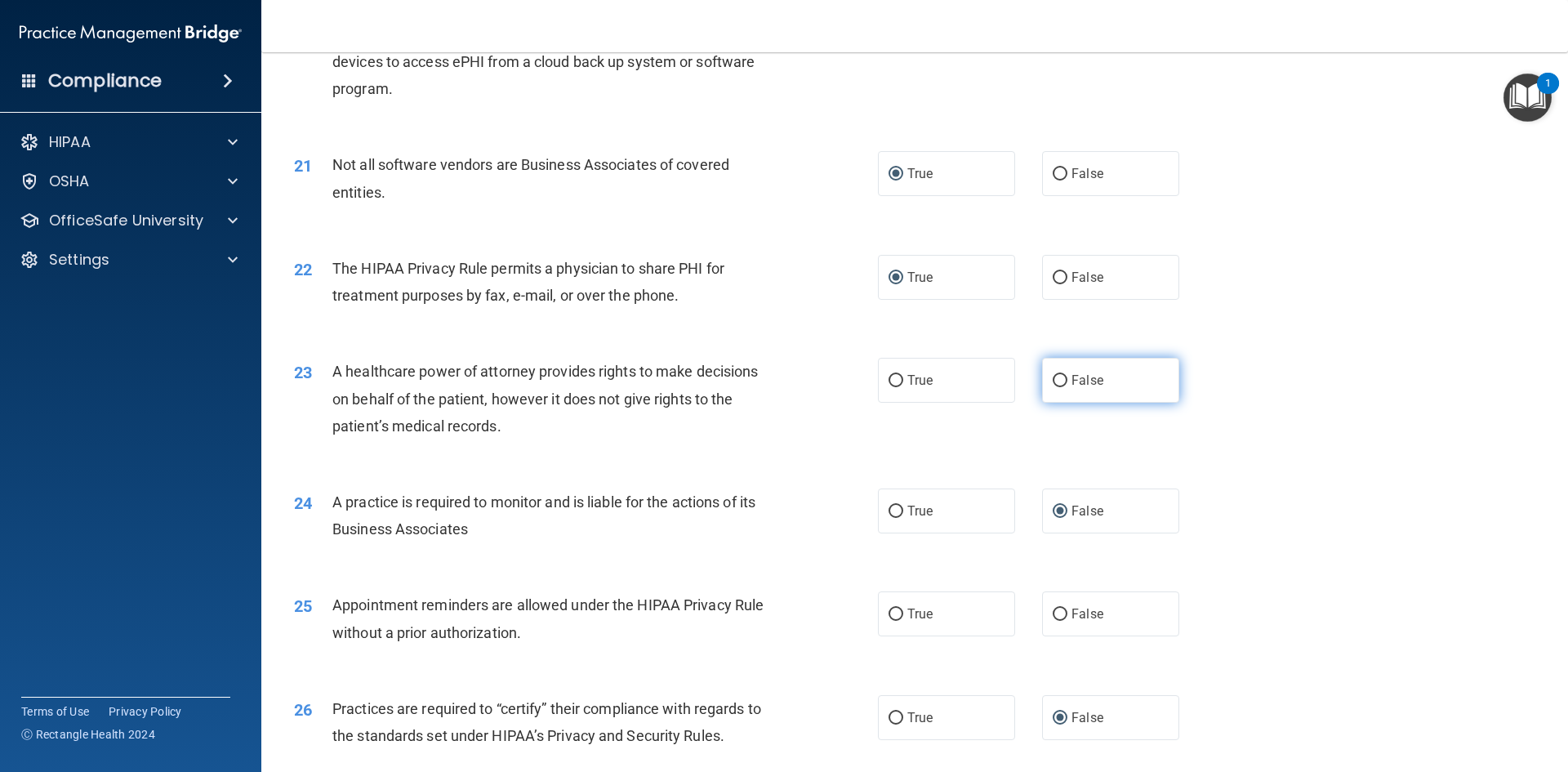
click at [1053, 378] on input "False" at bounding box center [1060, 381] width 15 height 12
radio input "true"
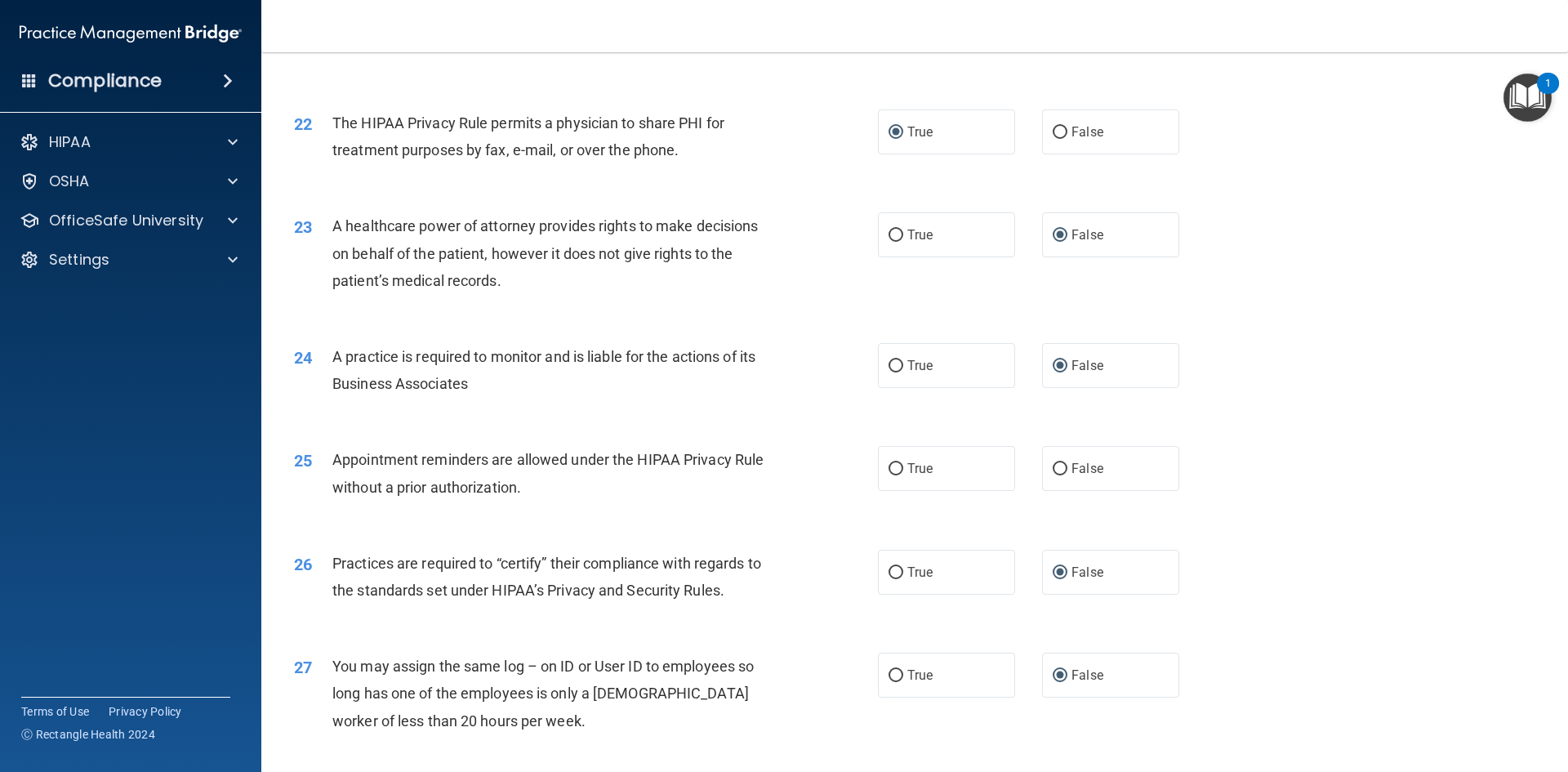
scroll to position [2615, 0]
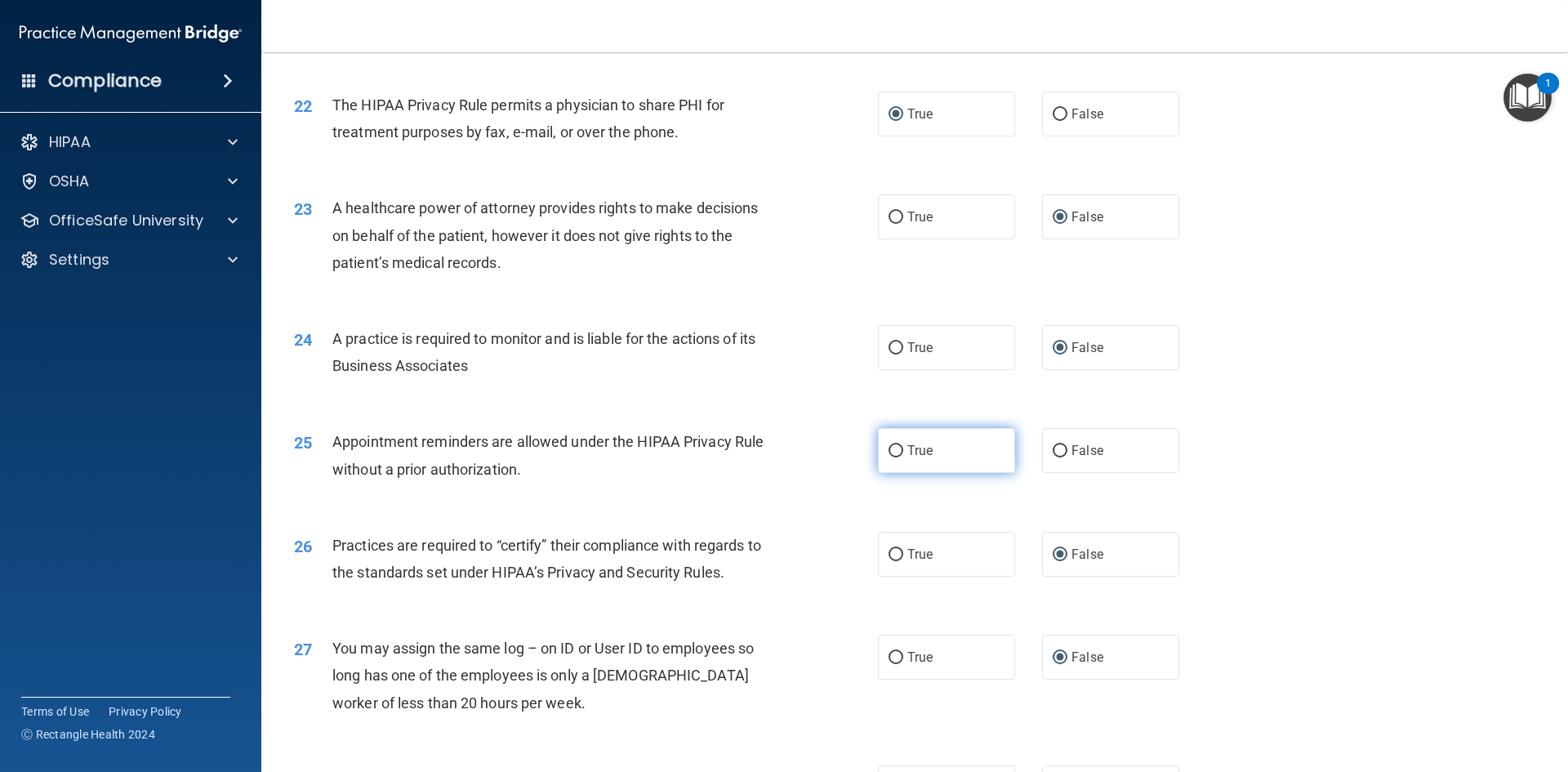
click at [892, 448] on input "True" at bounding box center [895, 451] width 15 height 12
radio input "true"
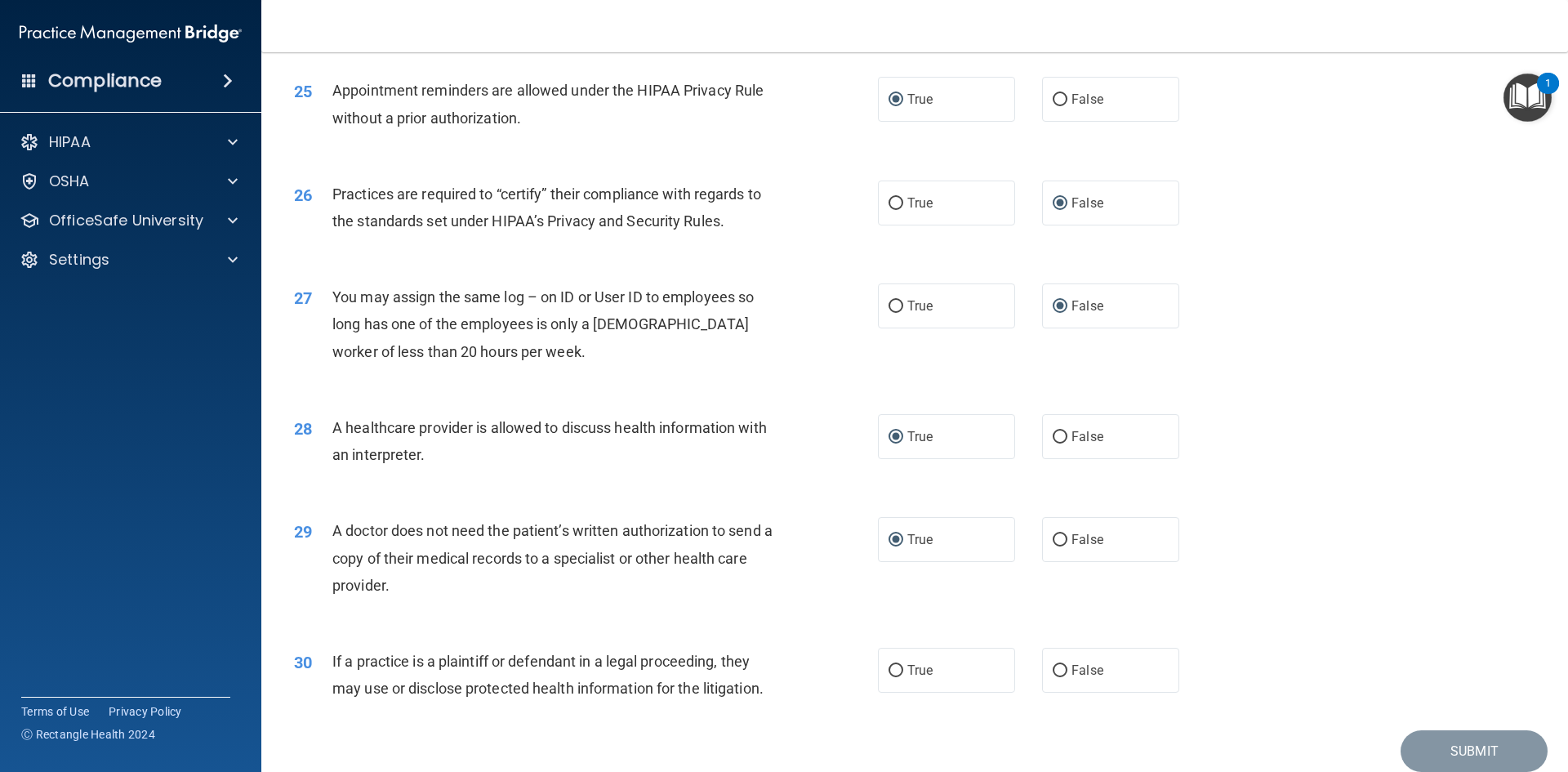
scroll to position [3023, 0]
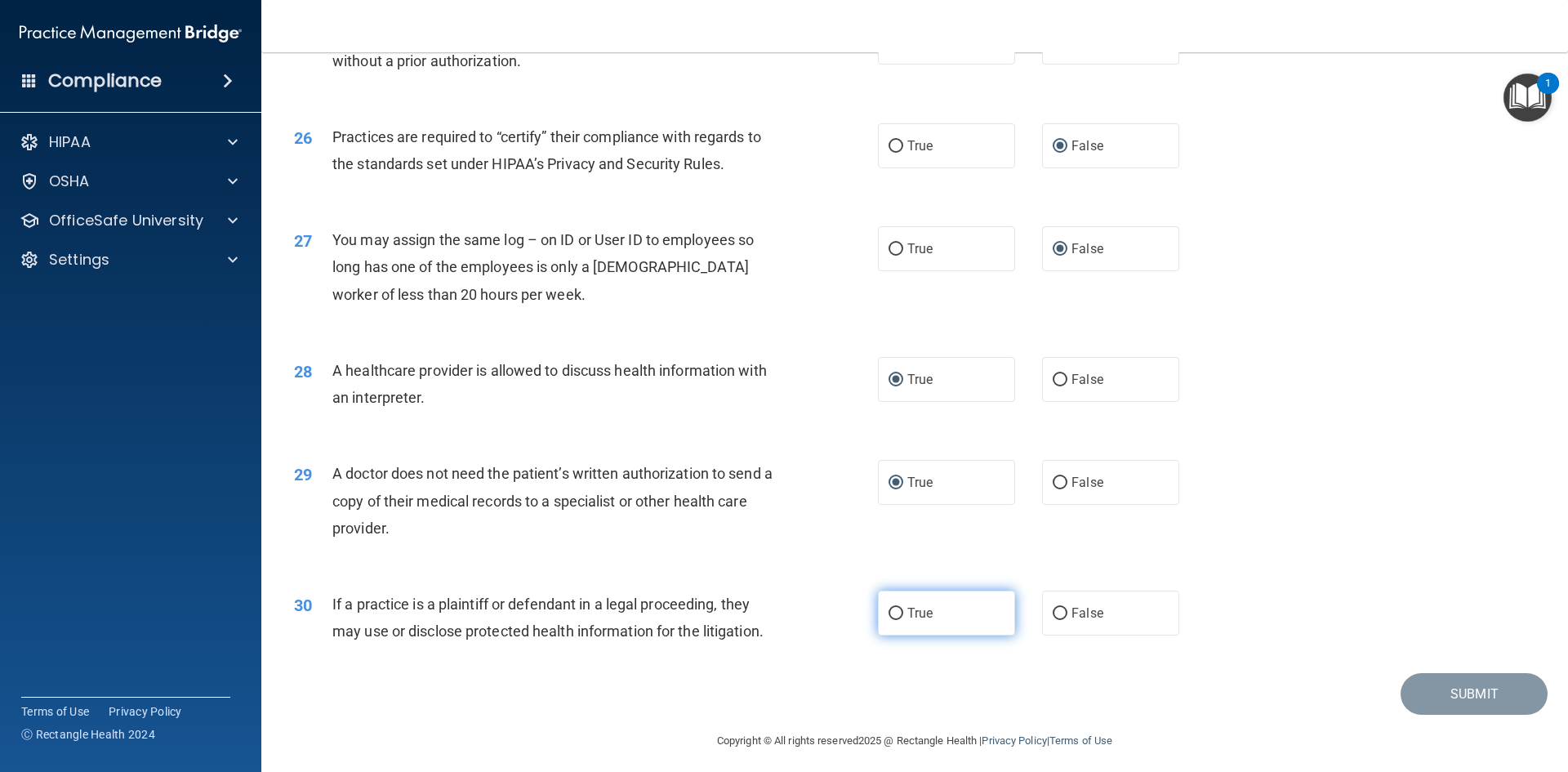
click at [893, 614] on input "True" at bounding box center [895, 614] width 15 height 12
radio input "true"
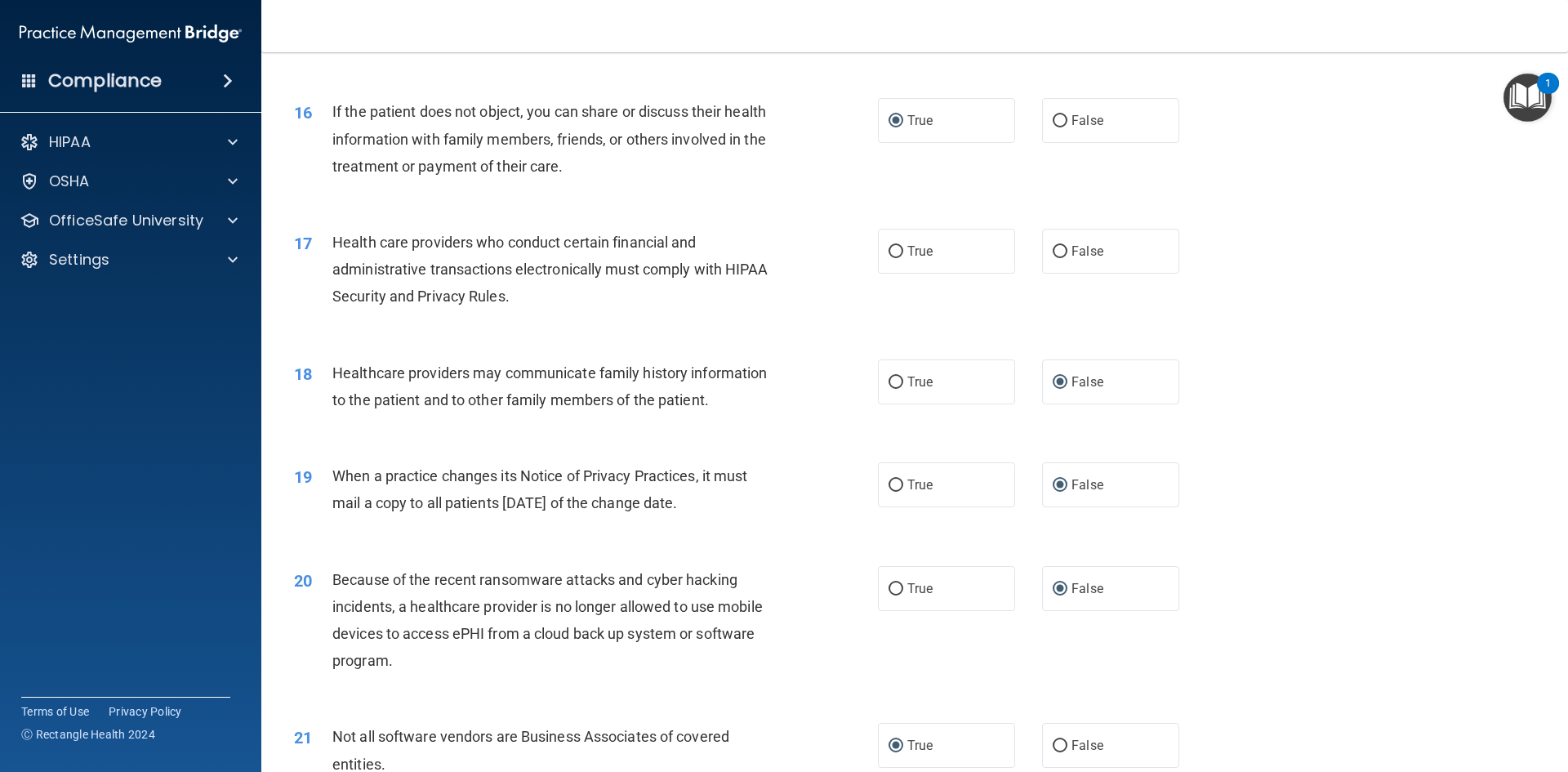
scroll to position [1797, 0]
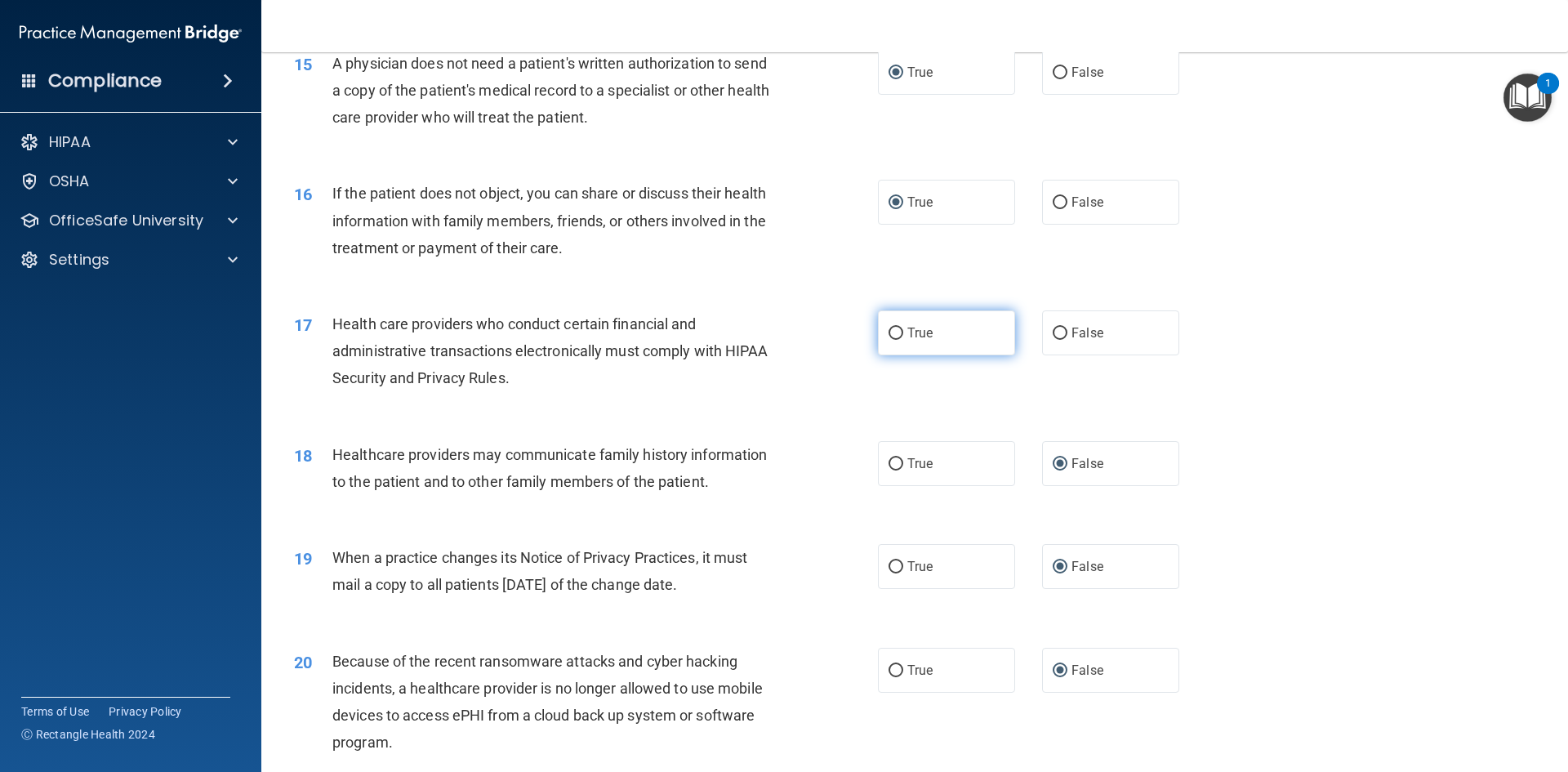
click at [889, 329] on input "True" at bounding box center [895, 334] width 15 height 12
radio input "true"
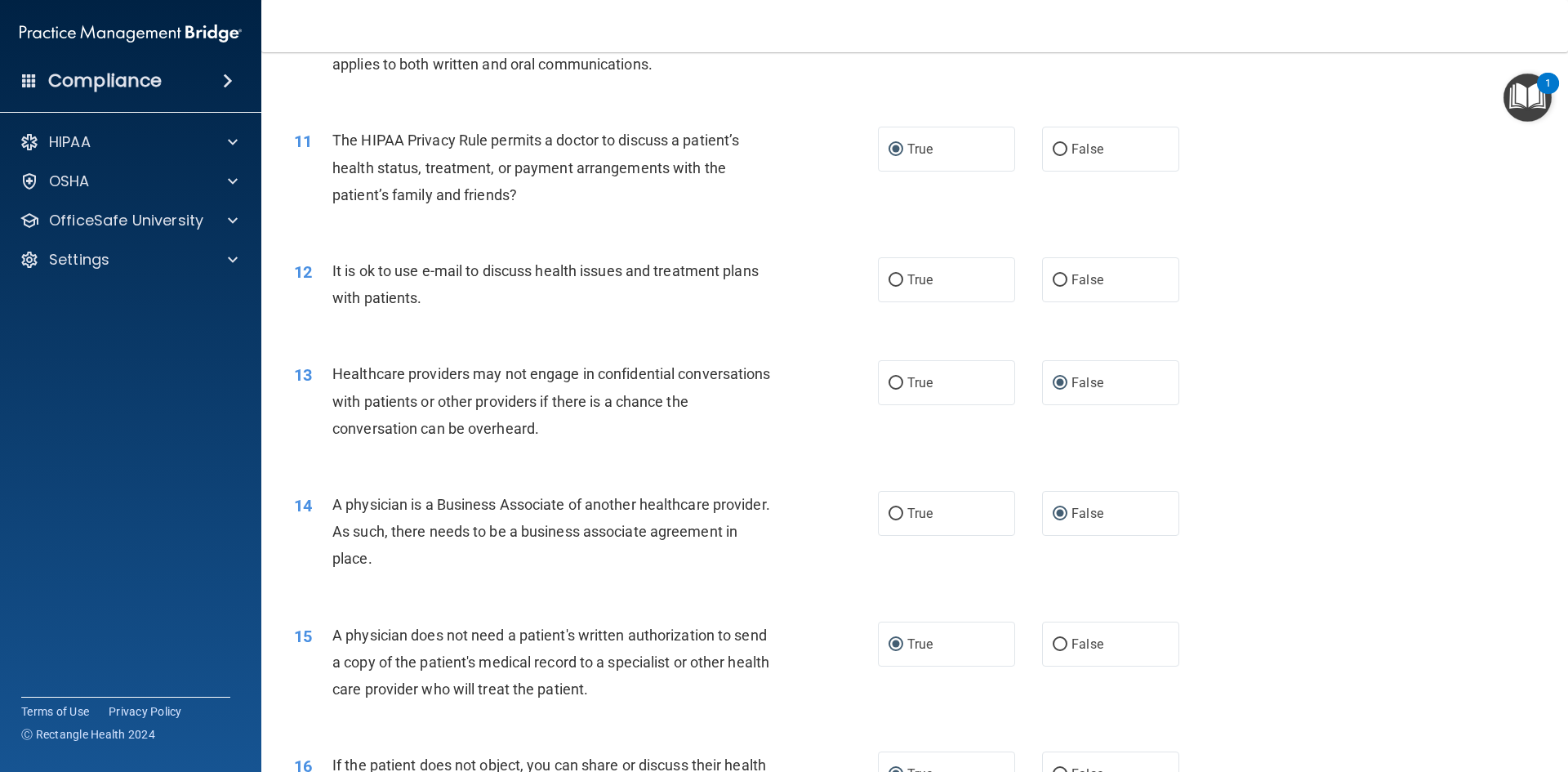
scroll to position [1144, 0]
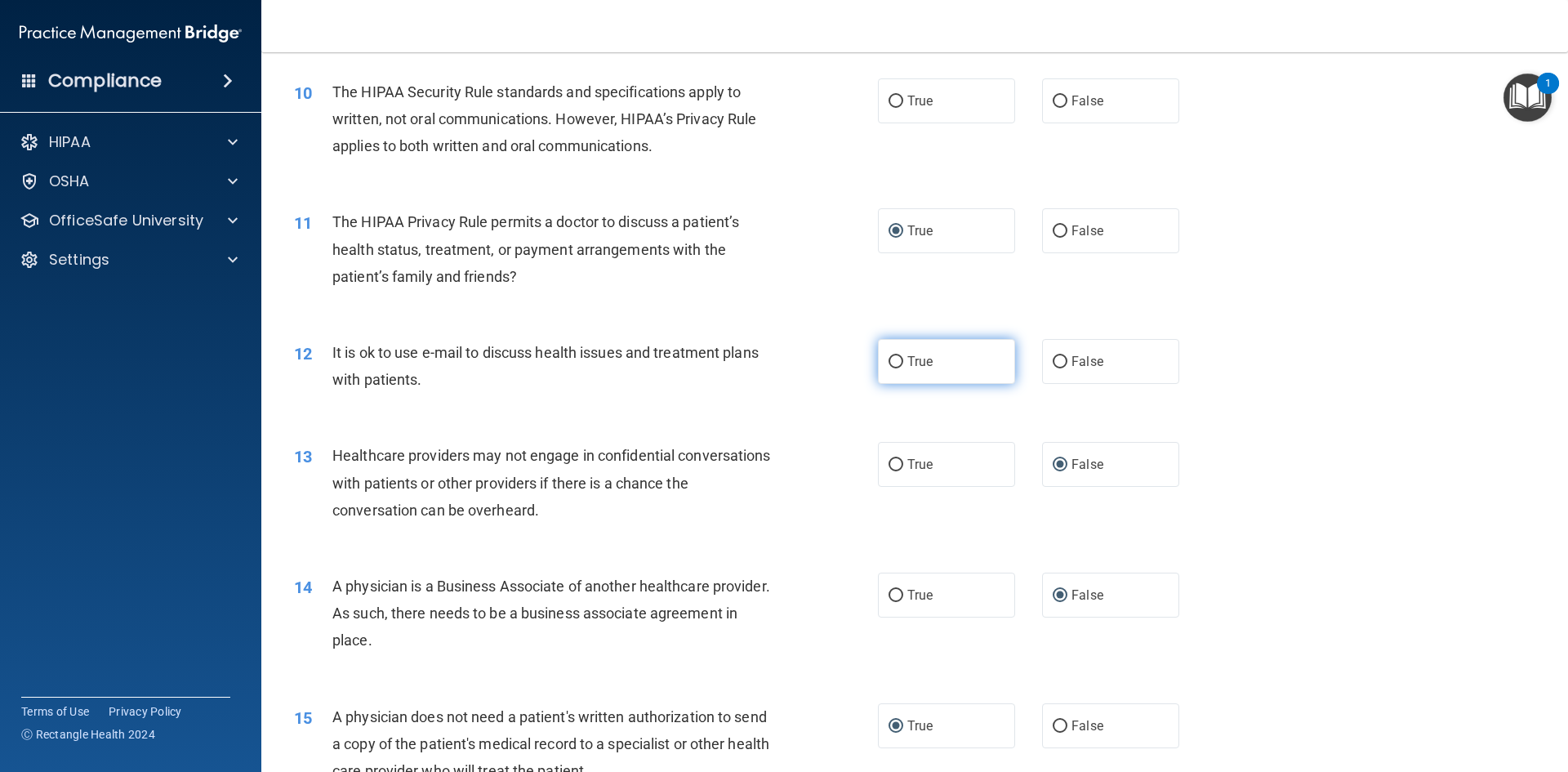
click at [889, 361] on input "True" at bounding box center [895, 362] width 15 height 12
radio input "true"
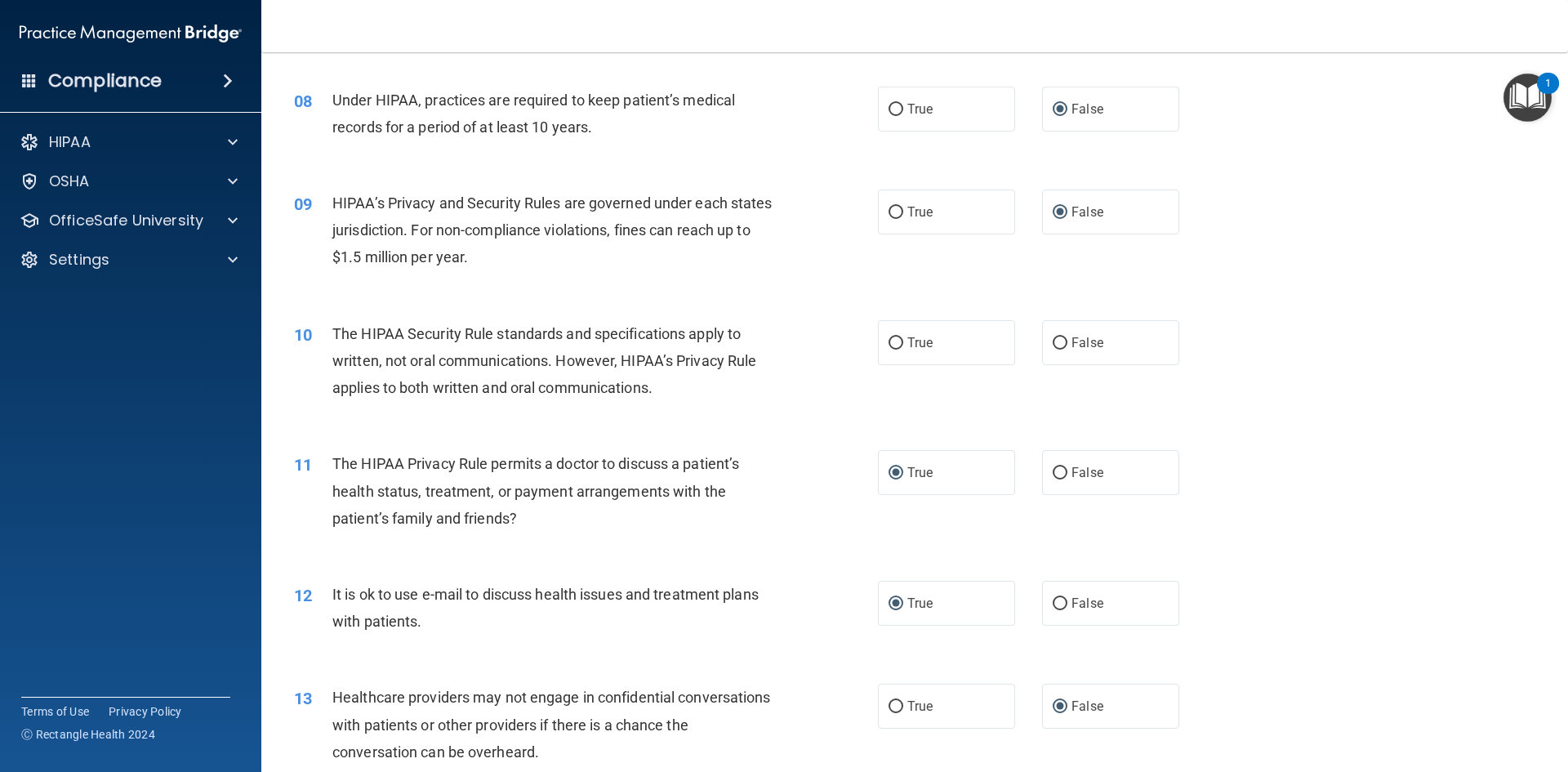
scroll to position [899, 0]
click at [889, 344] on input "True" at bounding box center [895, 347] width 15 height 12
radio input "true"
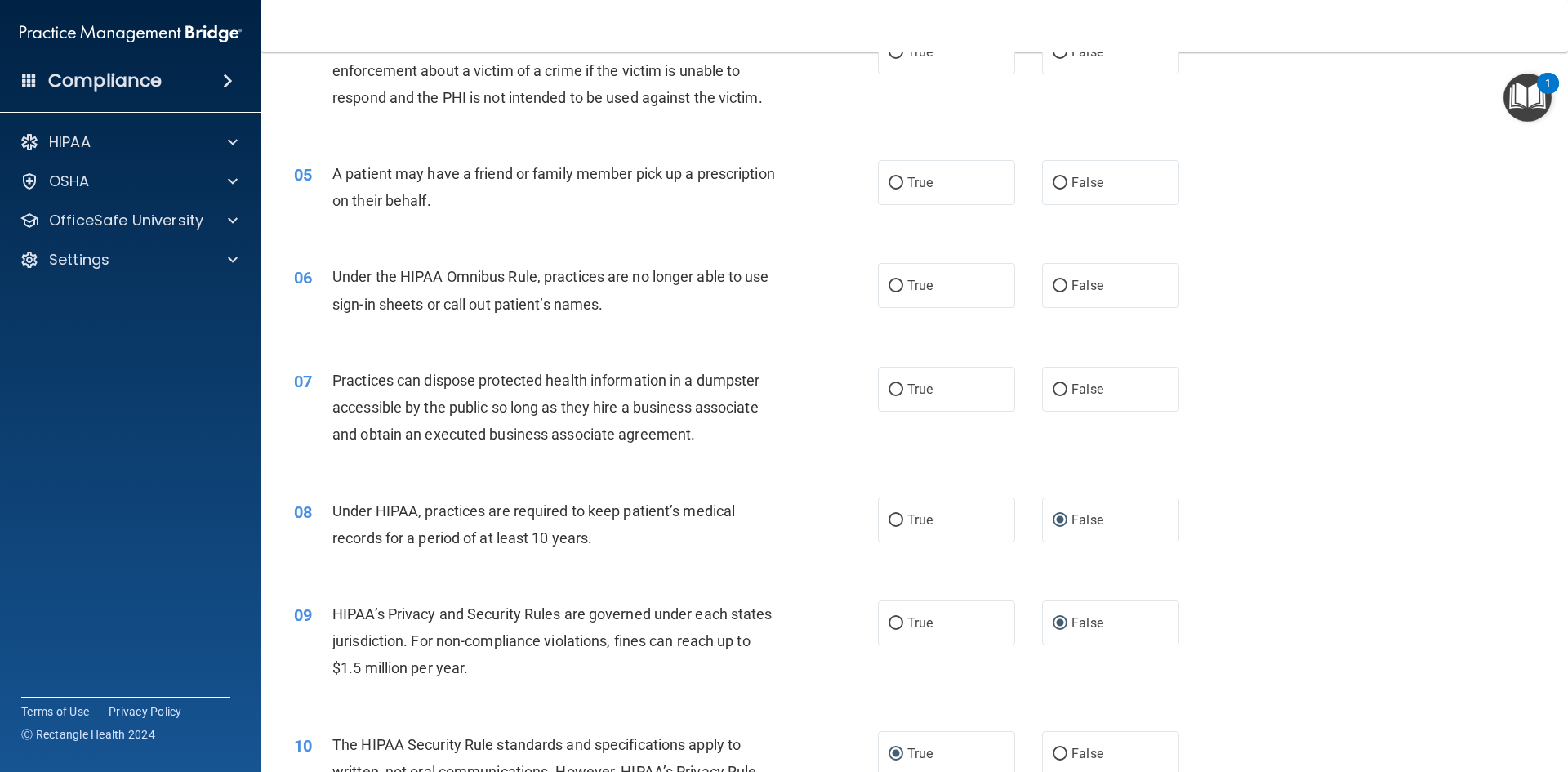
scroll to position [491, 0]
click at [1053, 391] on input "False" at bounding box center [1060, 391] width 15 height 12
radio input "true"
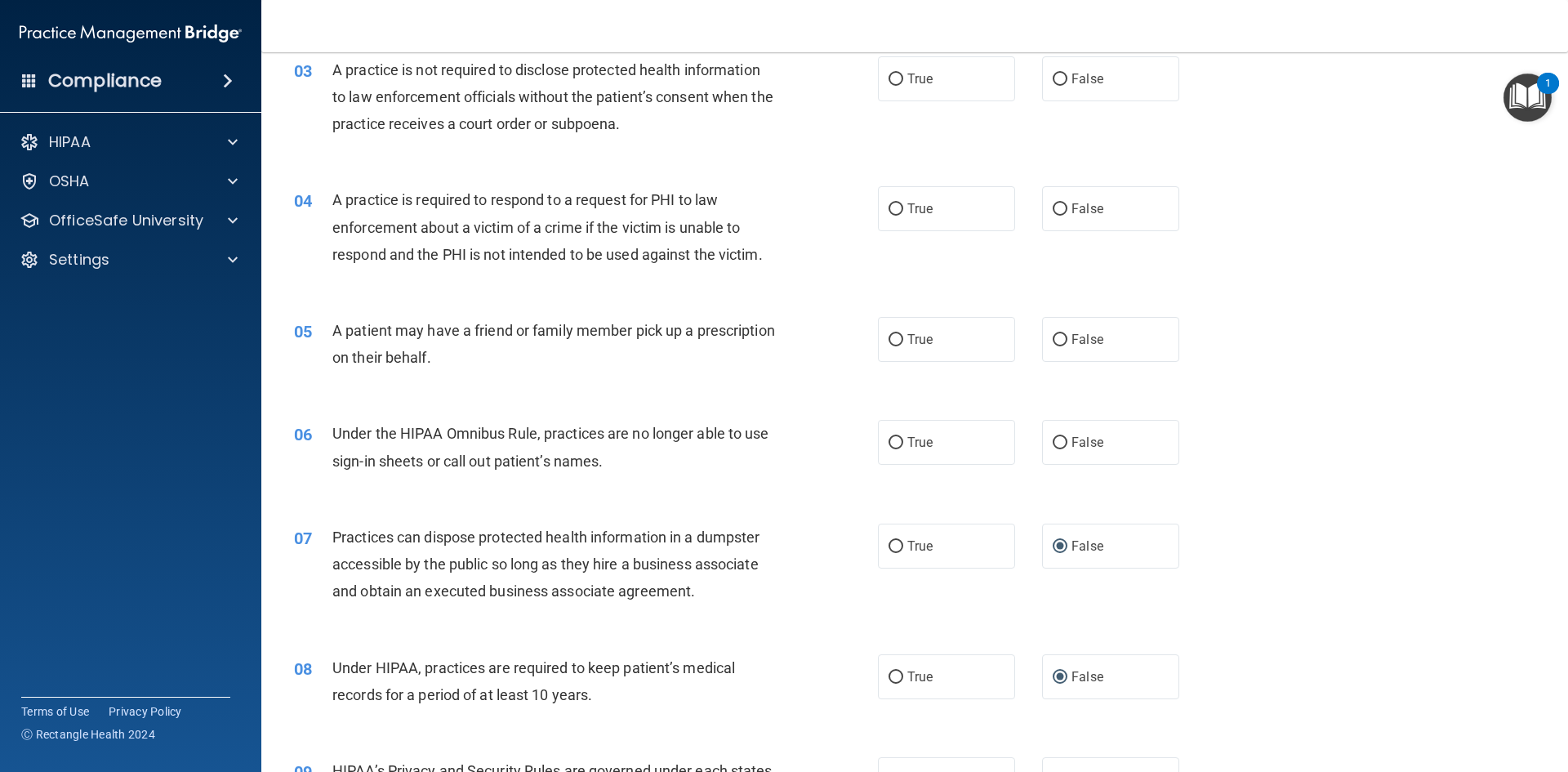
scroll to position [327, 0]
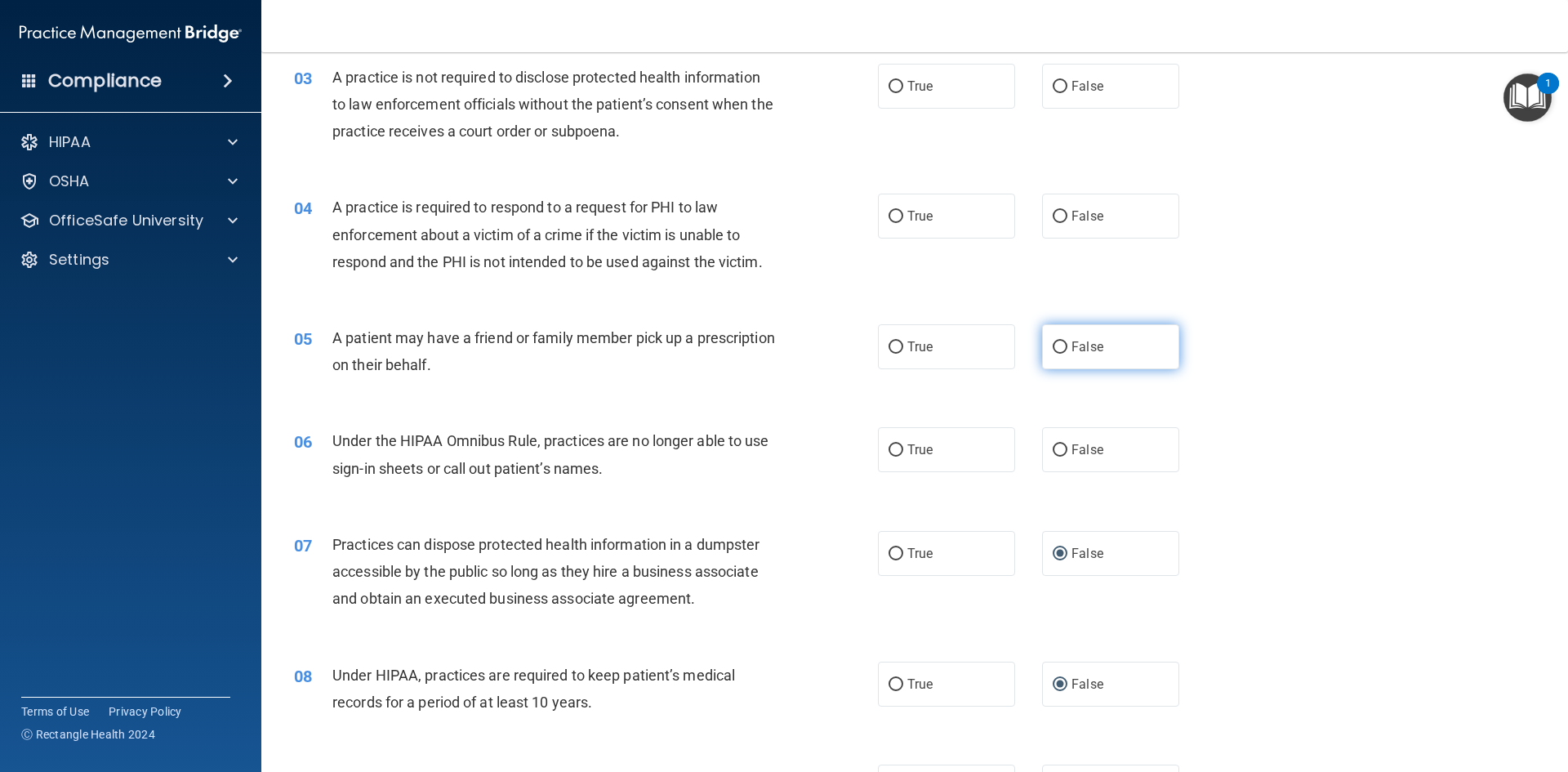
click at [1055, 342] on input "False" at bounding box center [1060, 348] width 15 height 12
radio input "true"
click at [895, 445] on input "True" at bounding box center [895, 450] width 15 height 12
radio input "true"
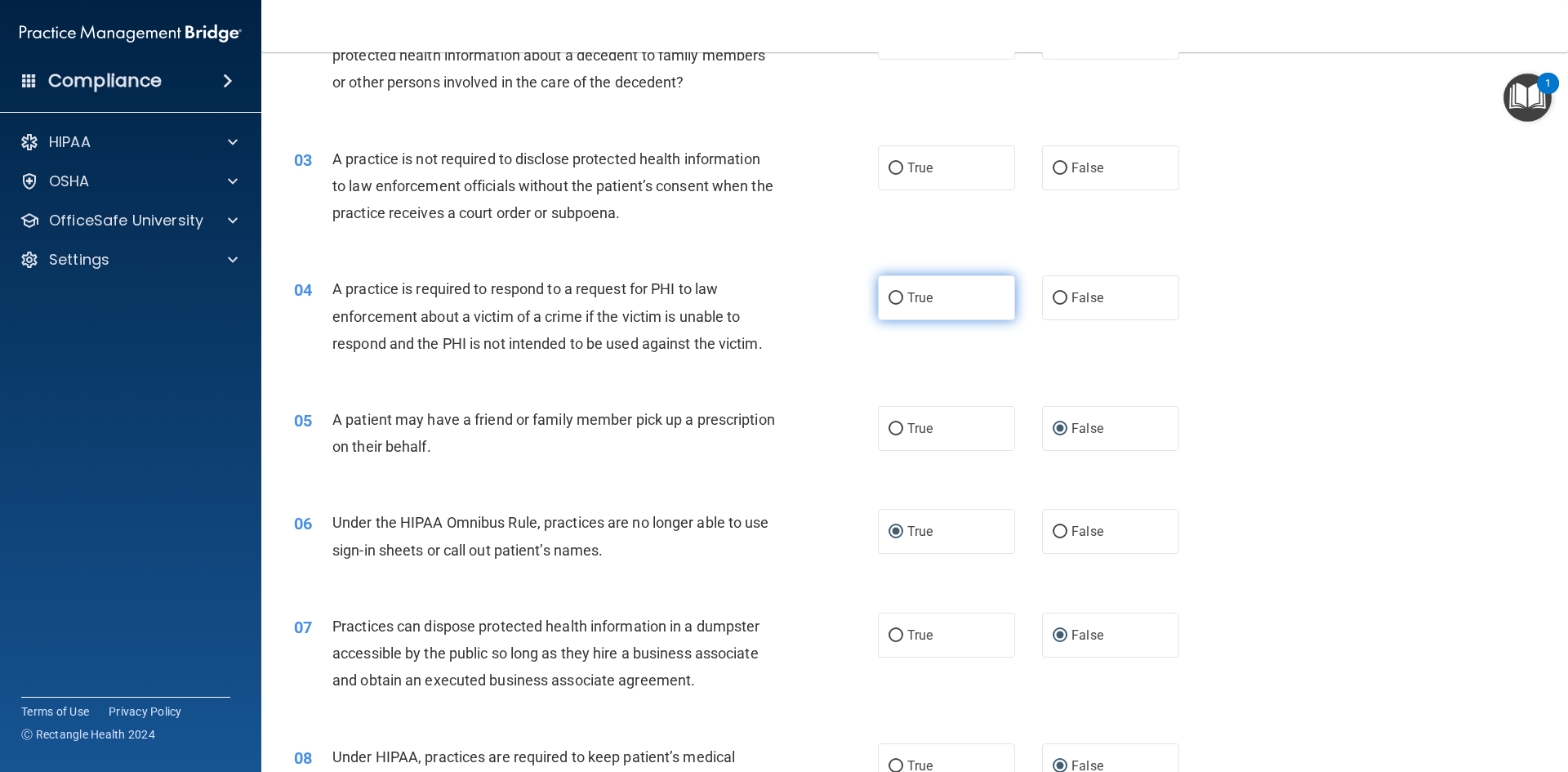
click at [892, 293] on input "True" at bounding box center [895, 299] width 15 height 12
radio input "true"
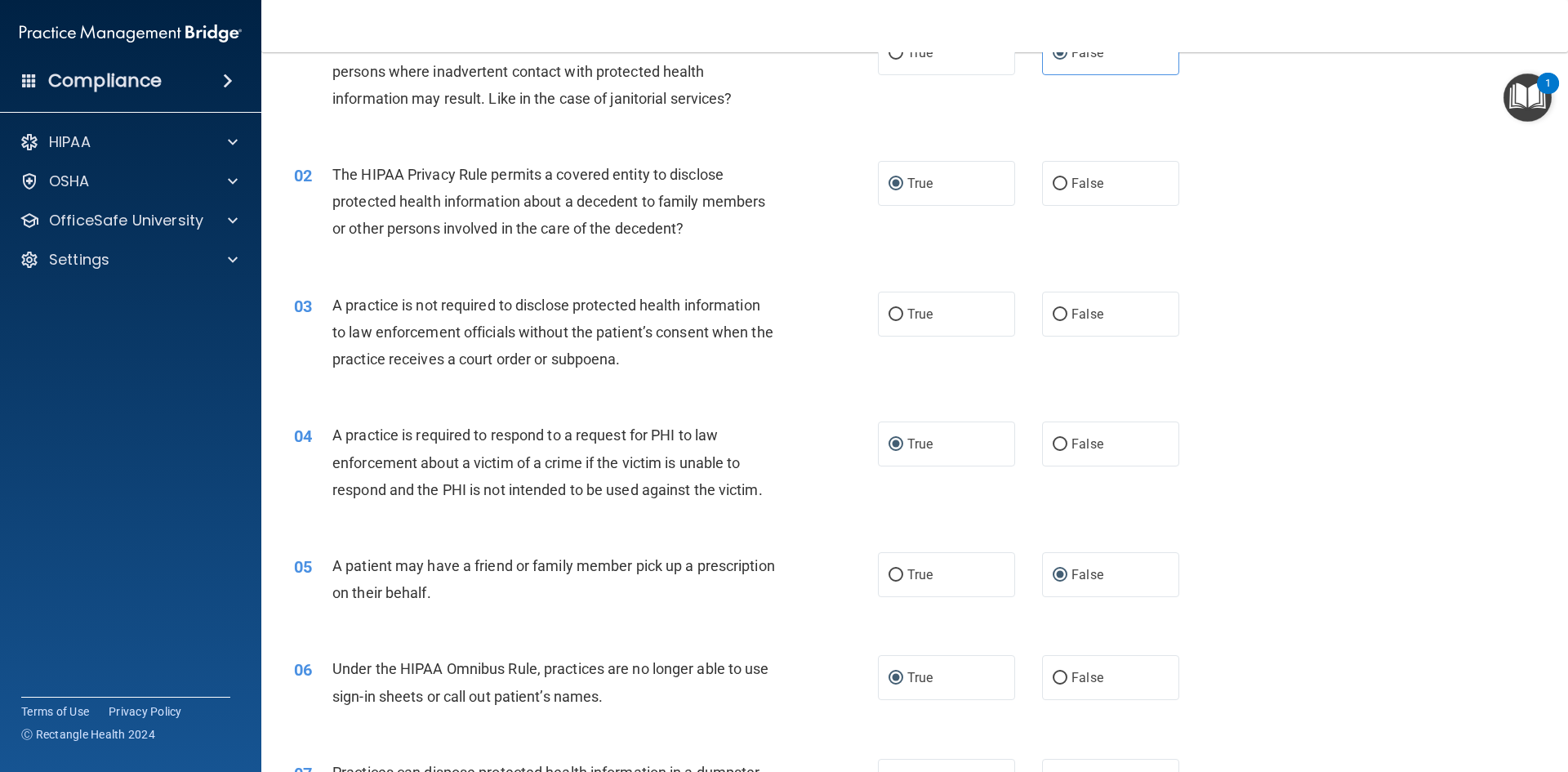
scroll to position [82, 0]
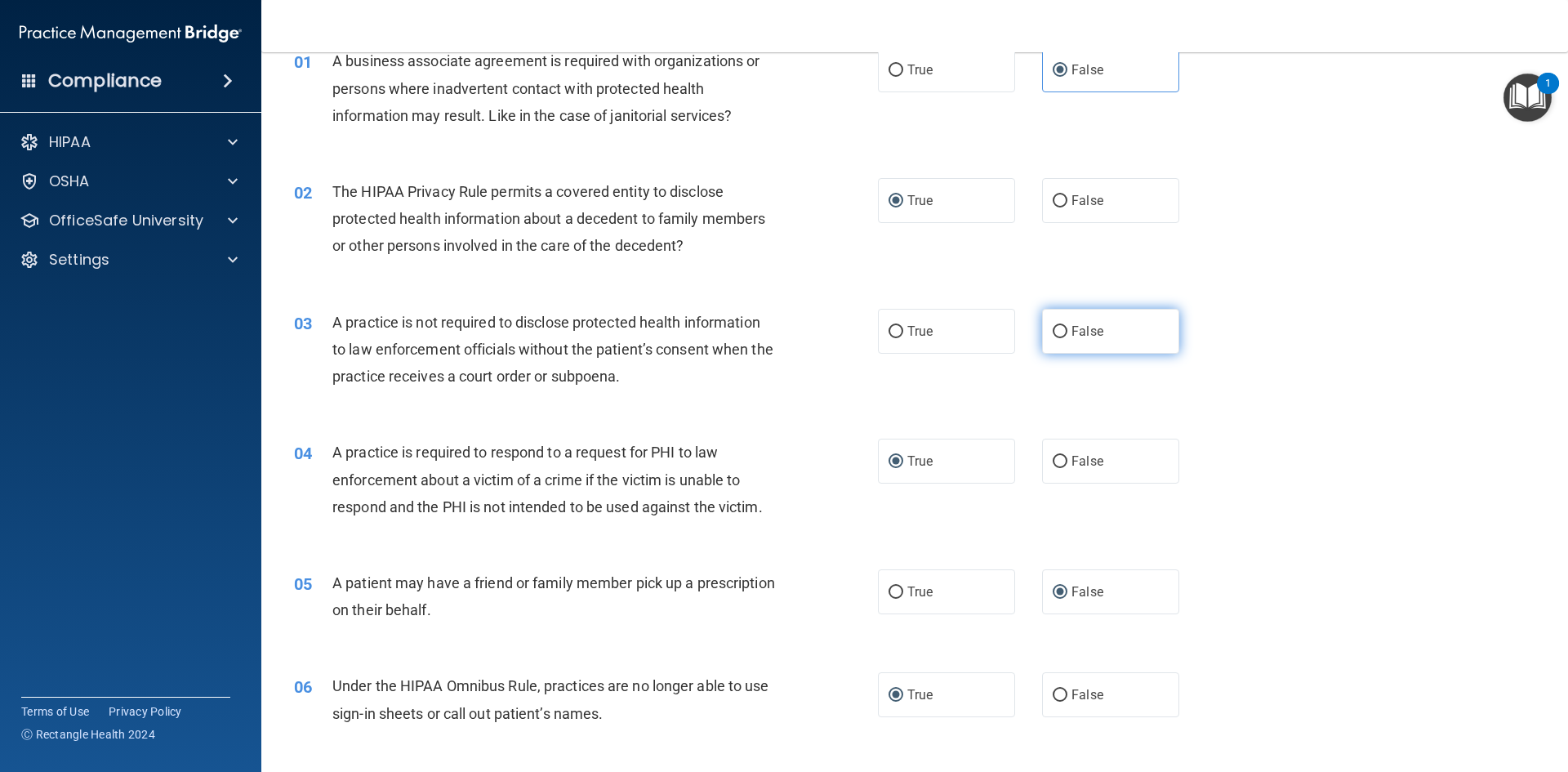
click at [1055, 330] on input "False" at bounding box center [1060, 332] width 15 height 12
radio input "true"
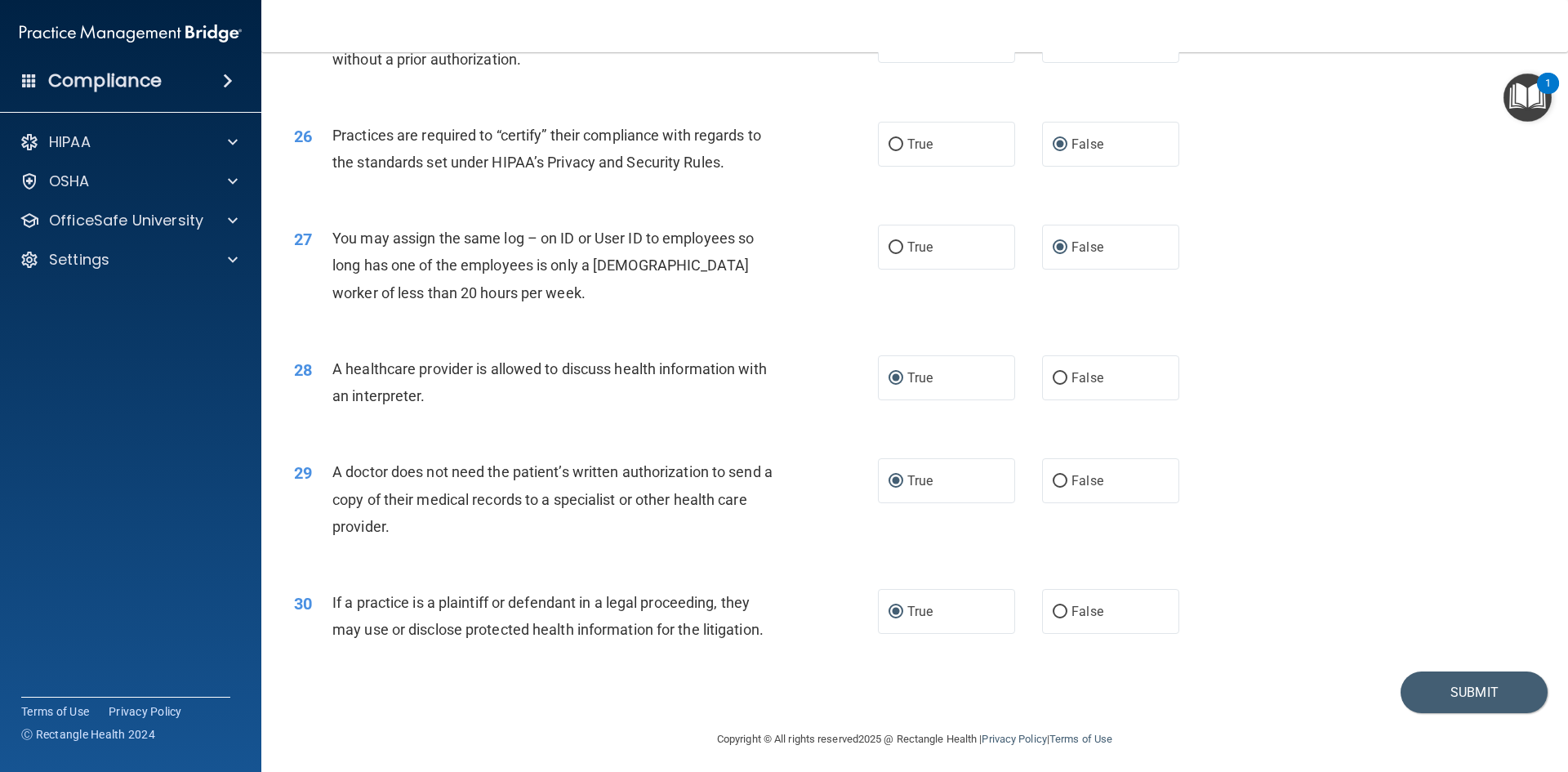
scroll to position [3031, 0]
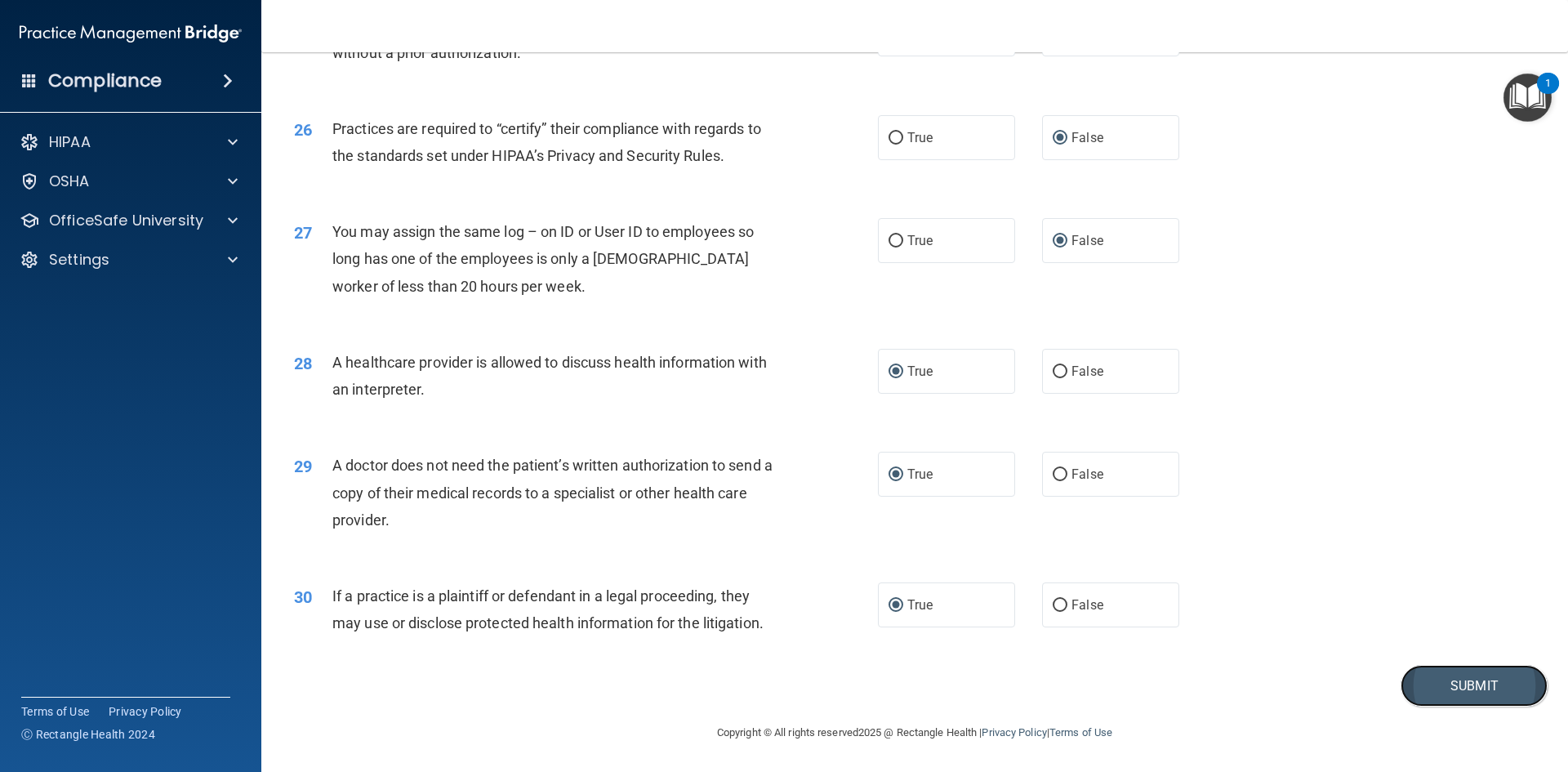
click at [1436, 678] on button "Submit" at bounding box center [1473, 686] width 147 height 41
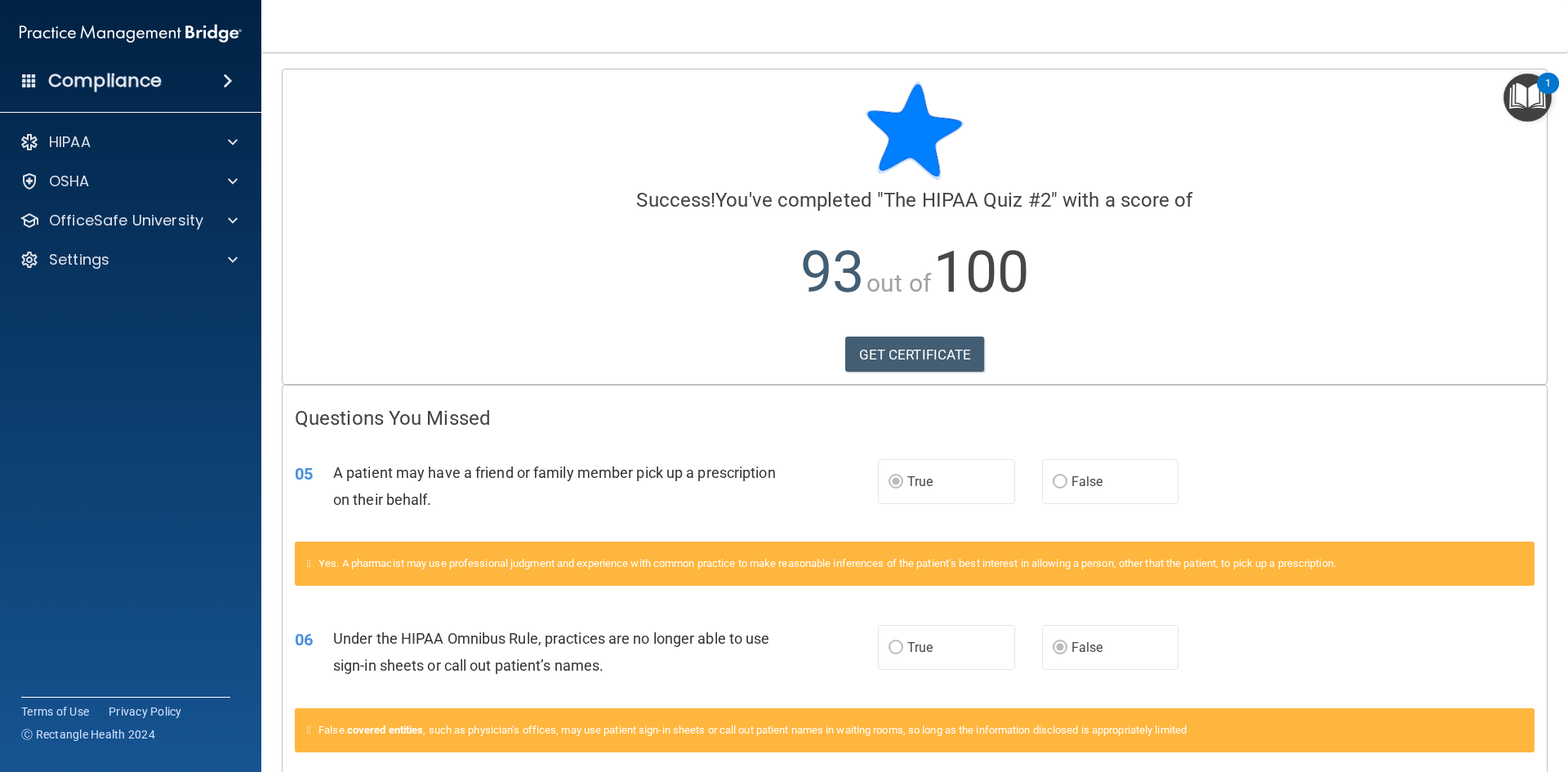
scroll to position [77, 0]
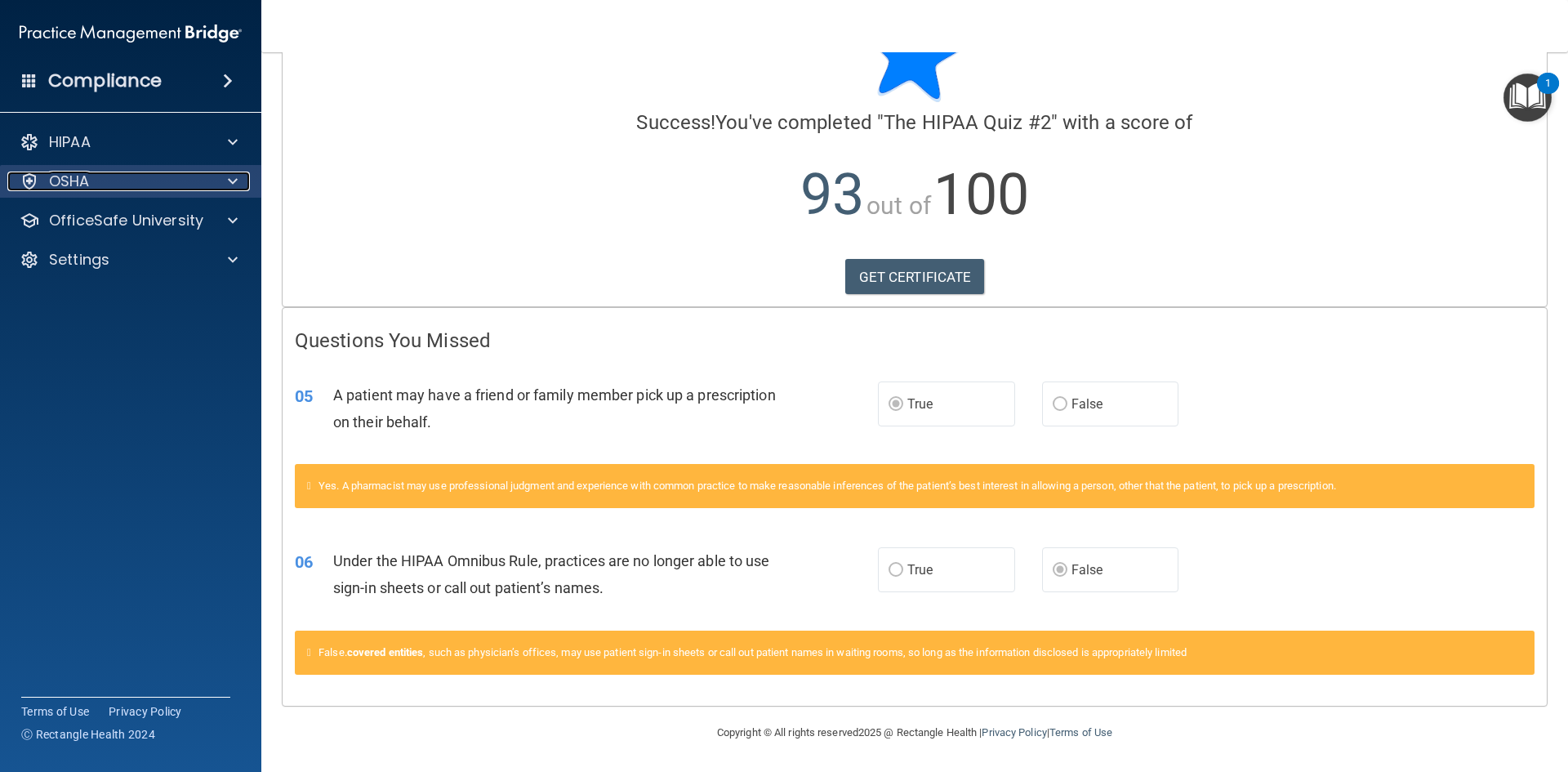
click at [72, 172] on p "OSHA" at bounding box center [69, 181] width 40 height 20
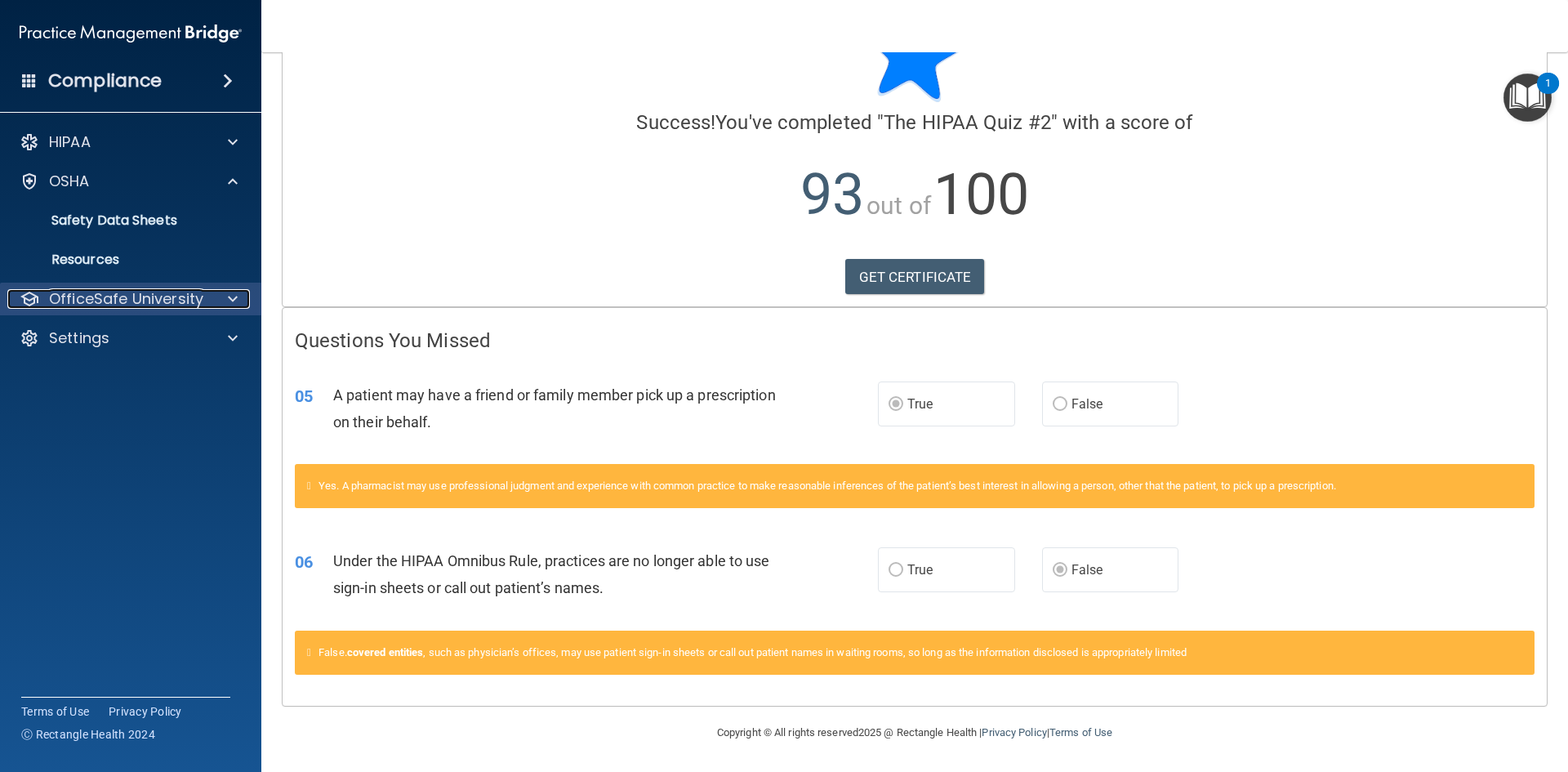
click at [119, 308] on p "OfficeSafe University" at bounding box center [126, 299] width 154 height 20
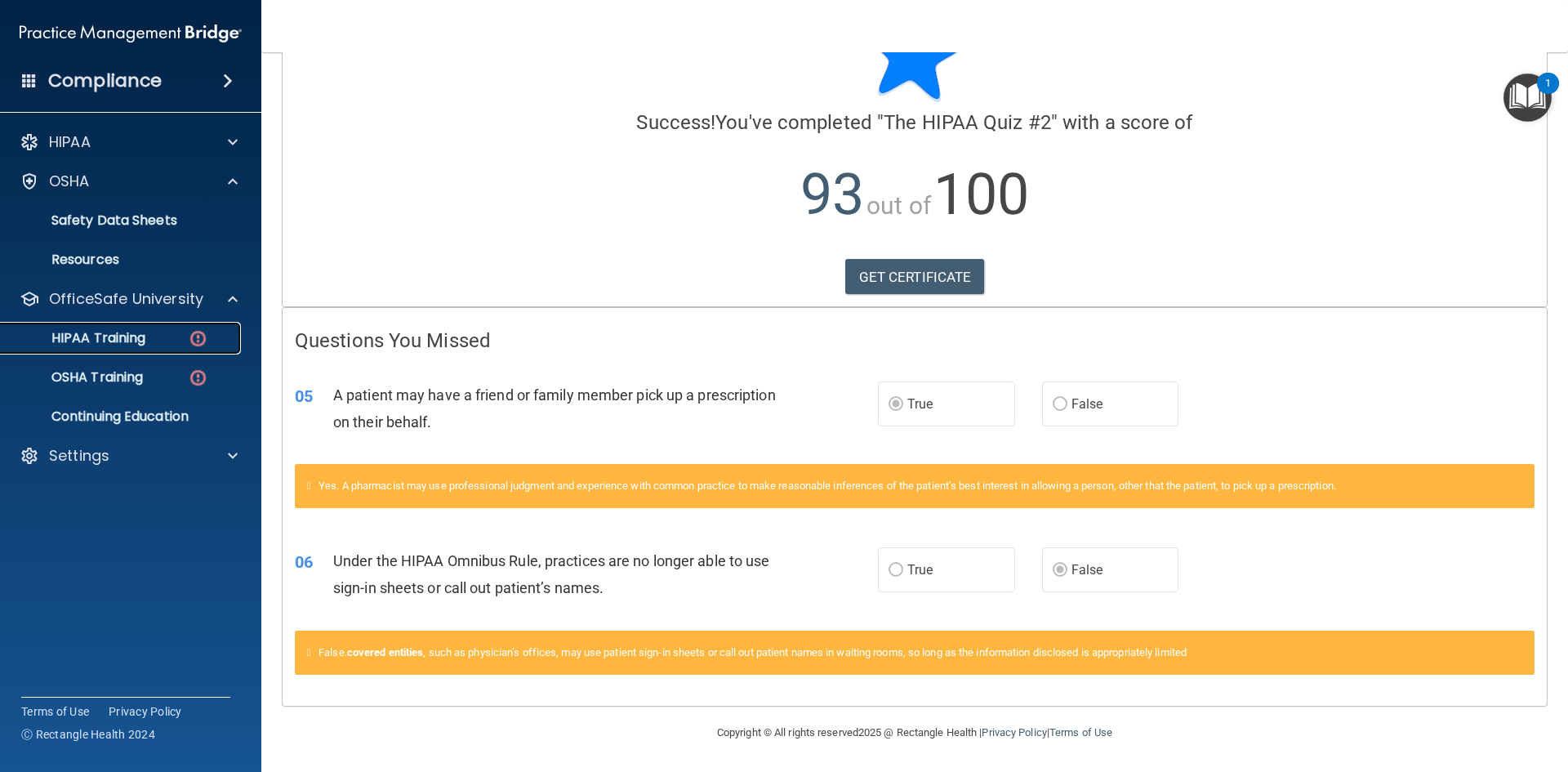
click at [117, 332] on p "HIPAA Training" at bounding box center [77, 337] width 135 height 16
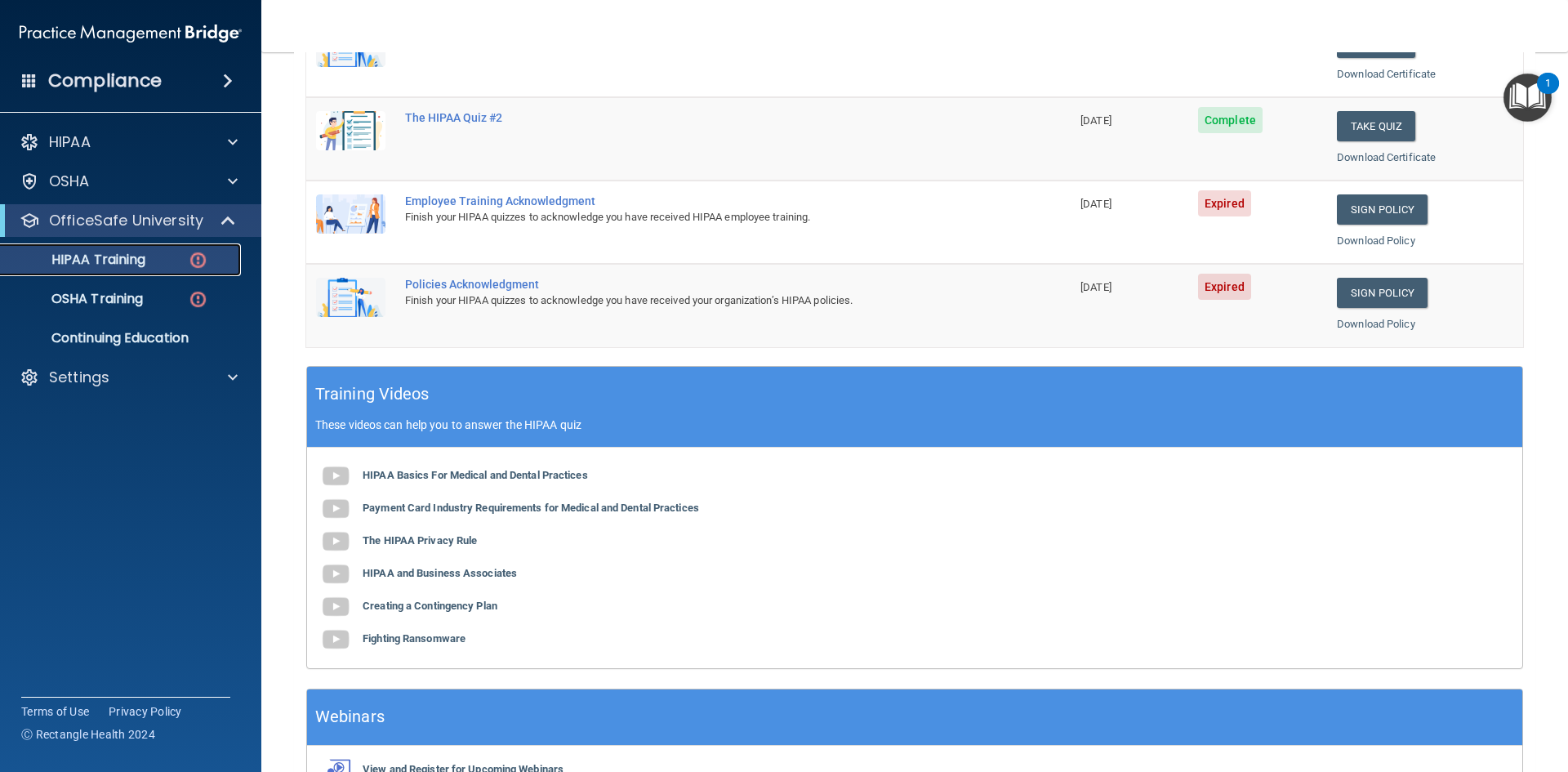
scroll to position [132, 0]
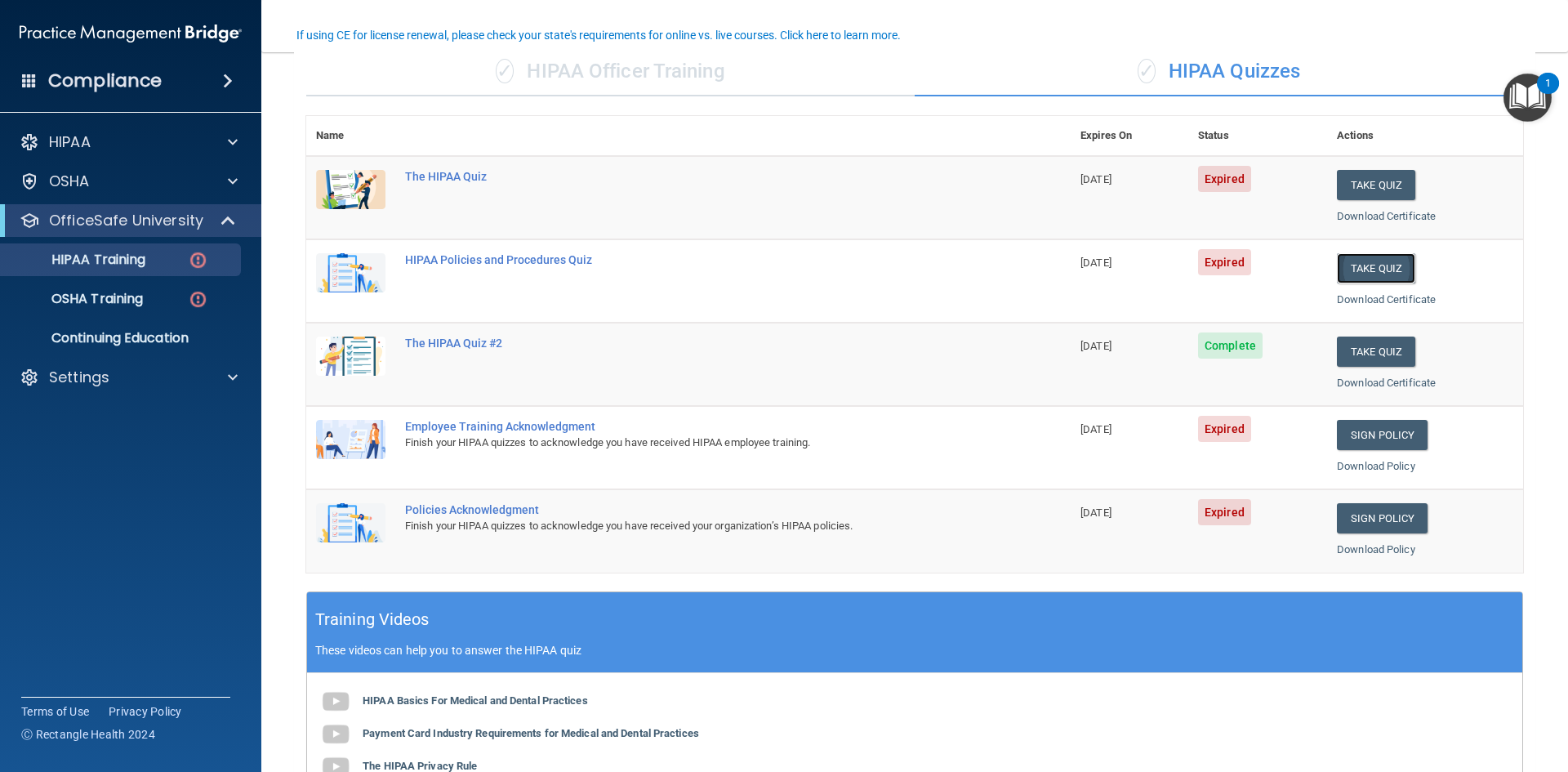
click at [1361, 265] on button "Take Quiz" at bounding box center [1375, 268] width 78 height 30
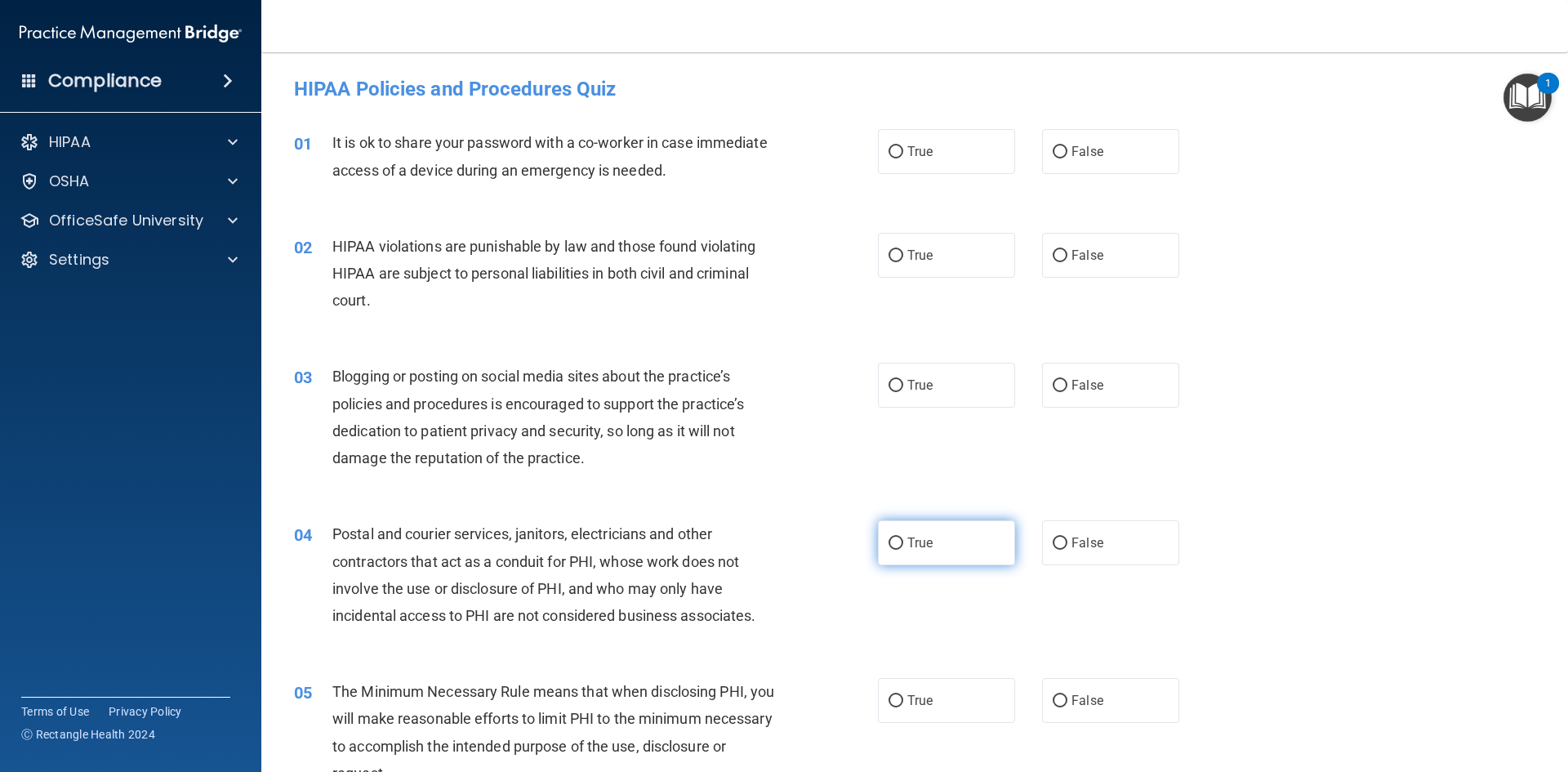
click at [893, 539] on input "True" at bounding box center [895, 544] width 15 height 12
radio input "true"
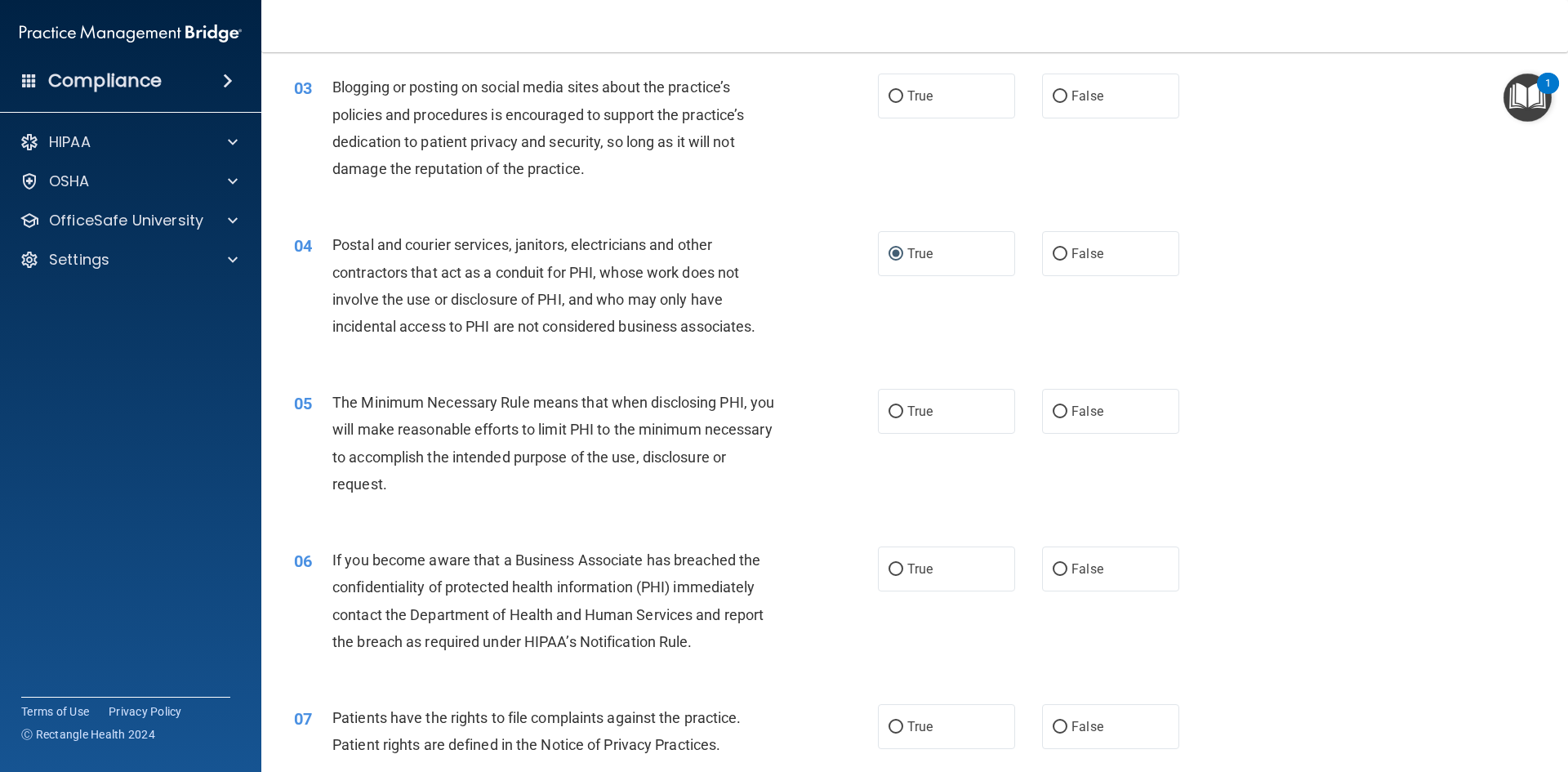
scroll to position [327, 0]
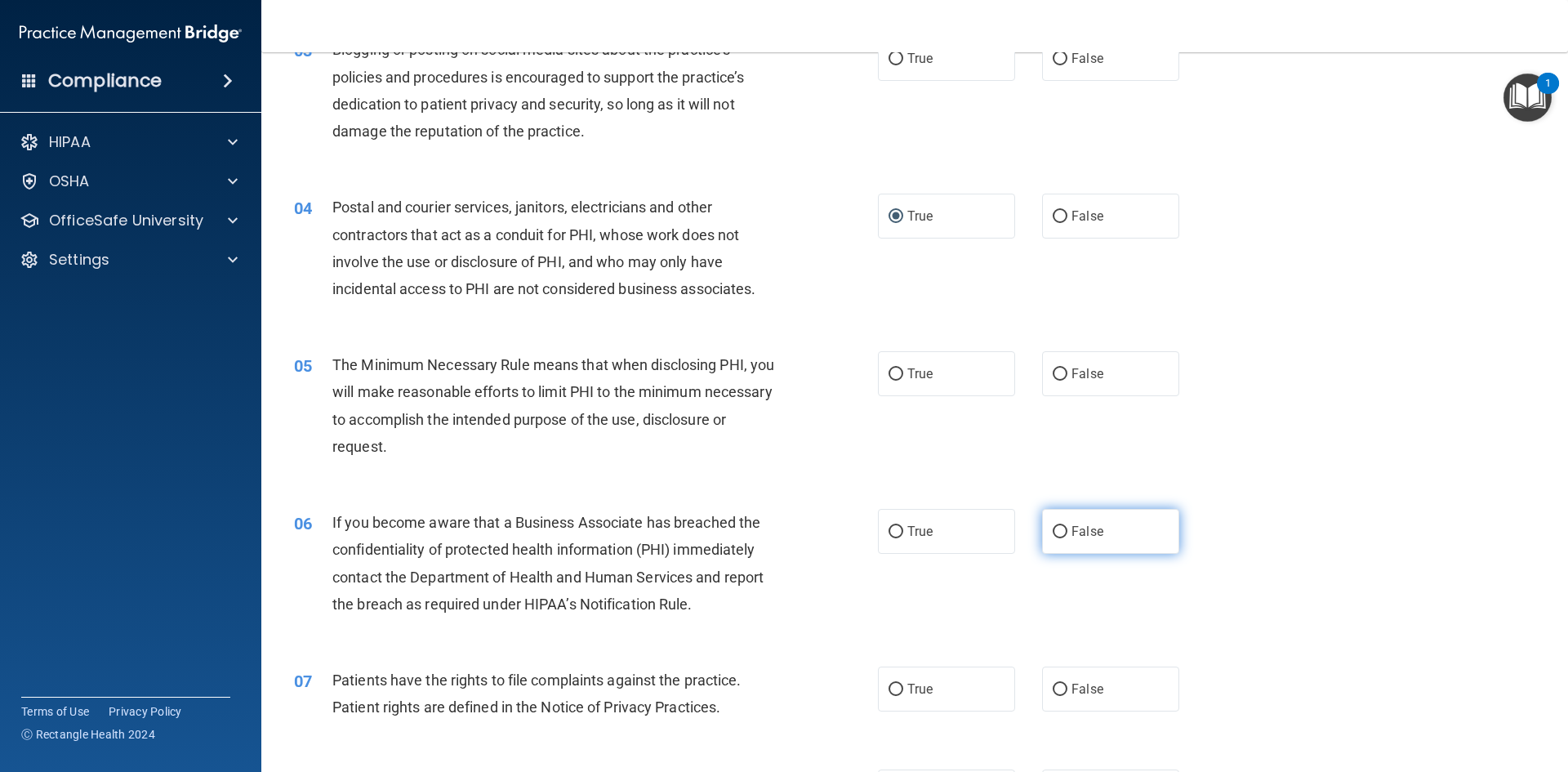
click at [1053, 527] on input "False" at bounding box center [1060, 532] width 15 height 12
radio input "true"
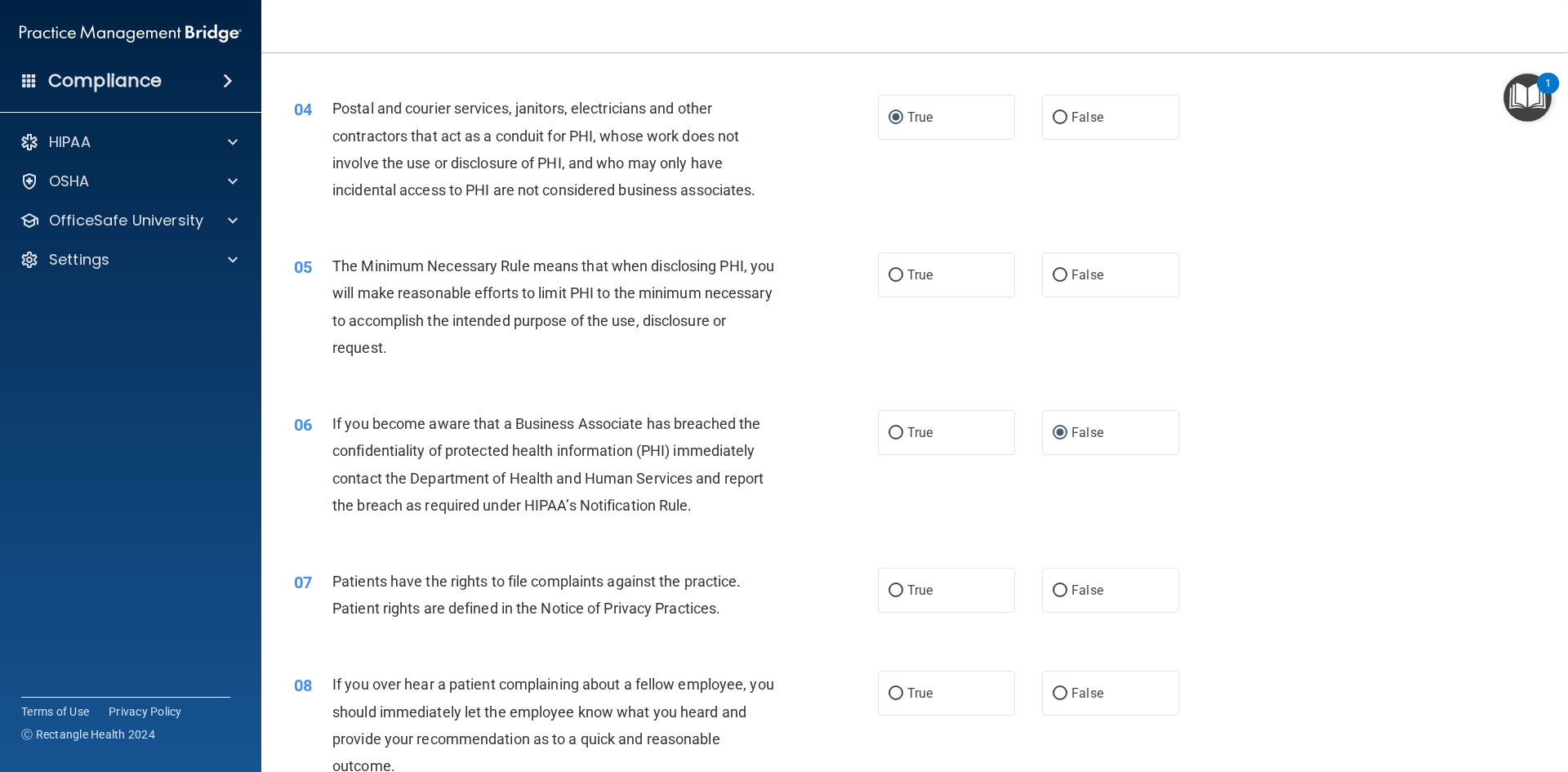
scroll to position [571, 0]
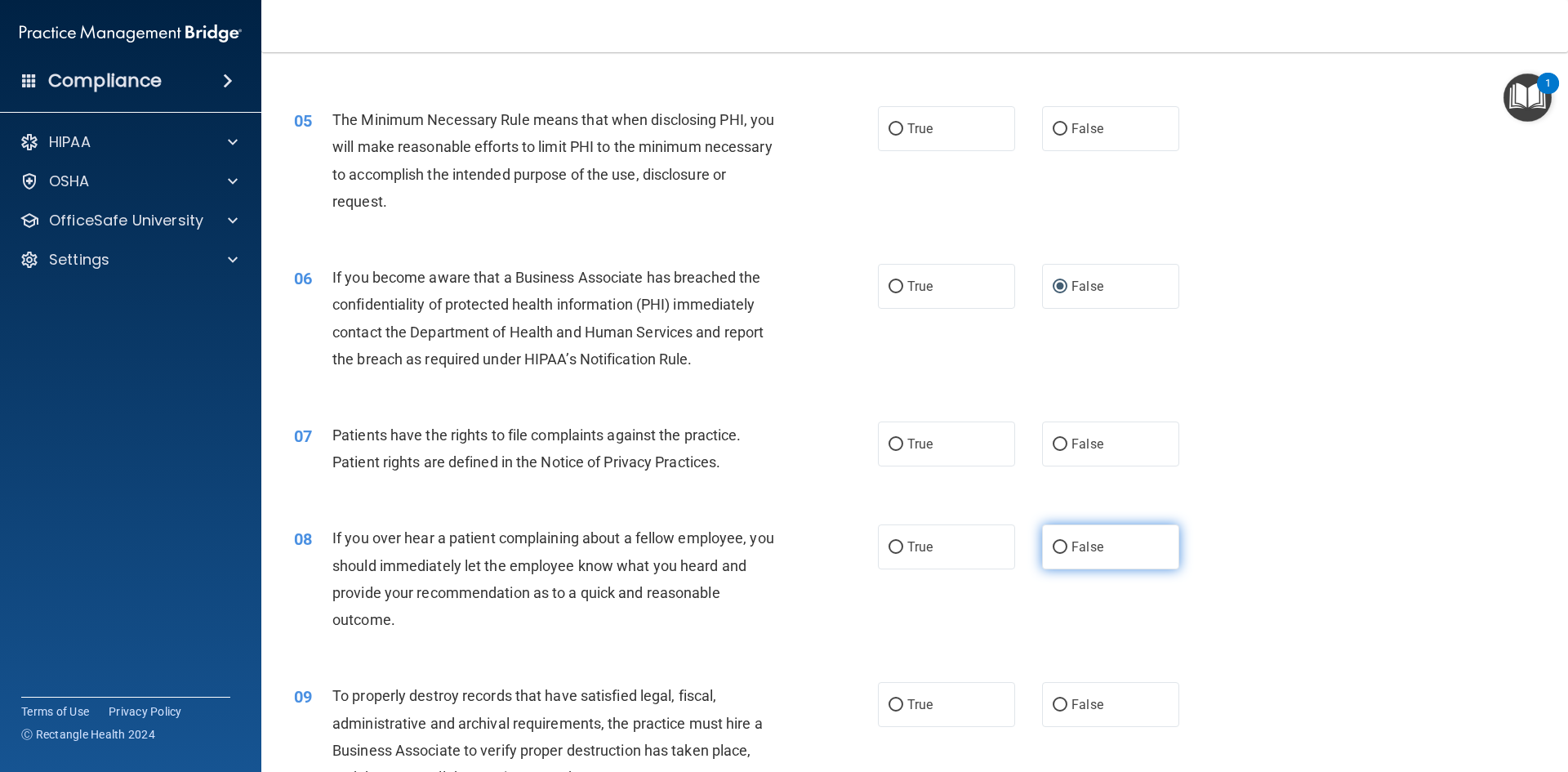
click at [1053, 548] on input "False" at bounding box center [1060, 547] width 15 height 12
radio input "true"
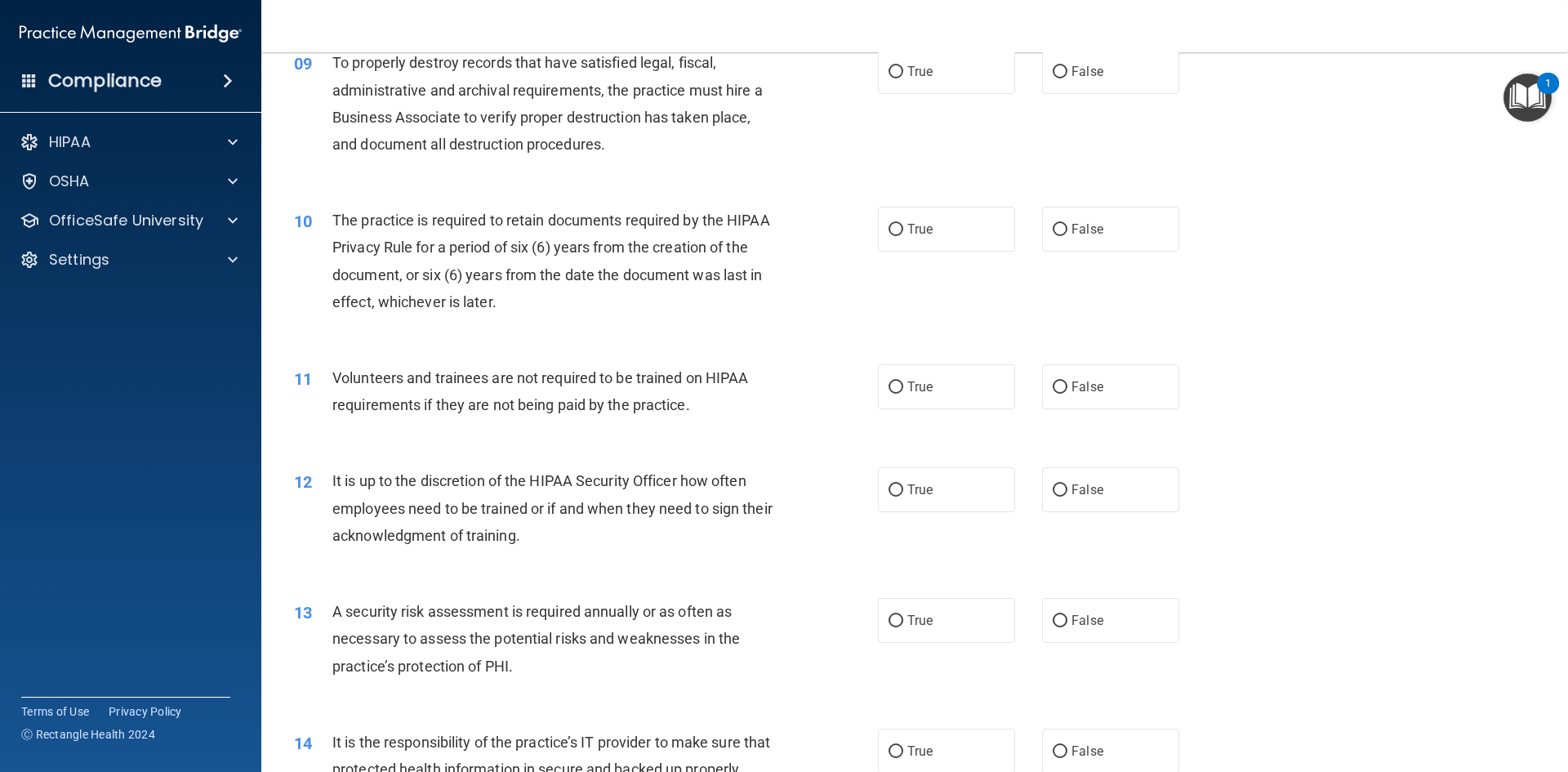
scroll to position [1307, 0]
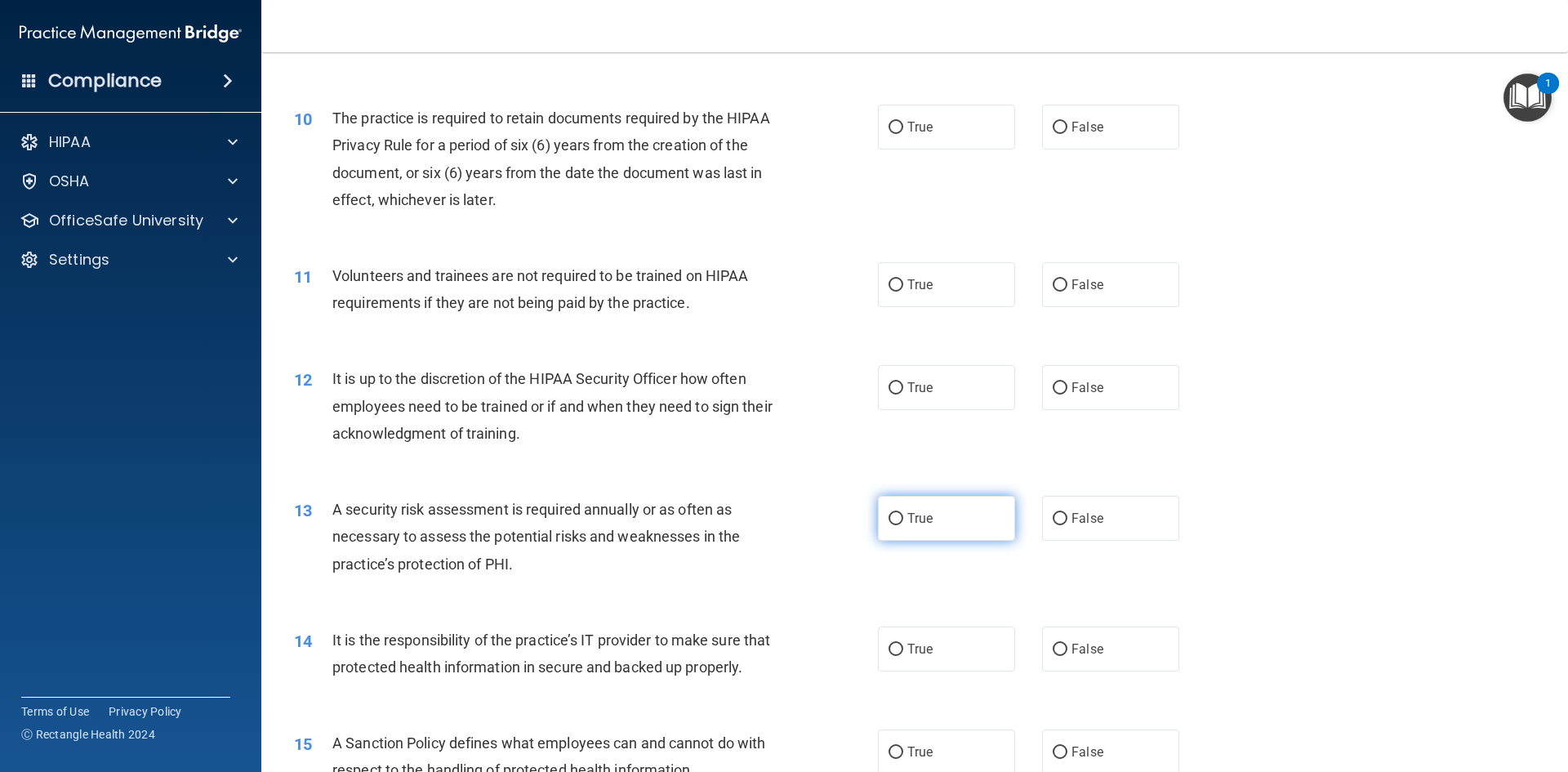
click at [893, 520] on input "True" at bounding box center [895, 519] width 15 height 12
radio input "true"
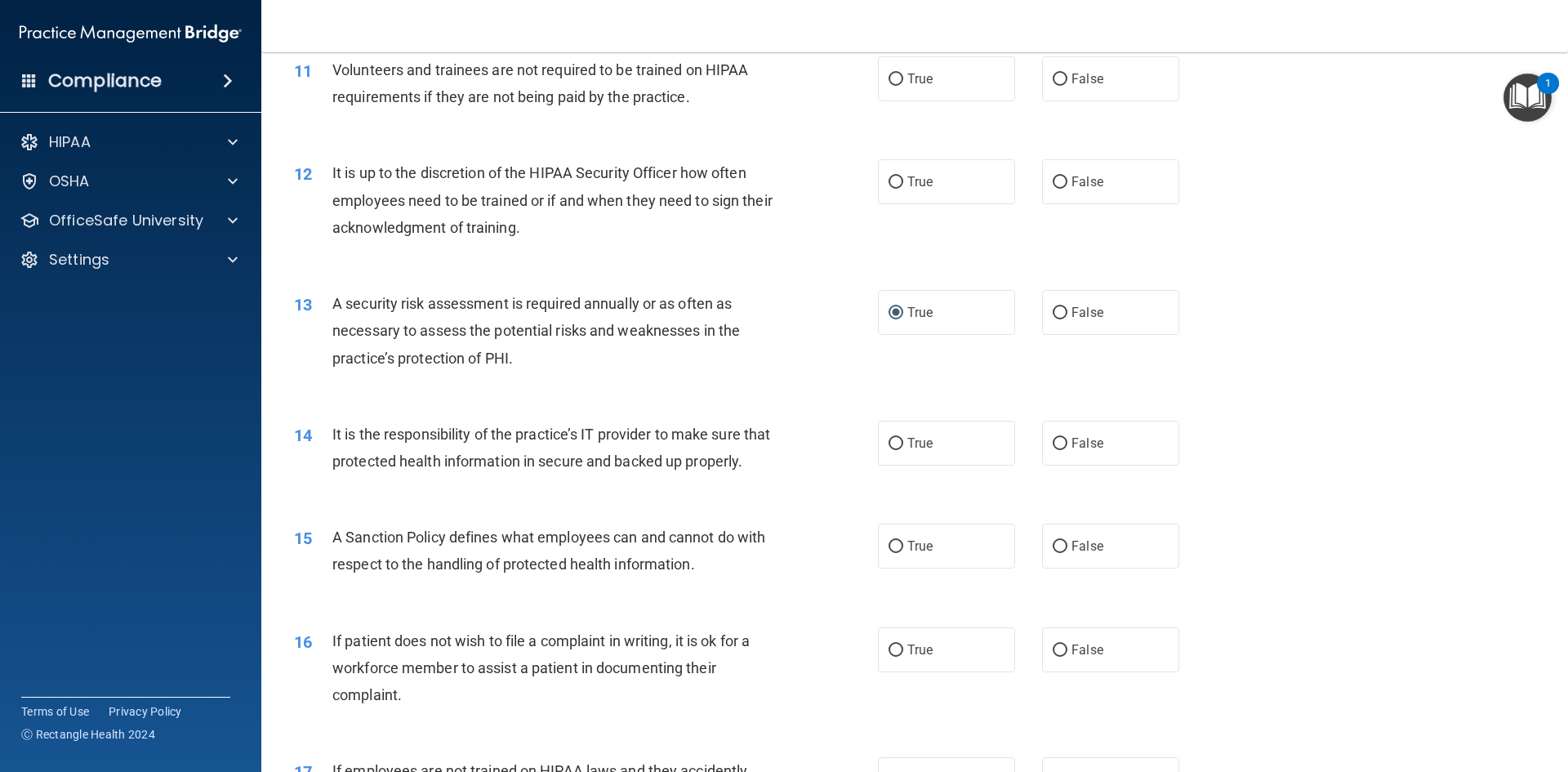
scroll to position [1553, 0]
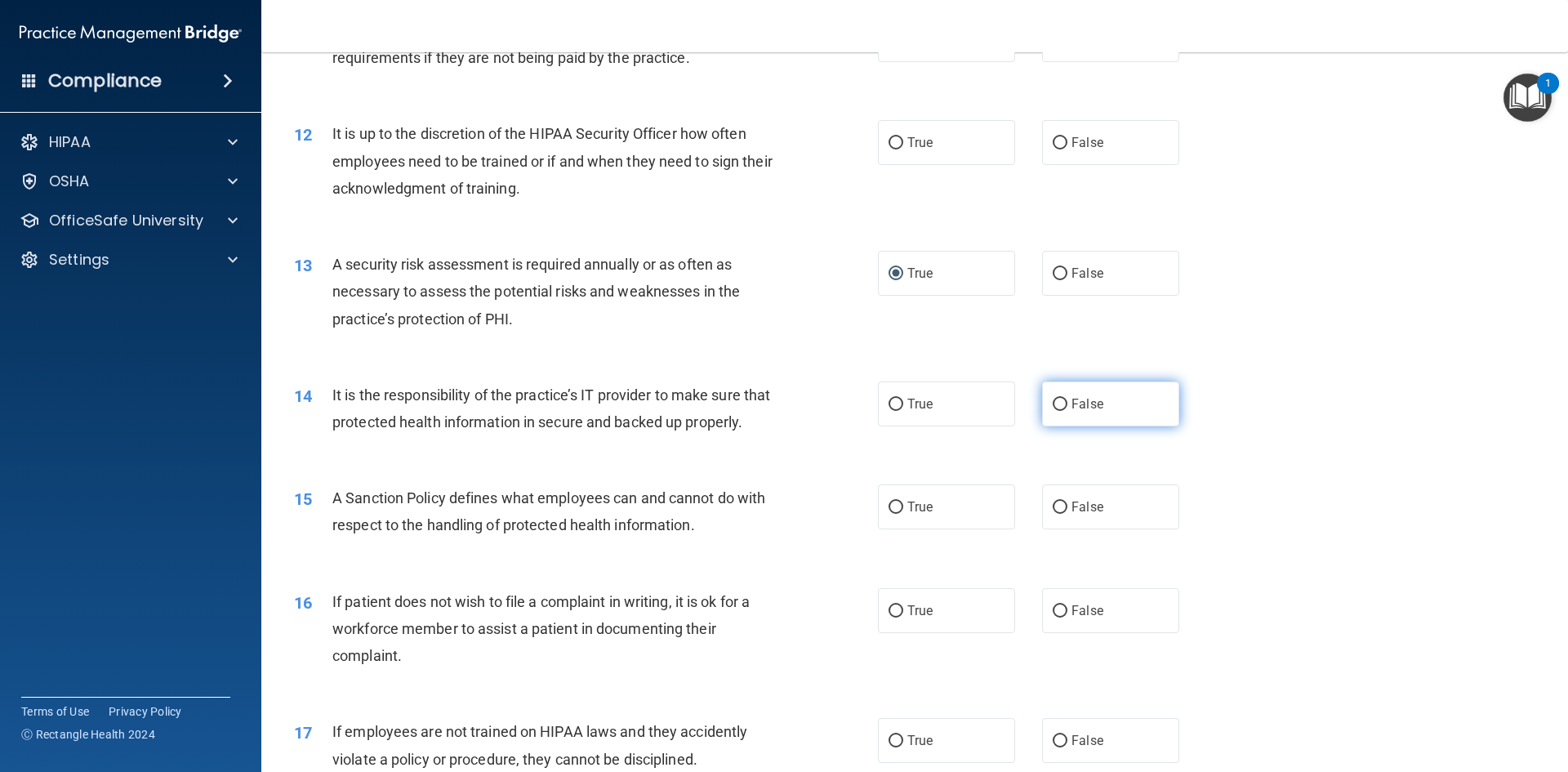
click at [1053, 398] on input "False" at bounding box center [1060, 405] width 15 height 12
radio input "true"
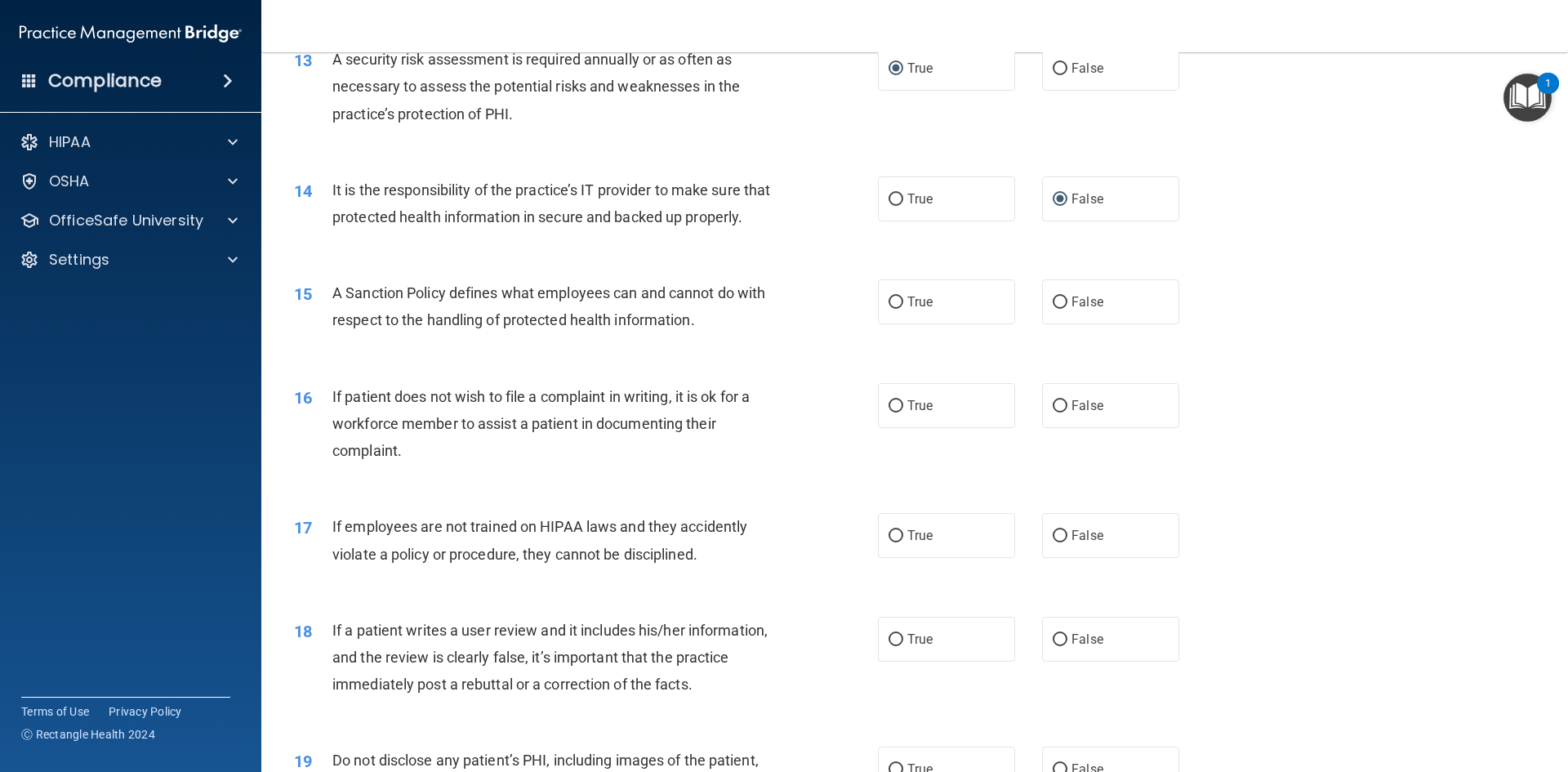
scroll to position [1797, 0]
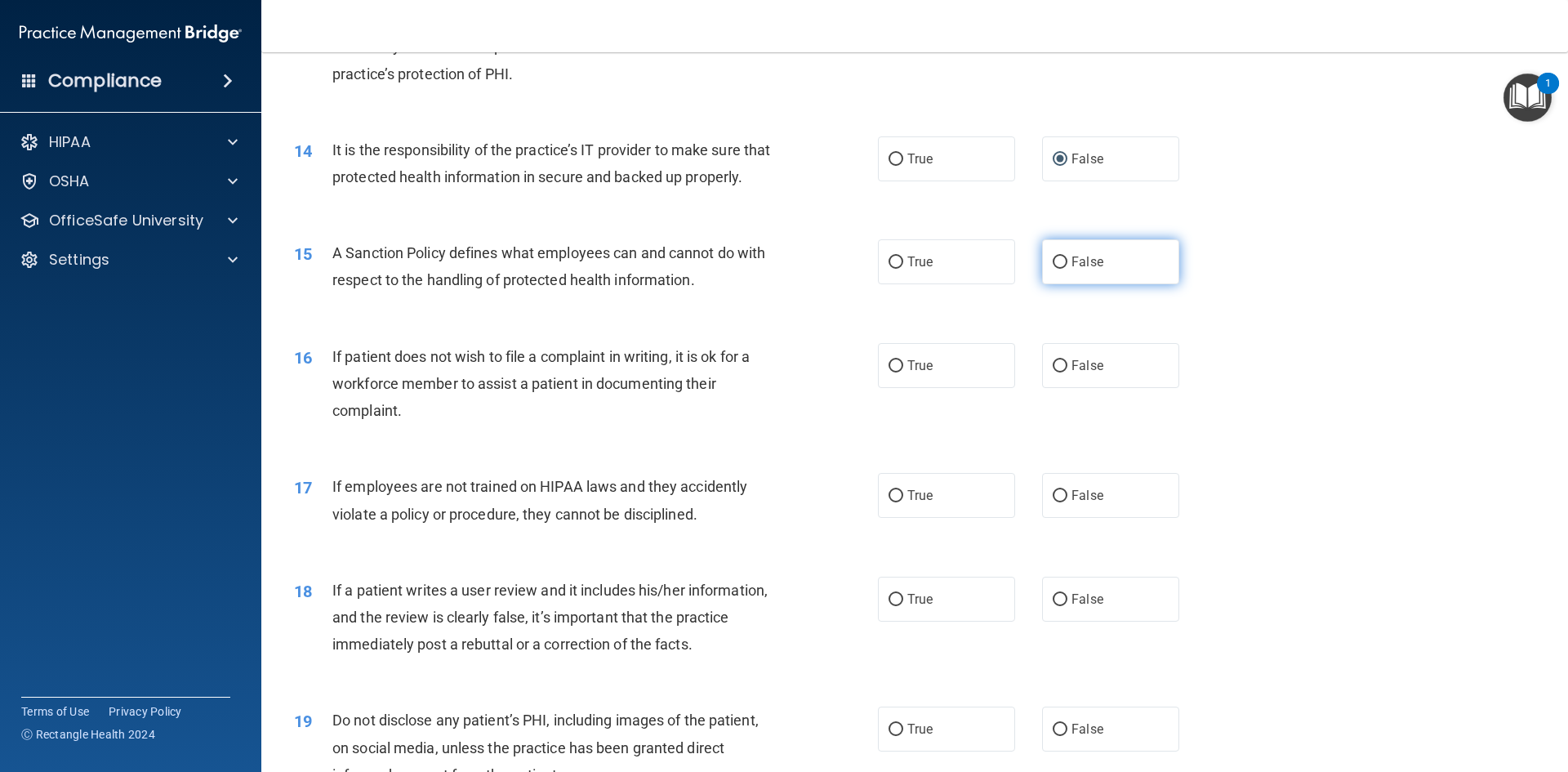
click at [1053, 269] on input "False" at bounding box center [1060, 262] width 15 height 12
radio input "true"
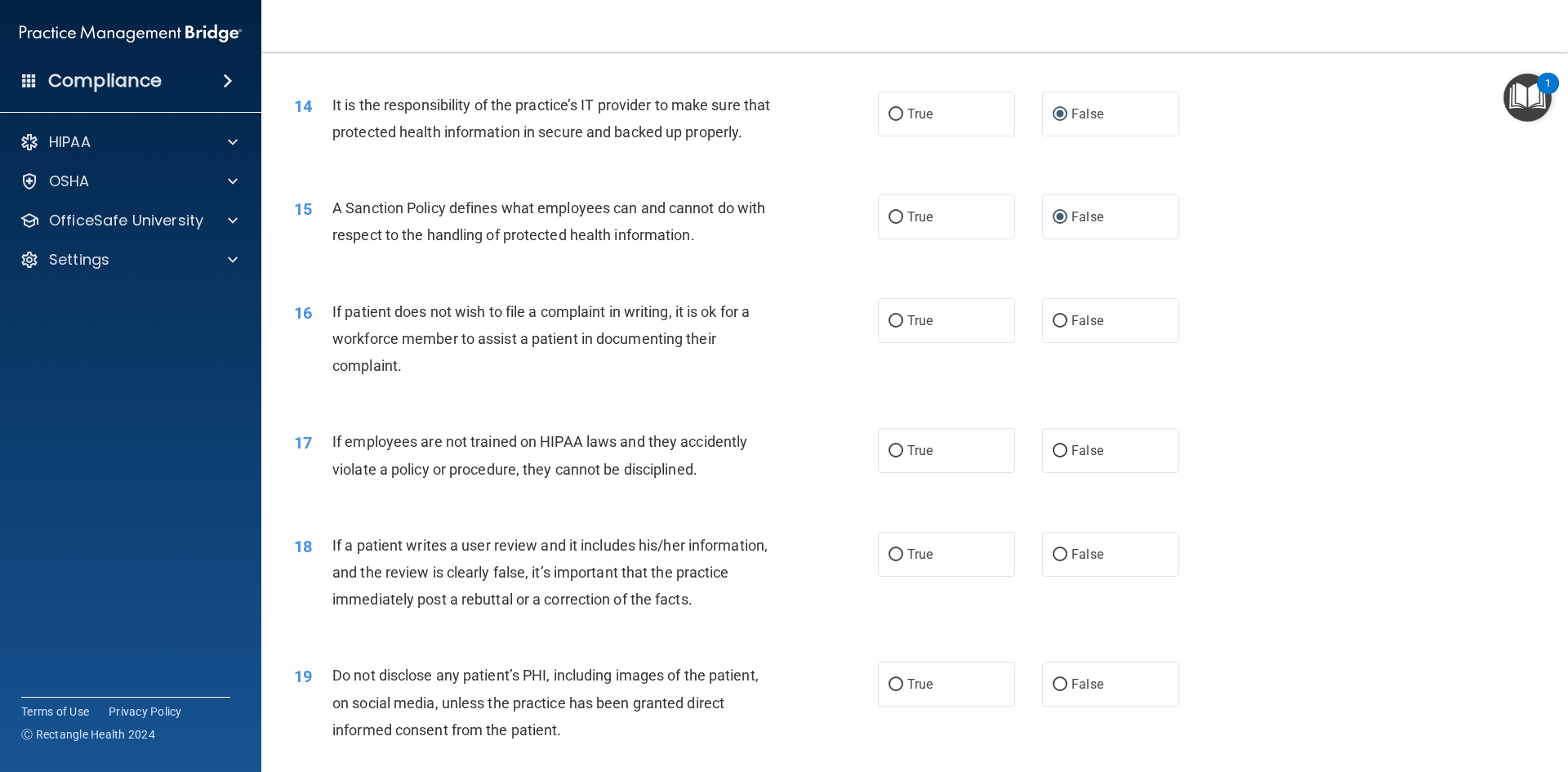
scroll to position [1879, 0]
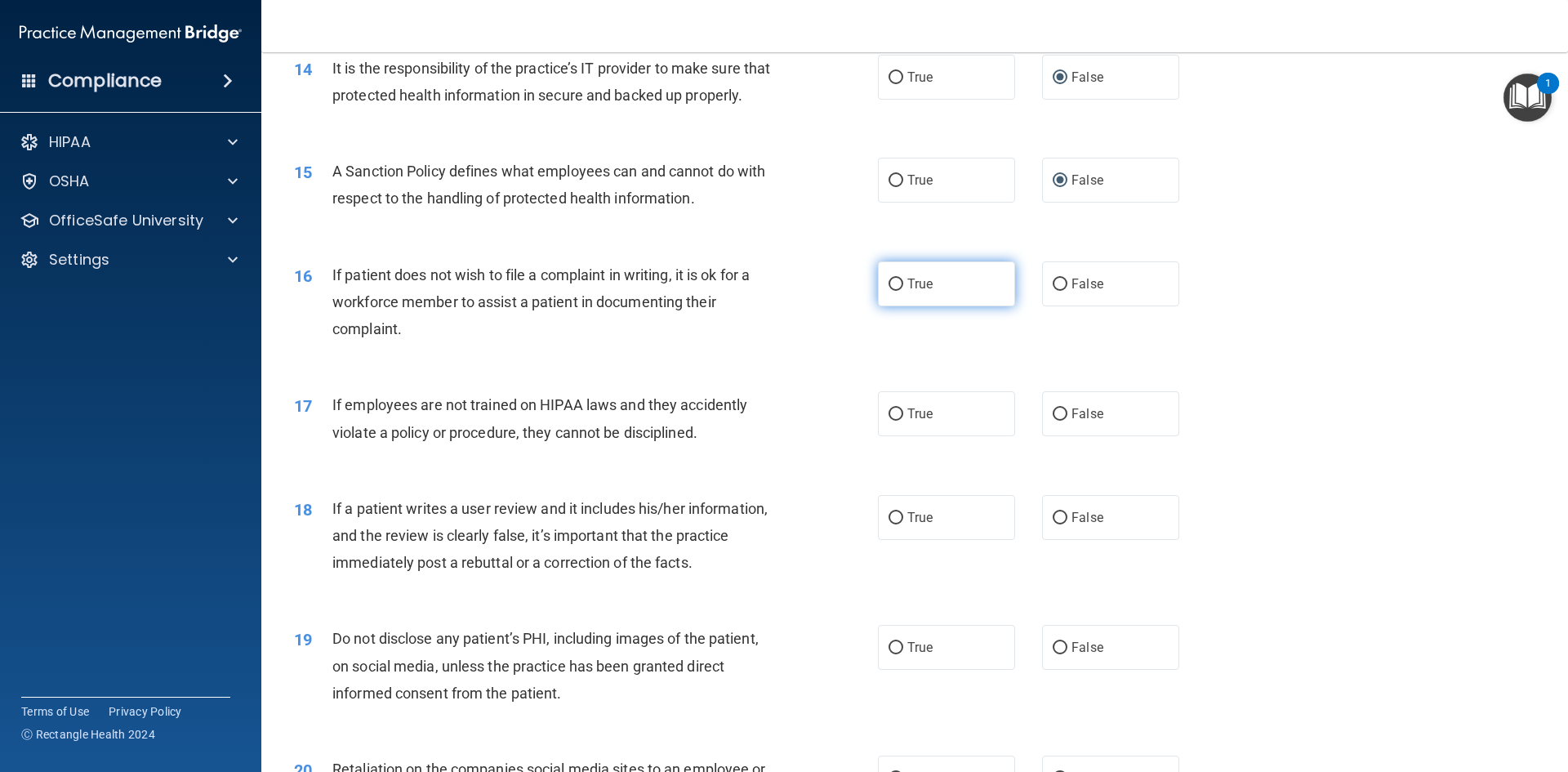
click at [889, 291] on input "True" at bounding box center [895, 285] width 15 height 12
radio input "true"
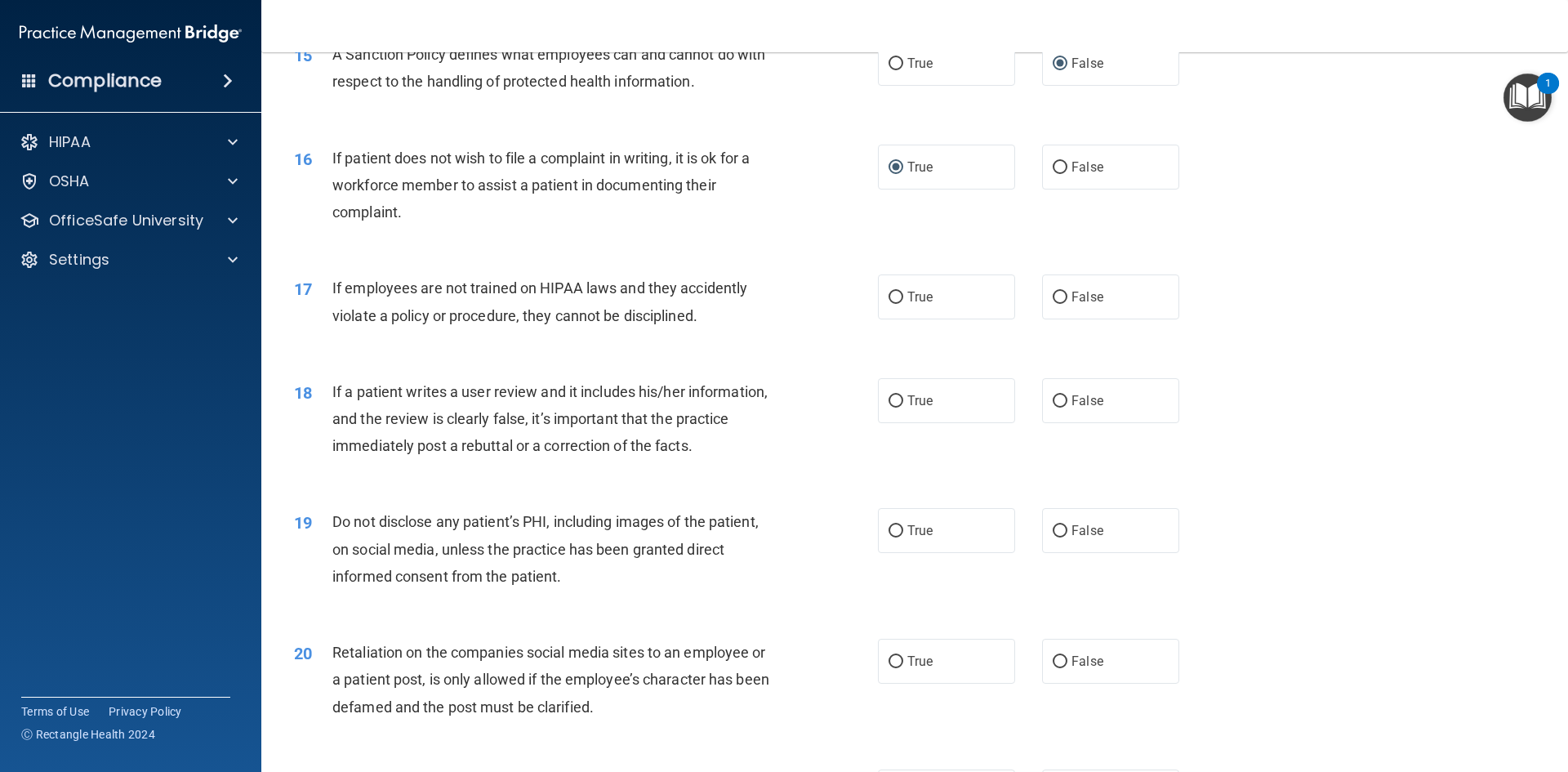
scroll to position [2042, 0]
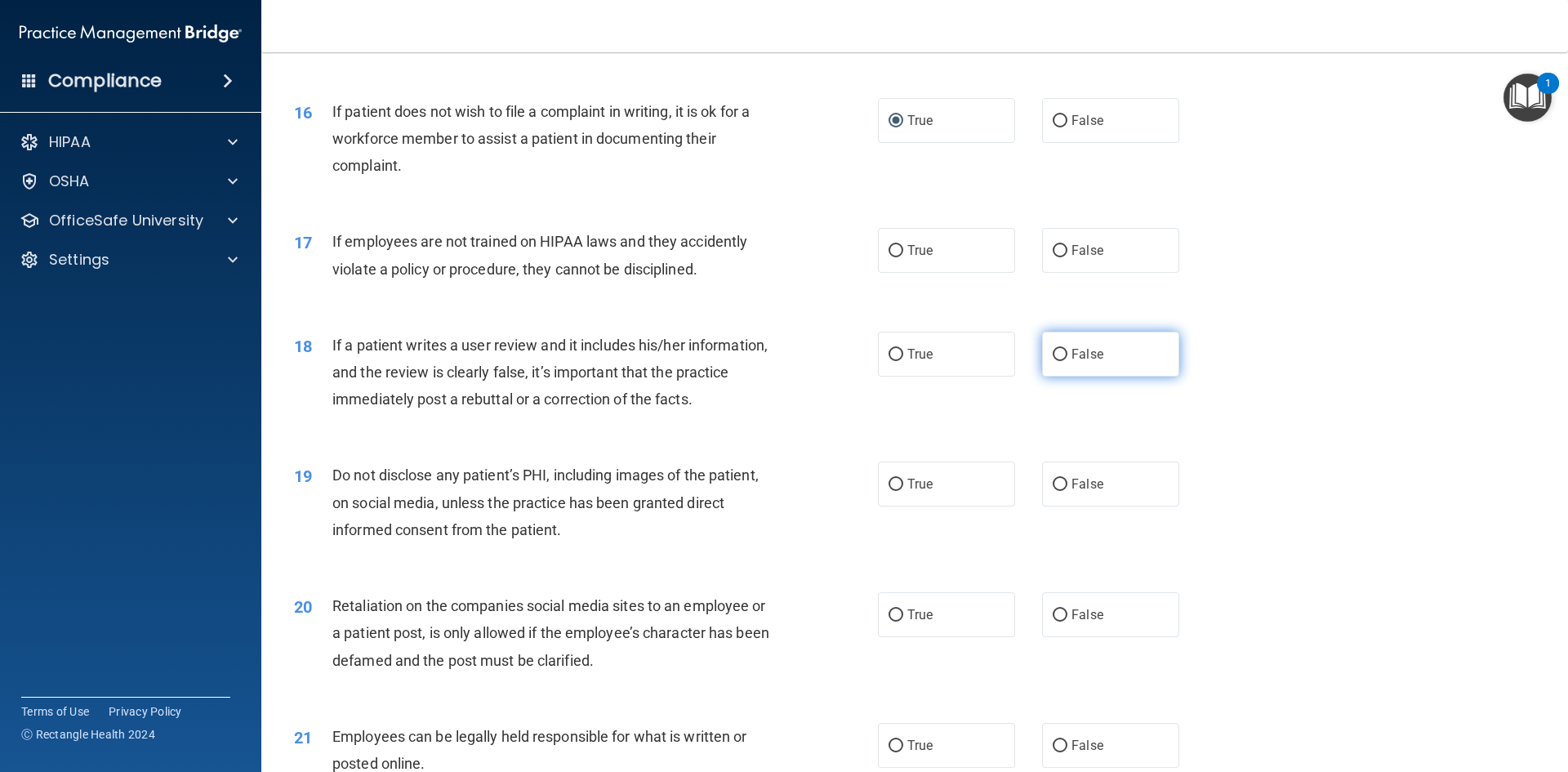
click at [1054, 361] on input "False" at bounding box center [1060, 355] width 15 height 12
radio input "true"
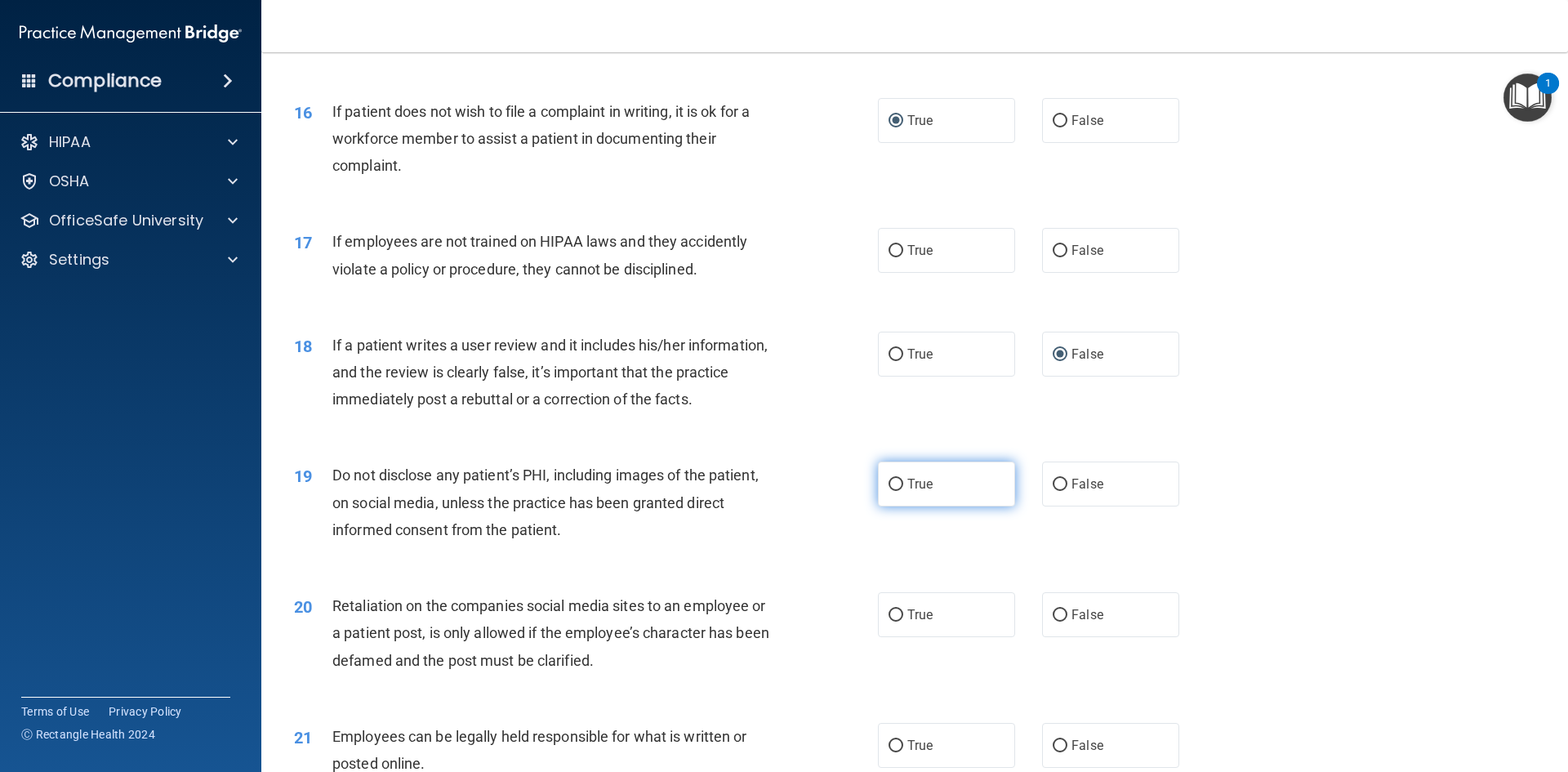
click at [889, 491] on input "True" at bounding box center [895, 485] width 15 height 12
radio input "true"
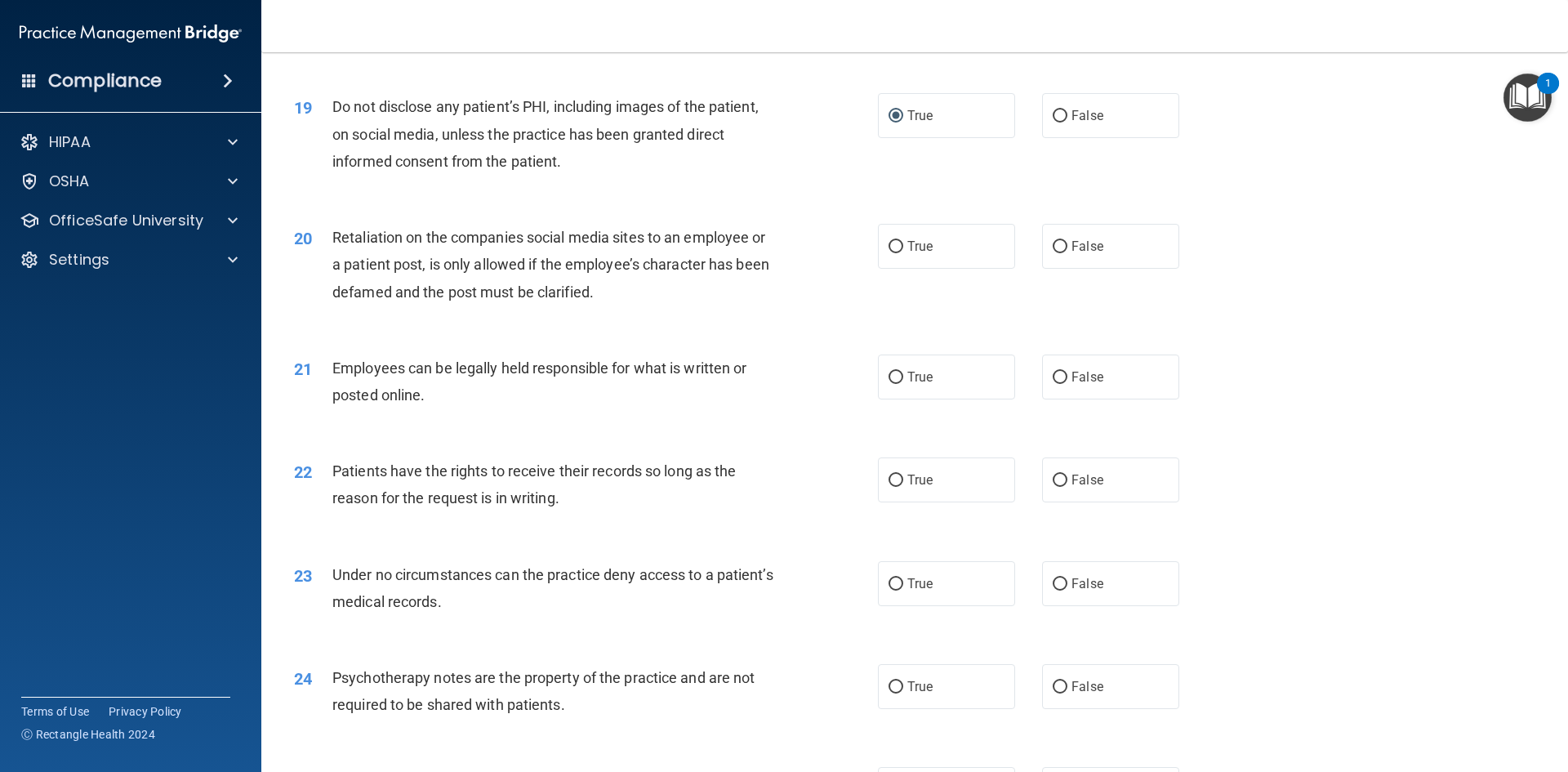
scroll to position [2451, 0]
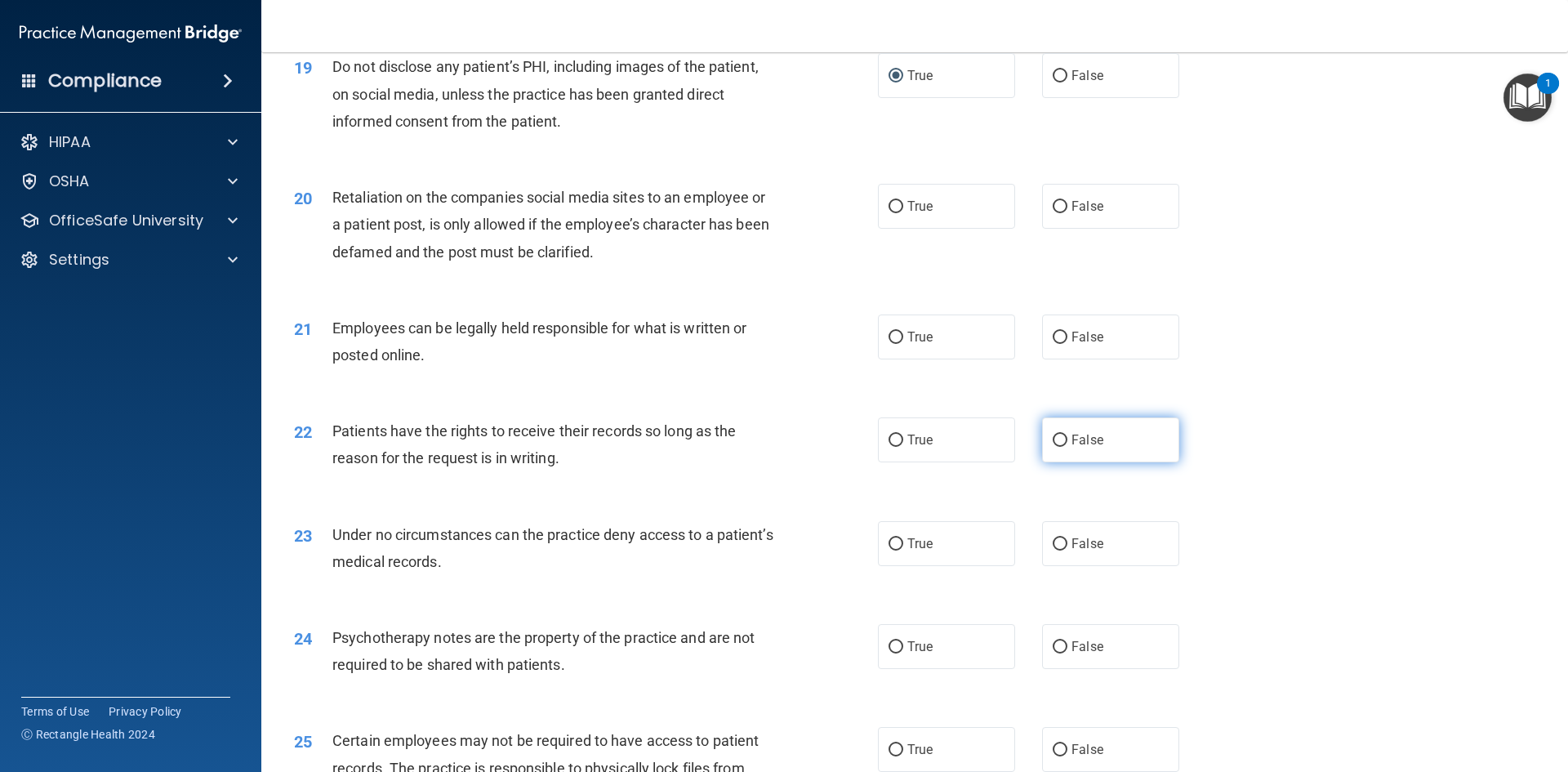
click at [1055, 447] on input "False" at bounding box center [1060, 441] width 15 height 12
radio input "true"
click at [1053, 551] on input "False" at bounding box center [1060, 545] width 15 height 12
radio input "true"
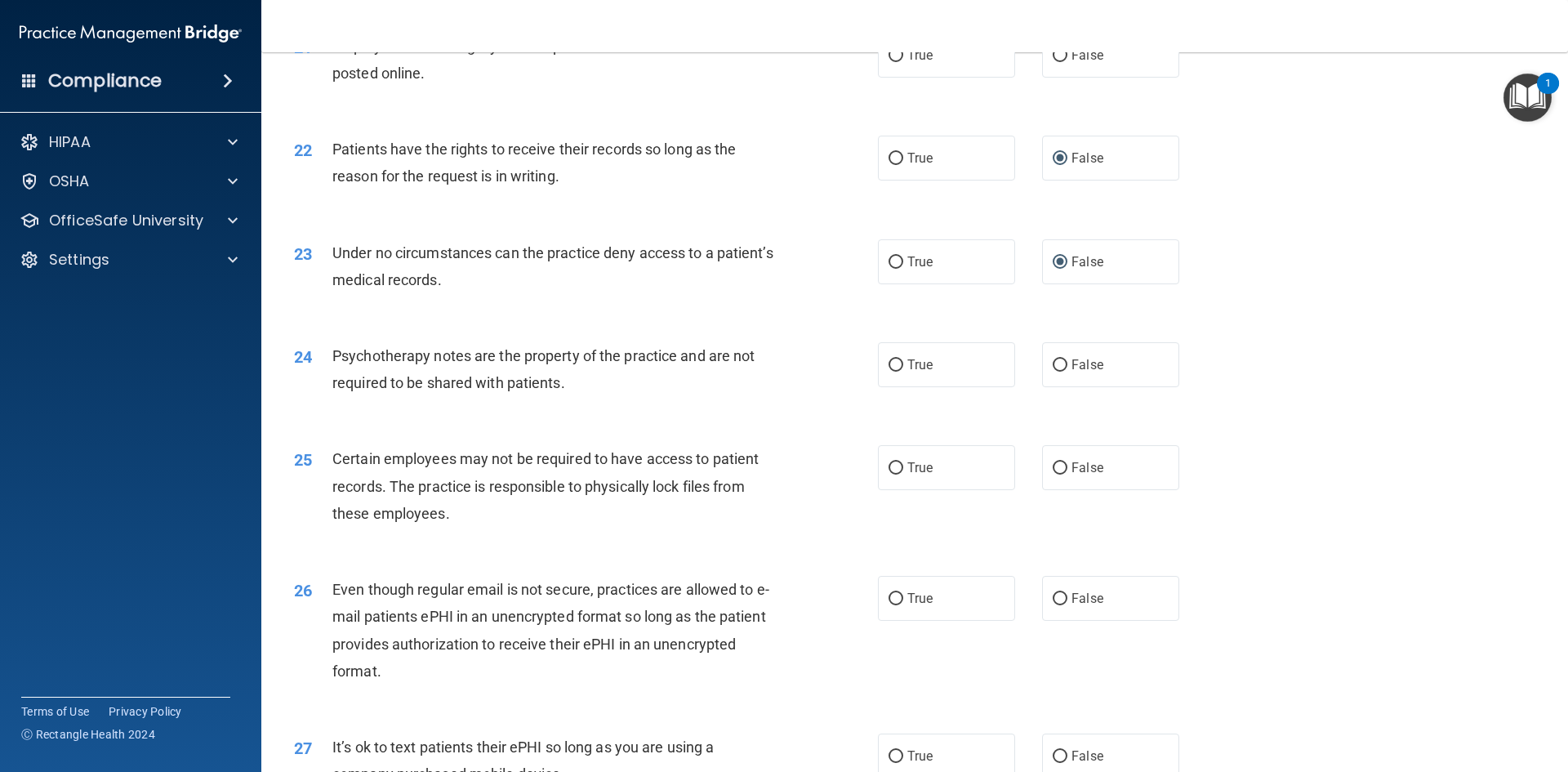
scroll to position [2696, 0]
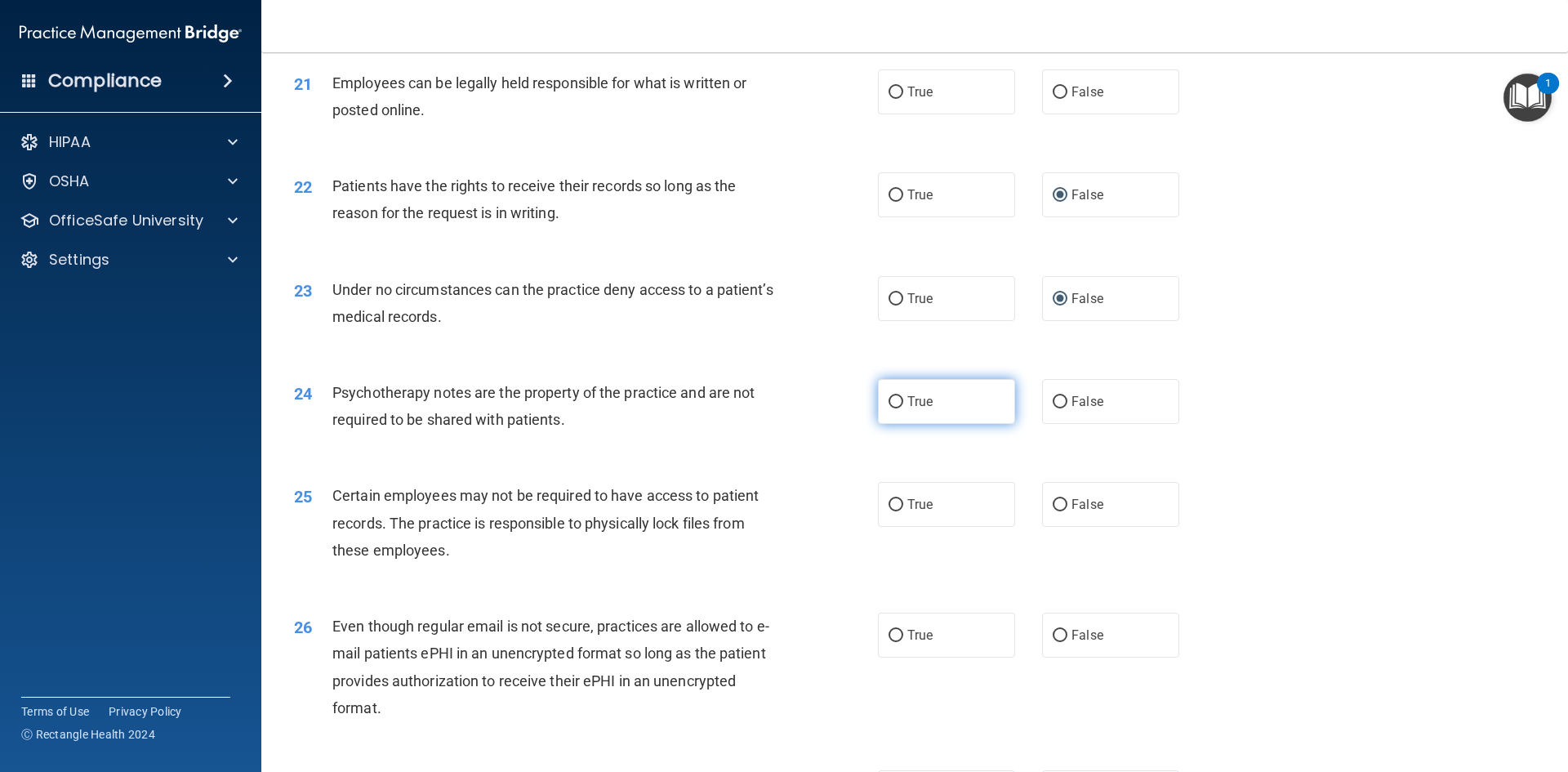
click at [889, 409] on input "True" at bounding box center [895, 402] width 15 height 12
radio input "true"
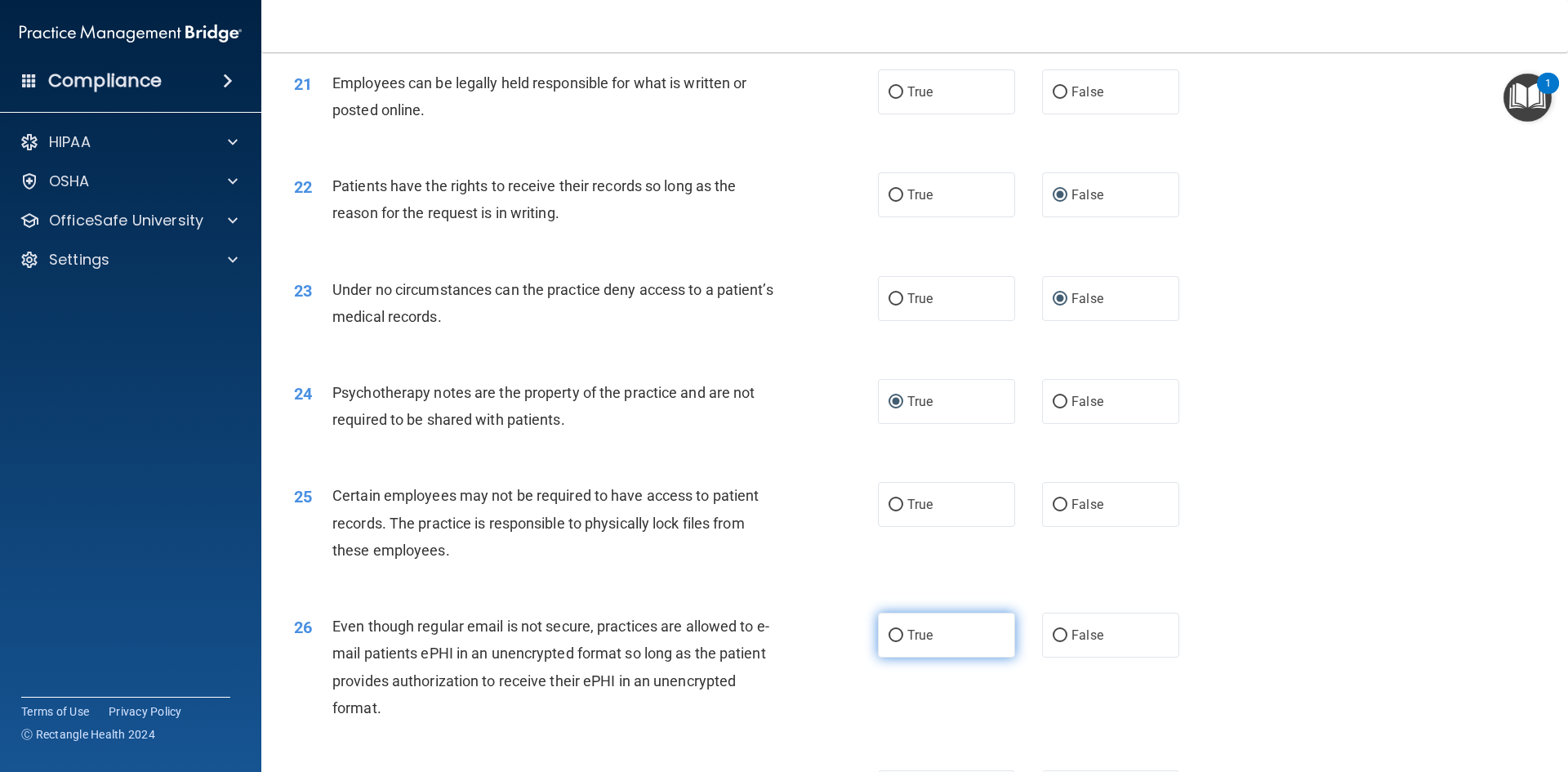
click at [893, 642] on input "True" at bounding box center [895, 636] width 15 height 12
radio input "true"
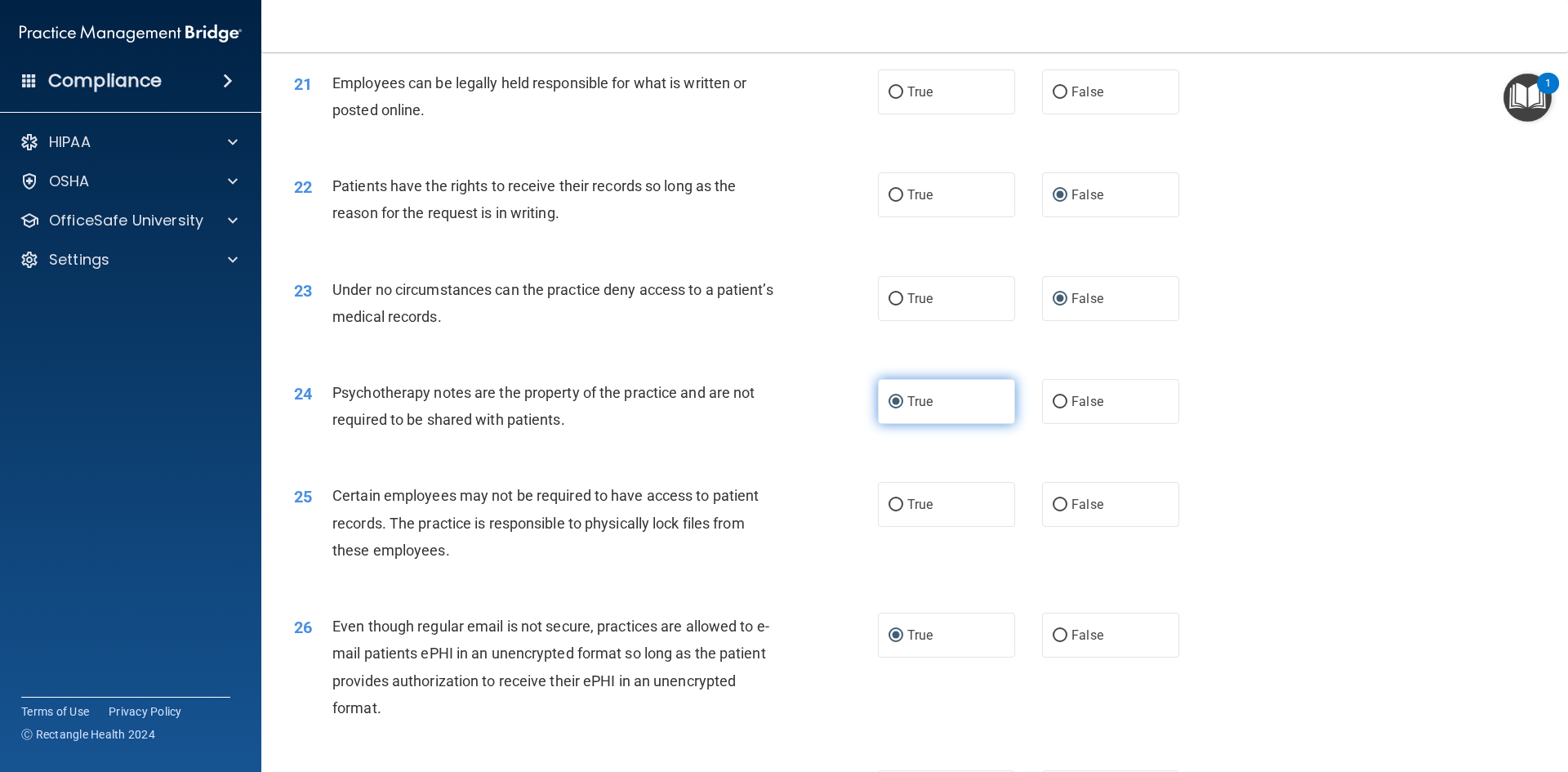
click at [896, 409] on input "True" at bounding box center [895, 402] width 15 height 12
click at [891, 409] on input "True" at bounding box center [895, 402] width 15 height 12
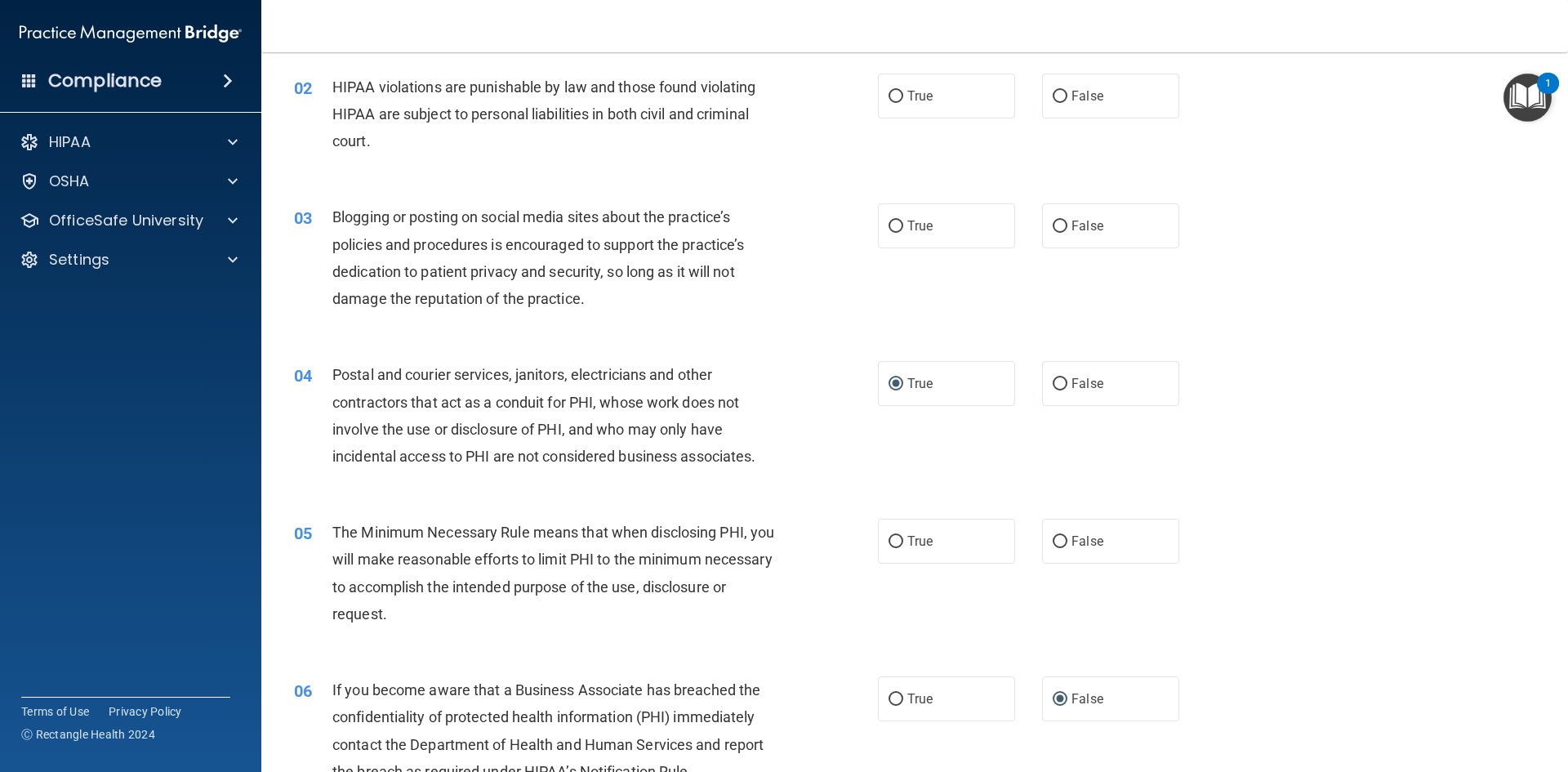
scroll to position [0, 0]
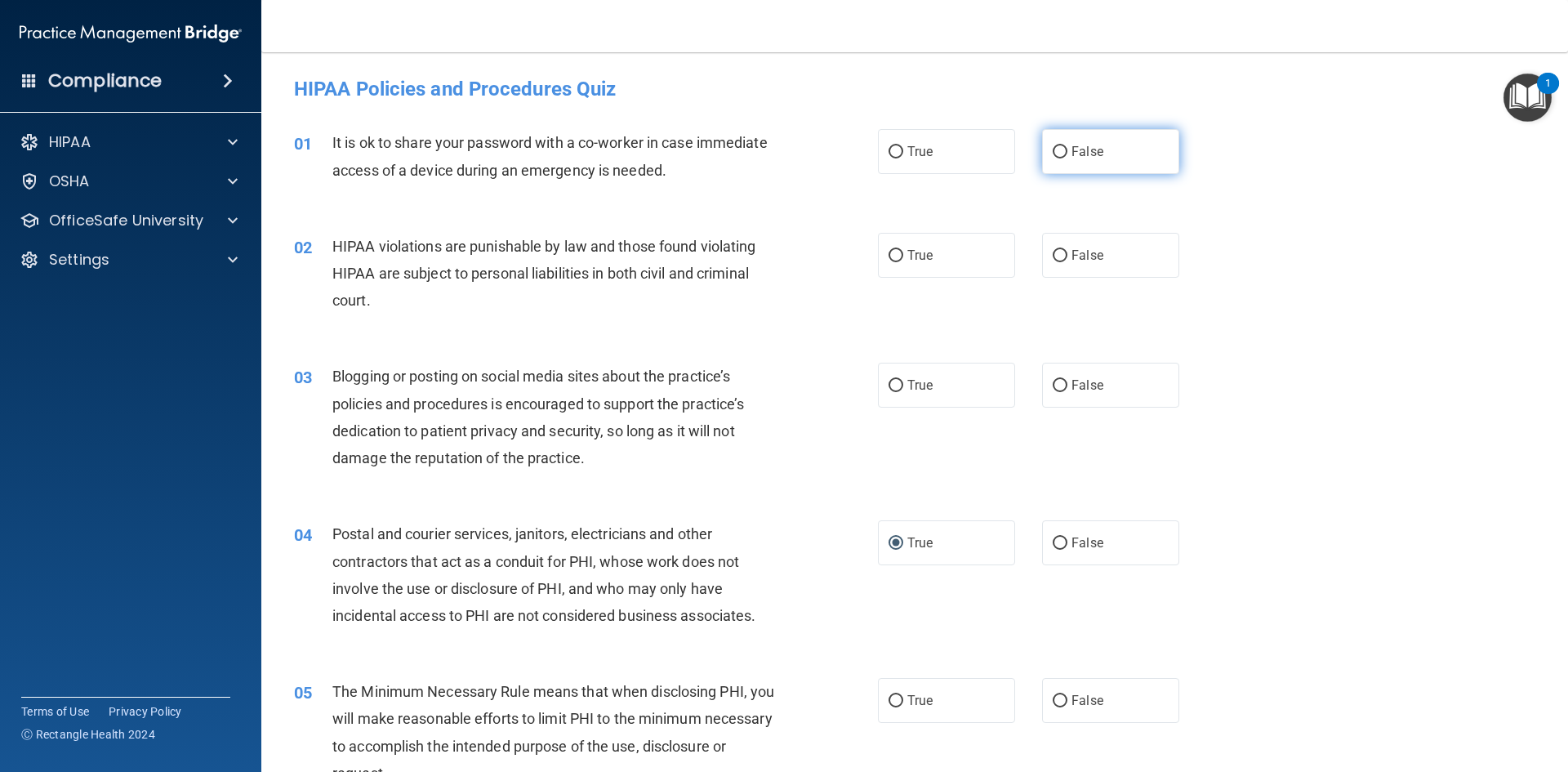
click at [1053, 153] on input "False" at bounding box center [1060, 152] width 15 height 12
radio input "true"
click at [890, 254] on input "True" at bounding box center [895, 256] width 15 height 12
radio input "true"
click at [1055, 385] on input "False" at bounding box center [1060, 386] width 15 height 12
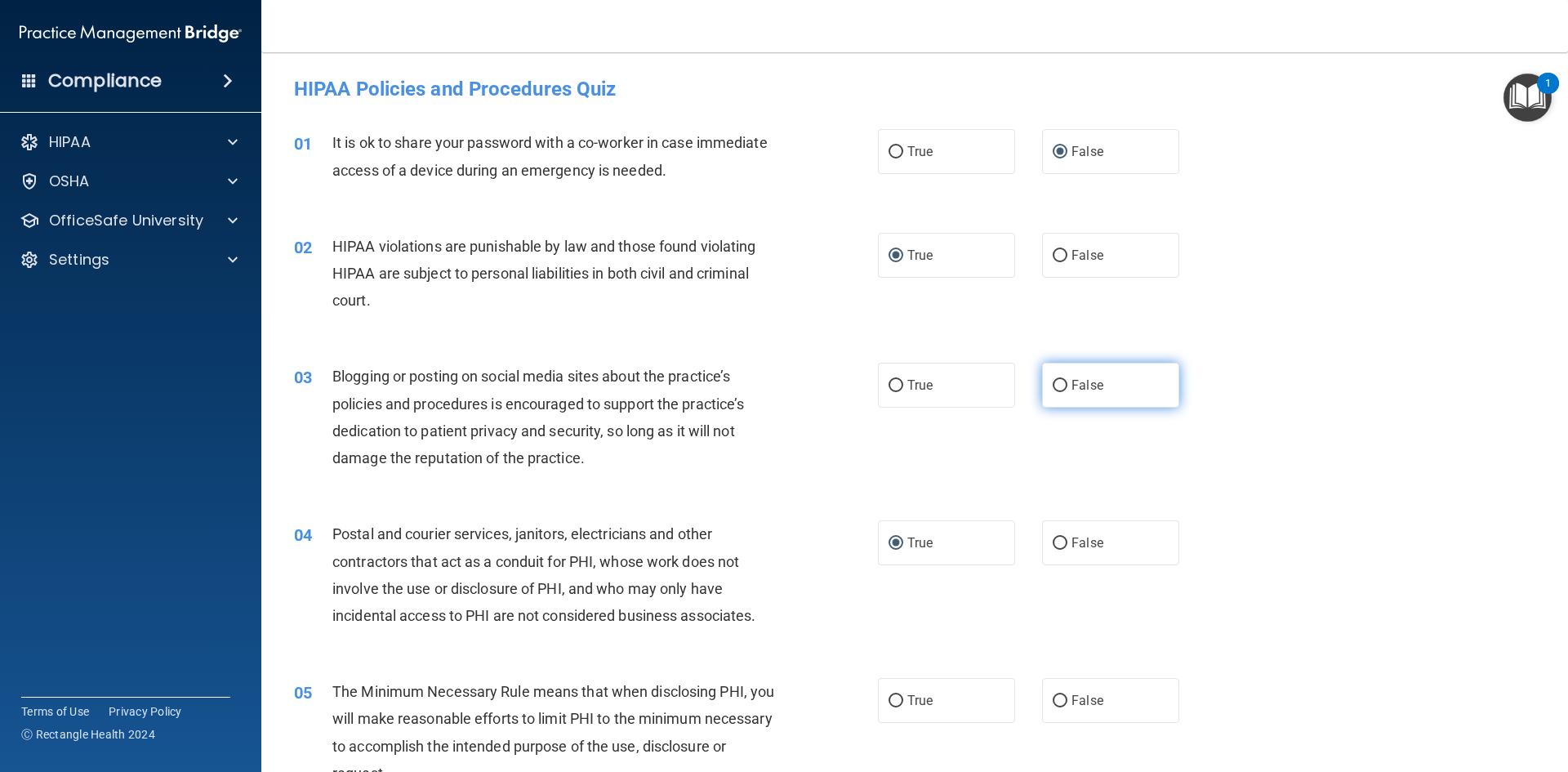
radio input "true"
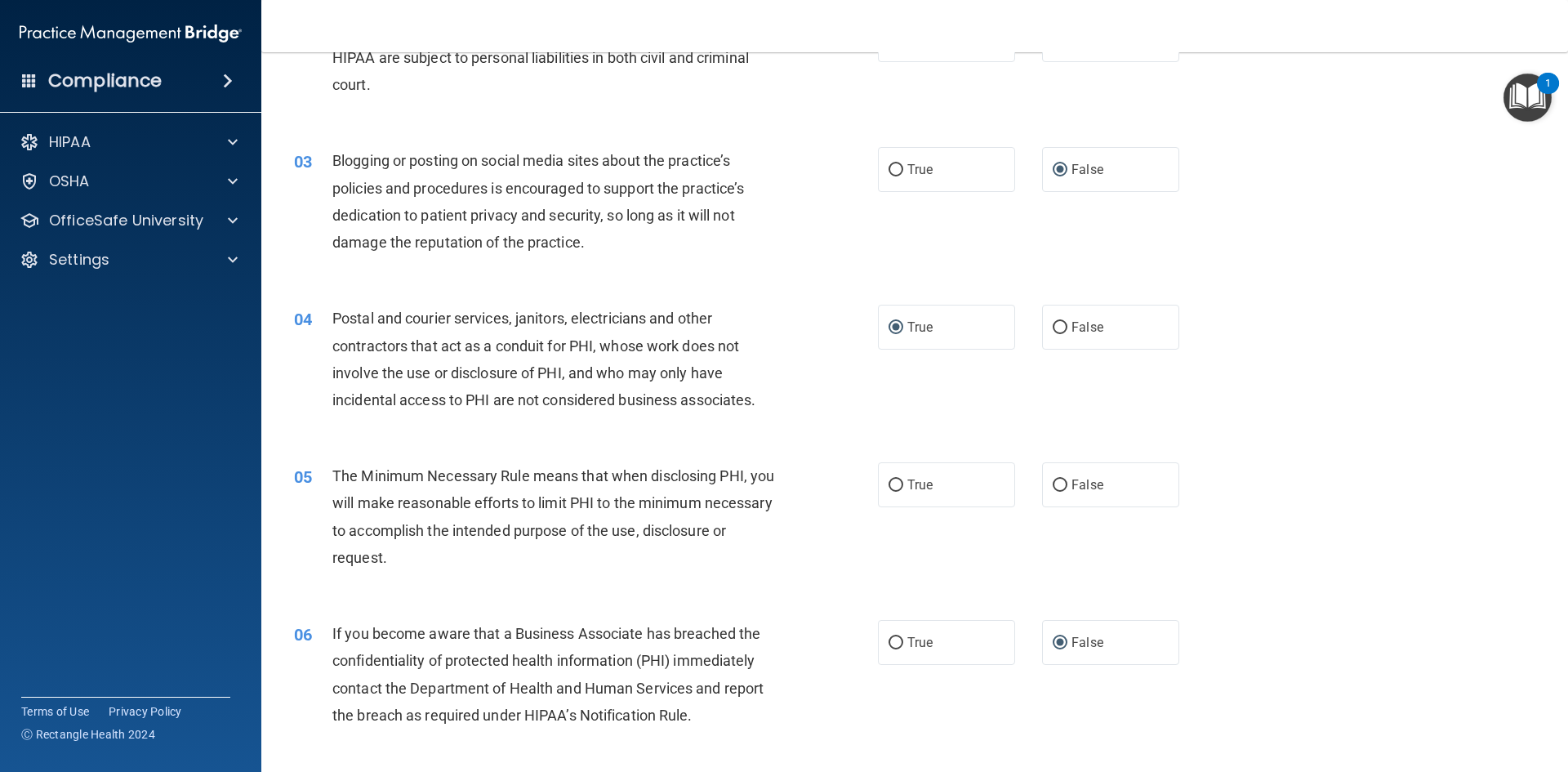
scroll to position [245, 0]
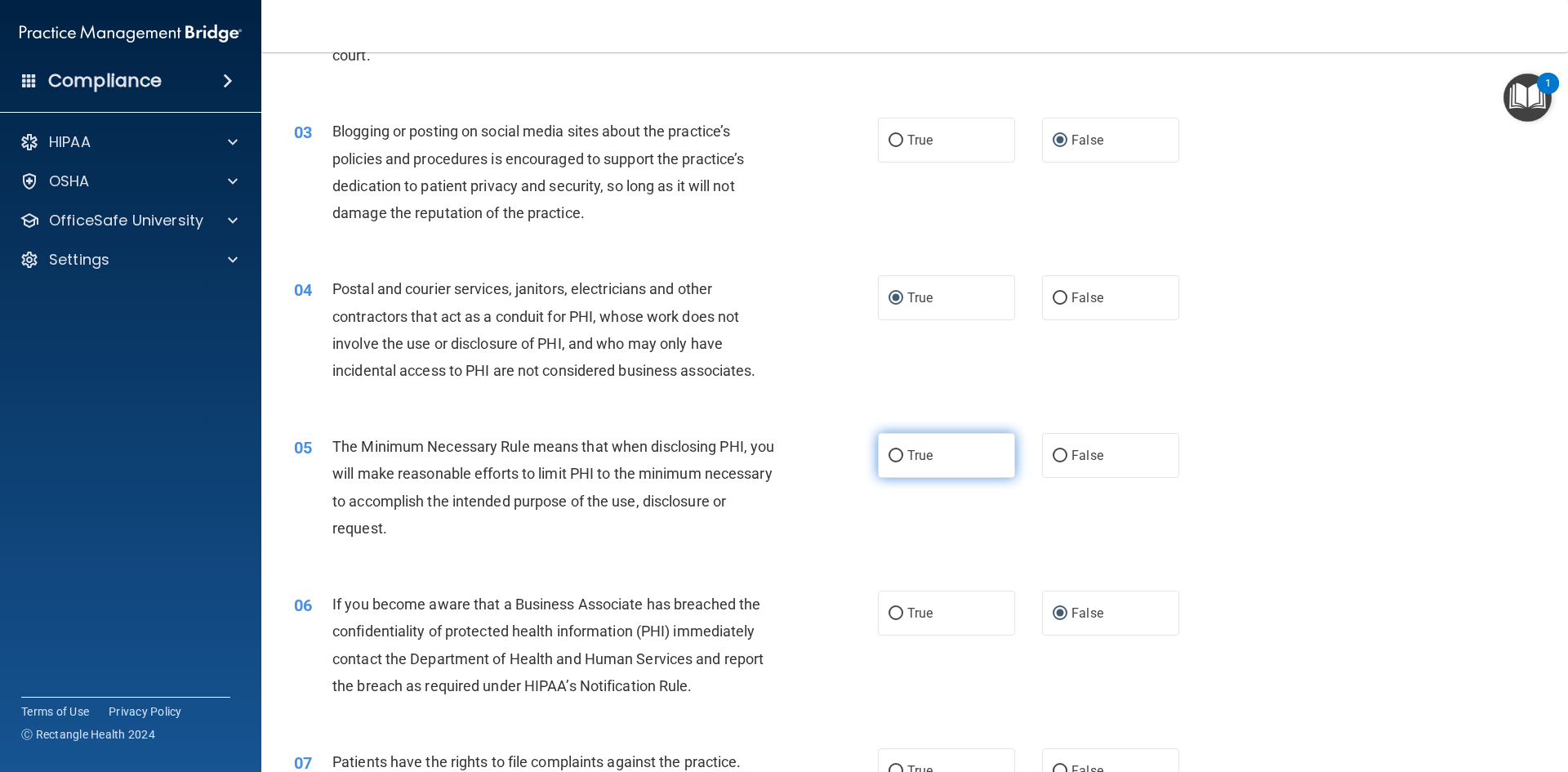
click at [889, 455] on input "True" at bounding box center [895, 456] width 15 height 12
radio input "true"
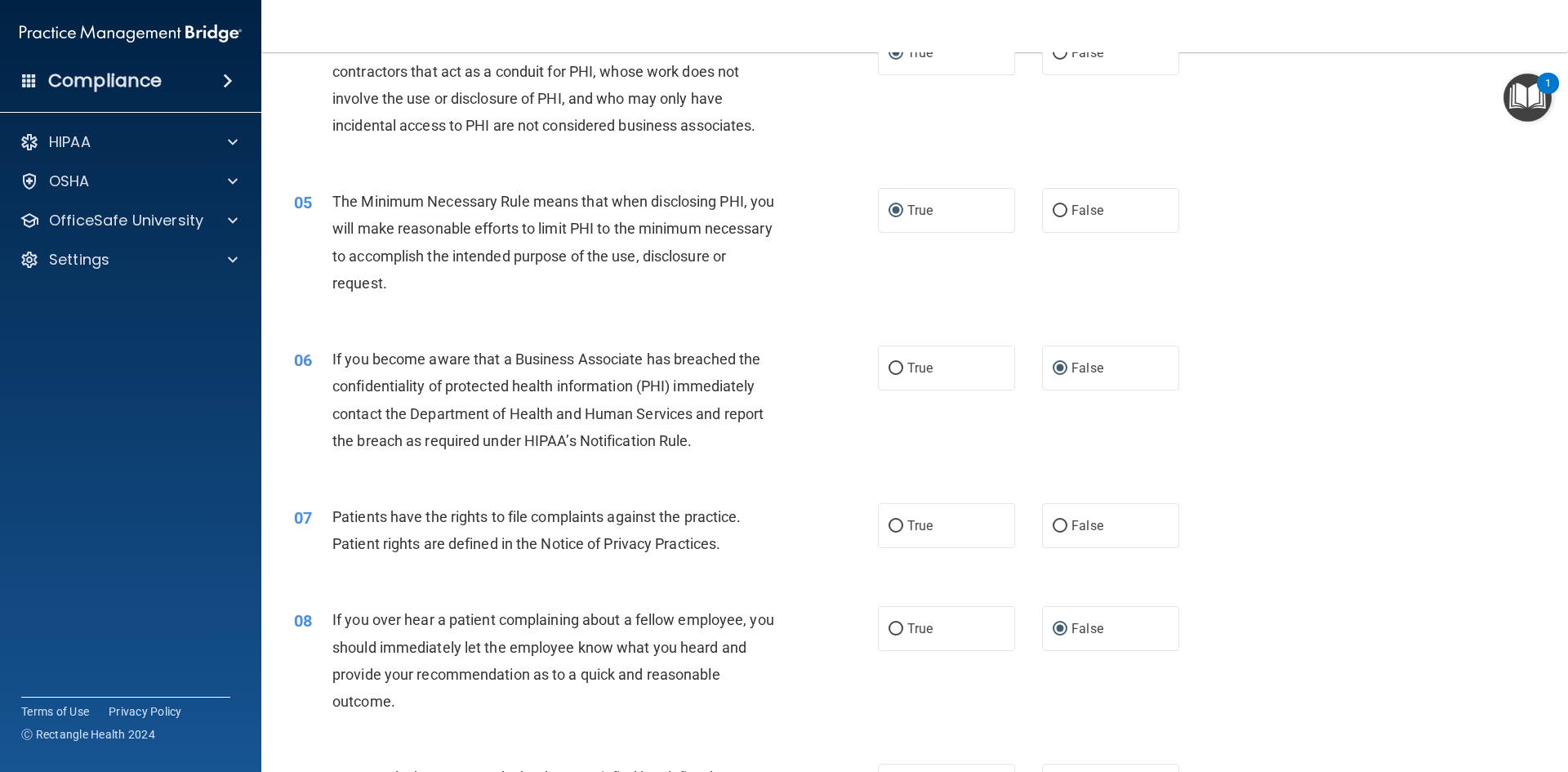
scroll to position [571, 0]
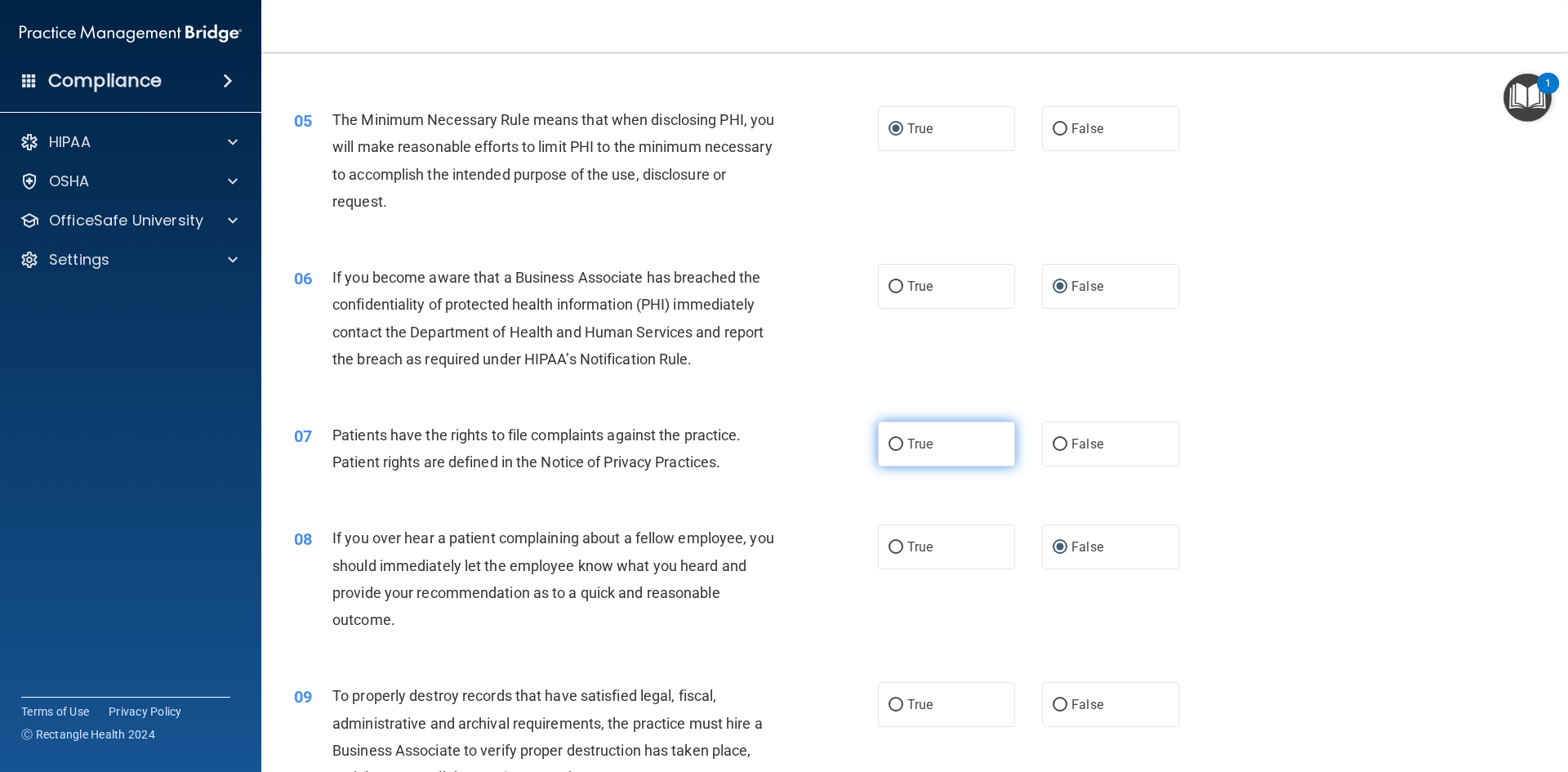
click at [894, 445] on input "True" at bounding box center [895, 445] width 15 height 12
radio input "true"
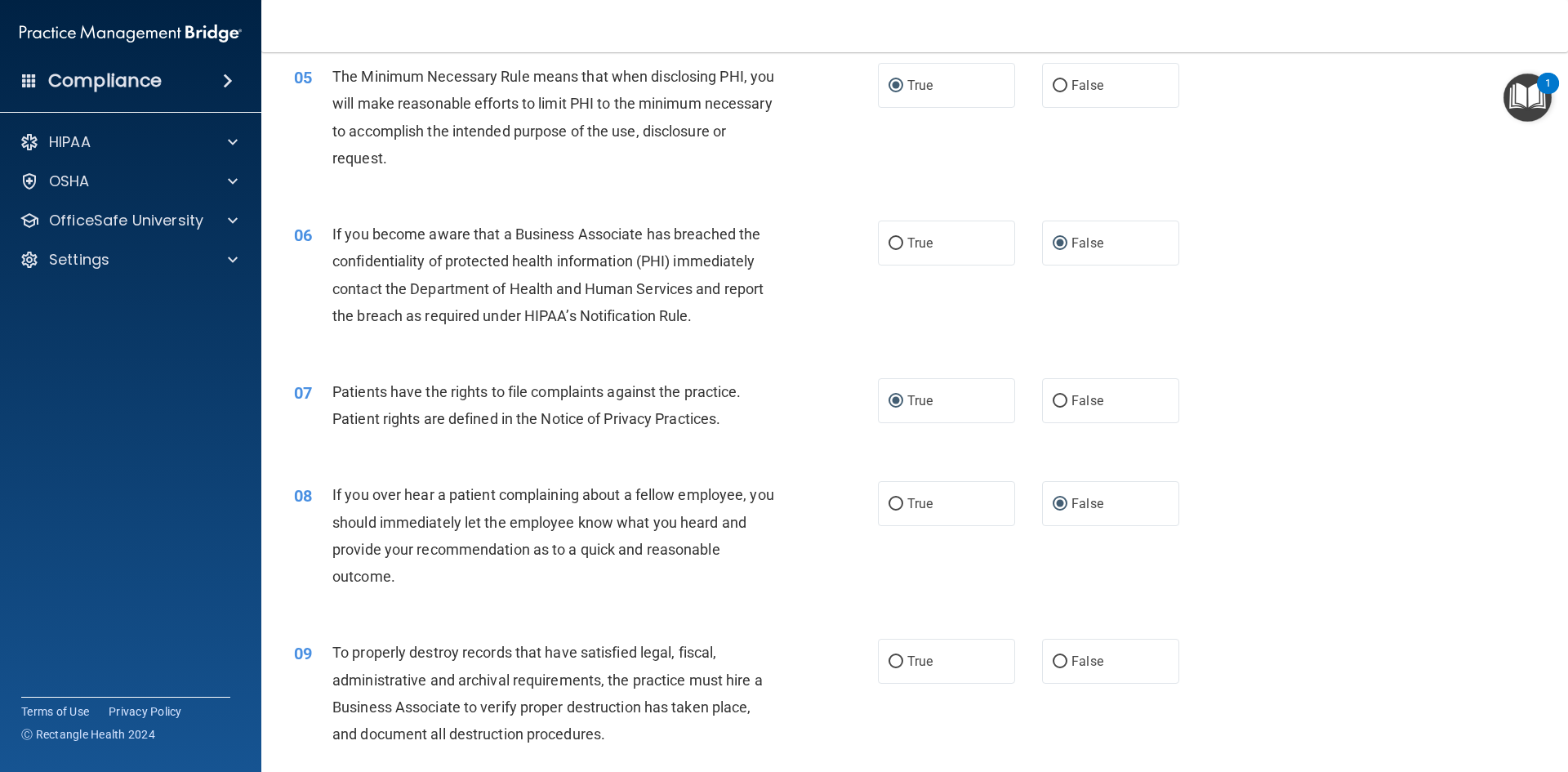
scroll to position [653, 0]
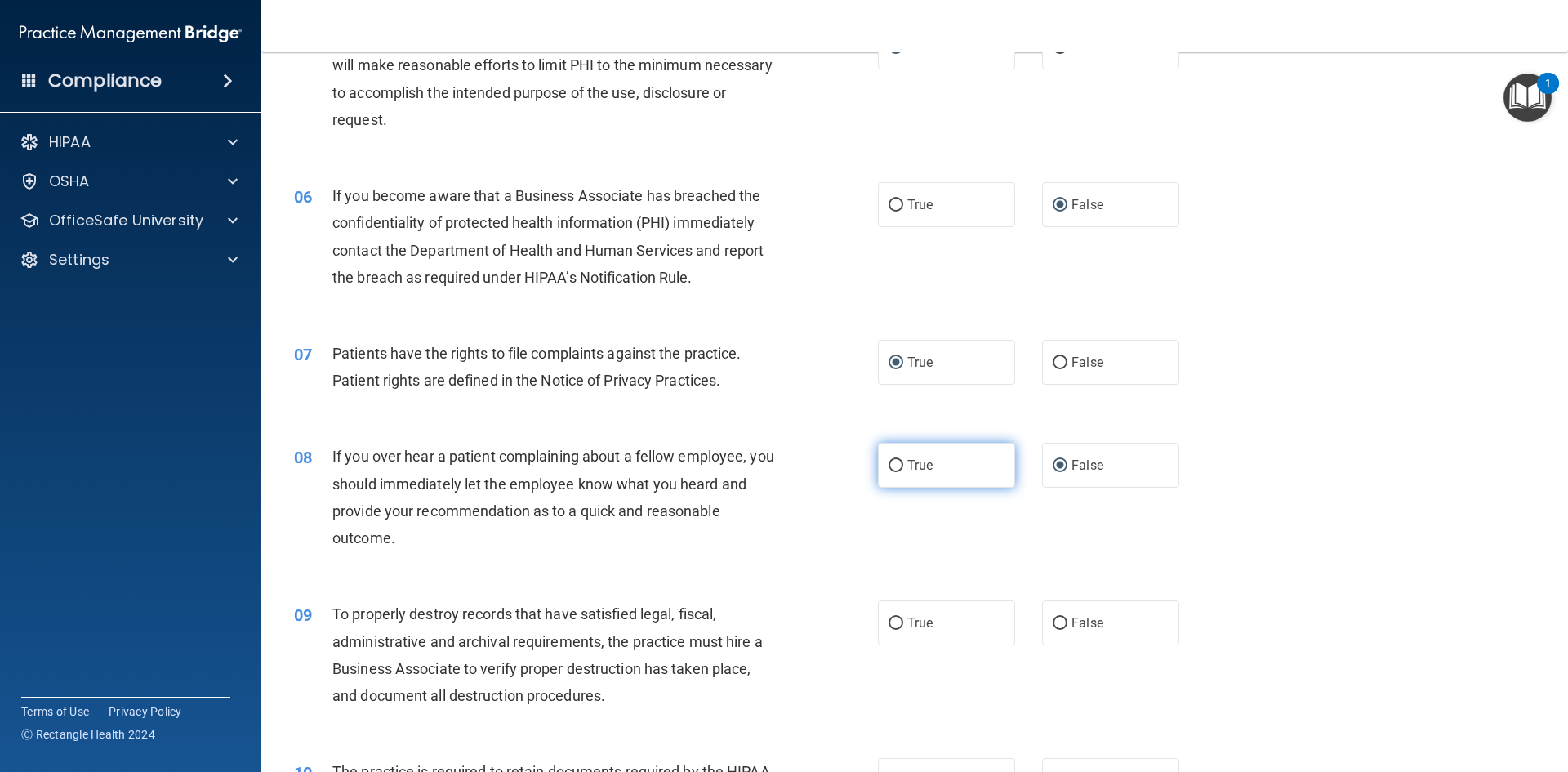
click at [889, 466] on input "True" at bounding box center [895, 466] width 15 height 12
radio input "true"
radio input "false"
click at [1053, 620] on input "False" at bounding box center [1060, 624] width 15 height 12
radio input "true"
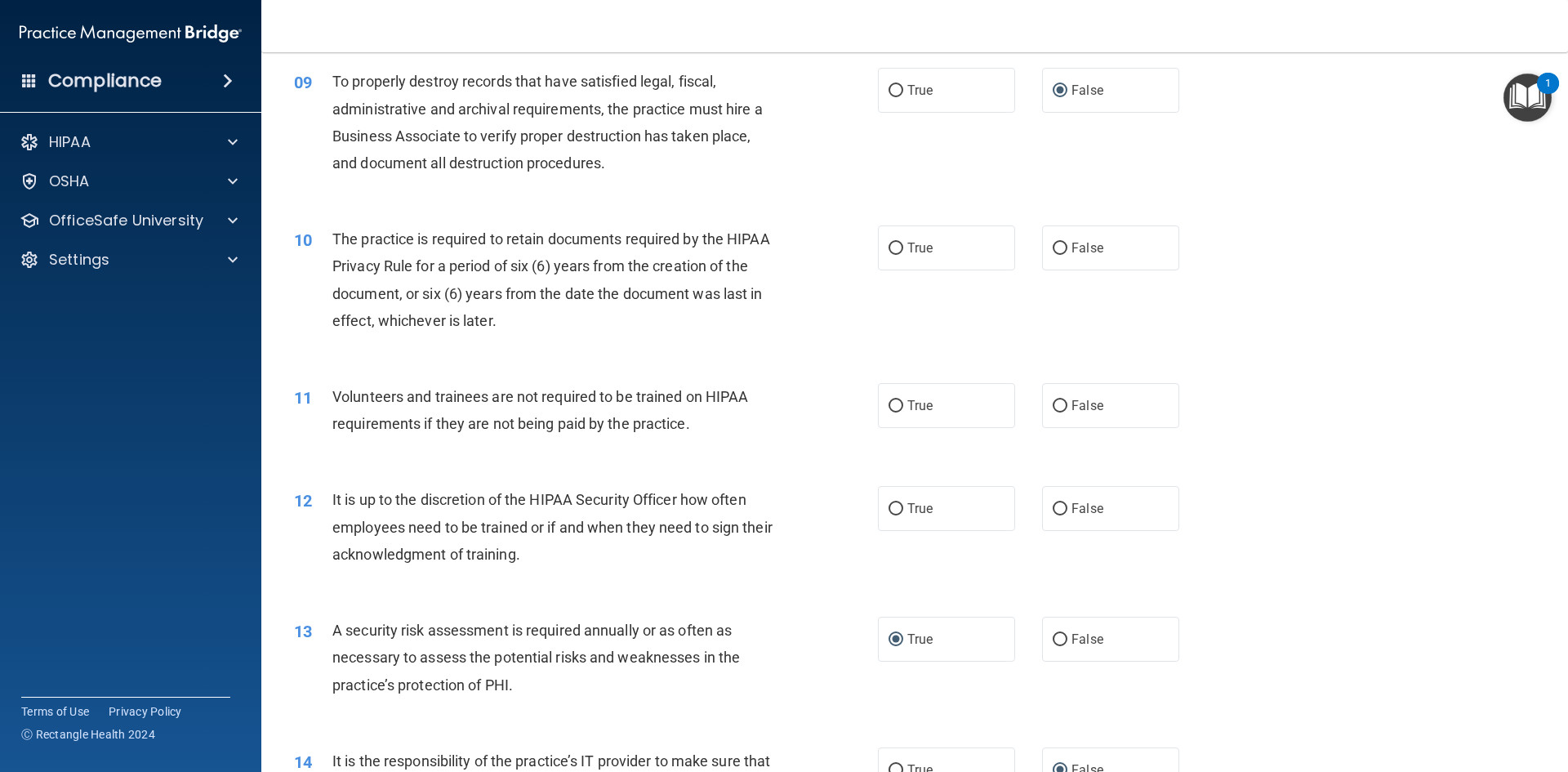
scroll to position [1226, 0]
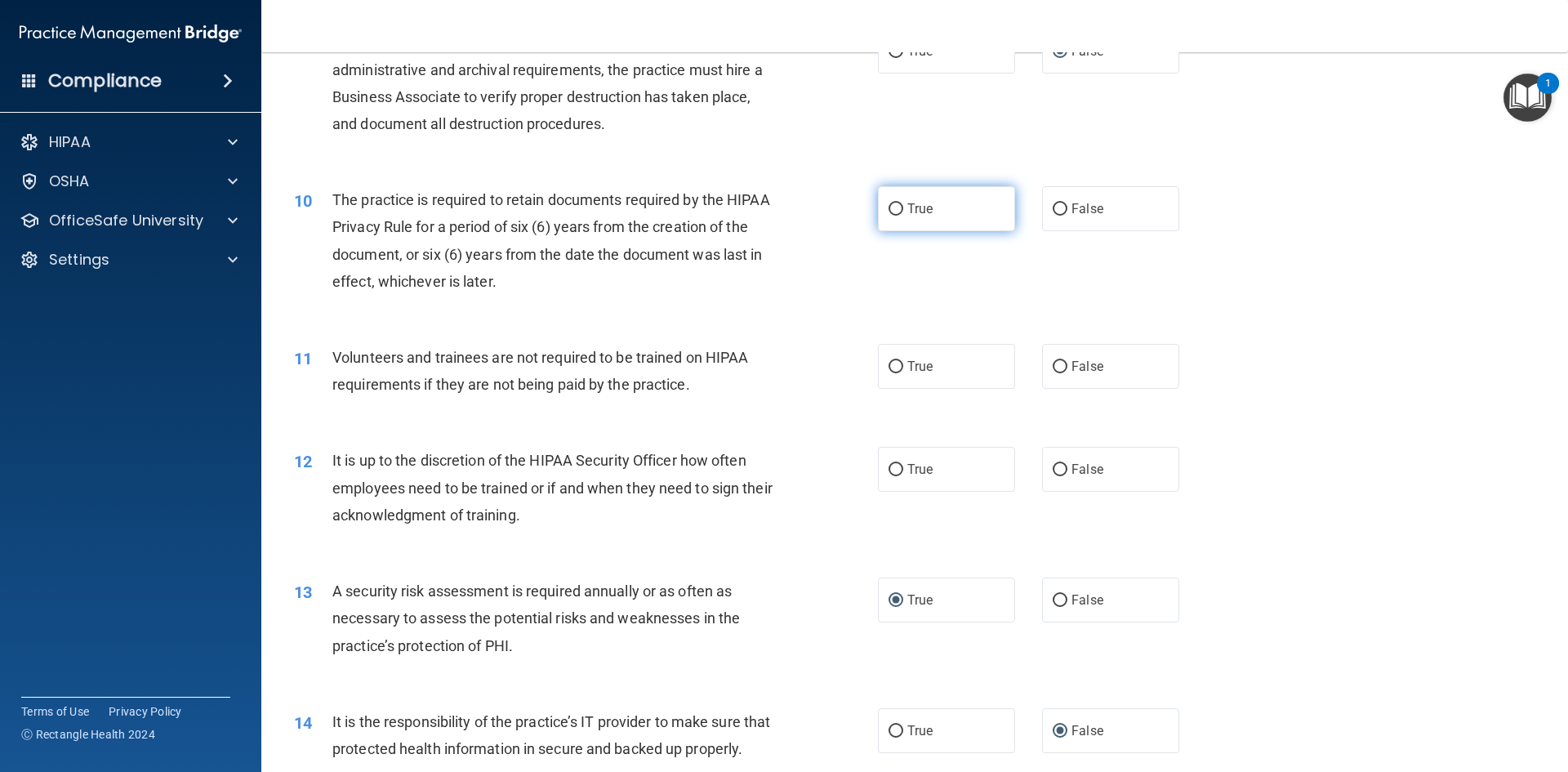
click at [892, 213] on input "True" at bounding box center [895, 209] width 15 height 12
radio input "true"
click at [889, 366] on input "True" at bounding box center [895, 367] width 15 height 12
radio input "true"
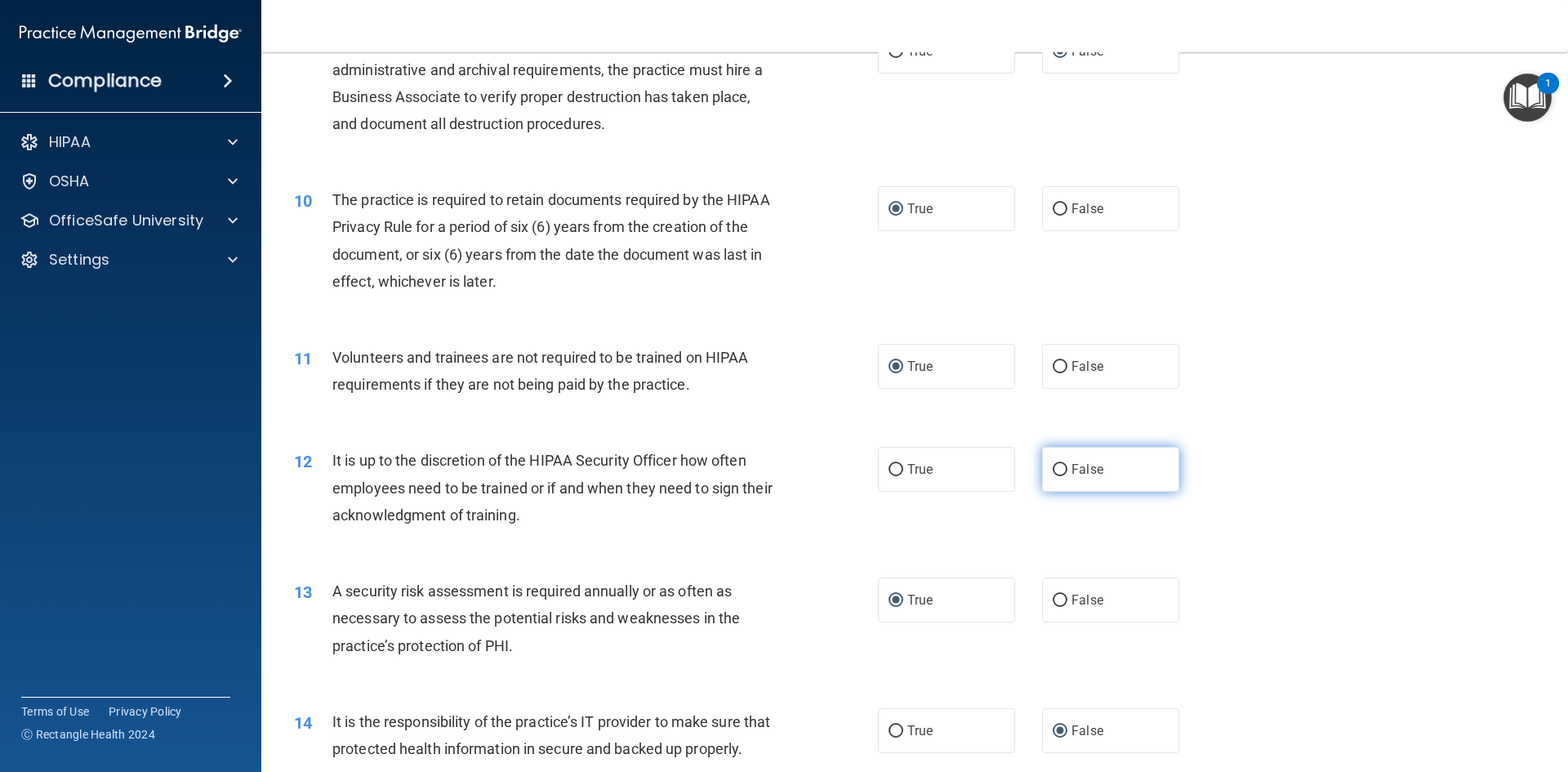
click at [1053, 470] on input "False" at bounding box center [1060, 470] width 15 height 12
radio input "true"
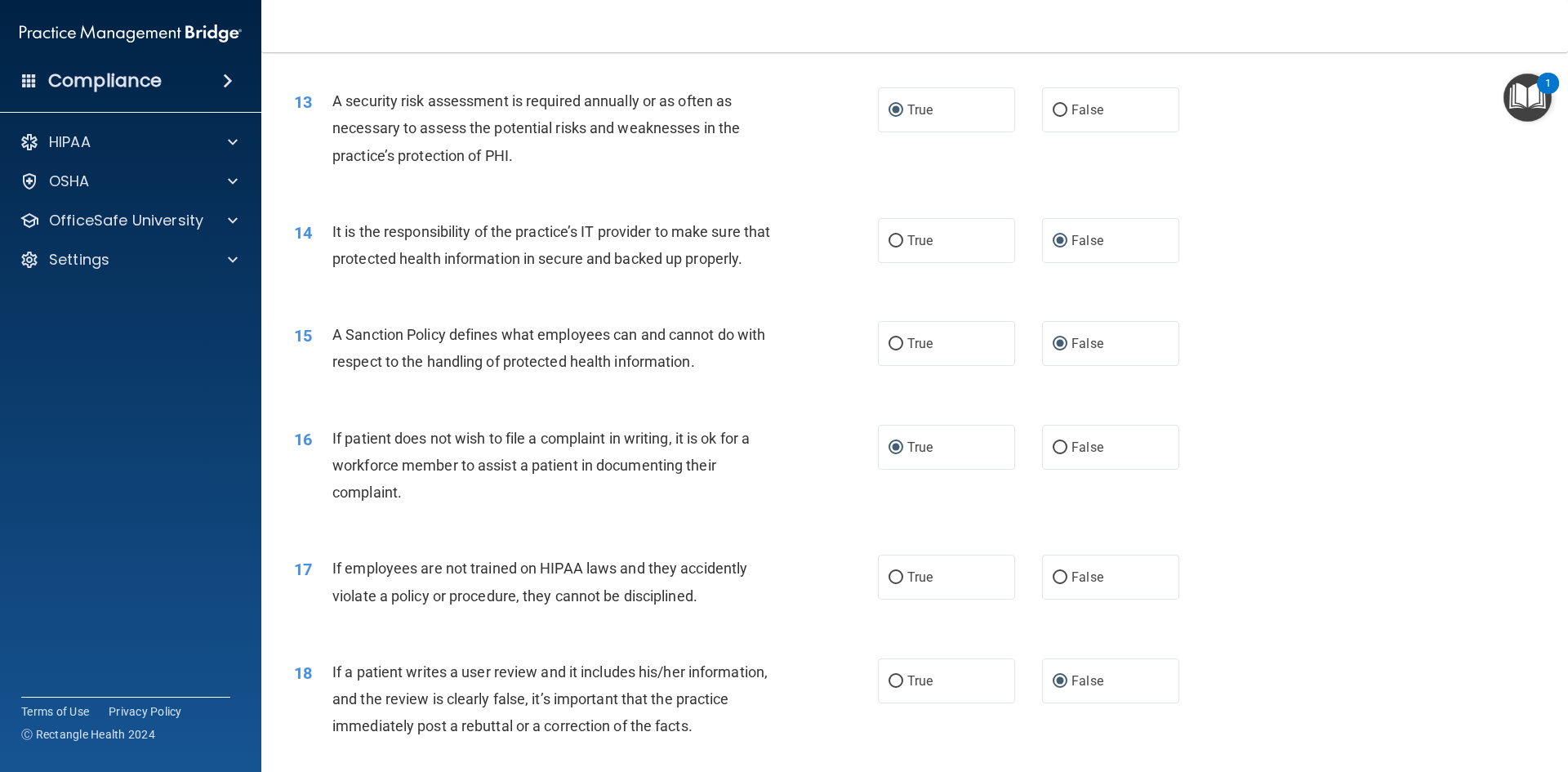
scroll to position [1797, 0]
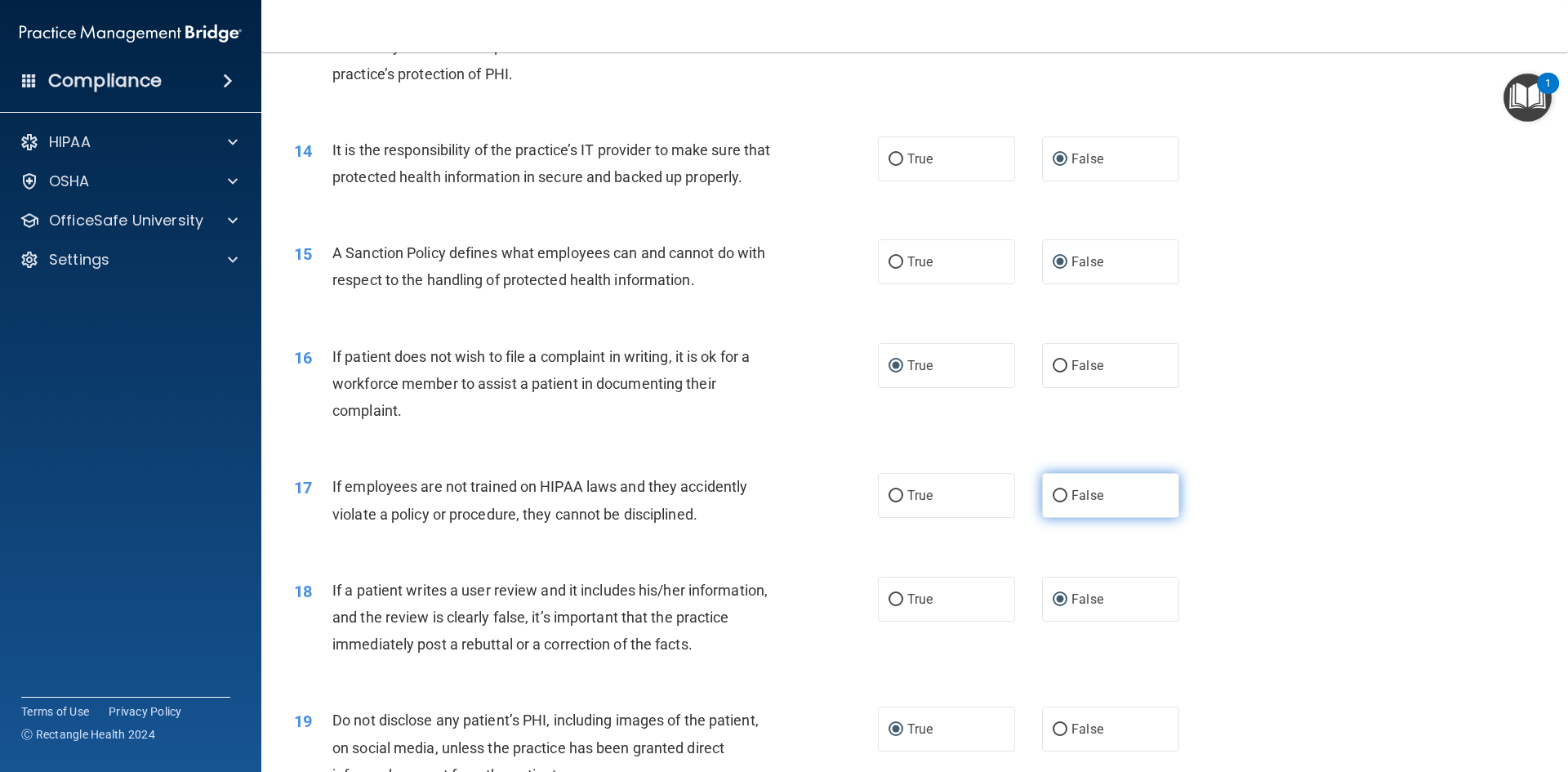
click at [1056, 515] on label "False" at bounding box center [1110, 496] width 137 height 45
click at [1056, 503] on input "False" at bounding box center [1060, 497] width 15 height 12
radio input "true"
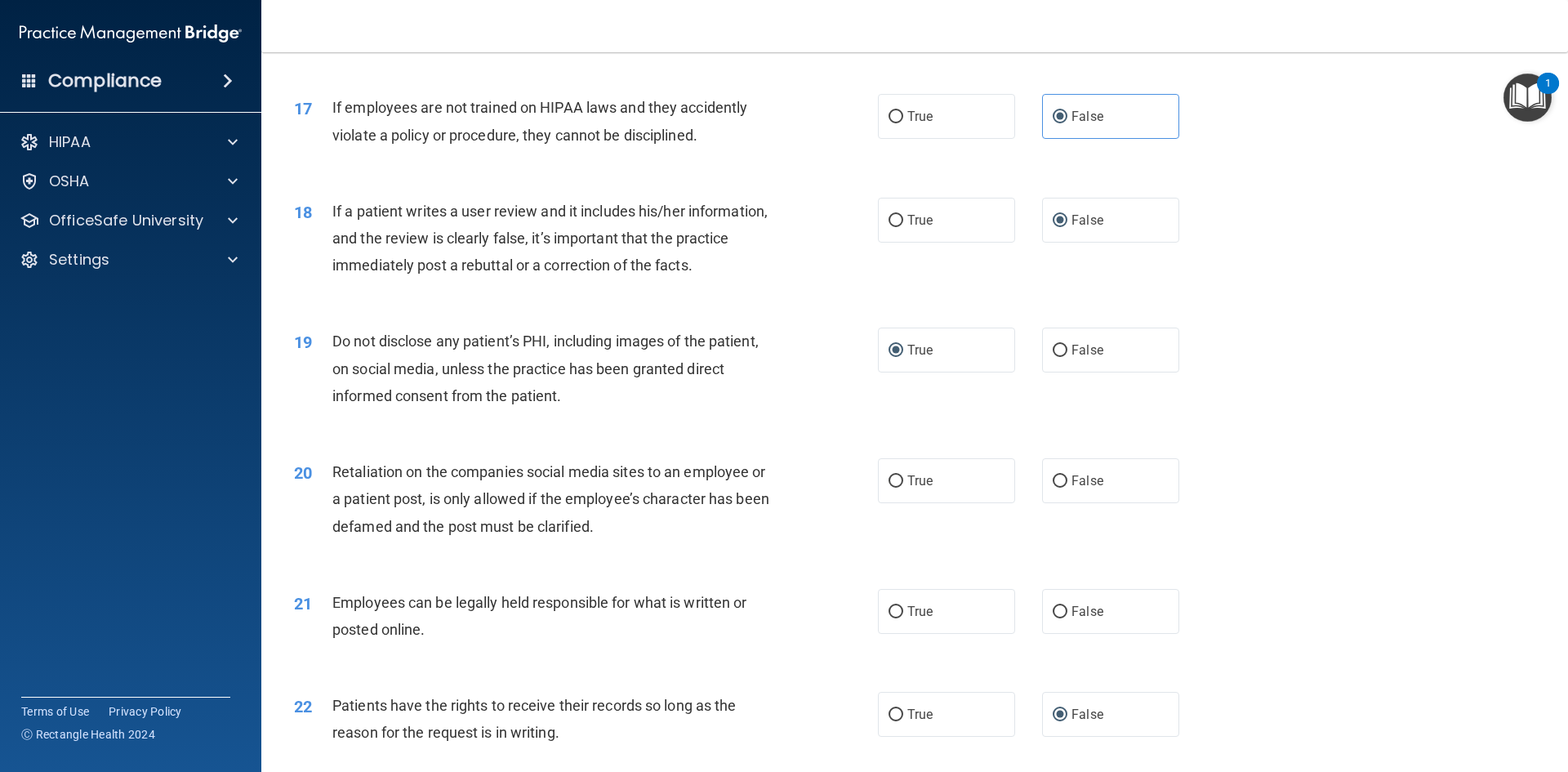
scroll to position [2206, 0]
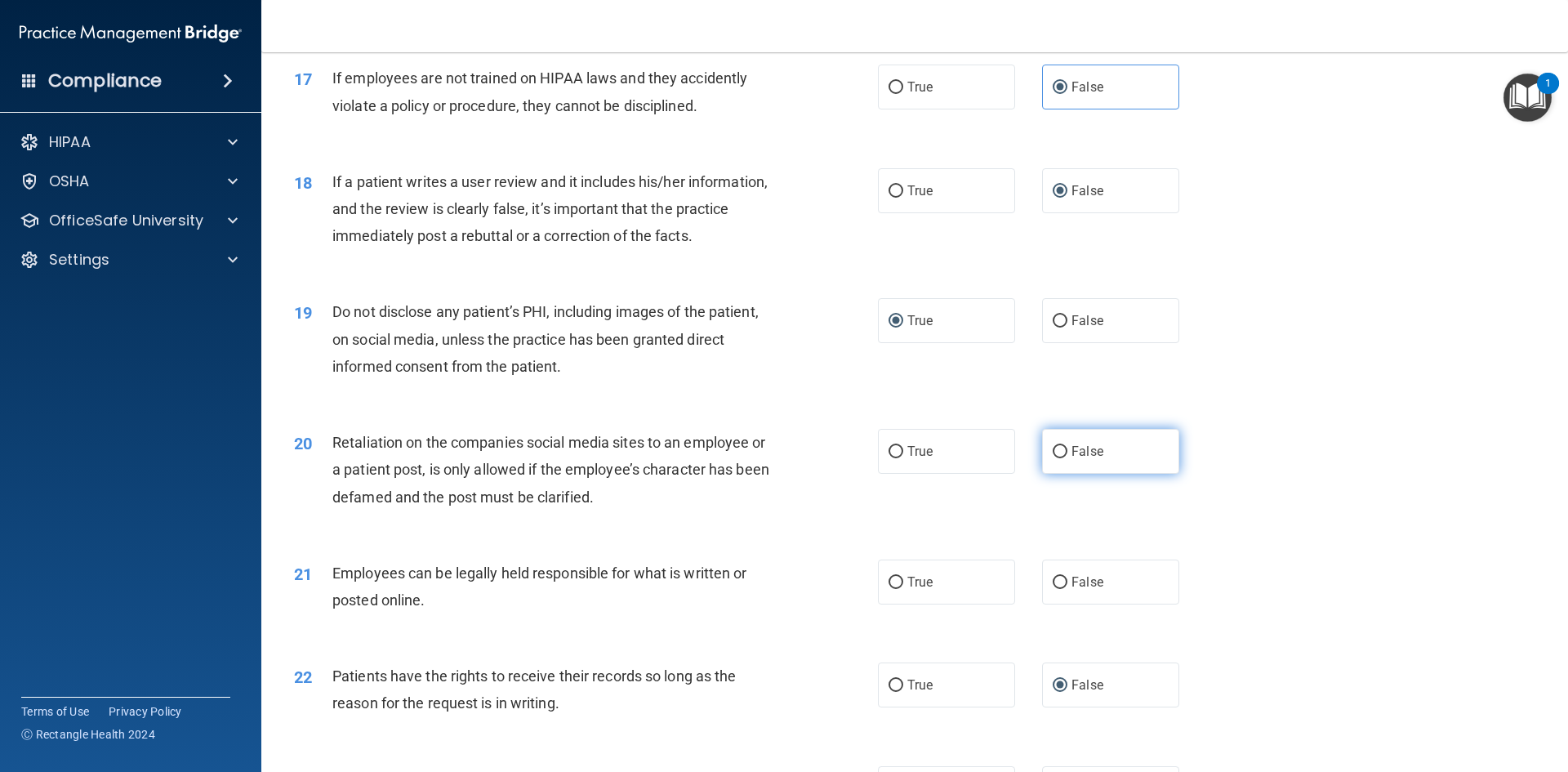
click at [1053, 459] on input "False" at bounding box center [1060, 452] width 15 height 12
radio input "true"
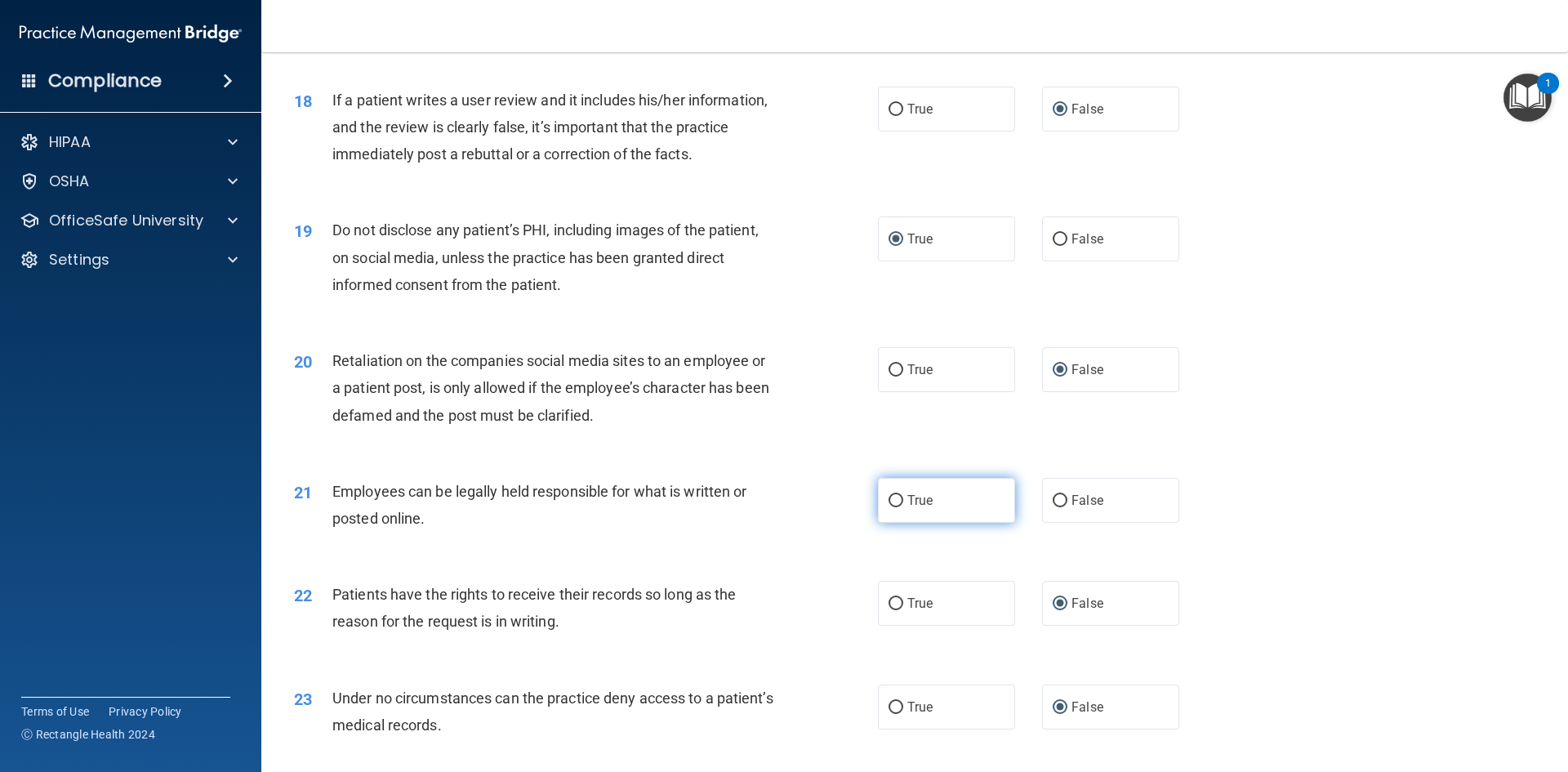
click at [893, 507] on input "True" at bounding box center [895, 501] width 15 height 12
radio input "true"
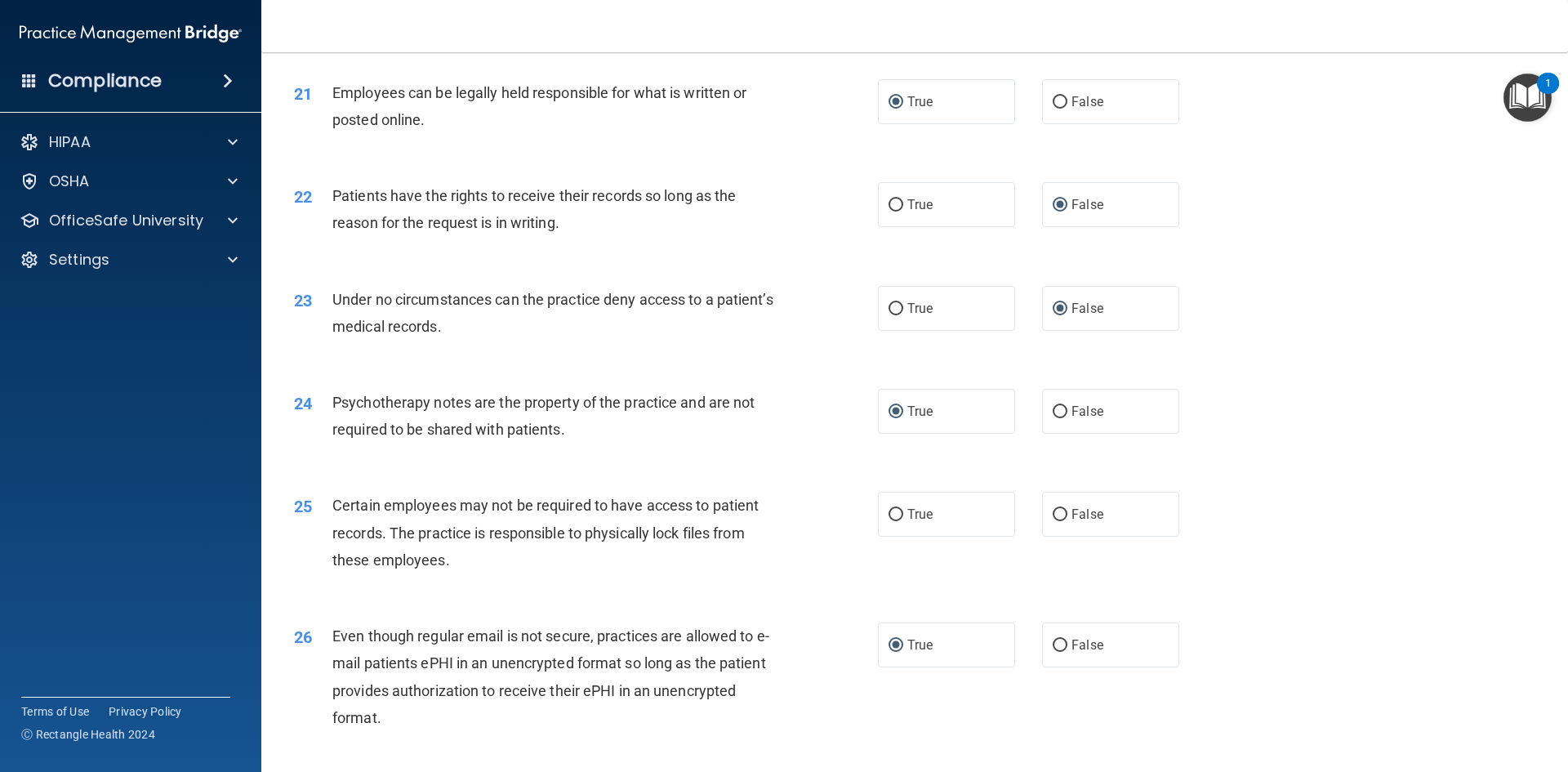
scroll to position [2696, 0]
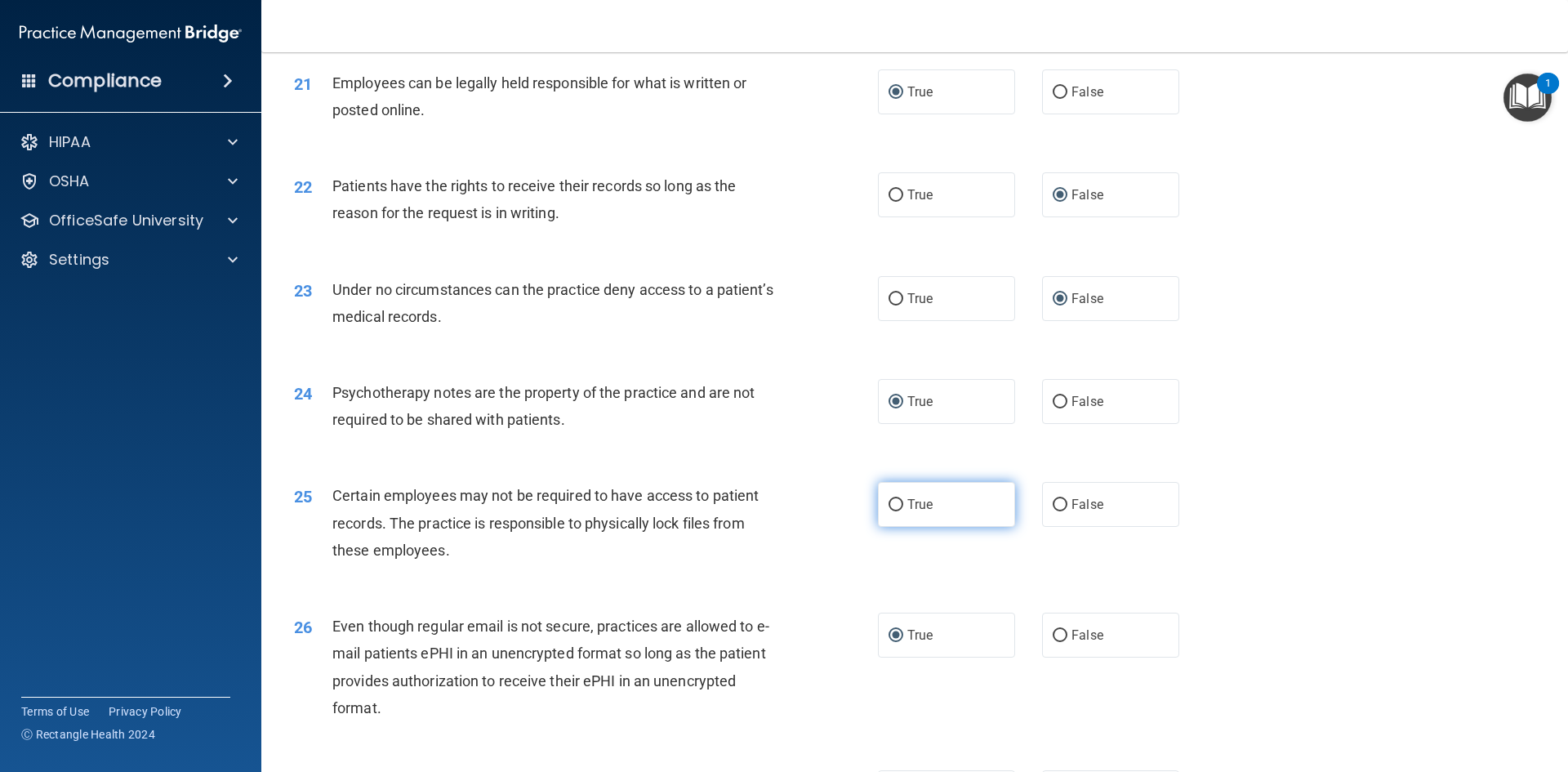
click at [898, 527] on label "True" at bounding box center [945, 504] width 137 height 45
click at [898, 511] on input "True" at bounding box center [895, 505] width 15 height 12
radio input "true"
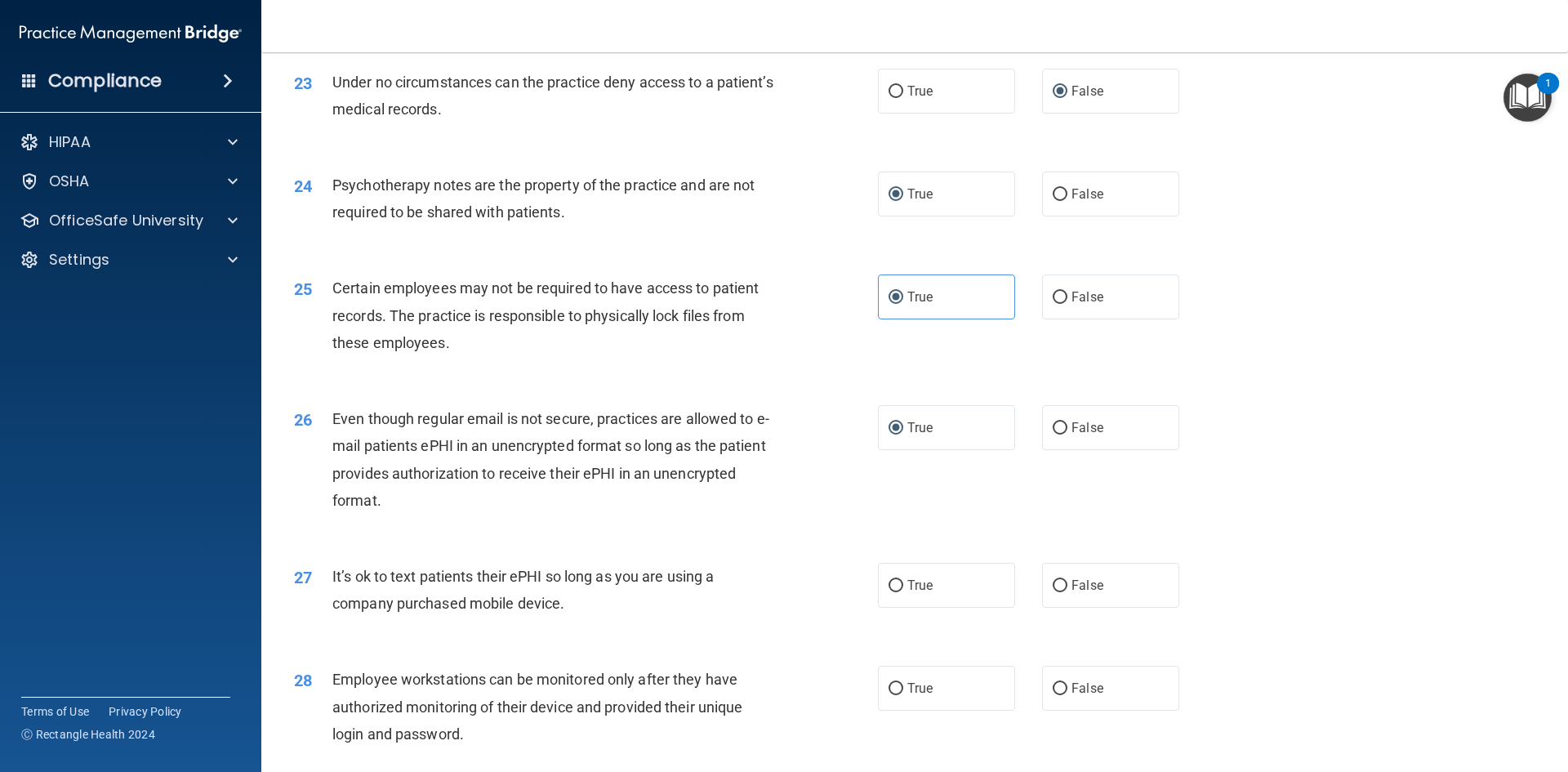
scroll to position [2941, 0]
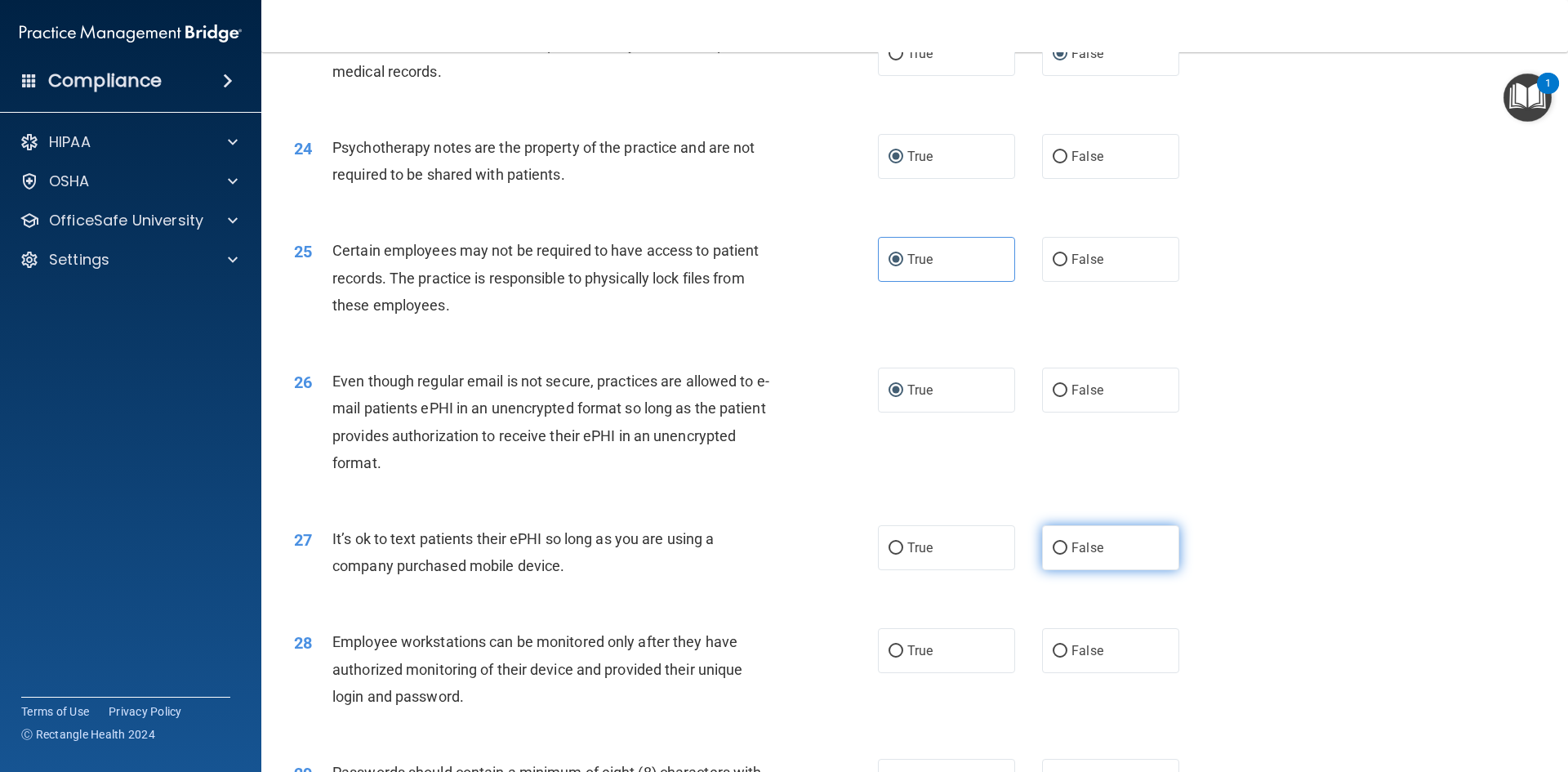
click at [1057, 555] on input "False" at bounding box center [1060, 548] width 15 height 12
radio input "true"
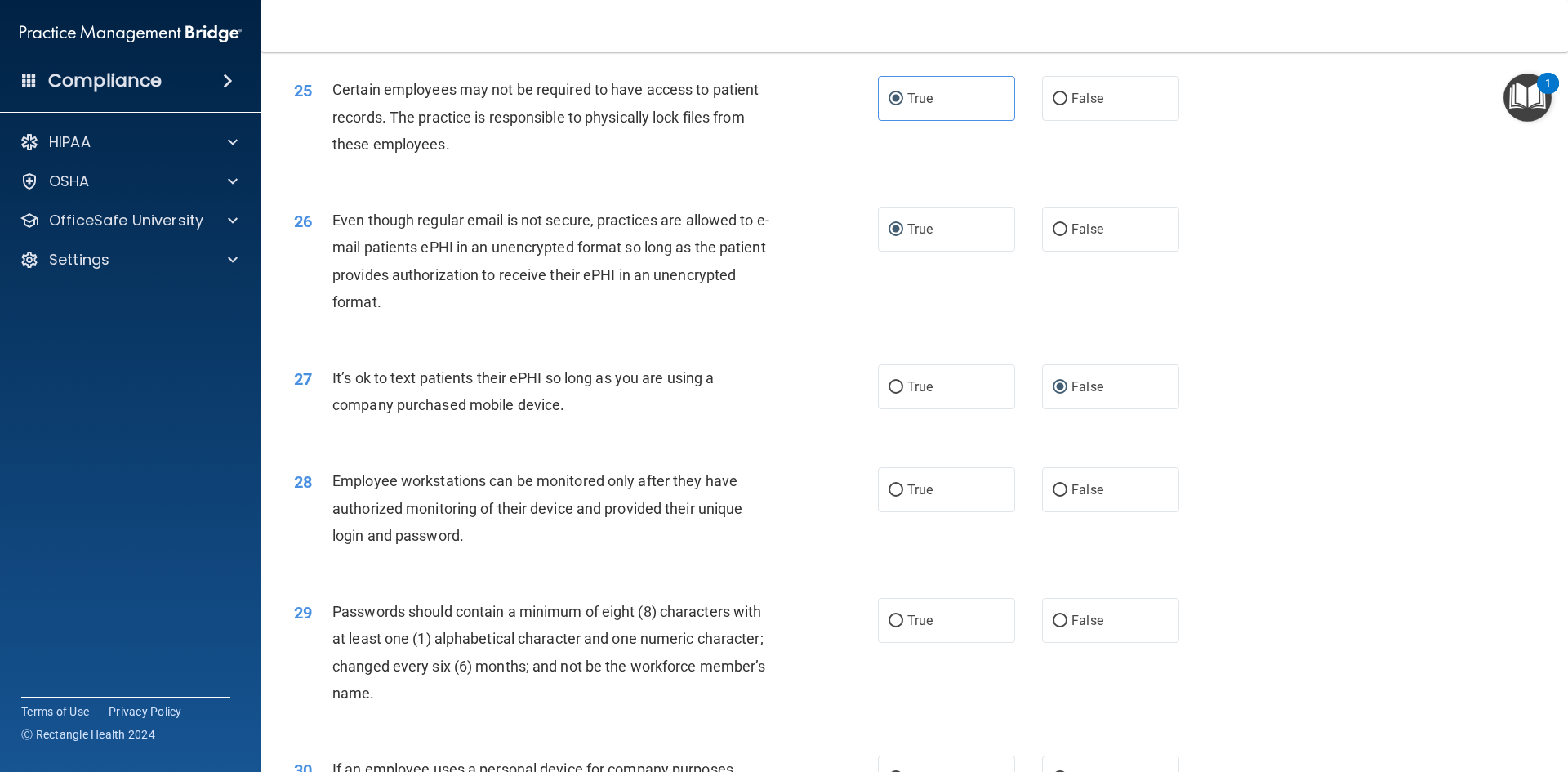
scroll to position [3104, 0]
click at [1053, 494] on input "False" at bounding box center [1060, 488] width 15 height 12
radio input "true"
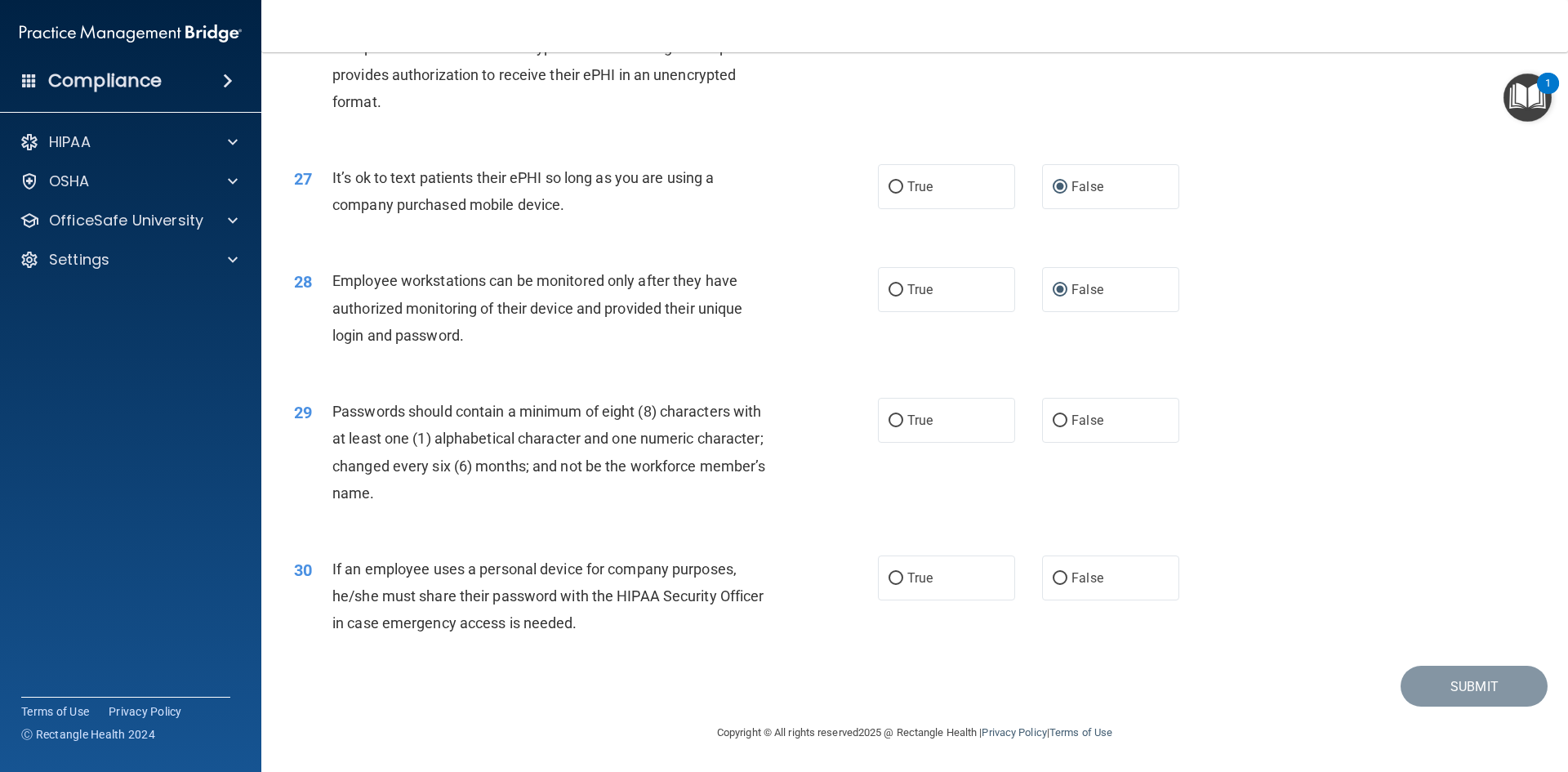
scroll to position [3329, 0]
click at [896, 420] on input "True" at bounding box center [895, 421] width 15 height 12
radio input "true"
click at [1053, 577] on input "False" at bounding box center [1060, 578] width 15 height 12
radio input "true"
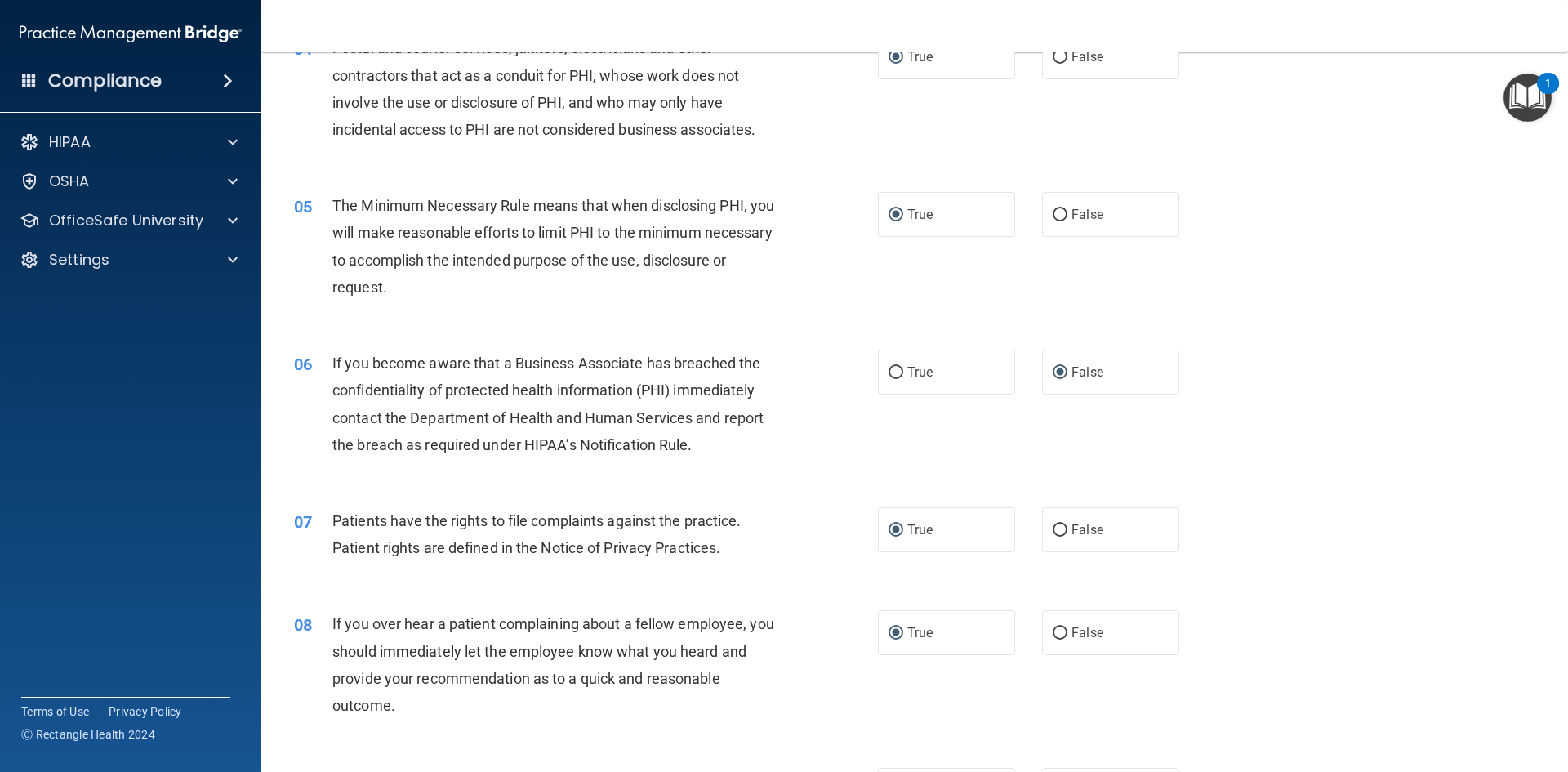
scroll to position [571, 0]
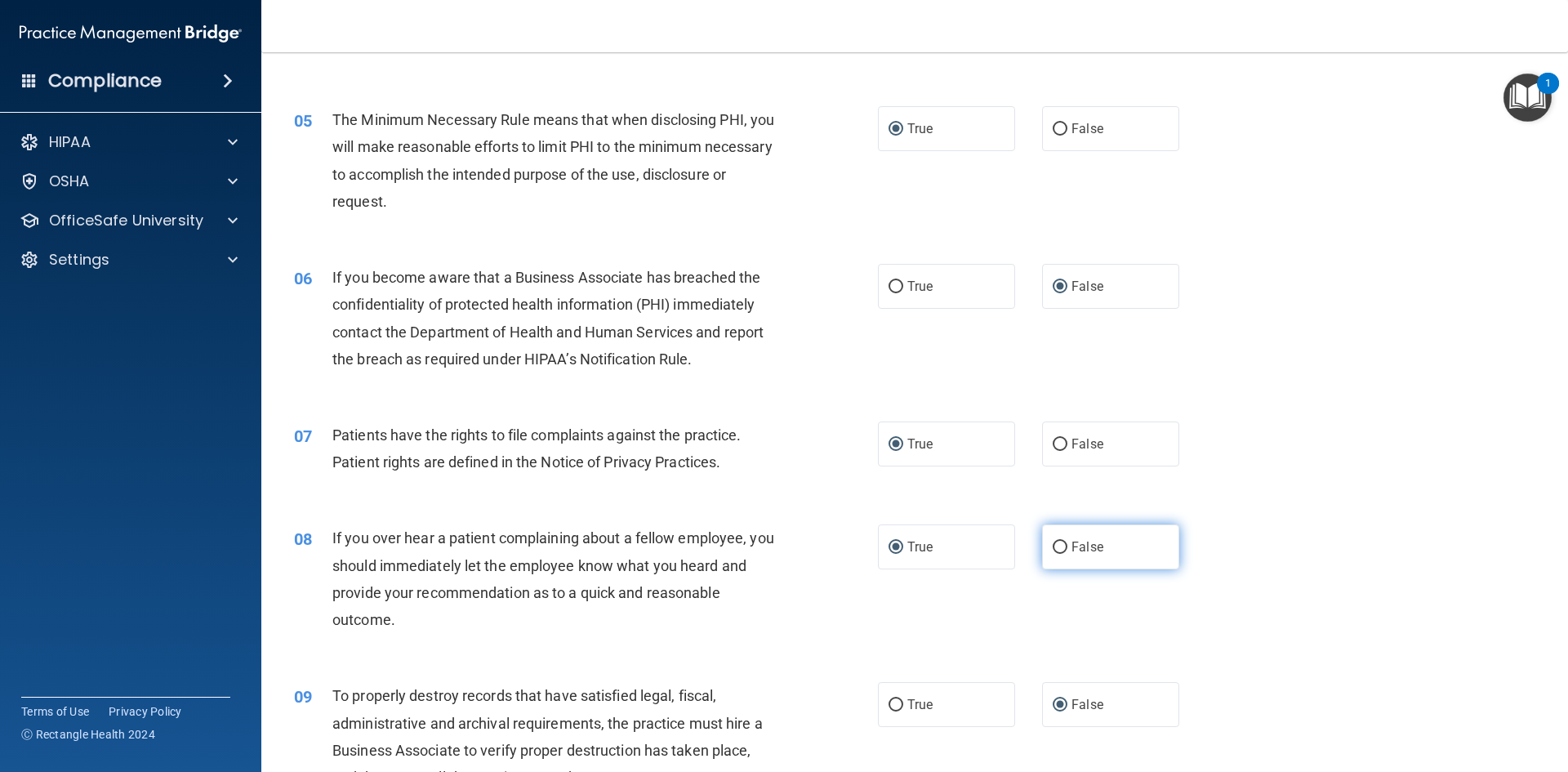
click at [1053, 548] on input "False" at bounding box center [1060, 547] width 15 height 12
radio input "true"
radio input "false"
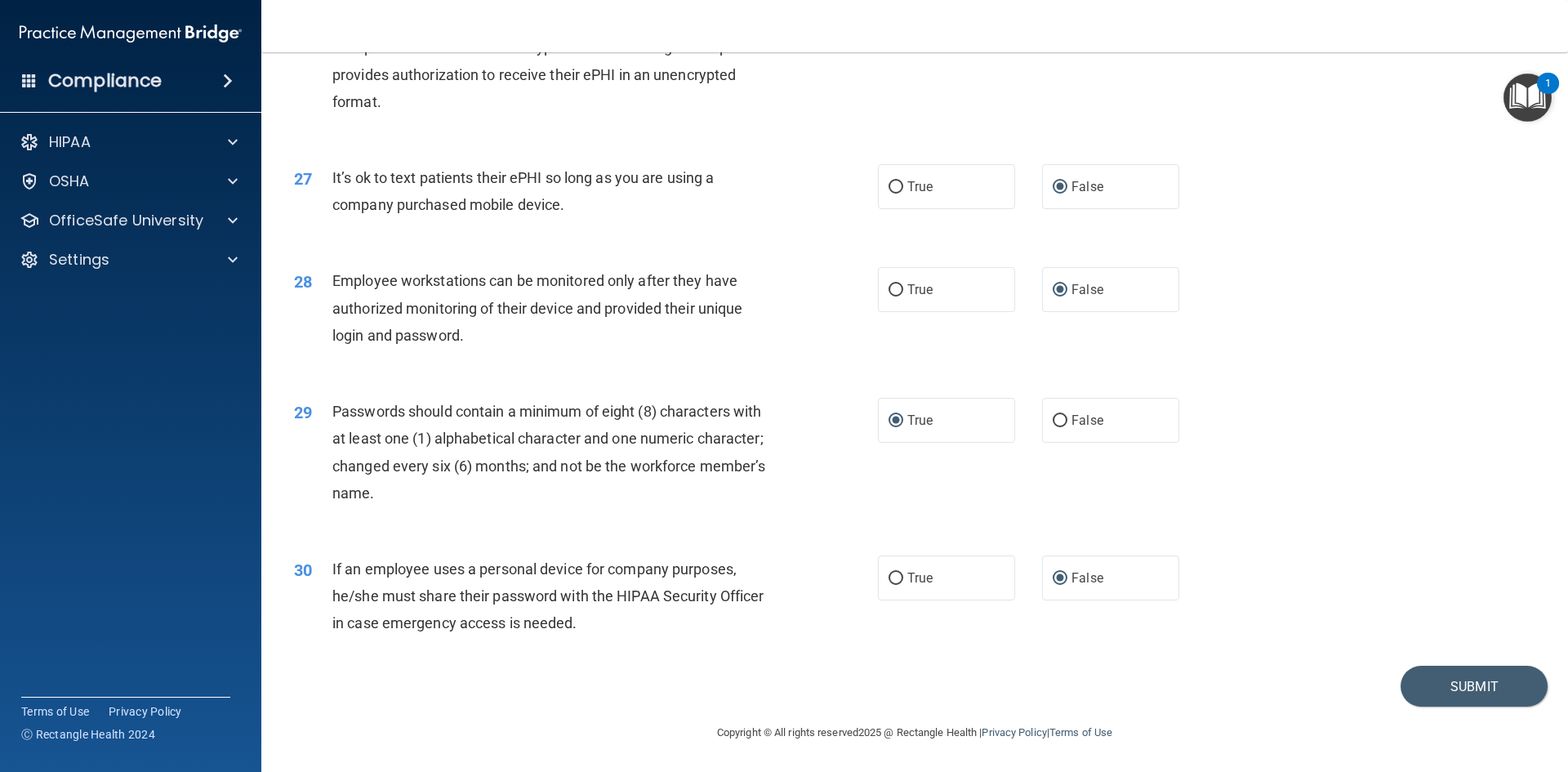
scroll to position [3329, 0]
click at [1437, 675] on button "Submit" at bounding box center [1473, 687] width 147 height 41
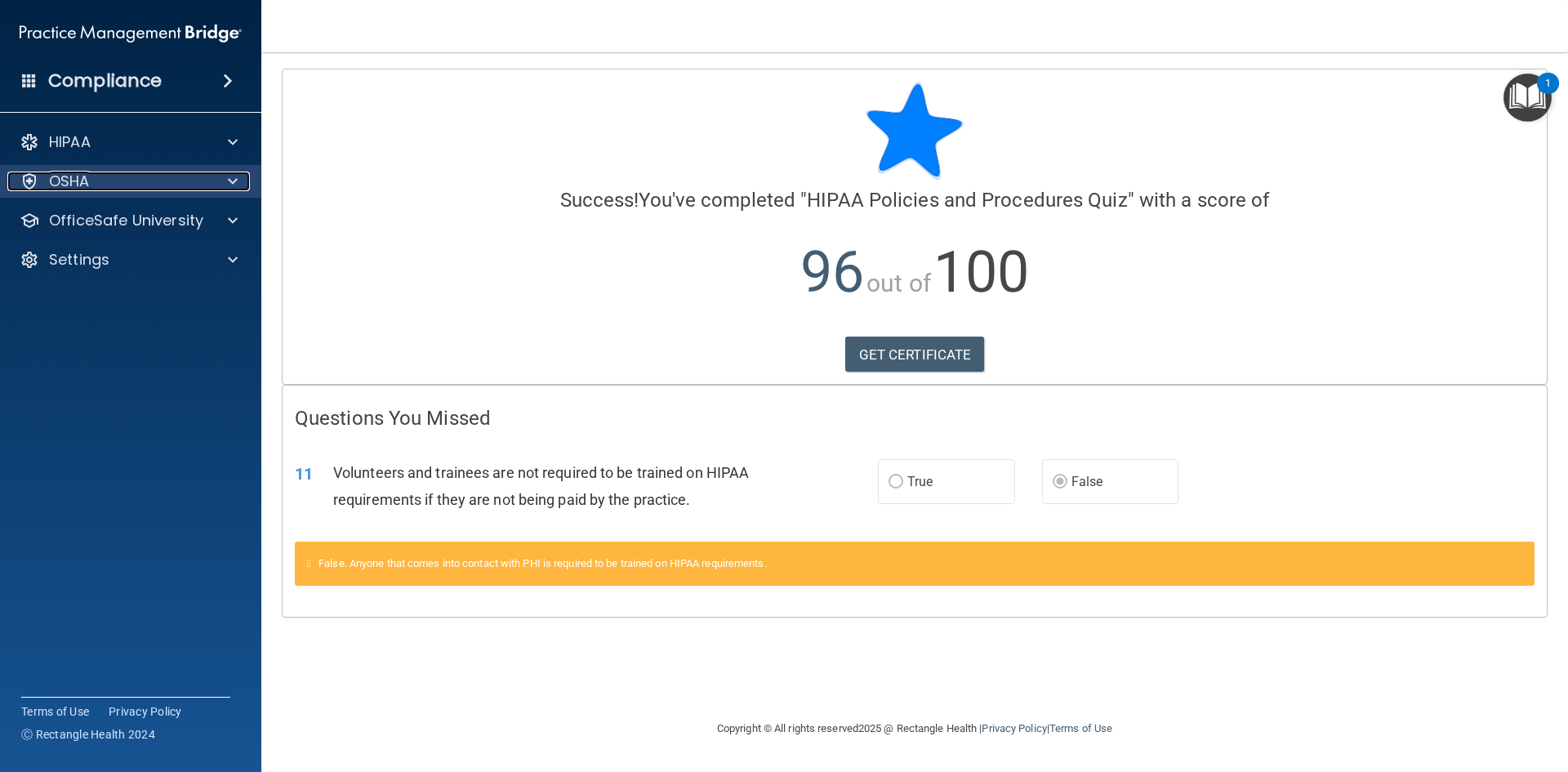
click at [65, 179] on p "OSHA" at bounding box center [69, 181] width 40 height 20
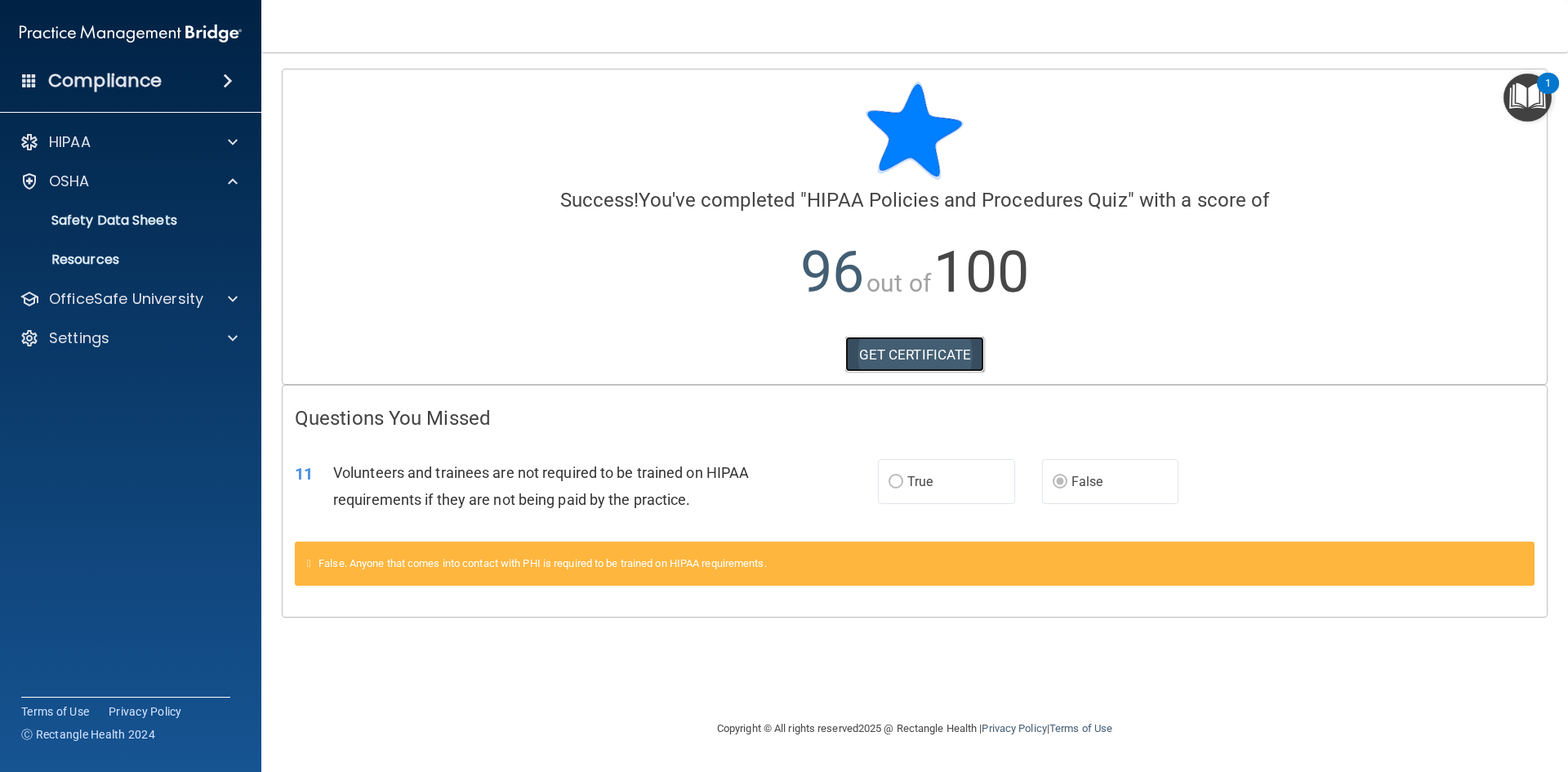
click at [914, 362] on link "GET CERTIFICATE" at bounding box center [914, 355] width 139 height 36
click at [101, 293] on p "OfficeSafe University" at bounding box center [126, 299] width 154 height 20
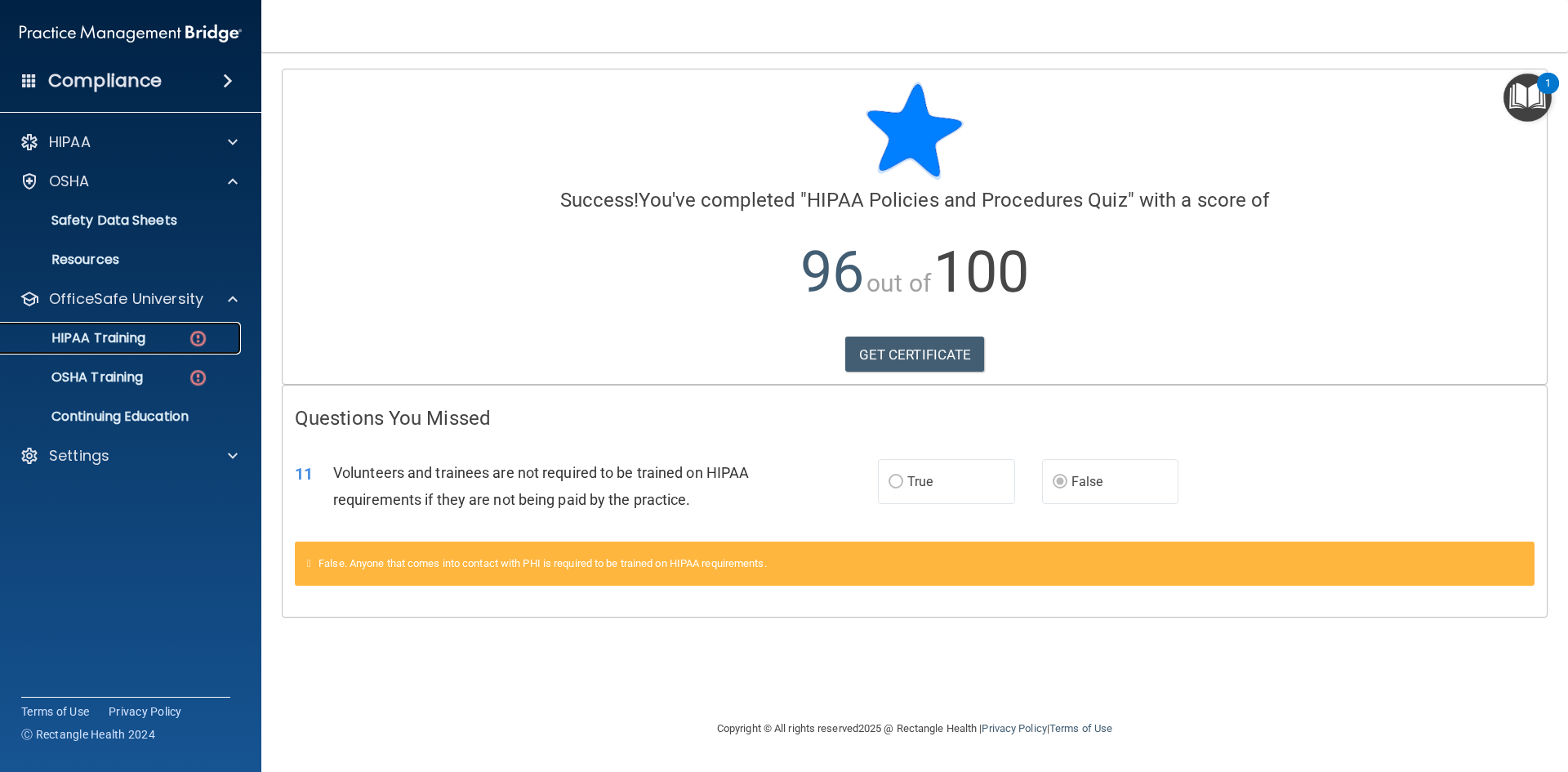
click at [120, 343] on p "HIPAA Training" at bounding box center [77, 337] width 135 height 16
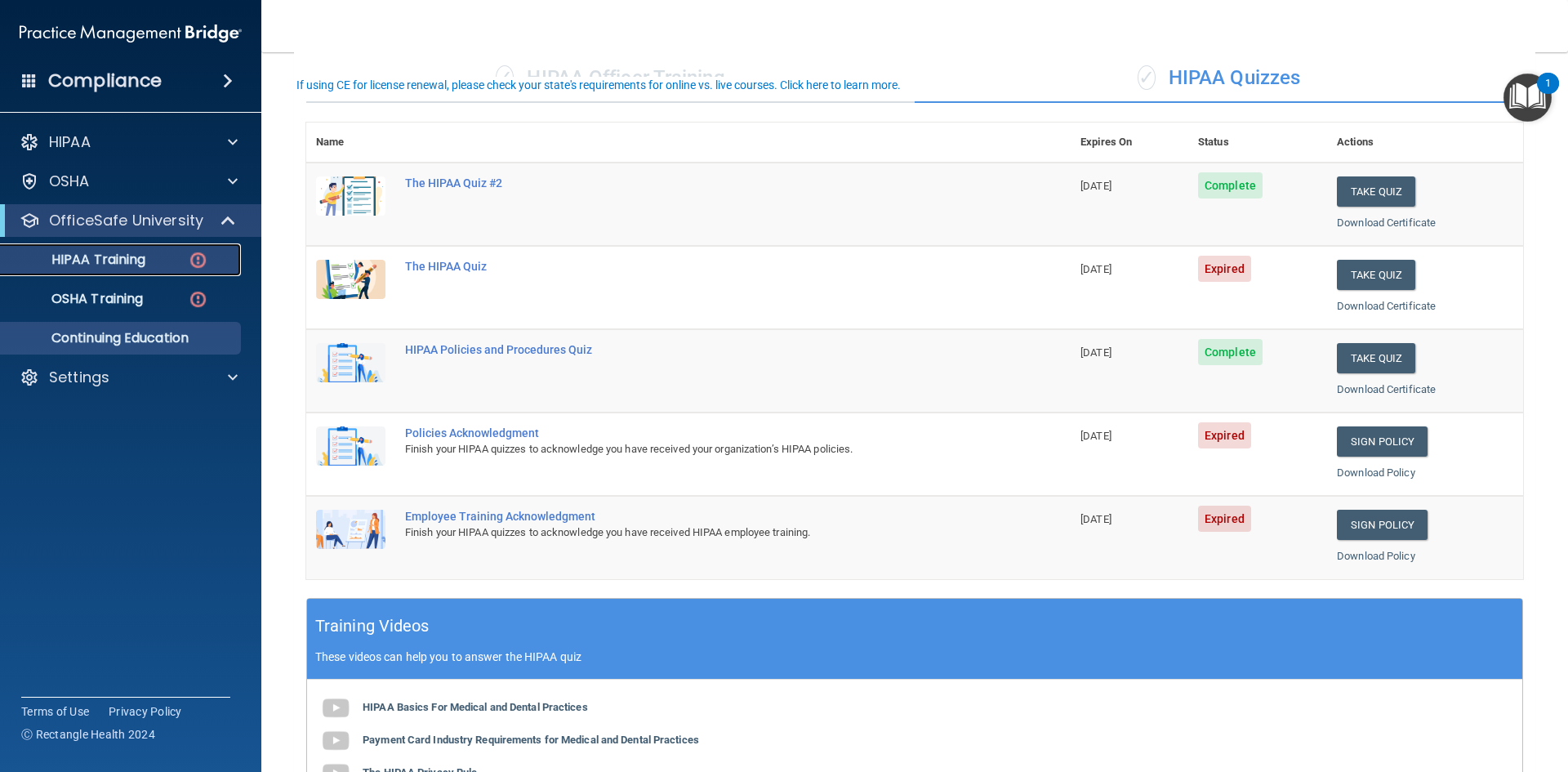
scroll to position [164, 0]
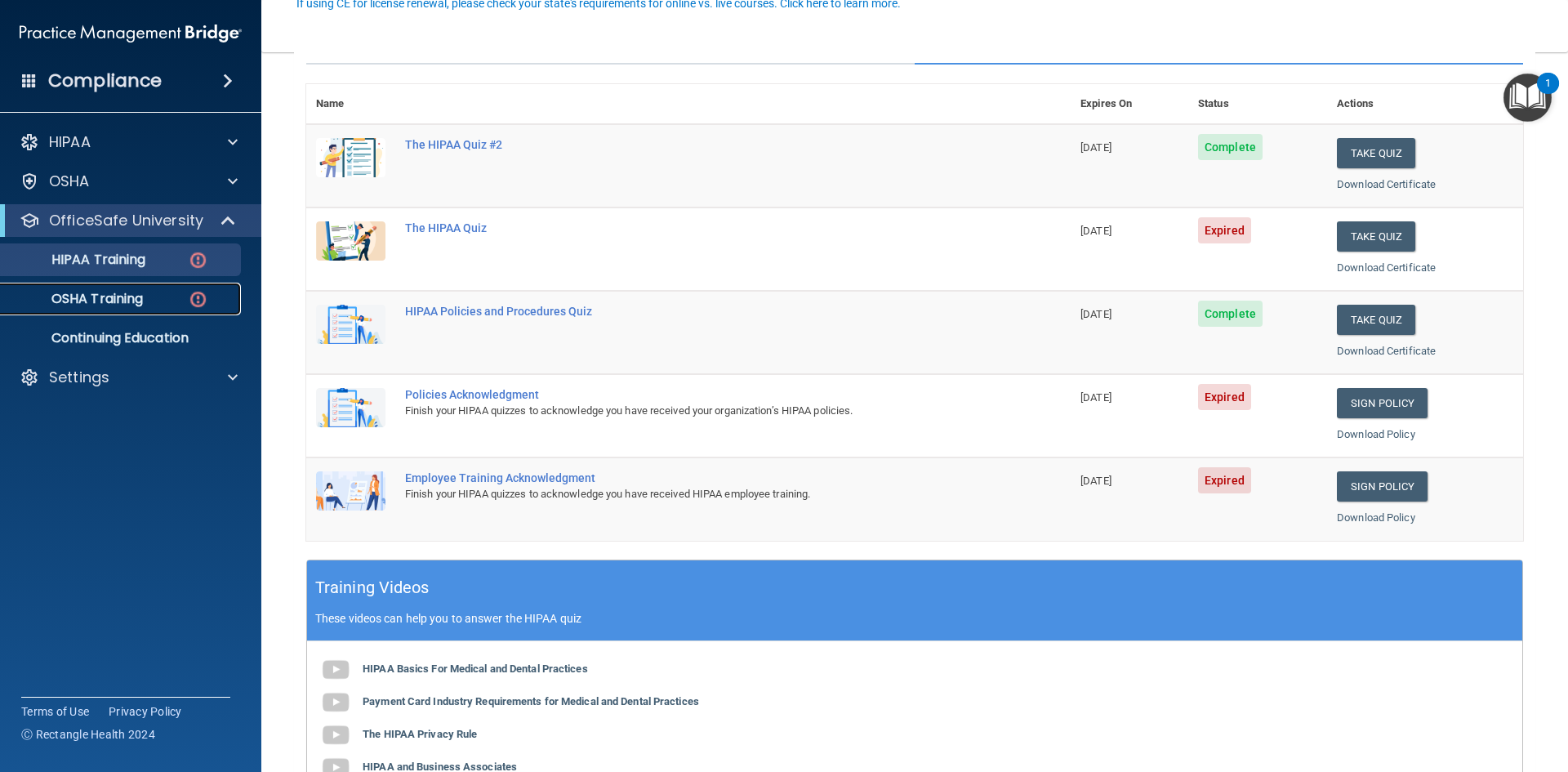
click at [104, 295] on p "OSHA Training" at bounding box center [77, 299] width 132 height 16
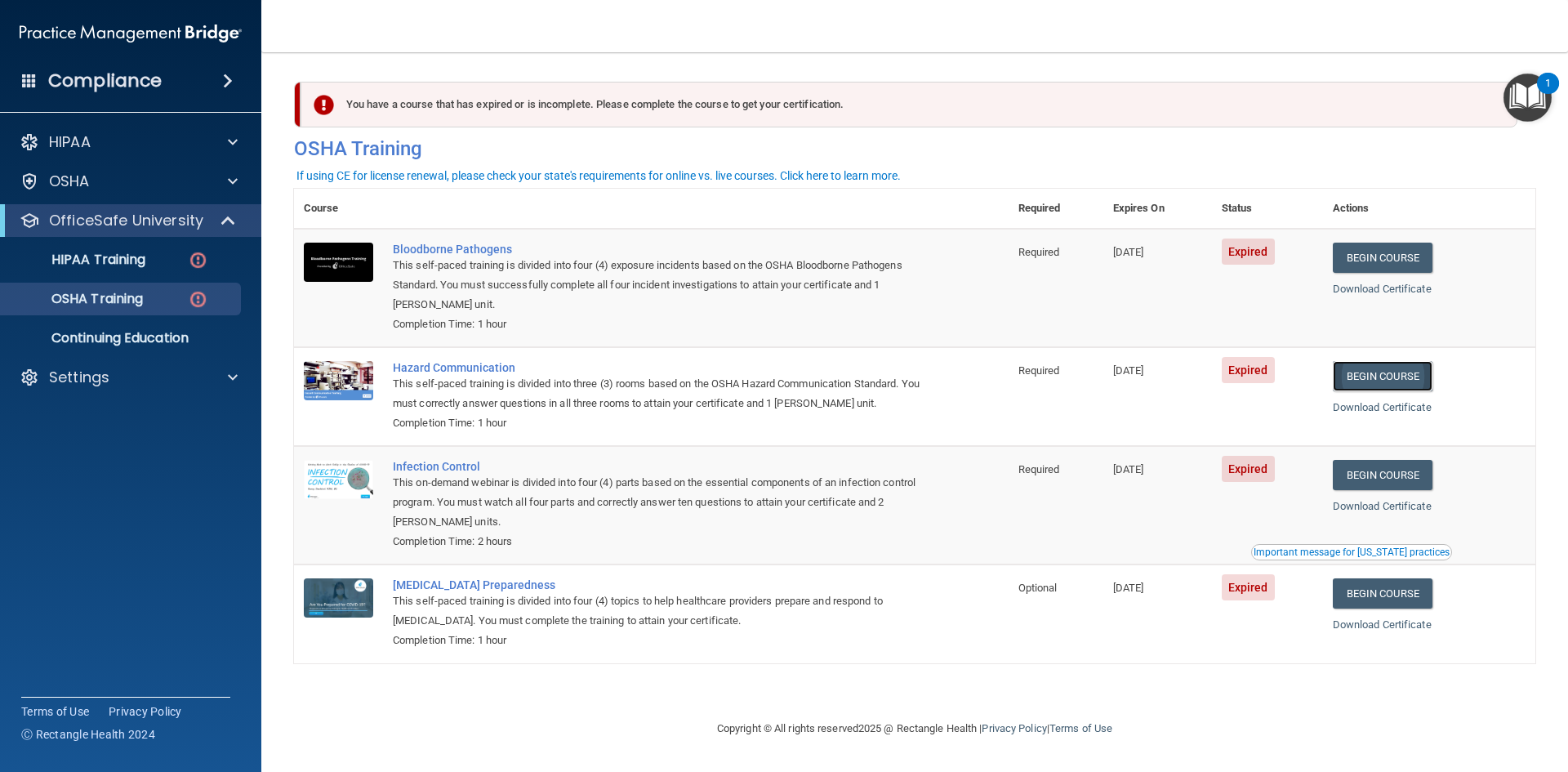
click at [1392, 363] on link "Begin Course" at bounding box center [1382, 376] width 100 height 30
click at [1382, 372] on link "Begin Course" at bounding box center [1382, 376] width 100 height 30
click at [1374, 256] on link "Begin Course" at bounding box center [1382, 257] width 100 height 30
click at [1385, 256] on link "Begin Course" at bounding box center [1382, 257] width 100 height 30
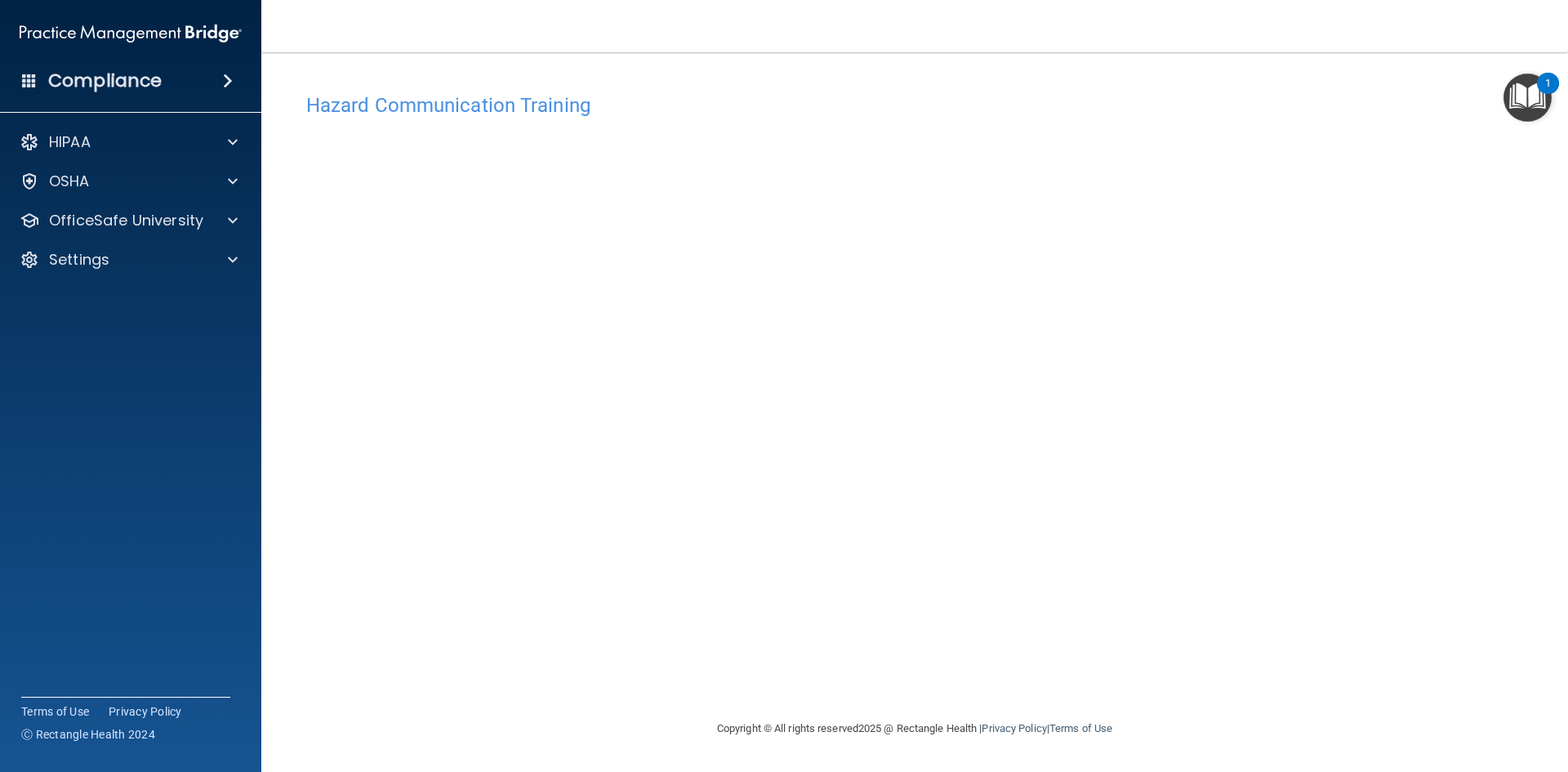
drag, startPoint x: 1169, startPoint y: 606, endPoint x: 1199, endPoint y: 760, distance: 156.9
click at [1199, 760] on main "Hazard Communication Training This course doesn’t expire until 08/26/2025. Are …" at bounding box center [914, 412] width 1307 height 720
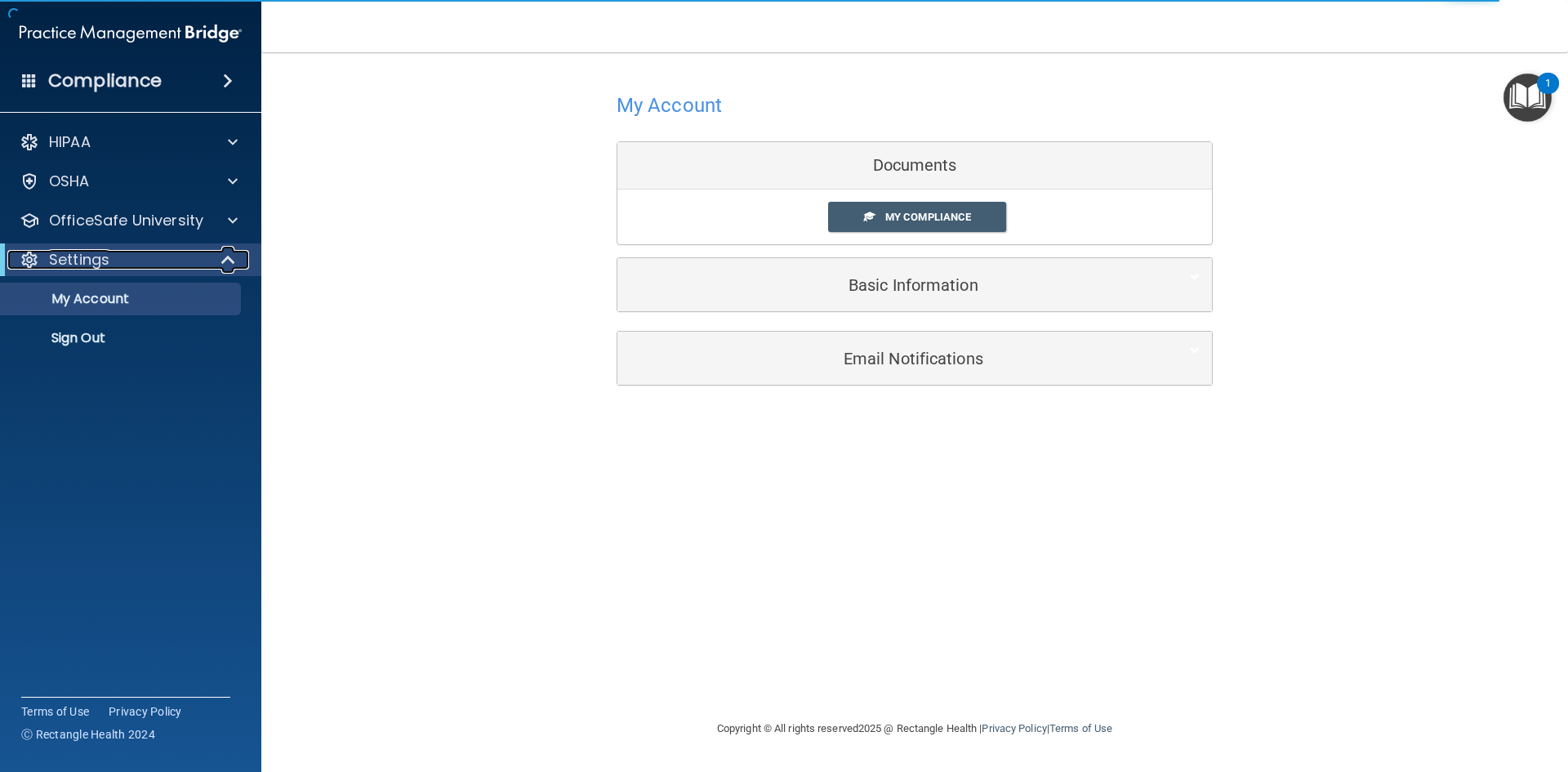
click at [94, 254] on p "Settings" at bounding box center [79, 259] width 60 height 20
click at [105, 296] on p "My Account" at bounding box center [121, 299] width 223 height 16
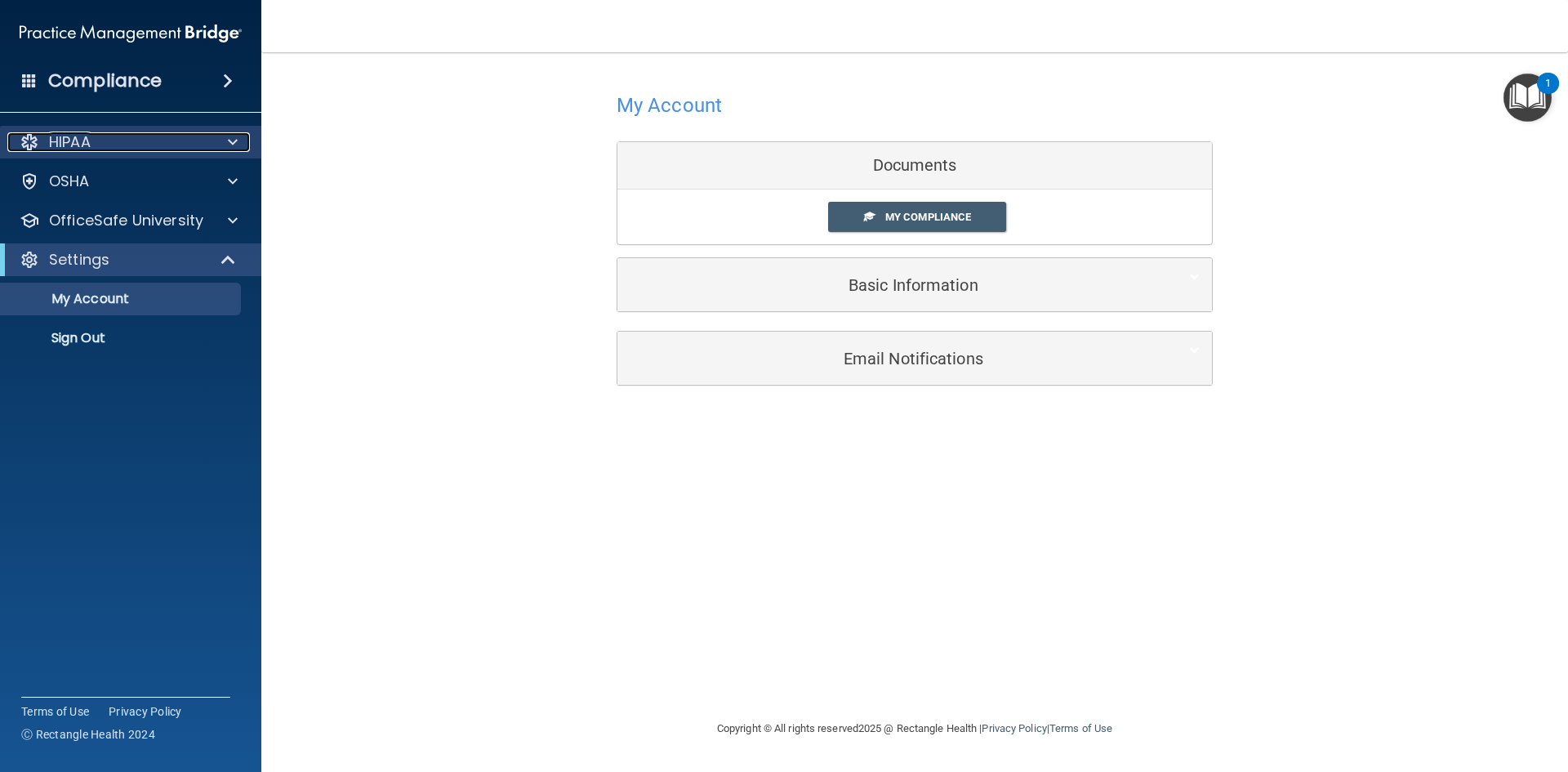
click at [81, 137] on p "HIPAA" at bounding box center [70, 142] width 41 height 20
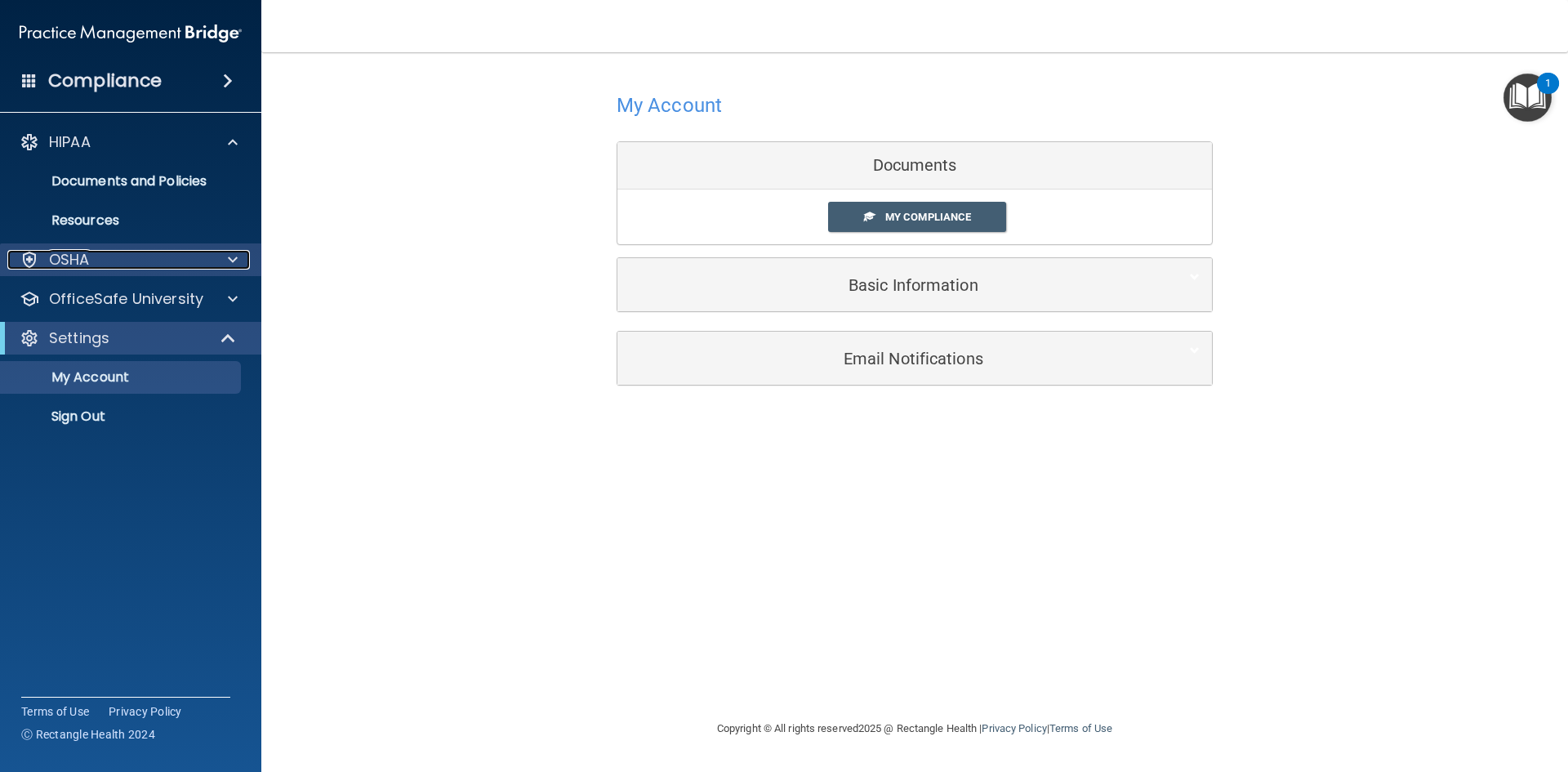
click at [91, 251] on div "OSHA" at bounding box center [108, 259] width 202 height 20
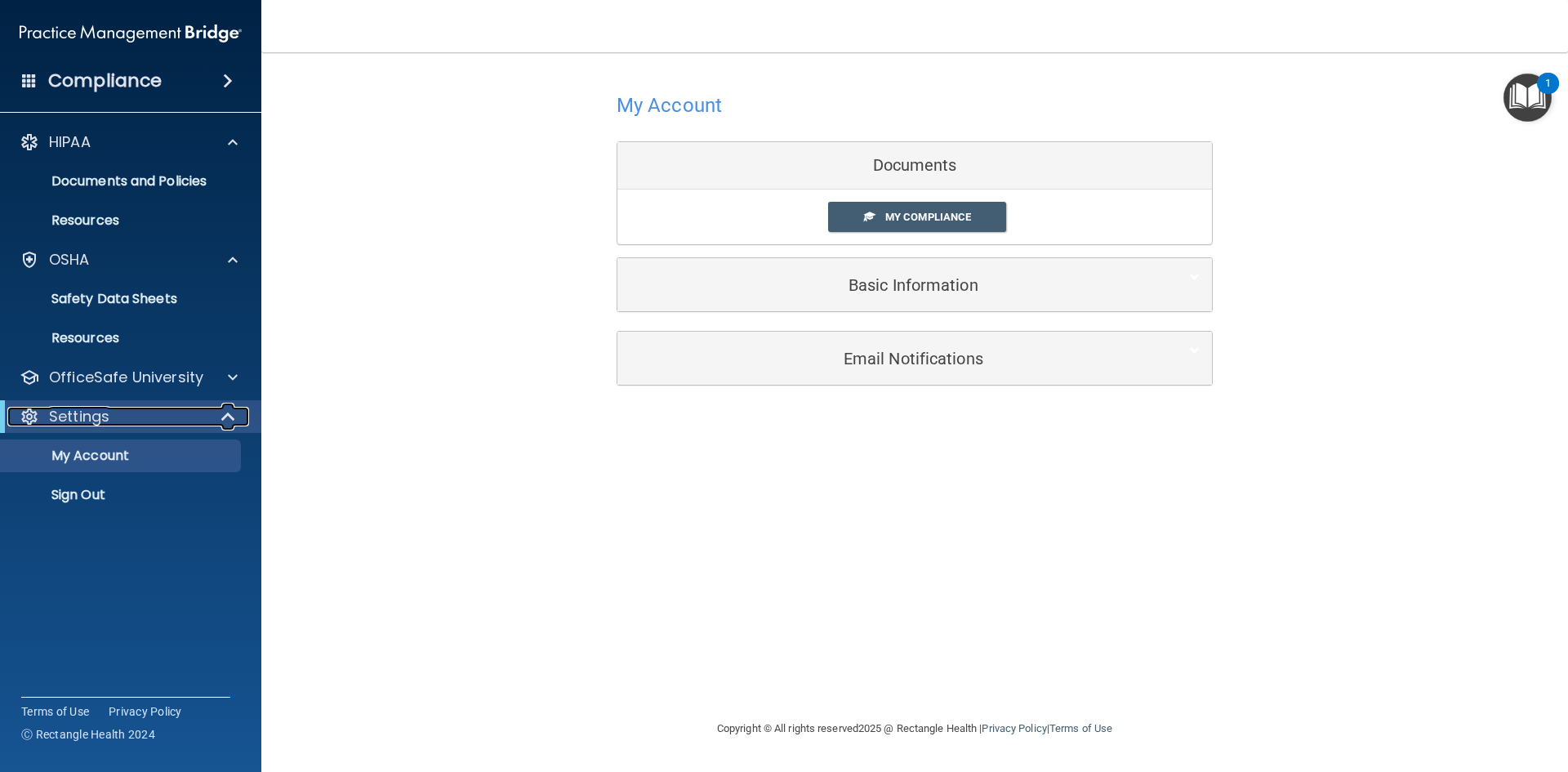
click at [231, 420] on span at bounding box center [230, 417] width 14 height 20
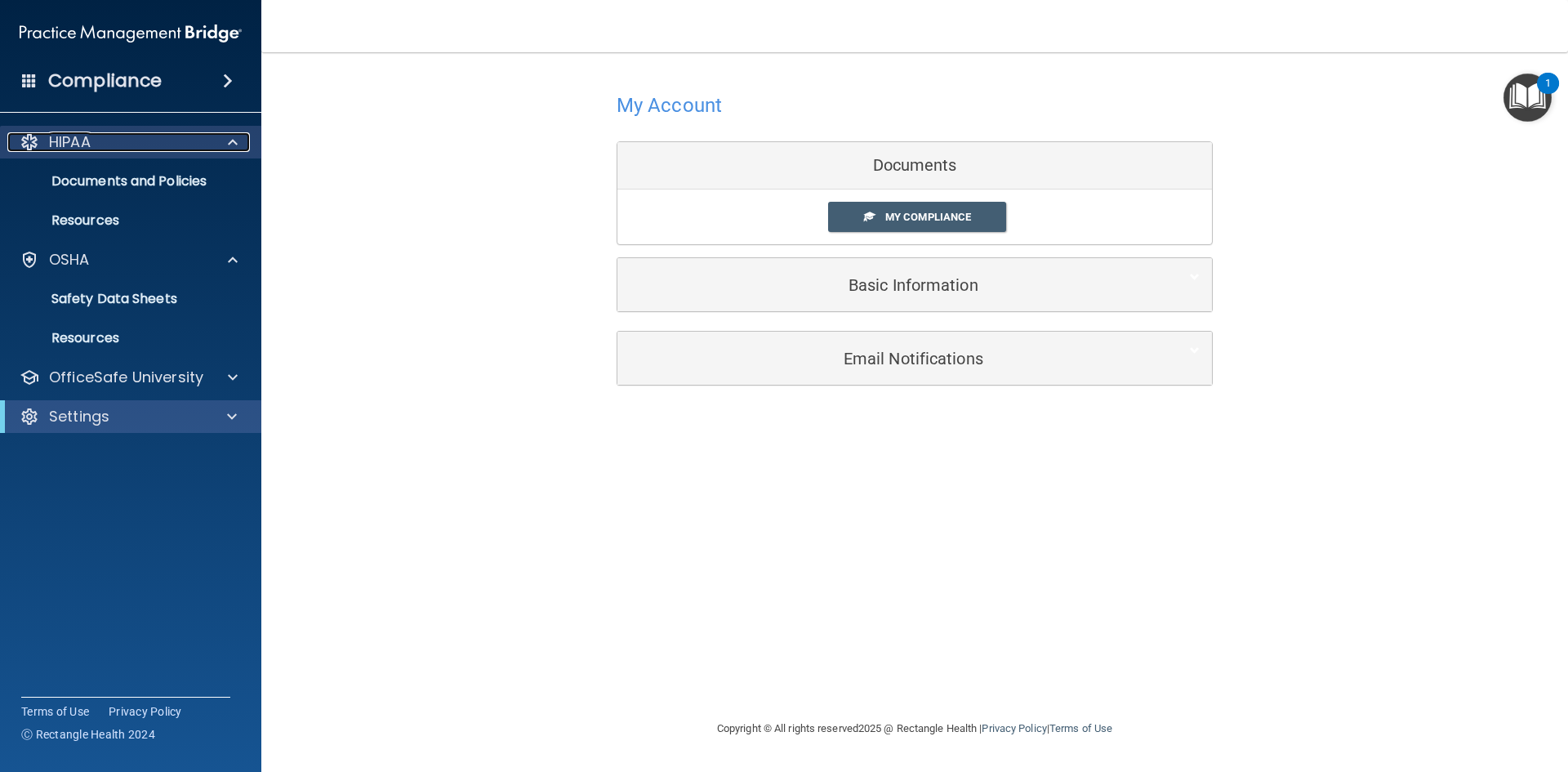
click at [230, 151] on span at bounding box center [232, 142] width 9 height 20
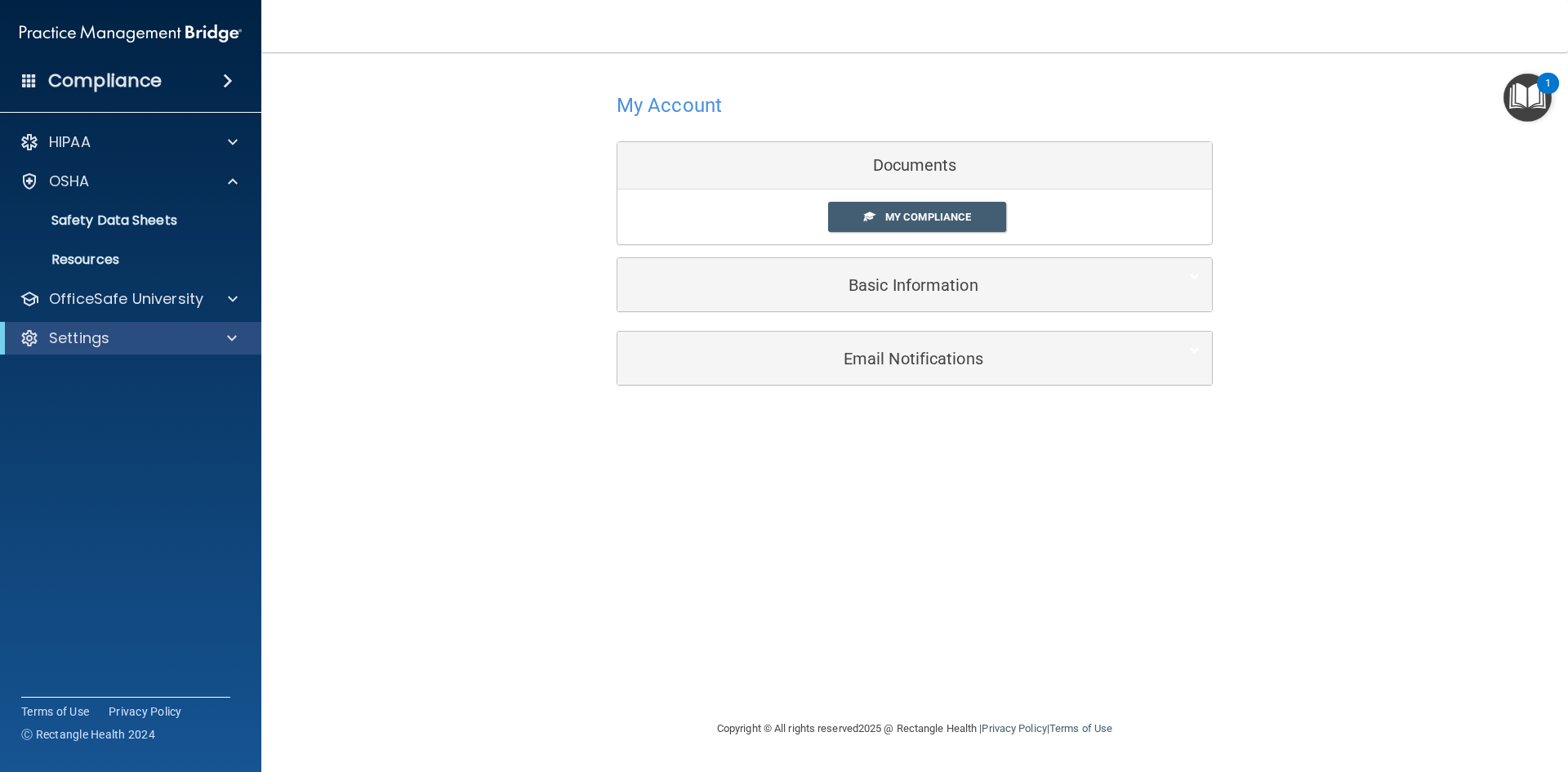
click at [223, 77] on span at bounding box center [227, 81] width 9 height 20
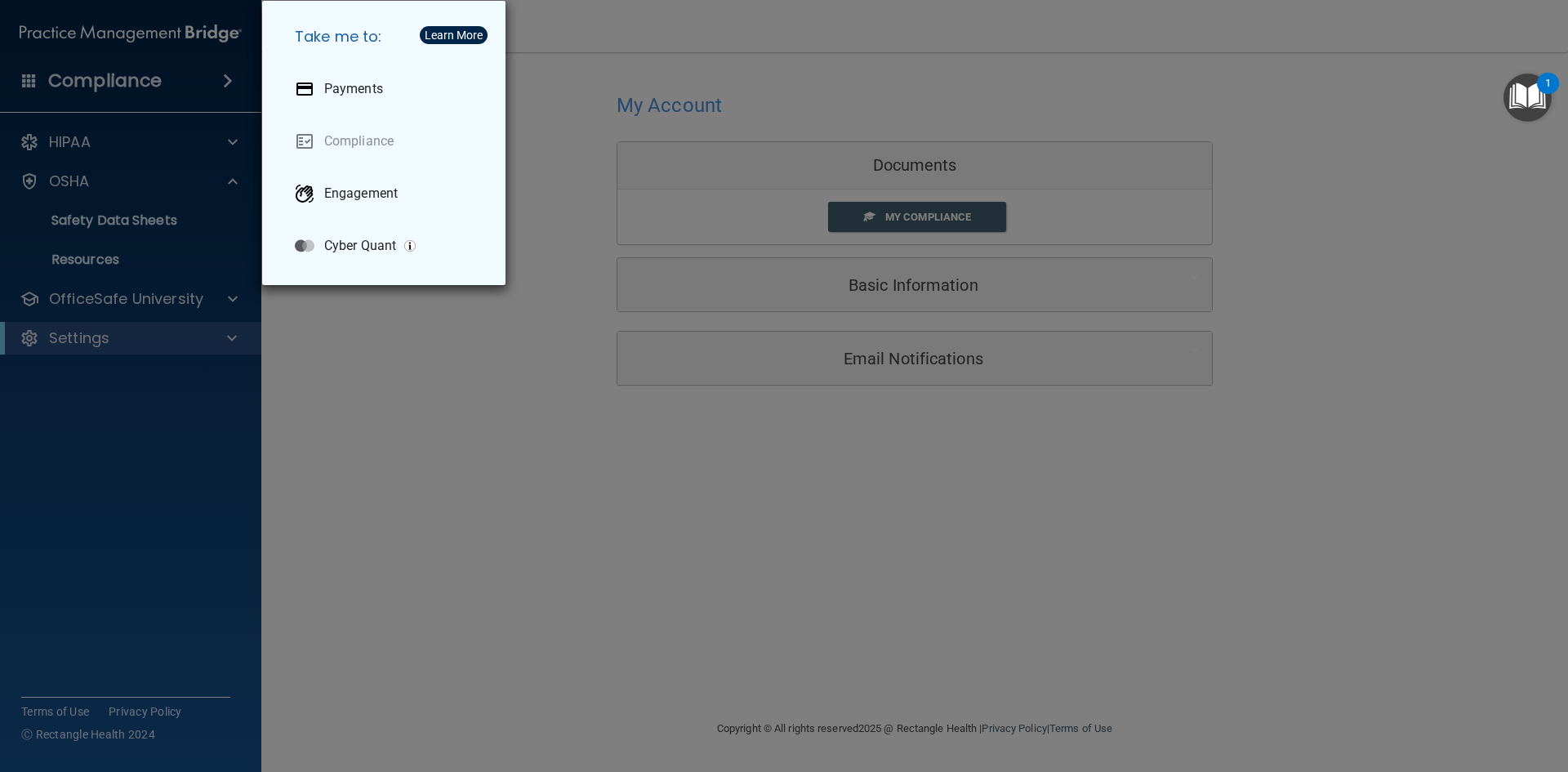
click at [75, 138] on div "Take me to: Payments Compliance Engagement Cyber Quant" at bounding box center [784, 386] width 1568 height 772
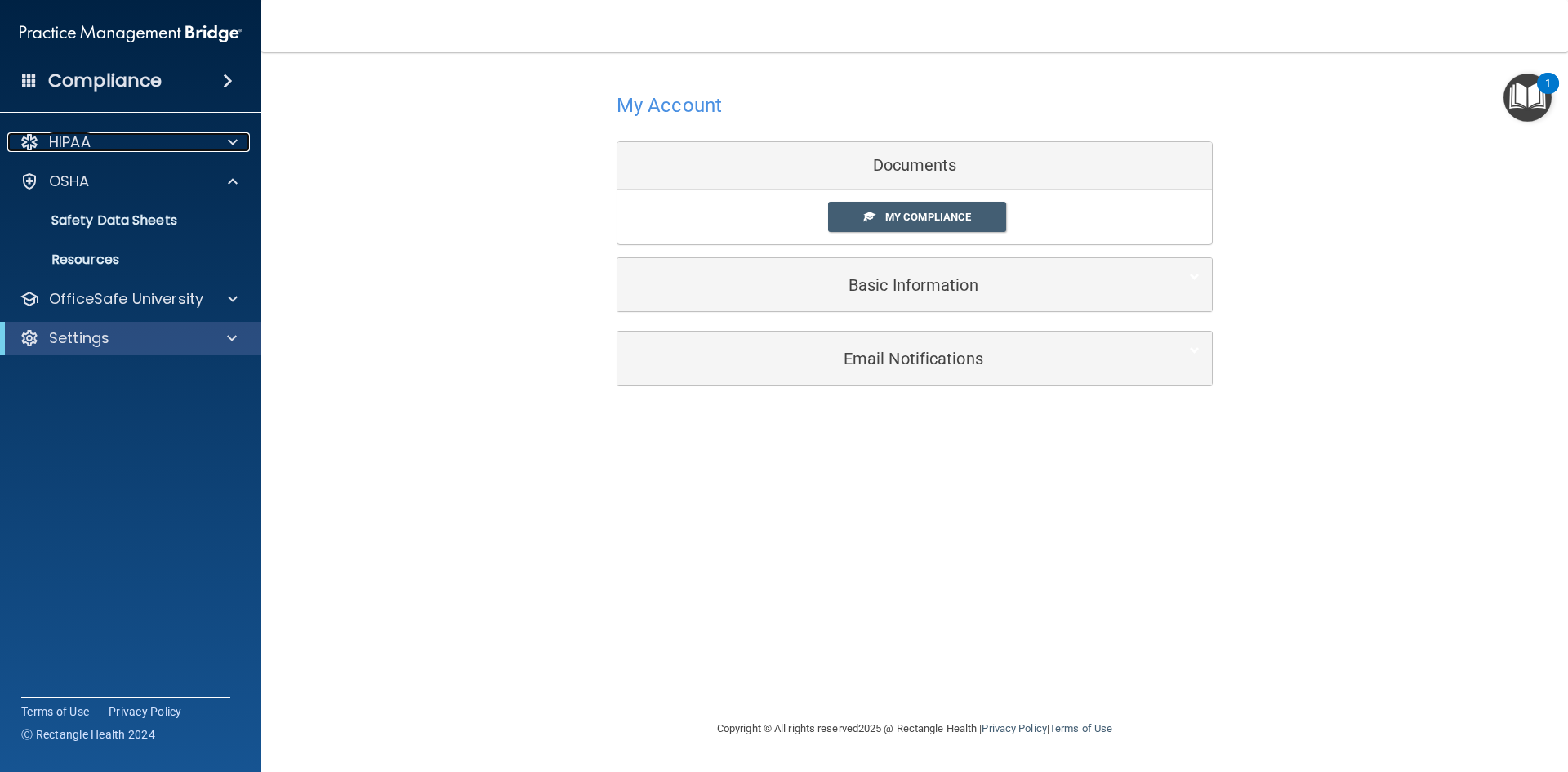
click at [75, 138] on p "HIPAA" at bounding box center [70, 142] width 41 height 20
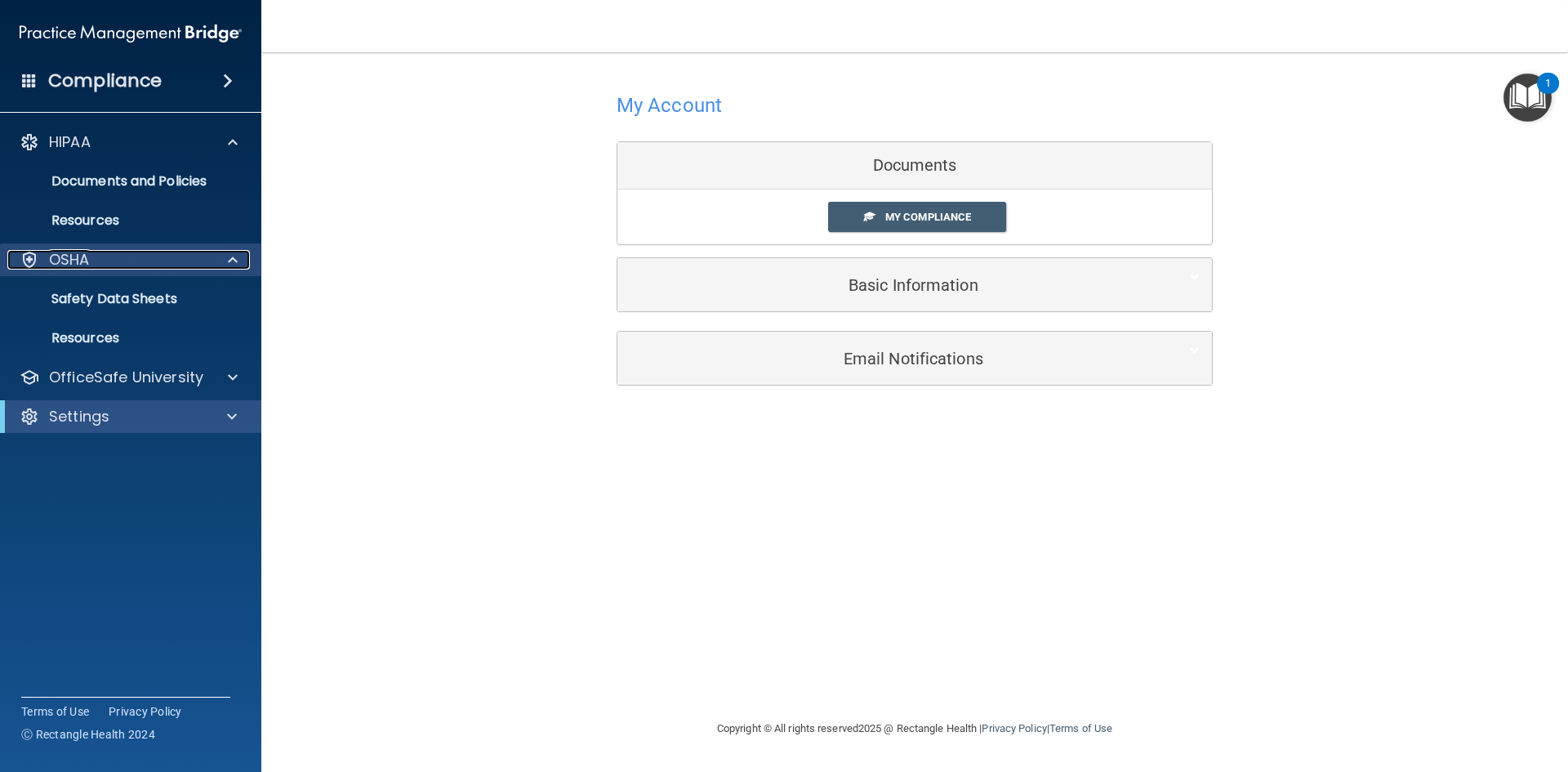
click at [77, 259] on p "OSHA" at bounding box center [69, 259] width 40 height 20
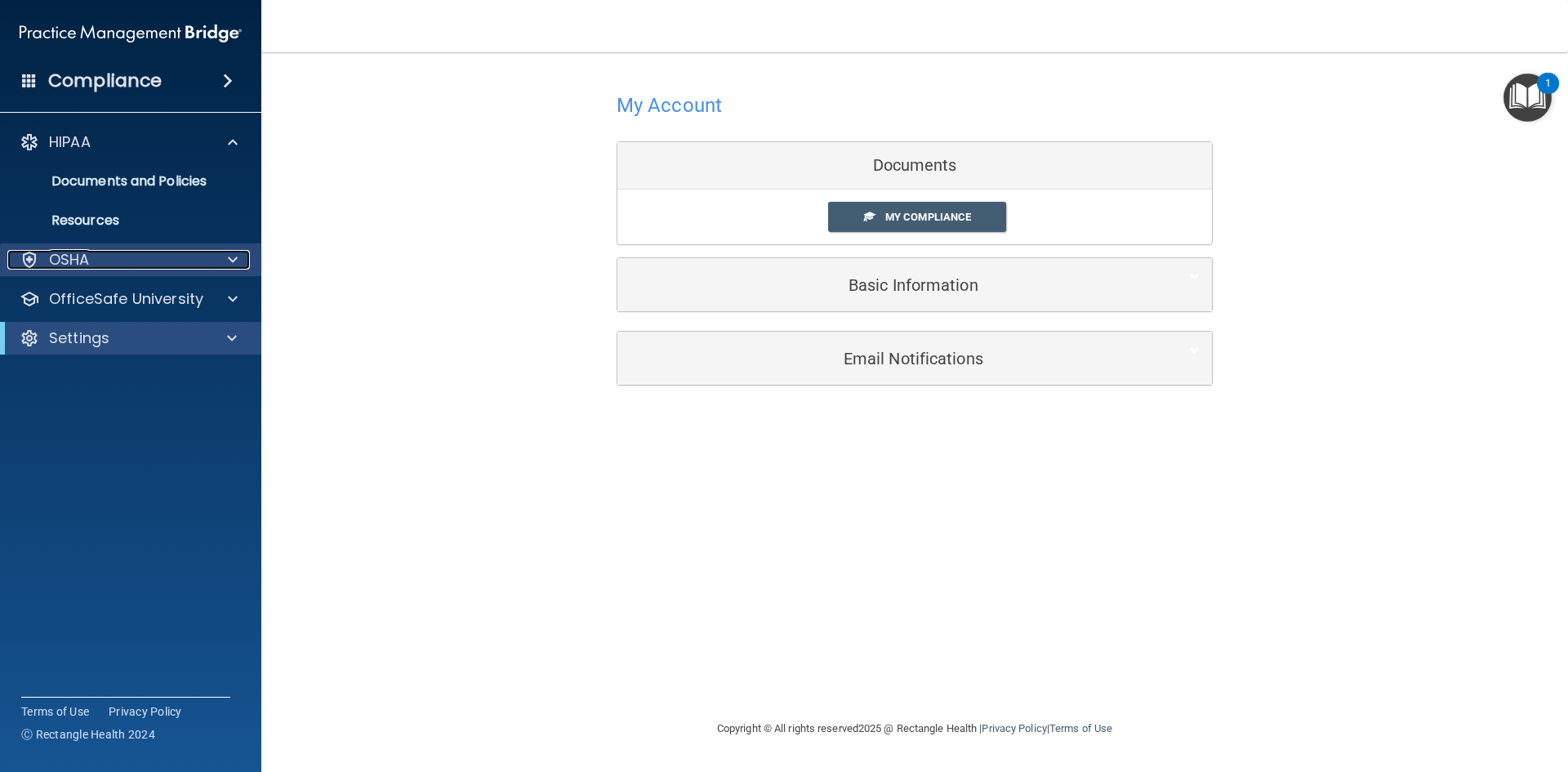
click at [77, 259] on p "OSHA" at bounding box center [69, 259] width 40 height 20
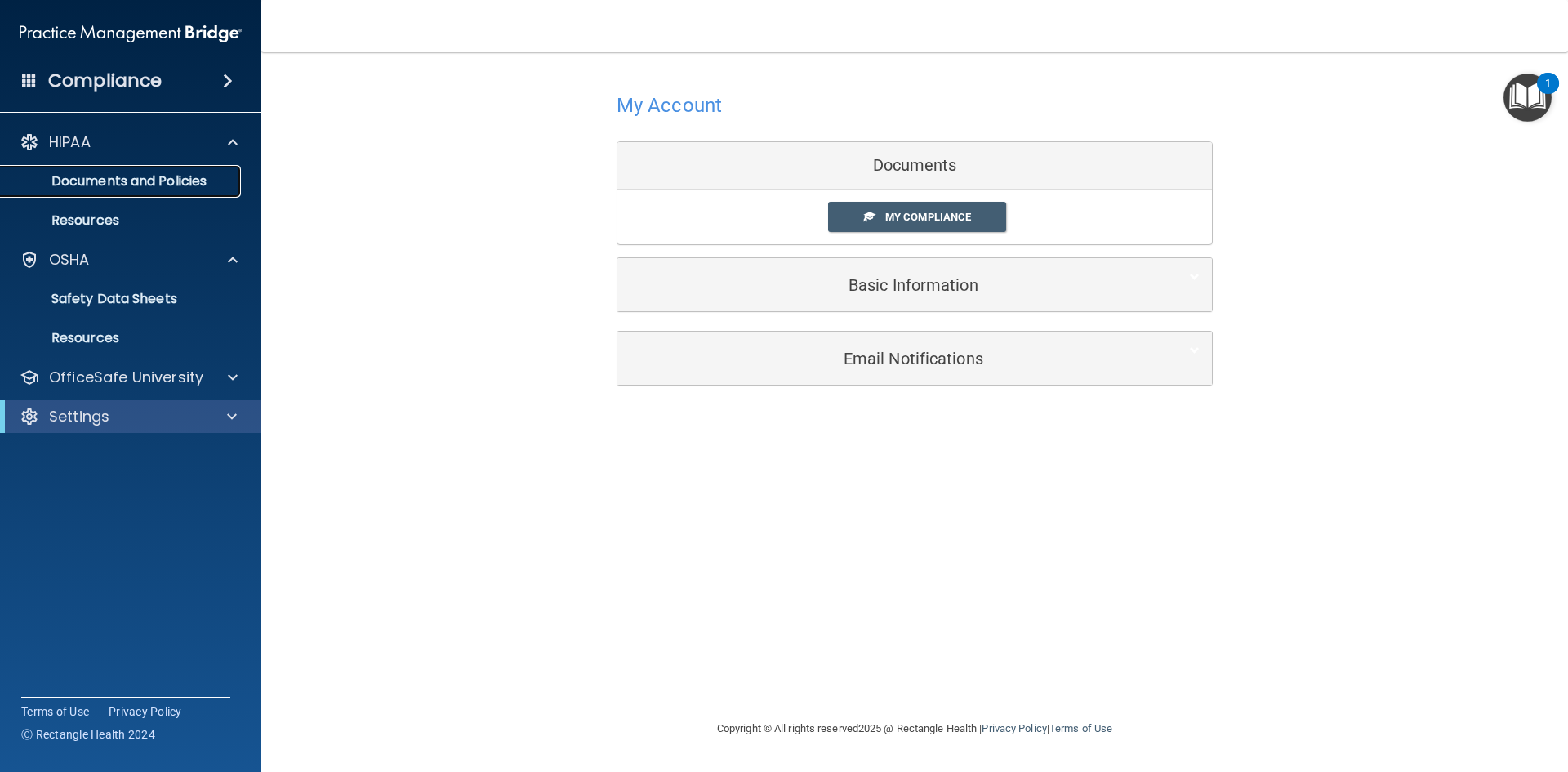
click at [108, 179] on p "Documents and Policies" at bounding box center [121, 181] width 223 height 16
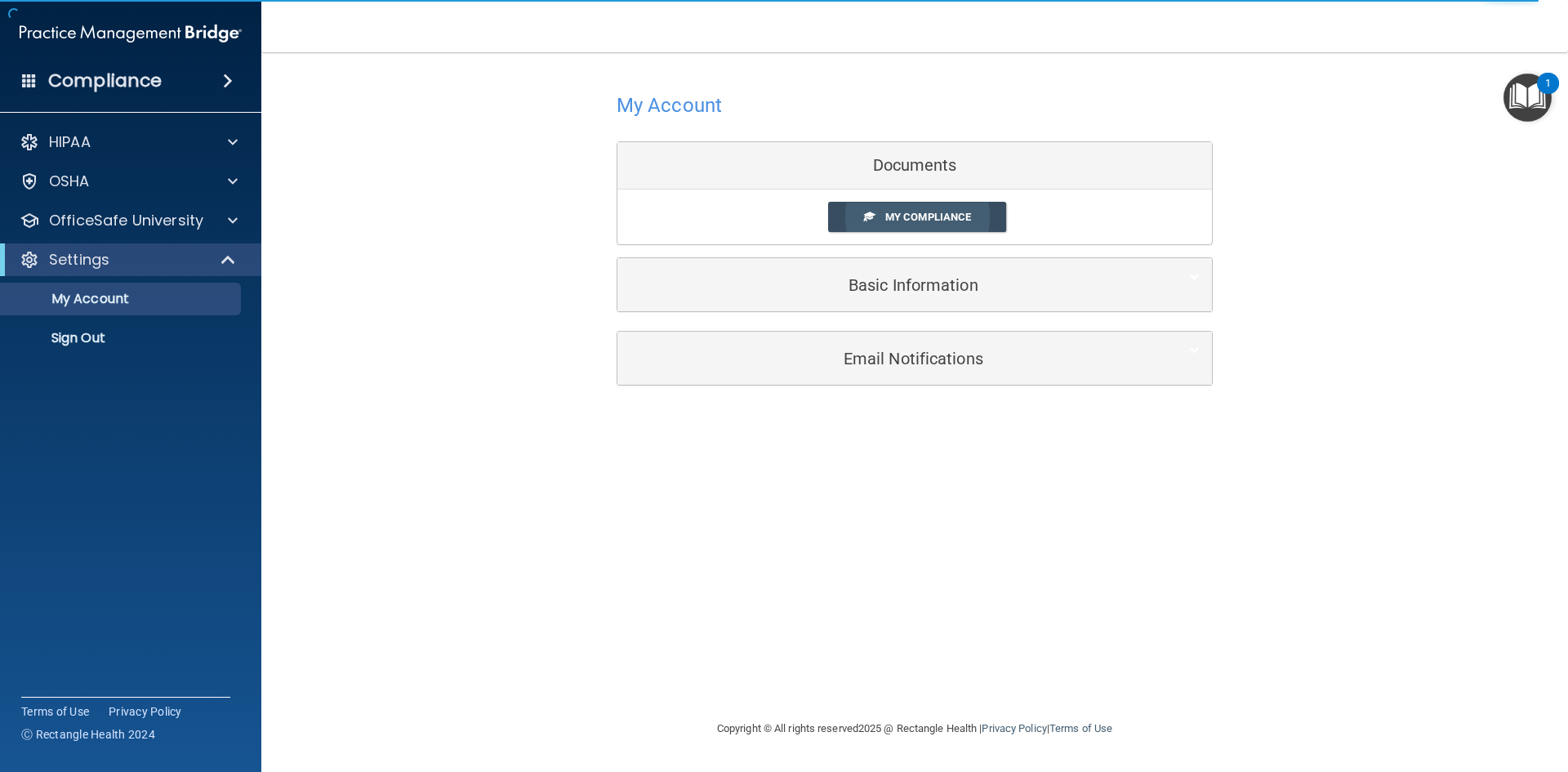
click at [925, 219] on span "My Compliance" at bounding box center [928, 217] width 86 height 12
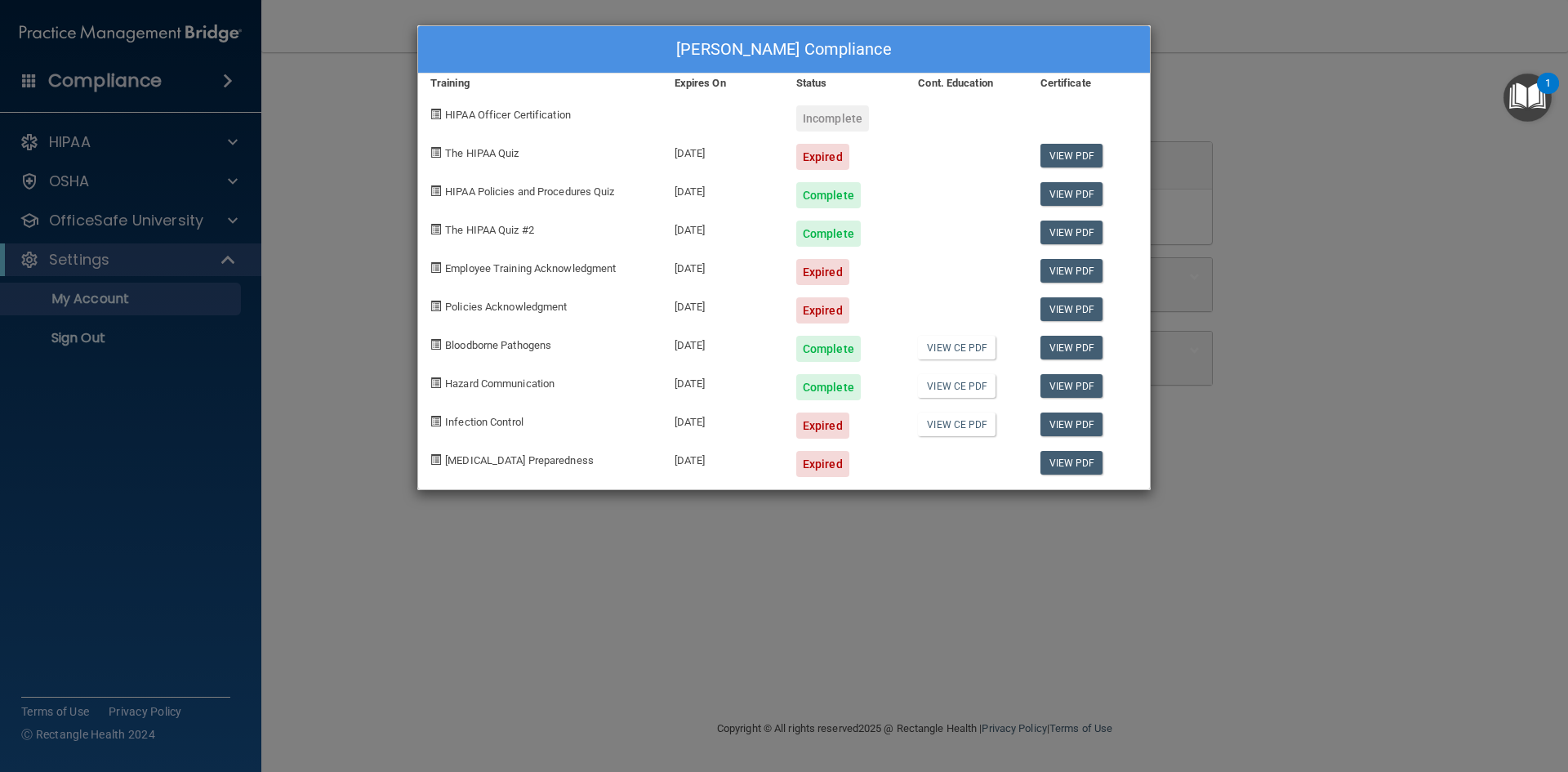
click at [839, 120] on div "Incomplete" at bounding box center [832, 118] width 72 height 26
click at [1085, 127] on div at bounding box center [1088, 112] width 121 height 39
click at [274, 262] on div "Diana Karr's Compliance Training Expires On Status Cont. Education Certificate …" at bounding box center [784, 386] width 1568 height 772
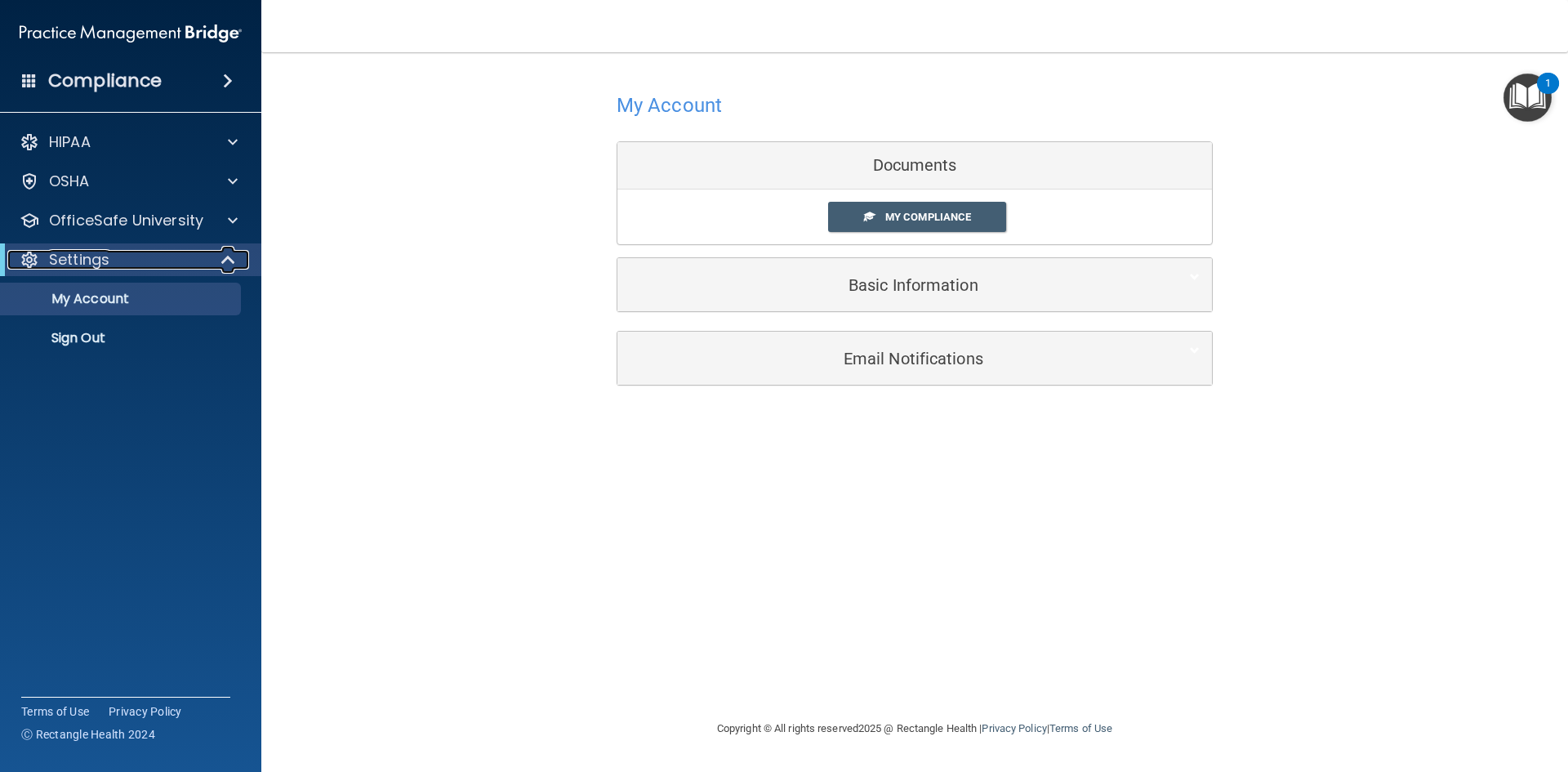
click at [83, 266] on p "Settings" at bounding box center [79, 259] width 60 height 20
click at [88, 216] on p "OfficeSafe University" at bounding box center [126, 220] width 154 height 20
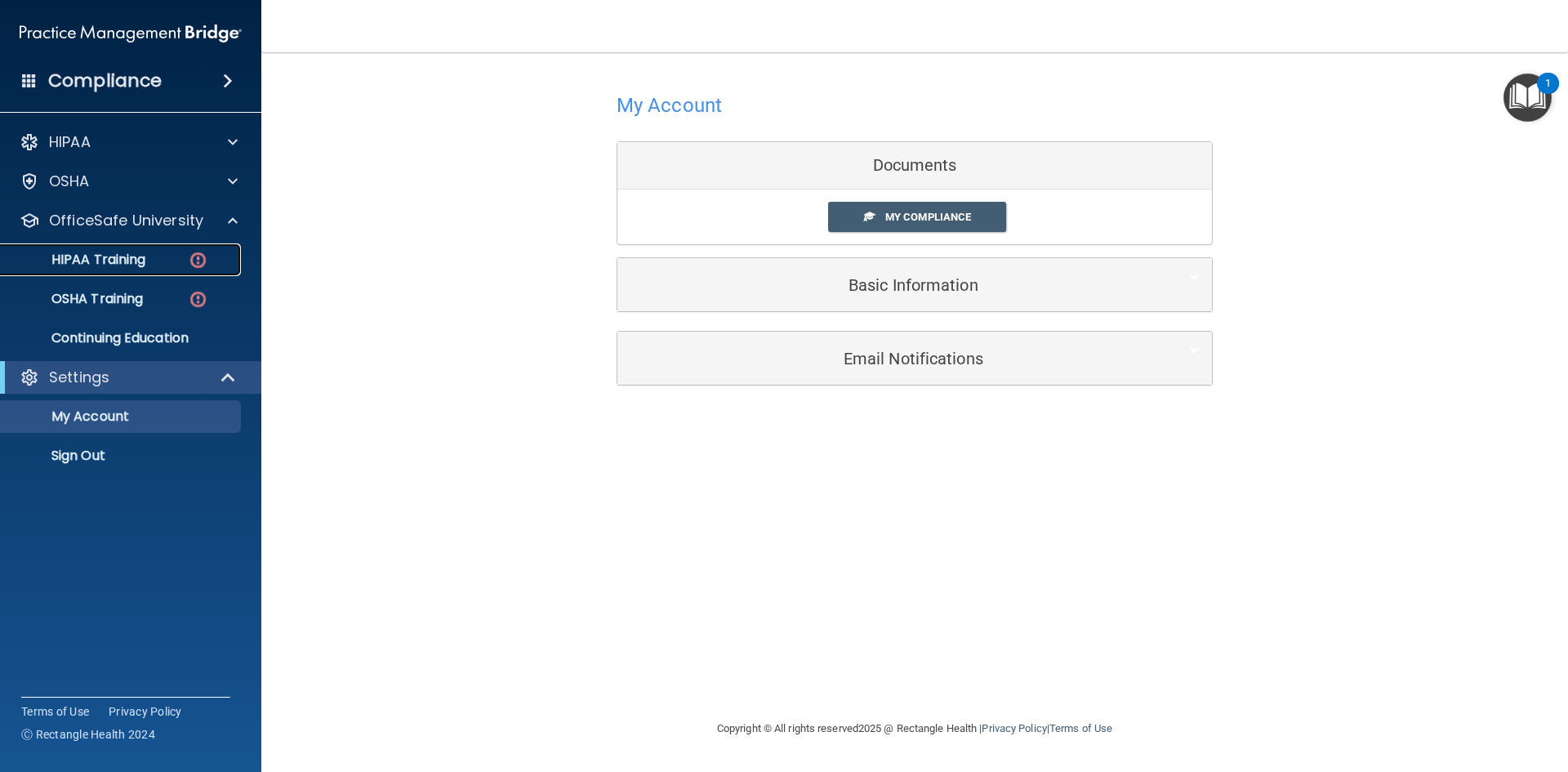
click at [105, 264] on p "HIPAA Training" at bounding box center [77, 259] width 135 height 16
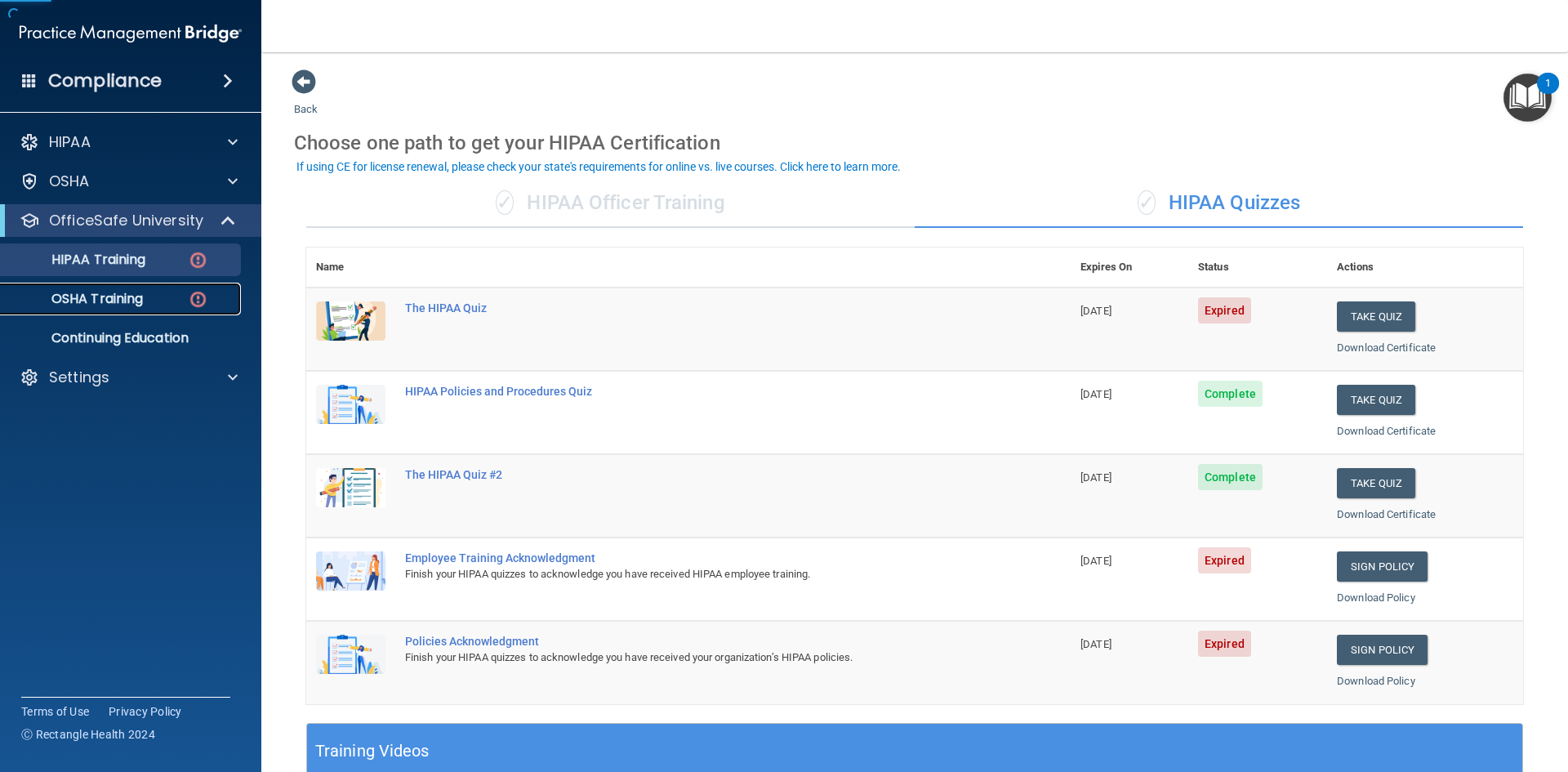
click at [126, 304] on p "OSHA Training" at bounding box center [77, 299] width 132 height 16
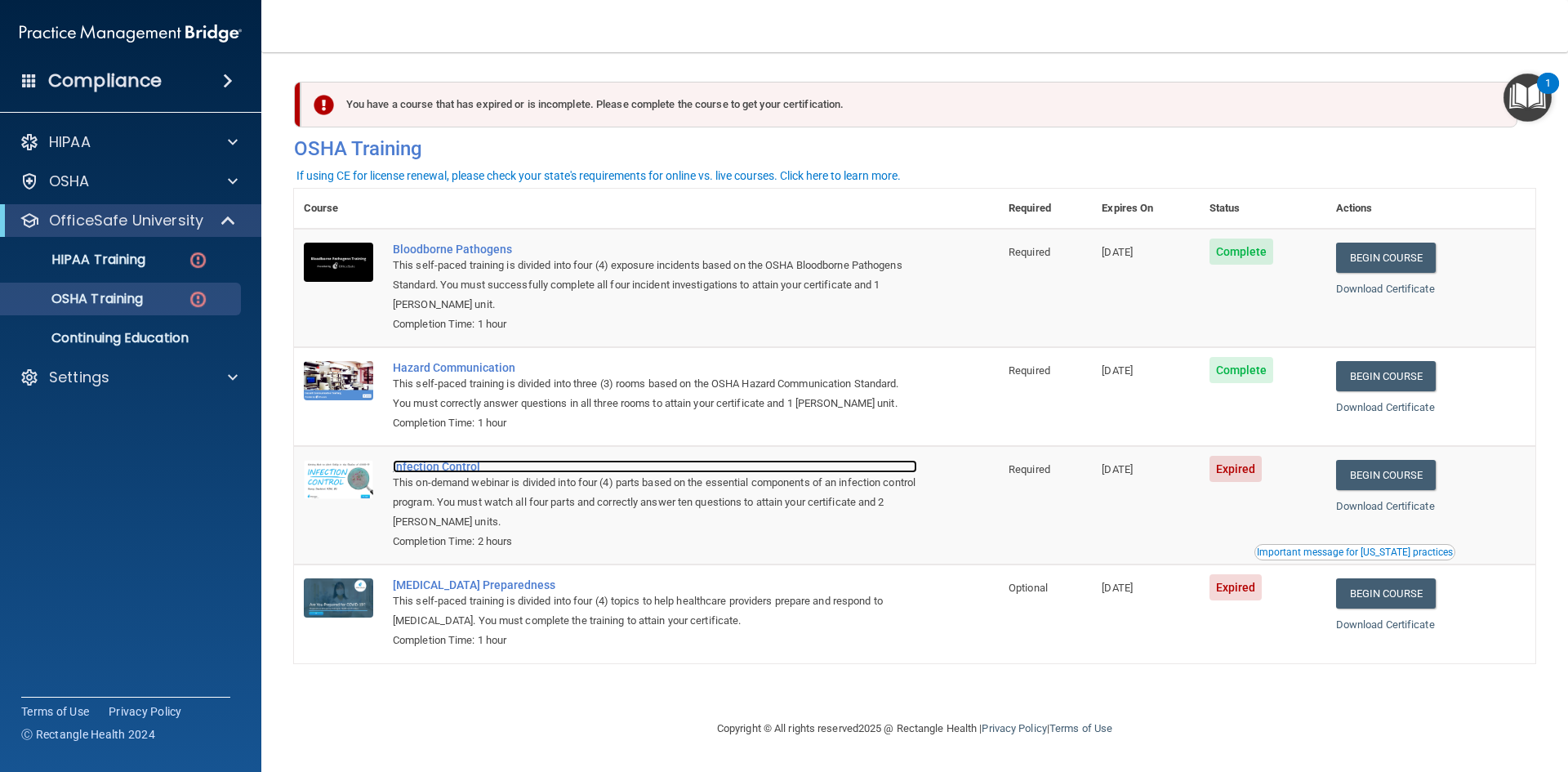
click at [403, 466] on div "Infection Control" at bounding box center [655, 466] width 524 height 13
